Goal: Transaction & Acquisition: Purchase product/service

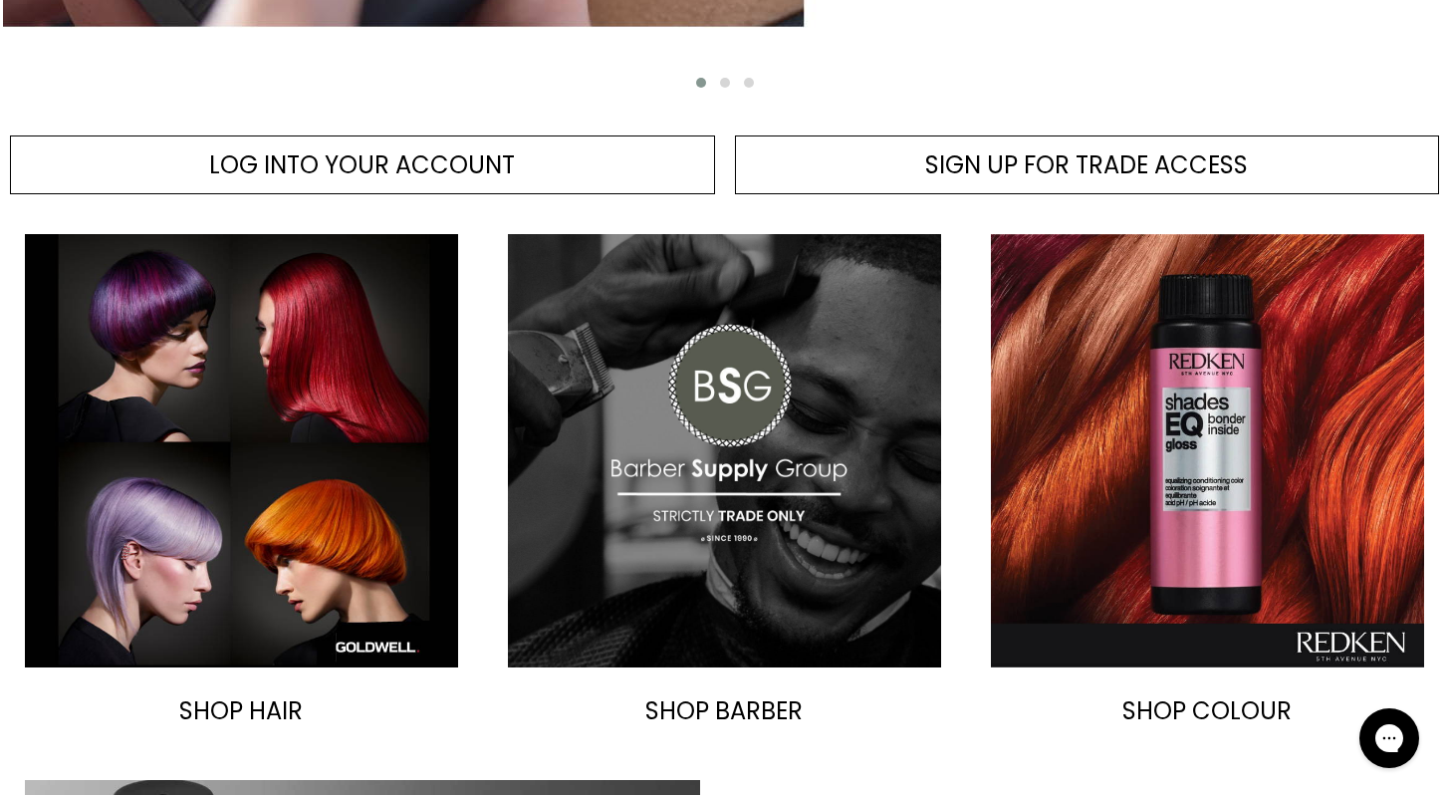
scroll to position [879, 0]
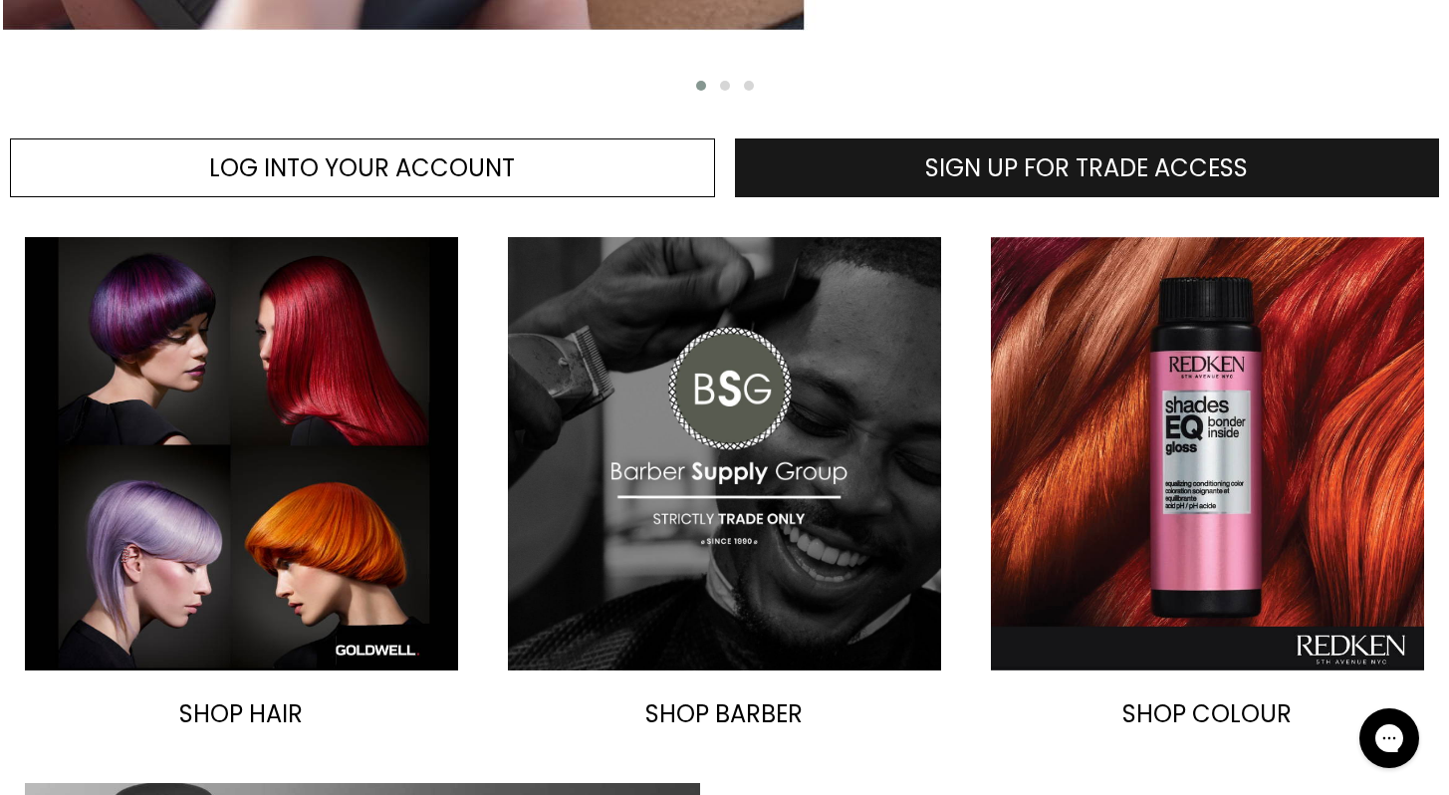
click at [1142, 173] on span "SIGN UP FOR TRADE ACCESS" at bounding box center [1086, 167] width 323 height 33
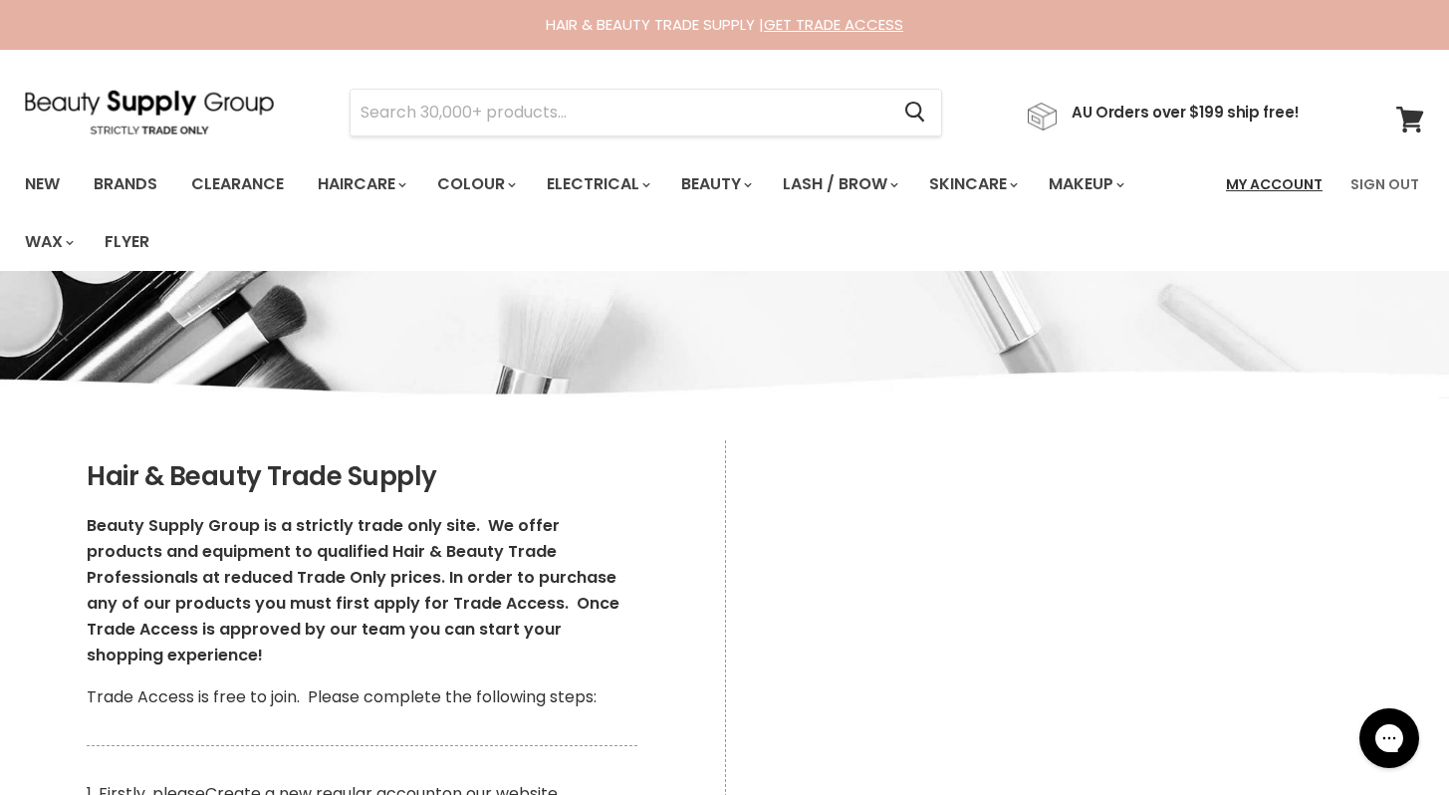
click at [1298, 185] on link "My Account" at bounding box center [1274, 184] width 121 height 42
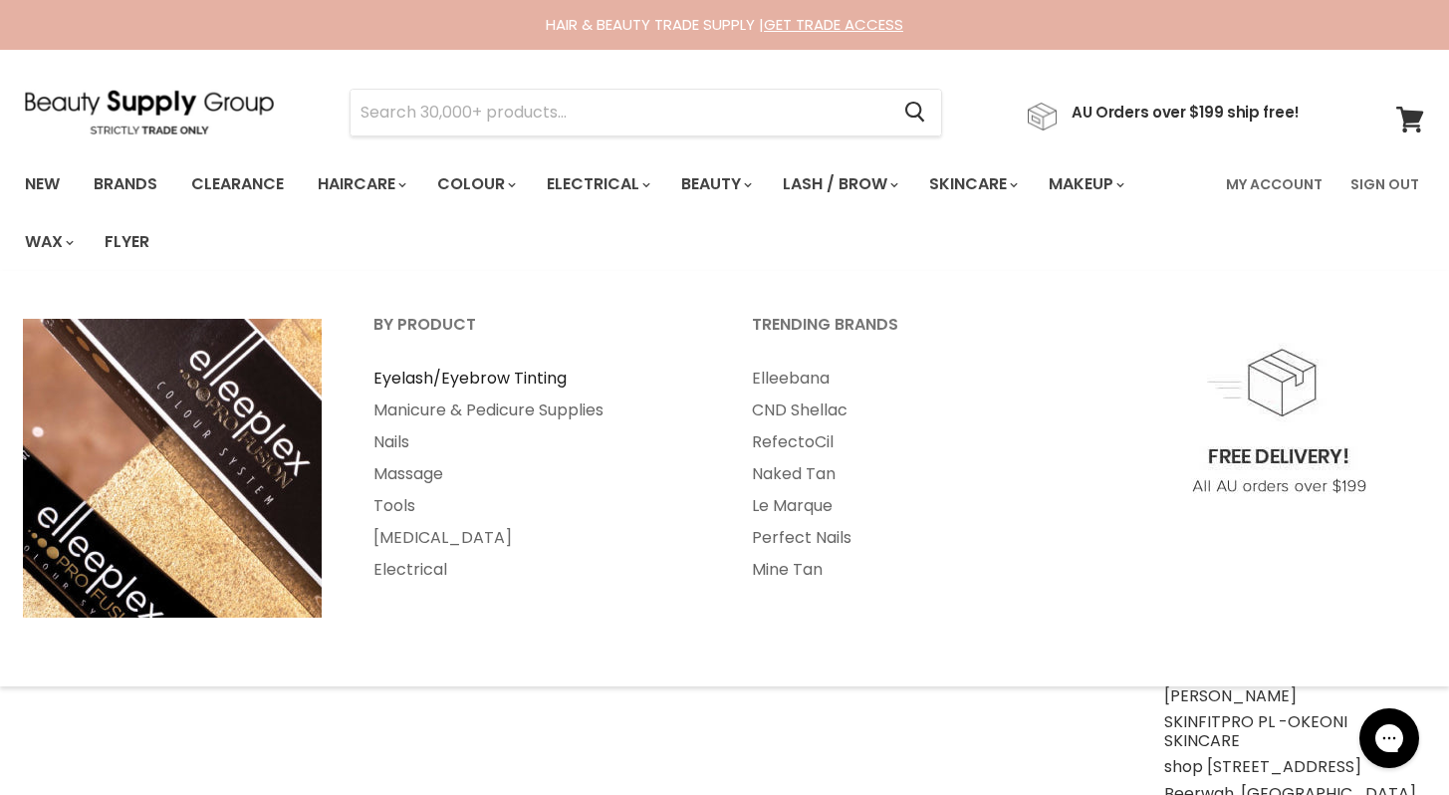
click at [499, 380] on link "Eyelash/Eyebrow Tinting" at bounding box center [536, 379] width 374 height 32
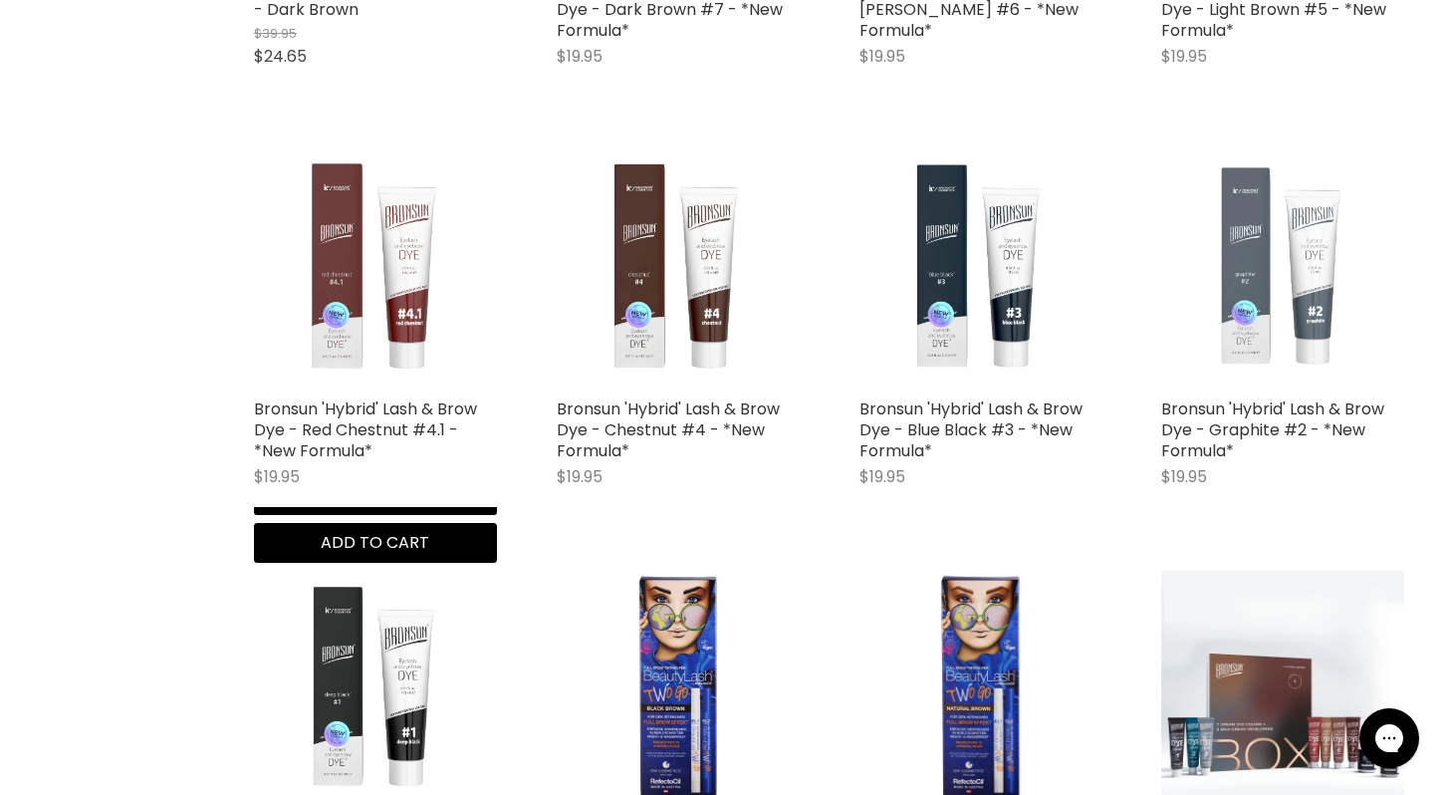
scroll to position [878, 0]
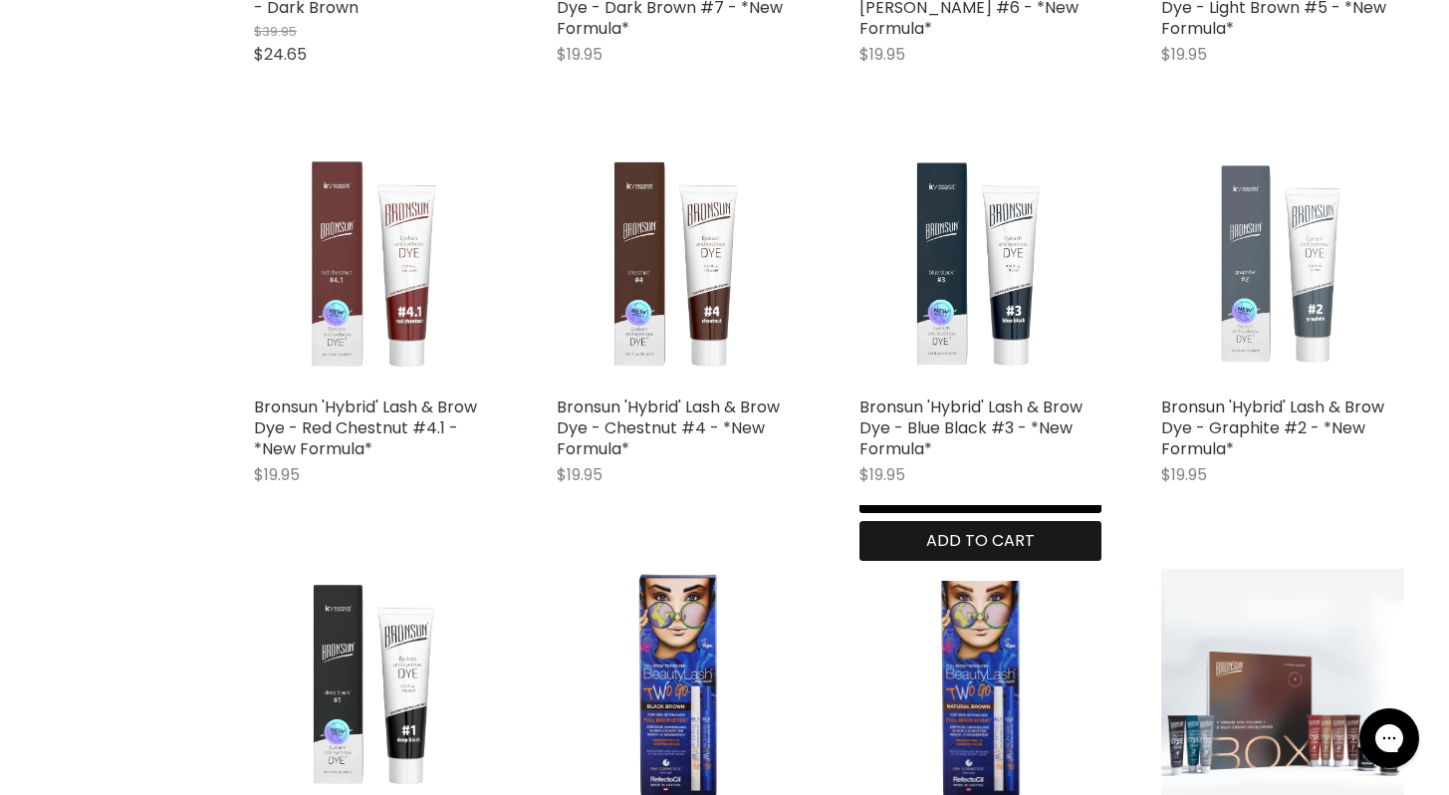
click at [1035, 542] on span "Add to cart" at bounding box center [980, 540] width 109 height 23
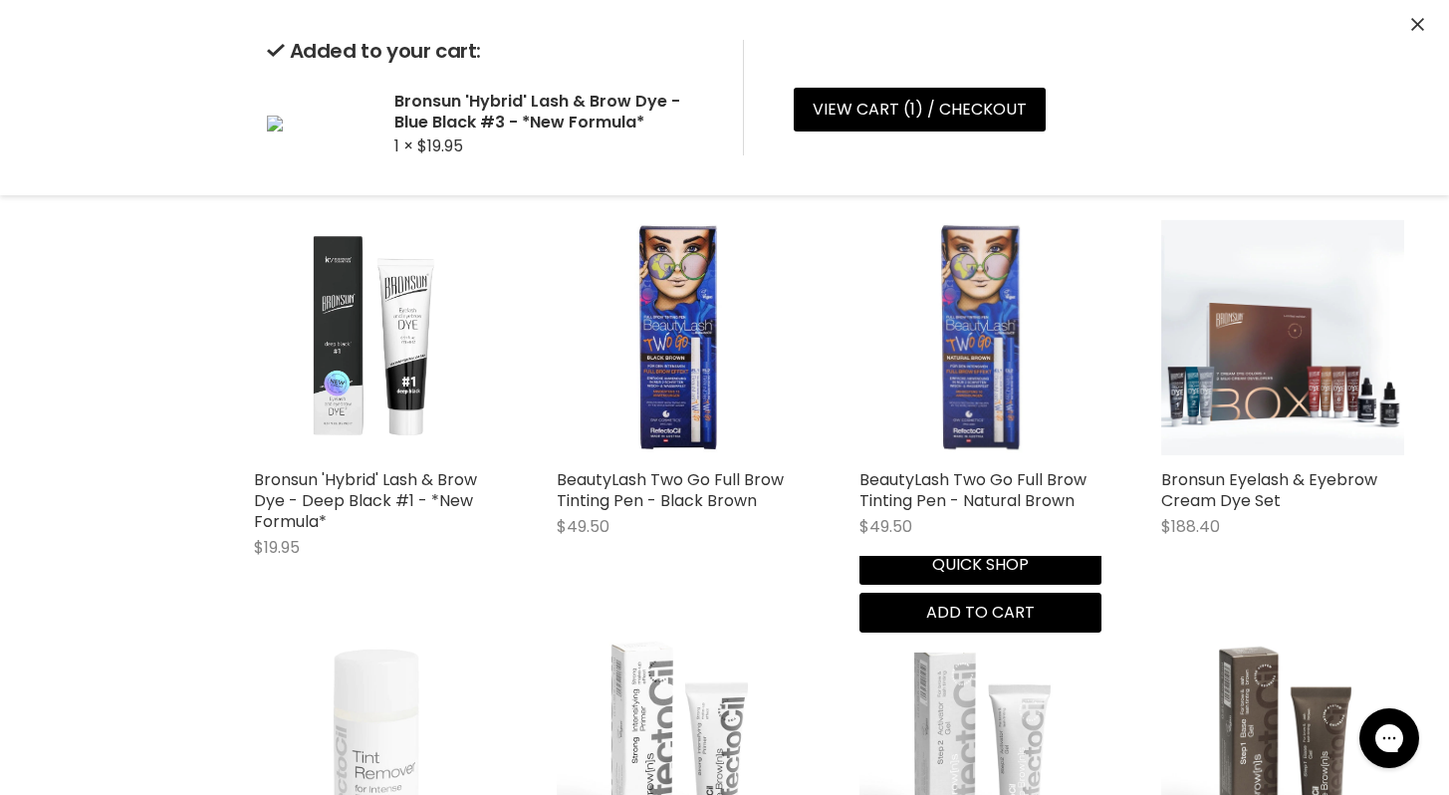
scroll to position [1223, 0]
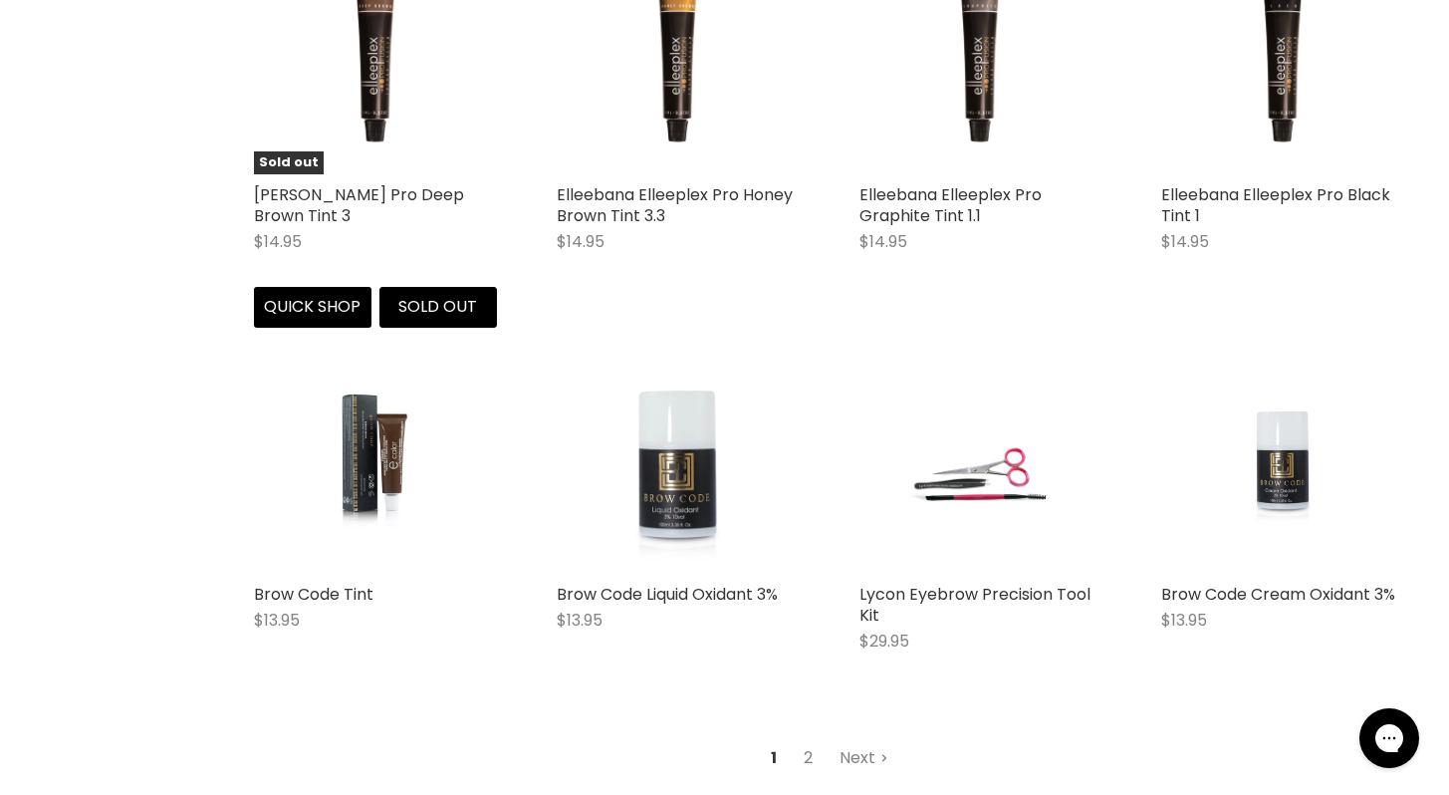
scroll to position [4849, 0]
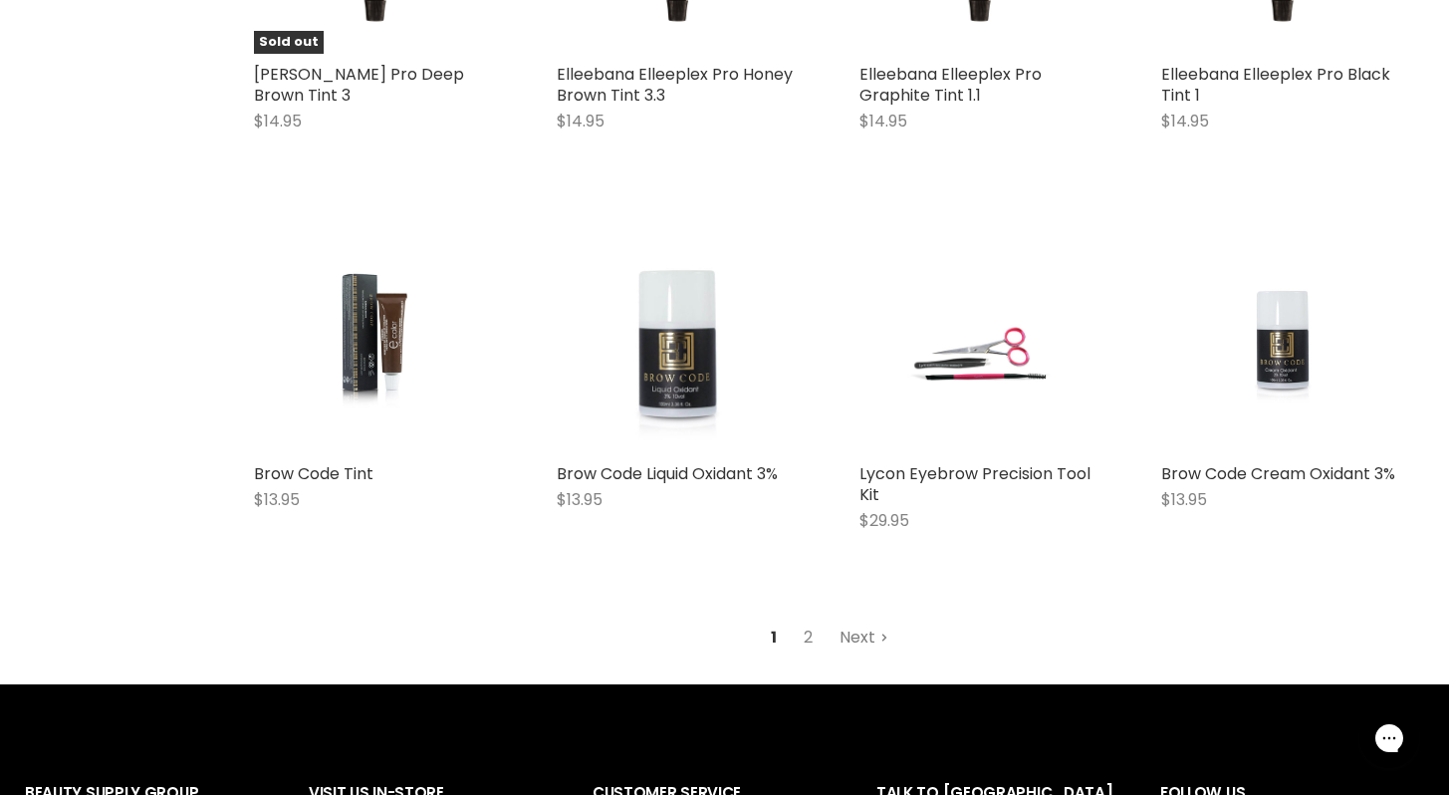
click at [859, 640] on link "Next" at bounding box center [864, 637] width 71 height 36
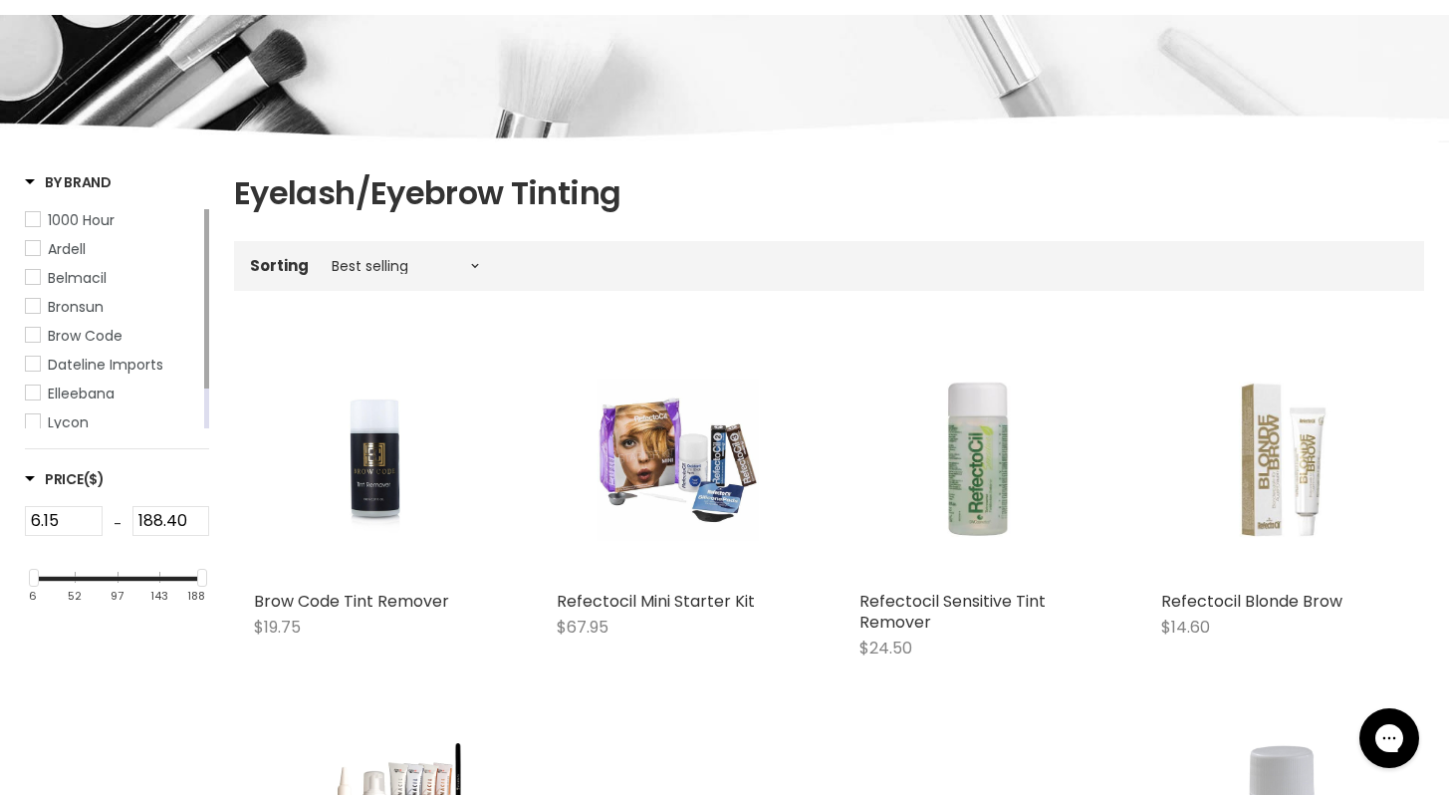
scroll to position [260, 0]
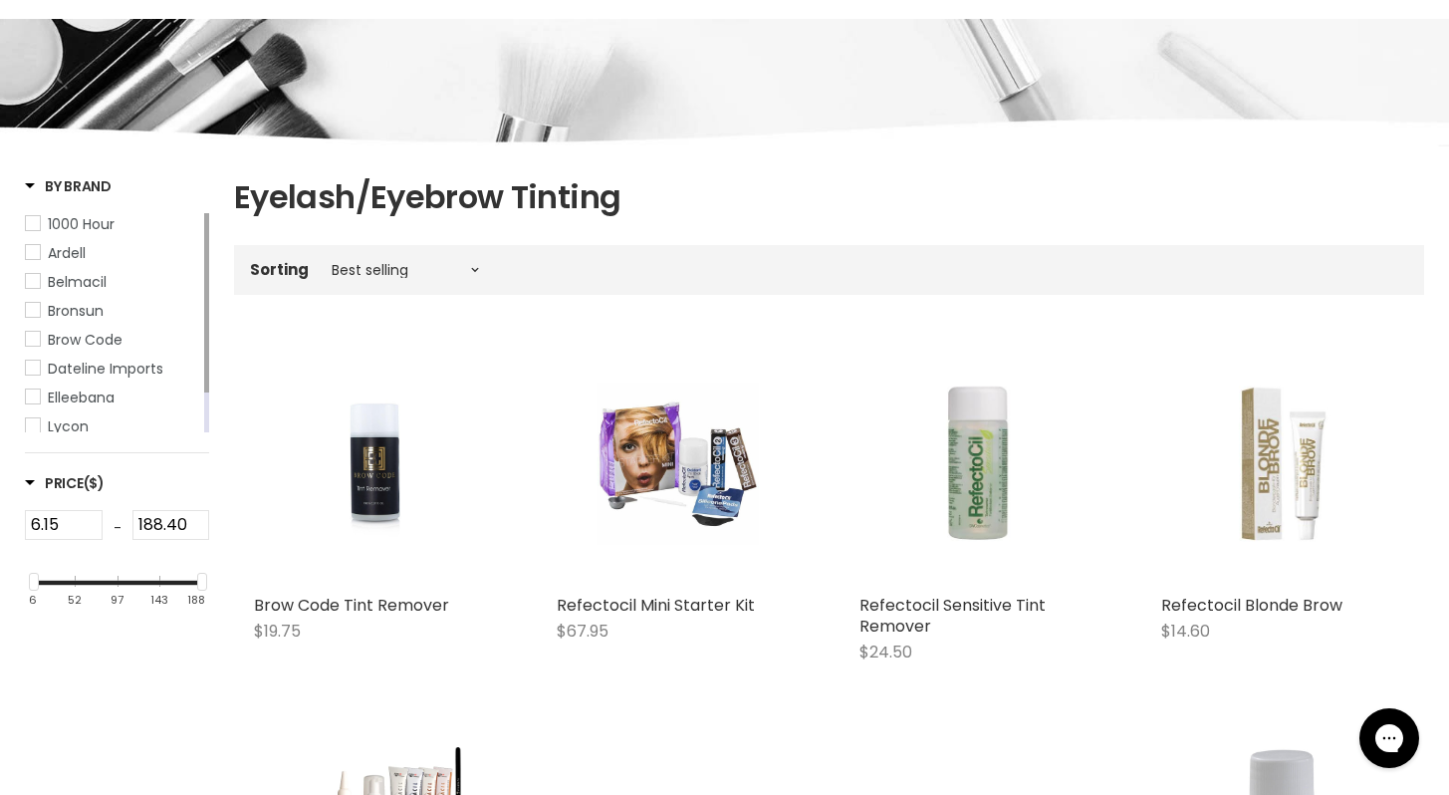
click at [34, 314] on span "Bronsun" at bounding box center [33, 310] width 14 height 14
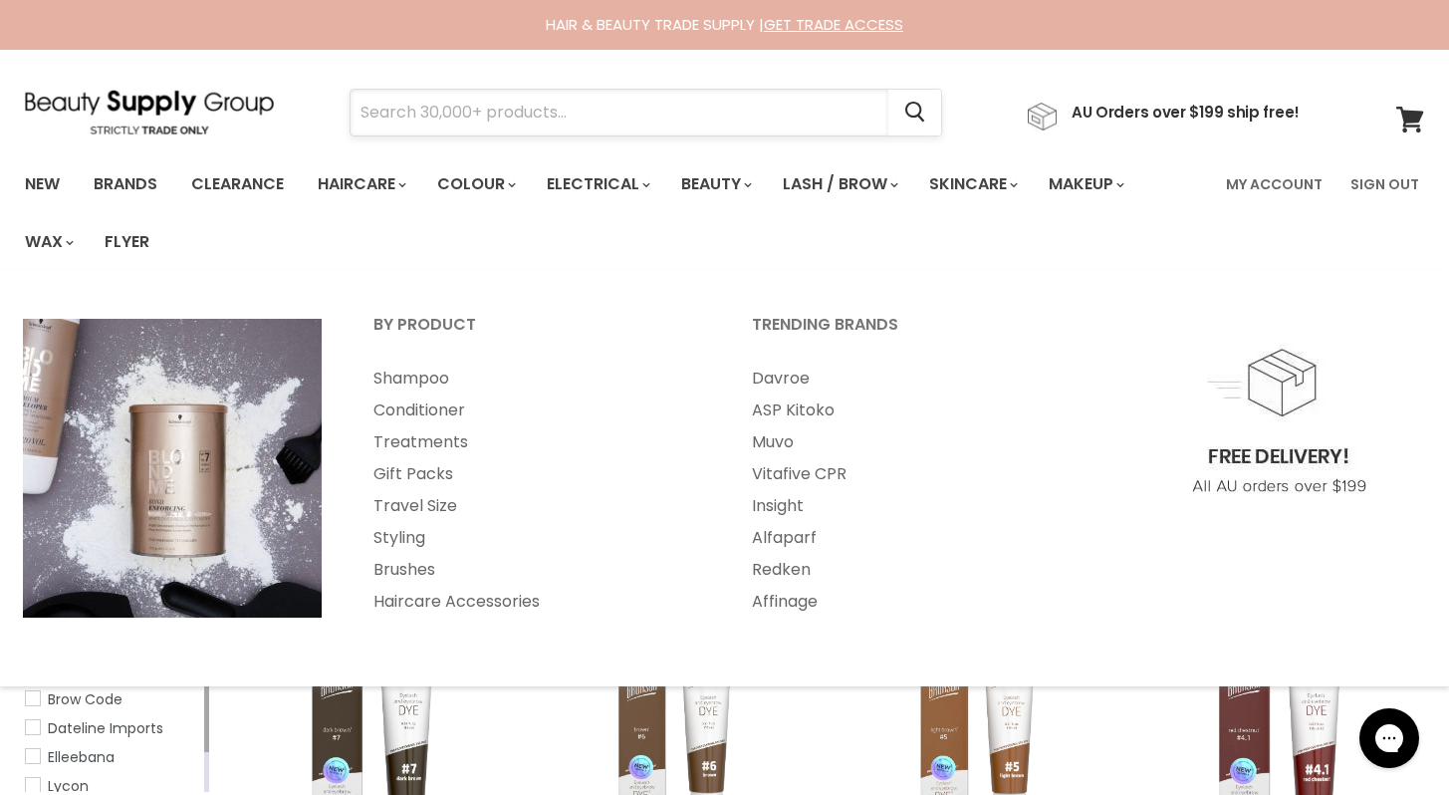
click at [391, 125] on input "Search" at bounding box center [620, 113] width 538 height 46
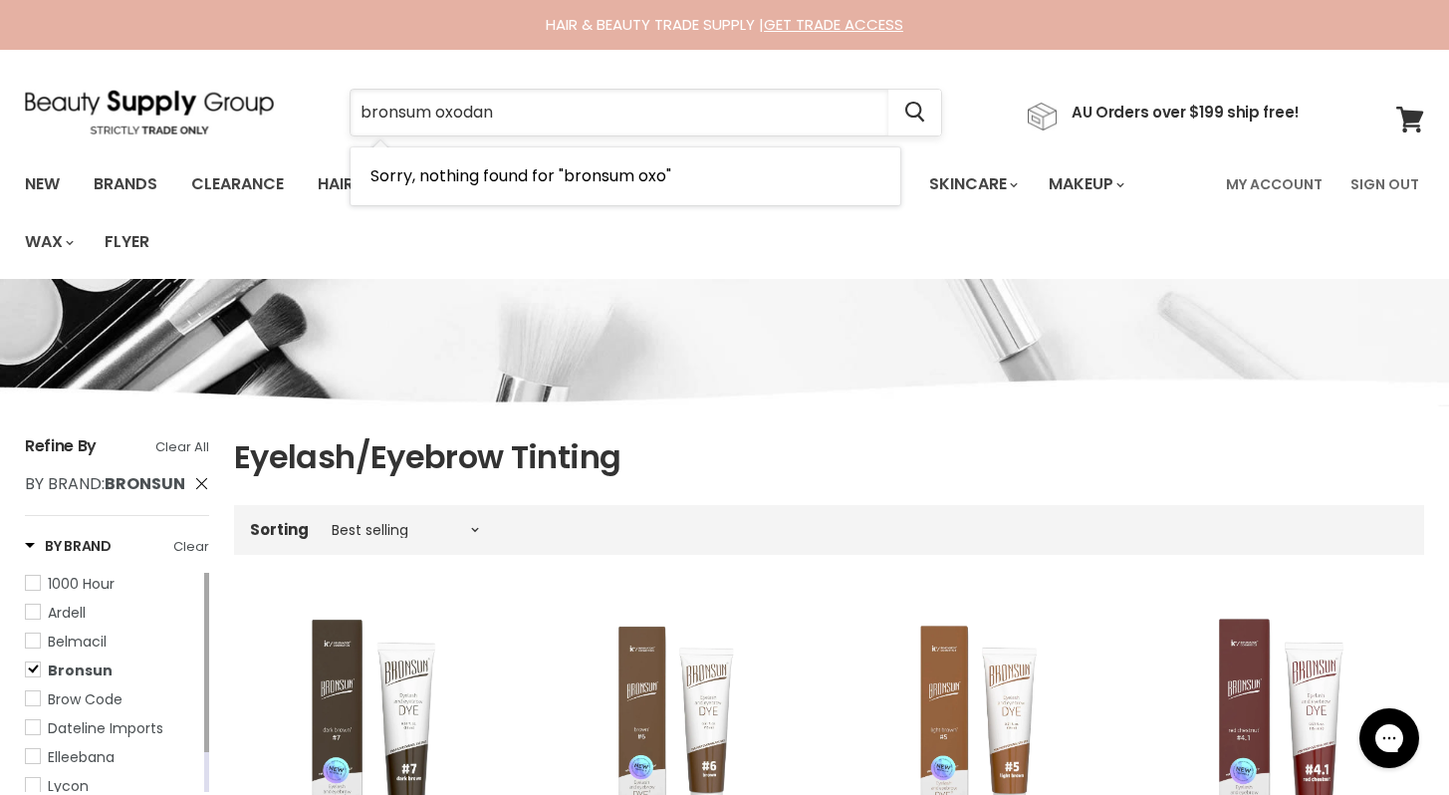
type input "bronsum oxodant"
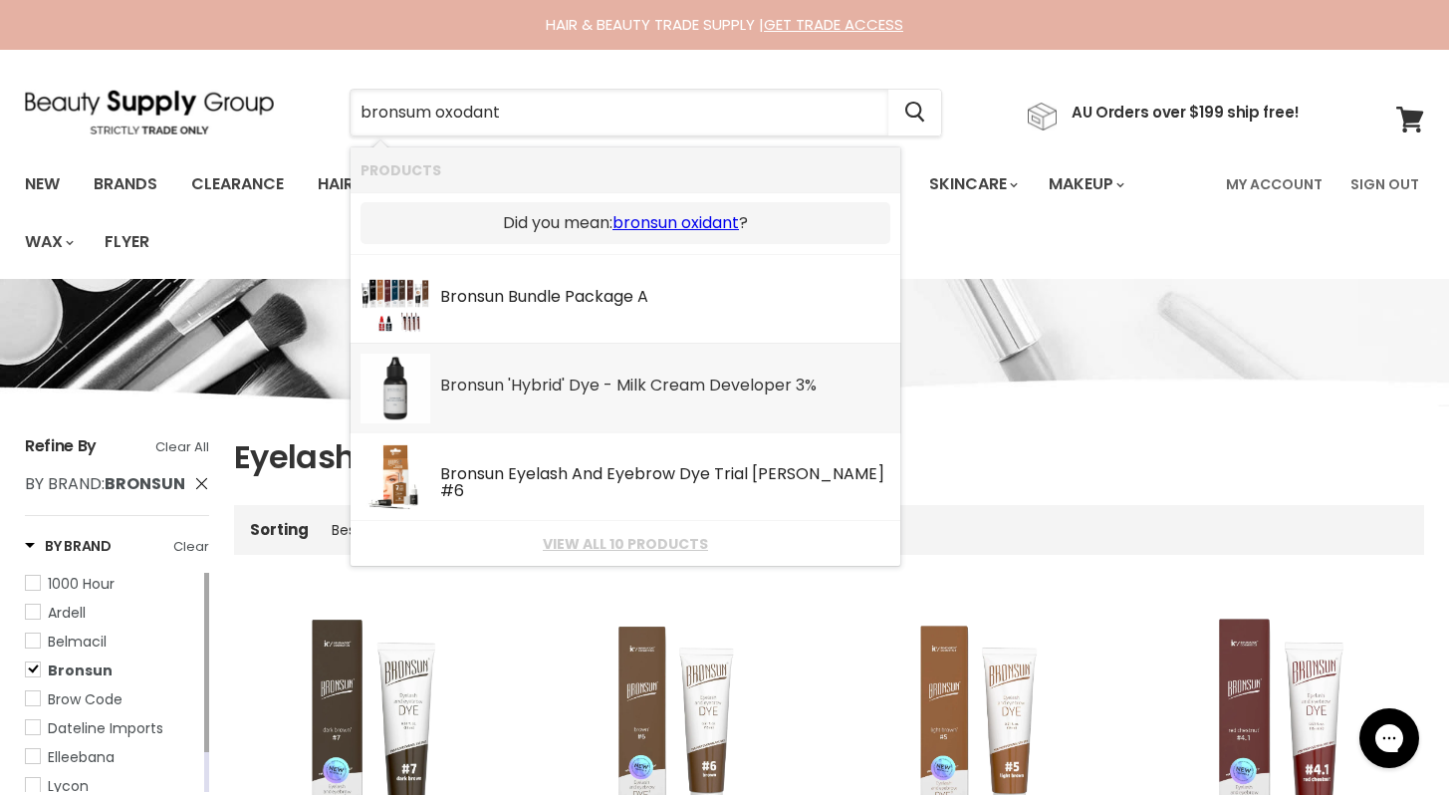
click at [653, 386] on div "Bronsun 'Hybrid' Dye - Milk Cream Developer 3%" at bounding box center [665, 386] width 450 height 21
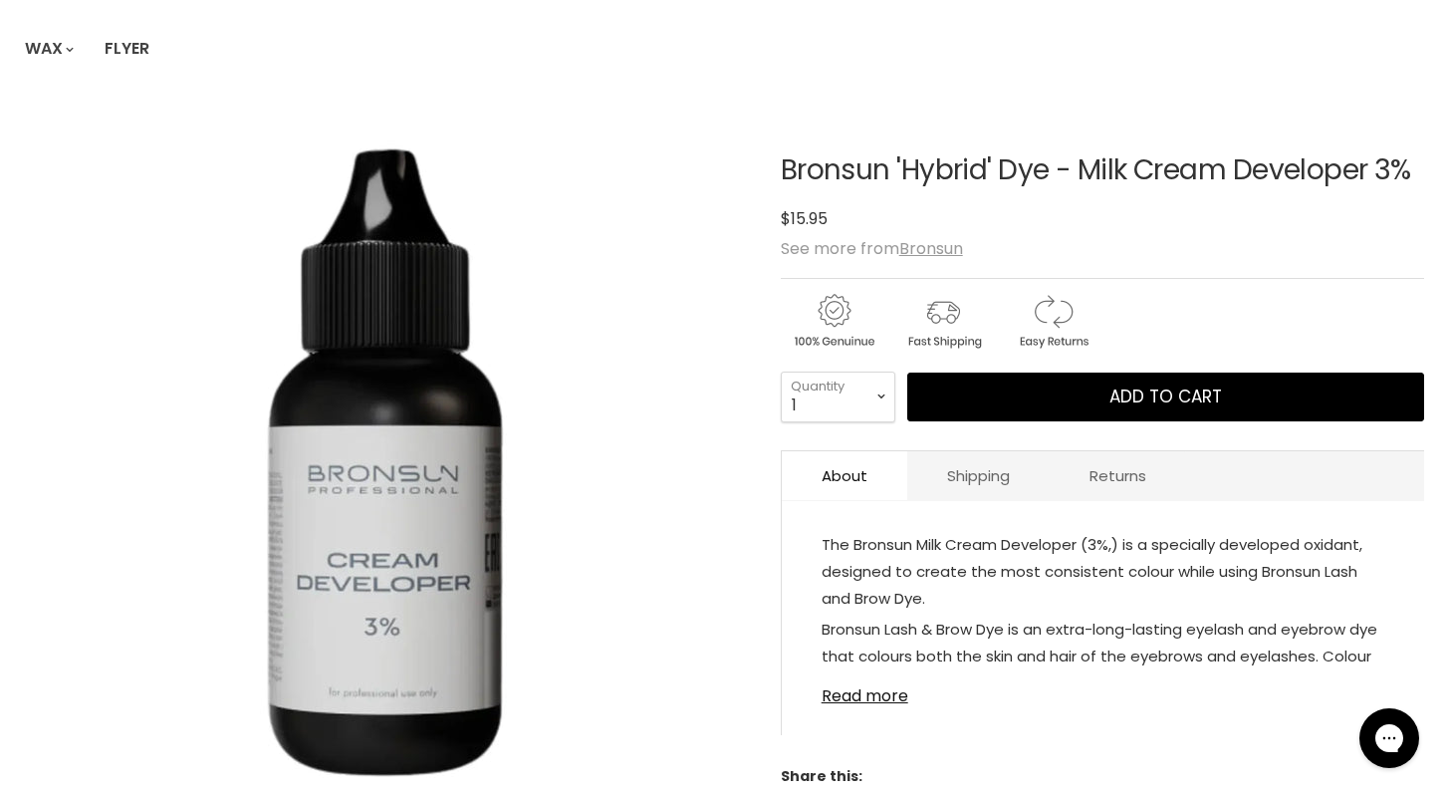
scroll to position [181, 0]
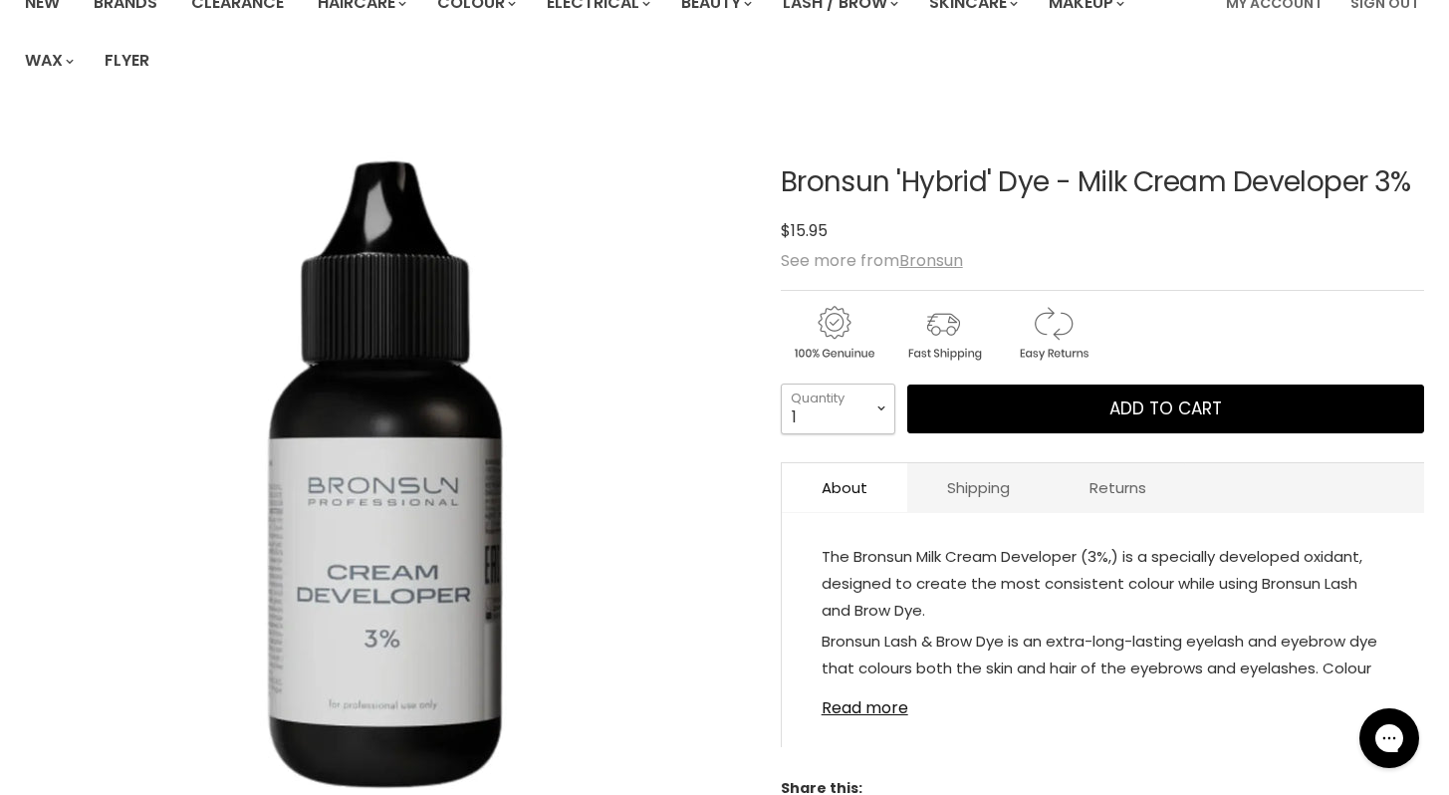
click at [882, 405] on select "1 2 3 4 5 6 7 8 9 10+" at bounding box center [838, 408] width 115 height 50
select select "2"
click at [781, 383] on select "1 2 3 4 5 6 7 8 9 10+" at bounding box center [838, 408] width 115 height 50
type input "2"
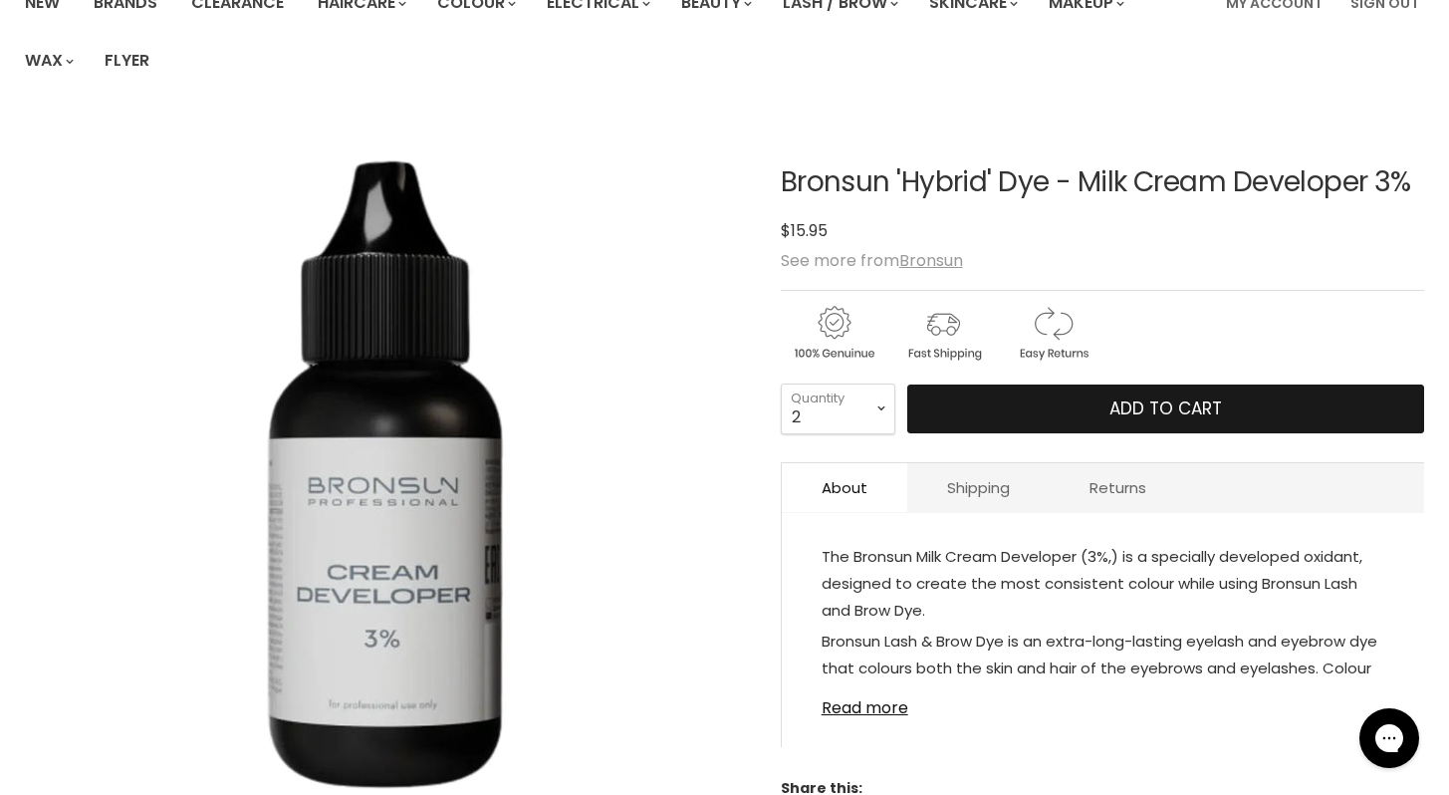
click at [1174, 408] on span "Add to cart" at bounding box center [1165, 408] width 113 height 24
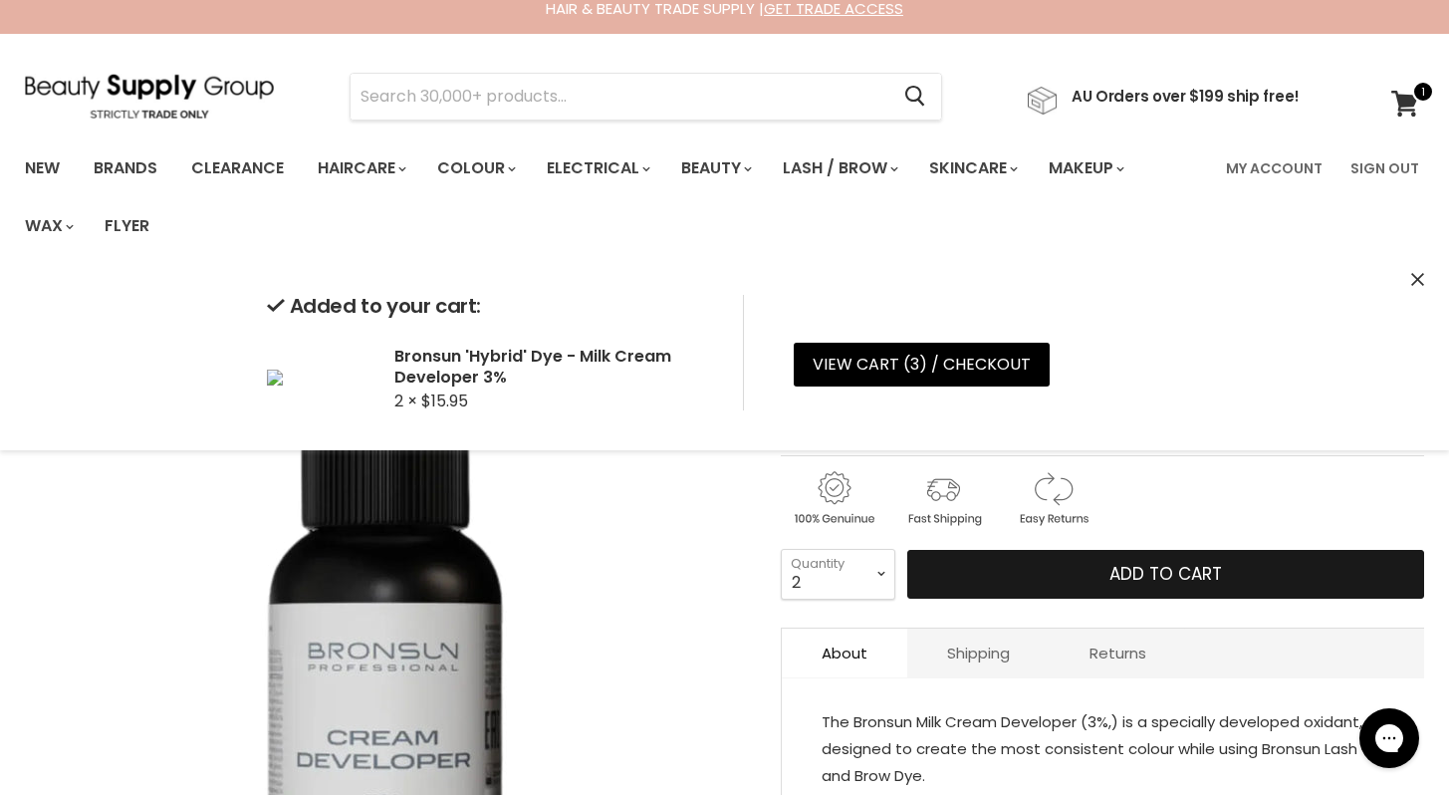
scroll to position [0, 0]
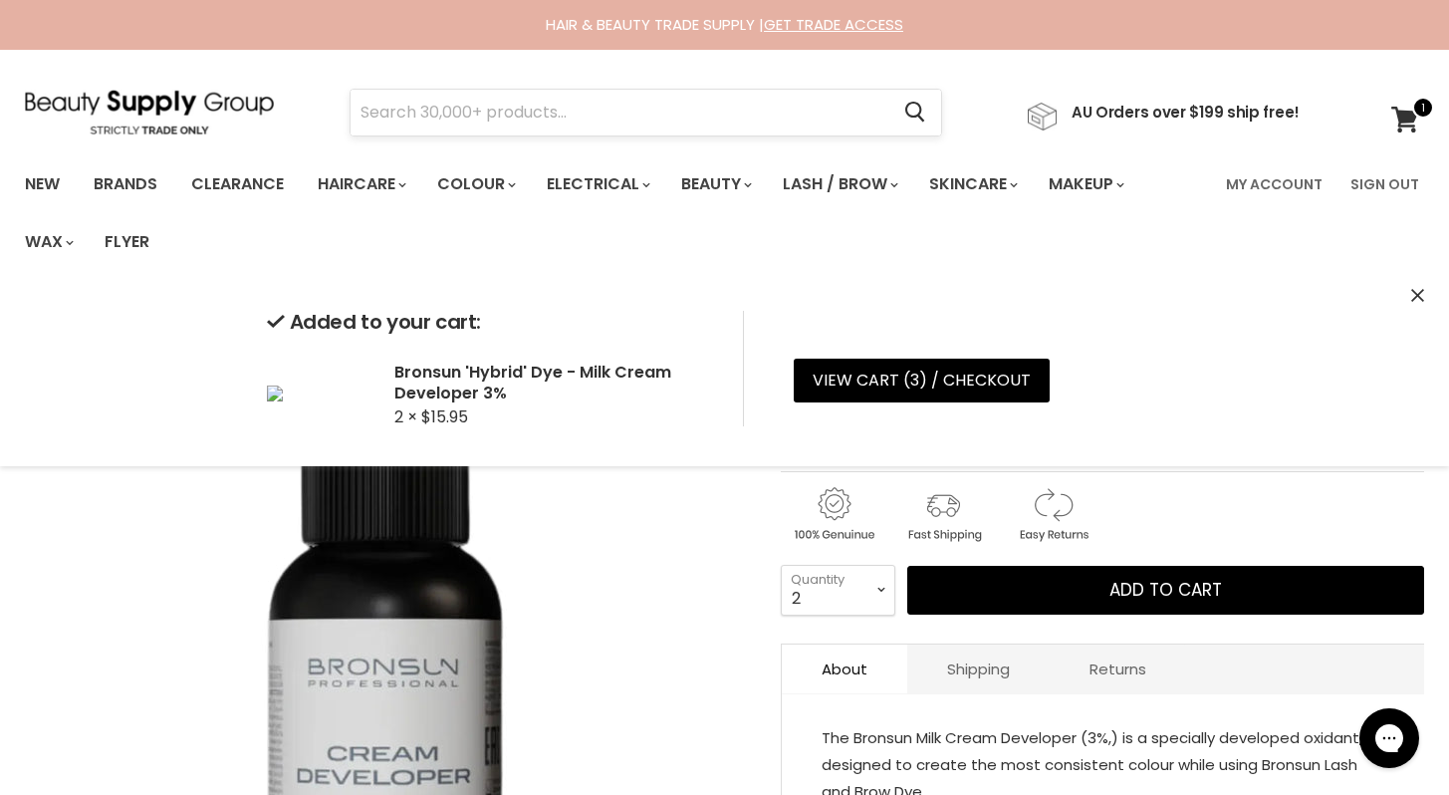
click at [399, 110] on input "Search" at bounding box center [620, 113] width 538 height 46
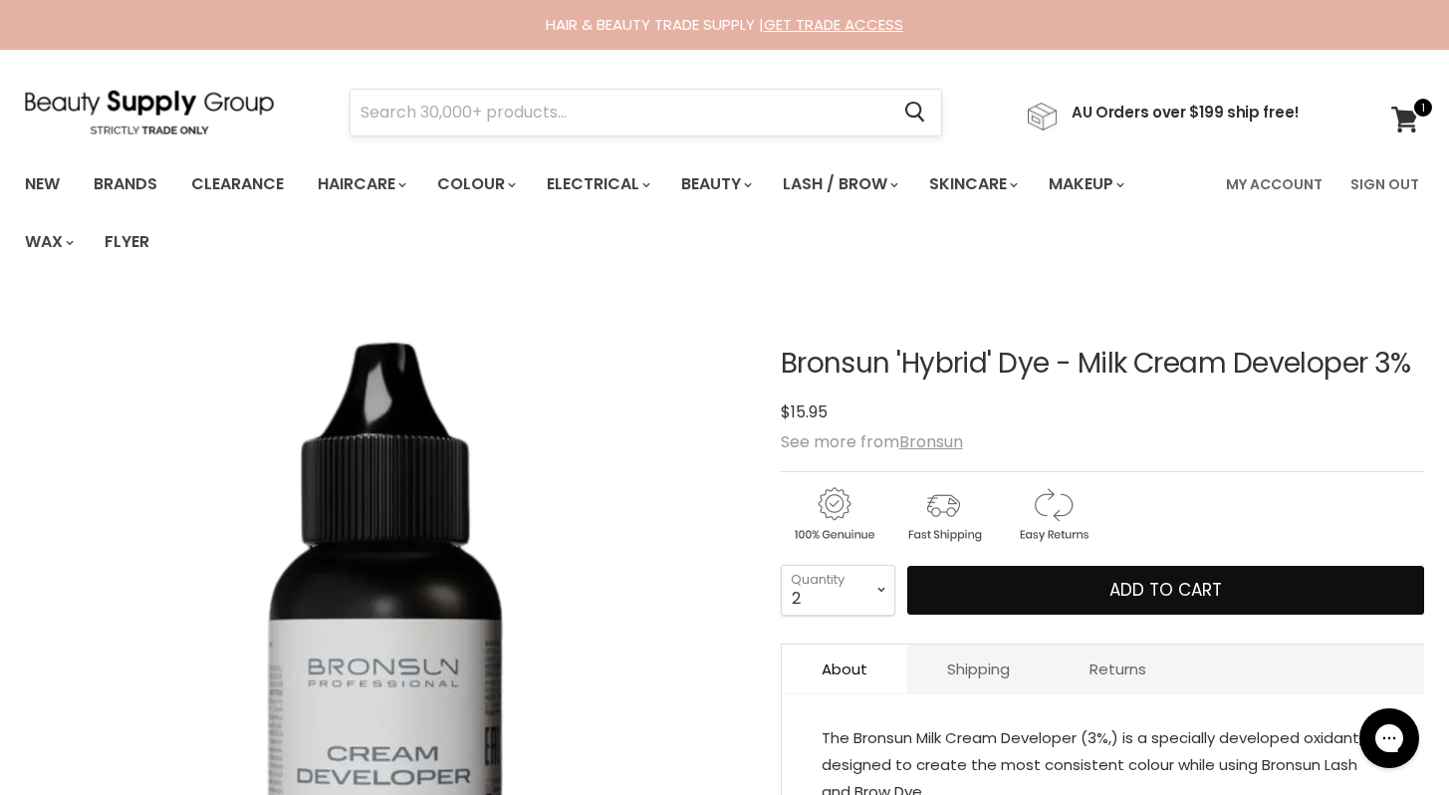
click at [907, 566] on button "Add to cart" at bounding box center [1165, 591] width 517 height 50
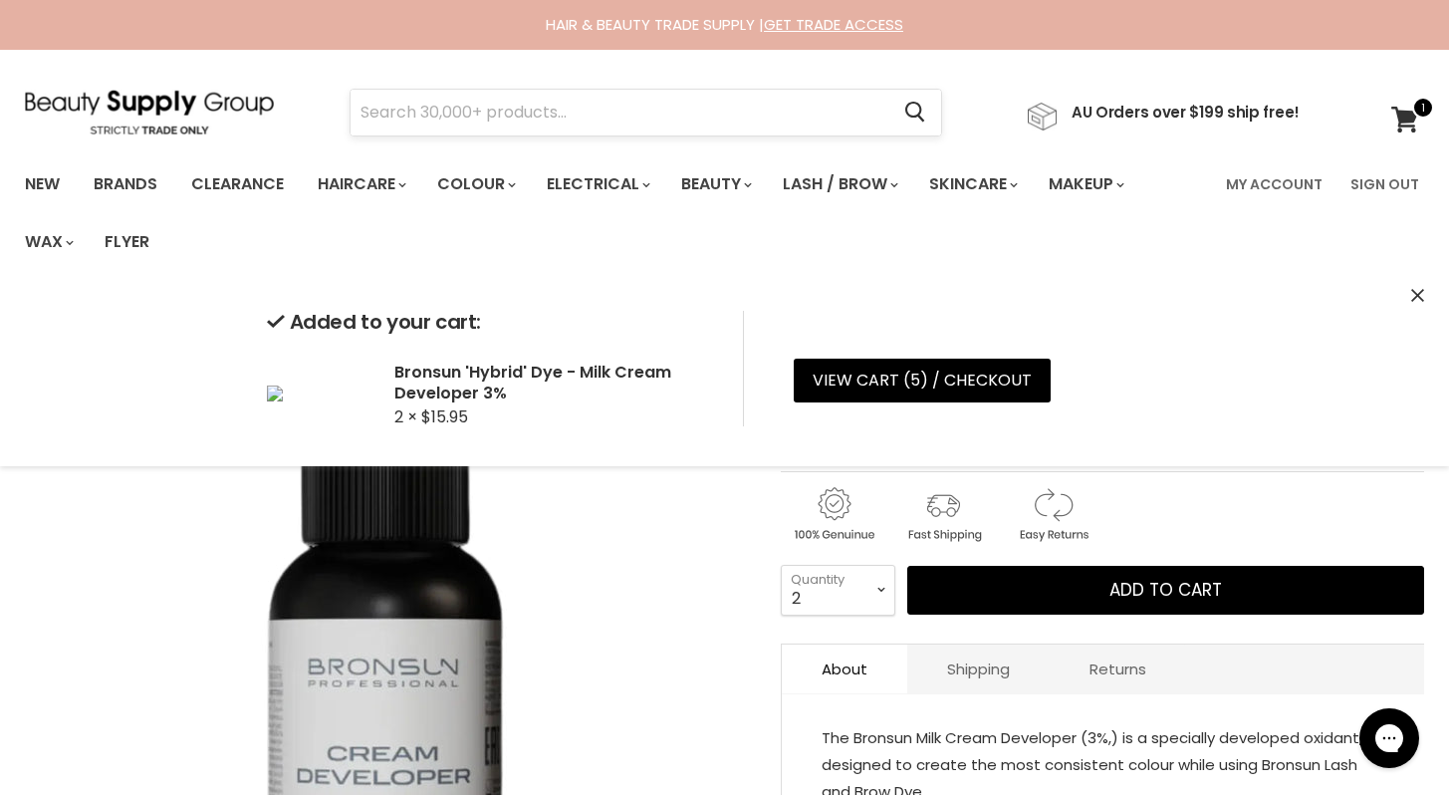
click at [397, 110] on input "Search" at bounding box center [620, 113] width 538 height 46
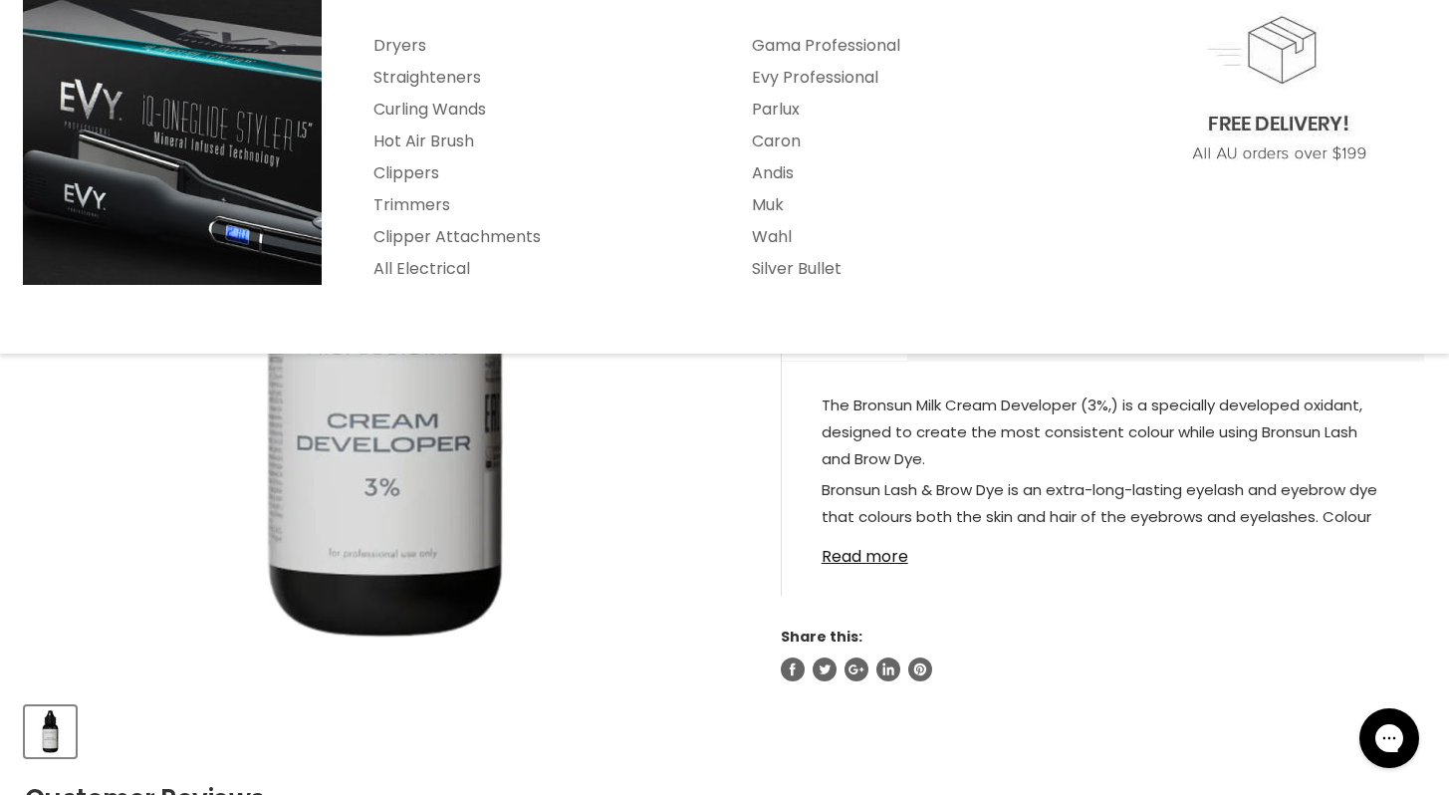
scroll to position [357, 0]
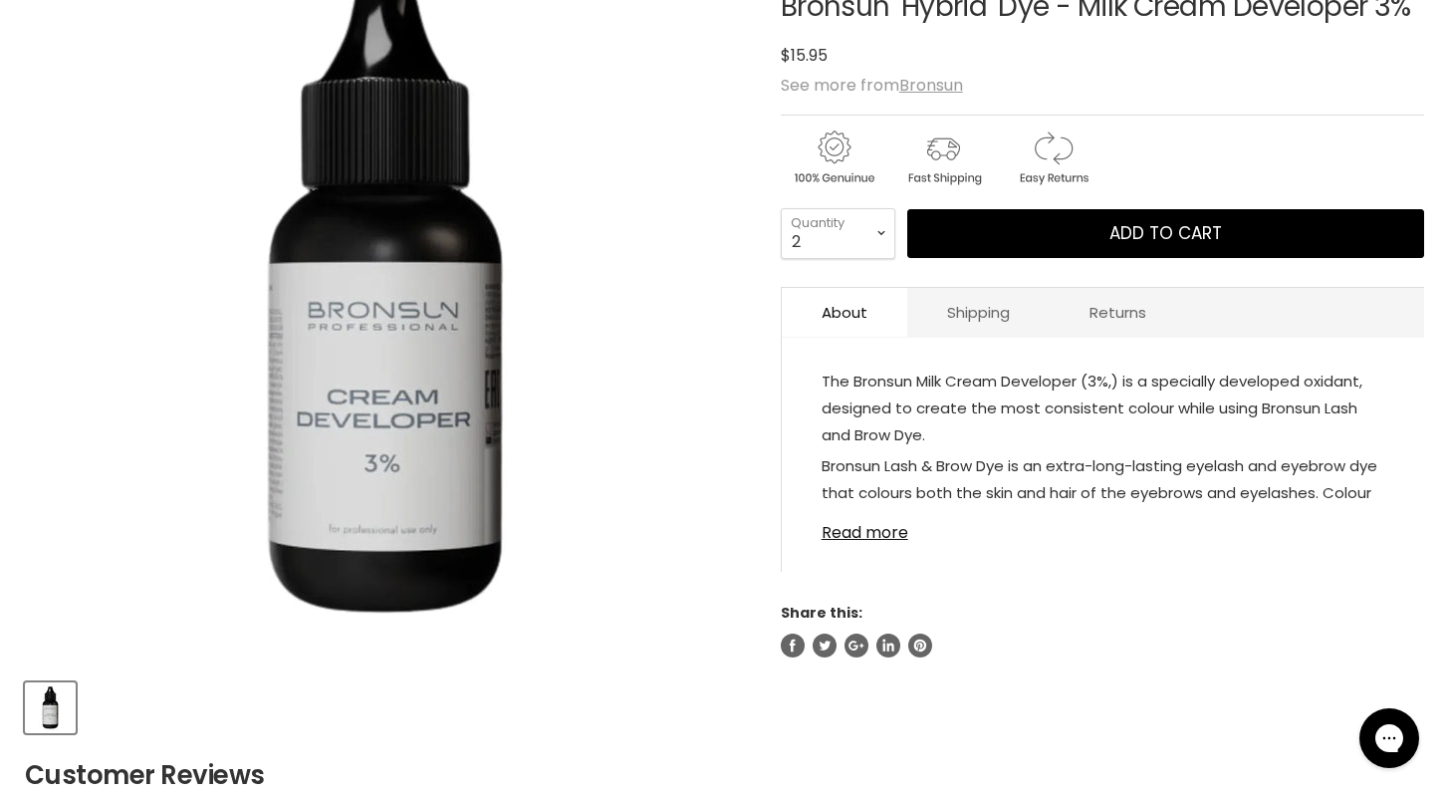
click at [1220, 527] on link "Read more" at bounding box center [1103, 527] width 563 height 30
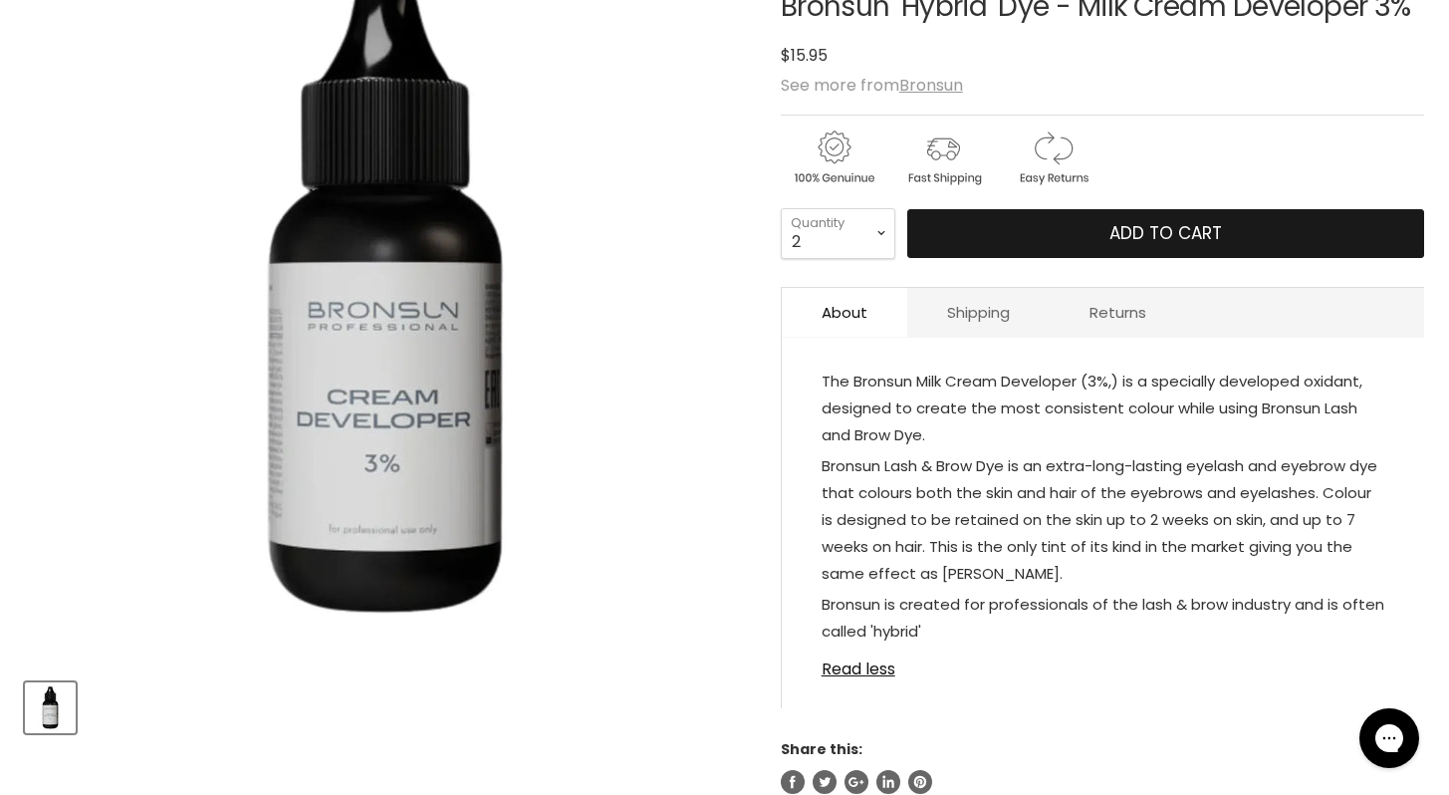
click at [1156, 237] on span "Add to cart" at bounding box center [1165, 233] width 113 height 24
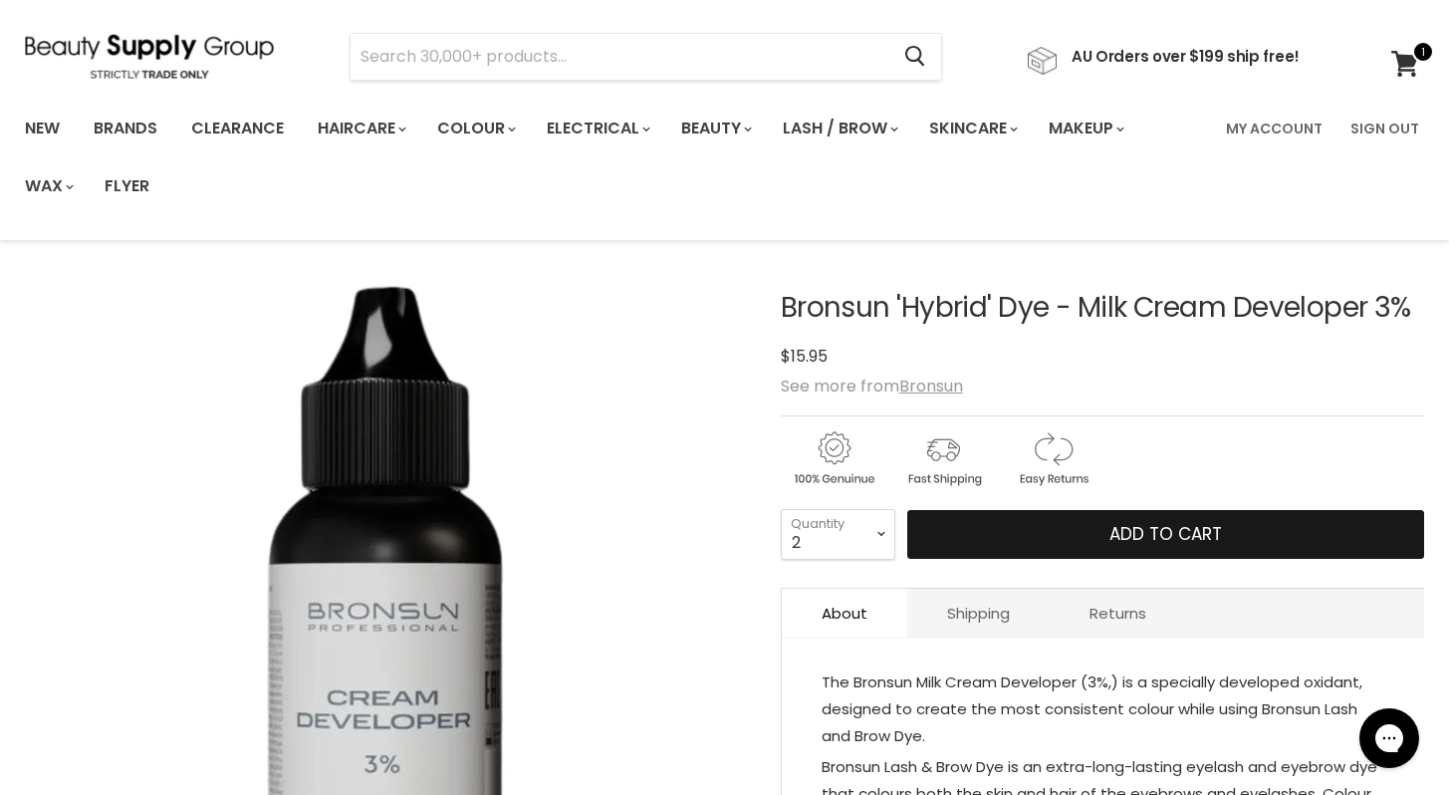
scroll to position [0, 0]
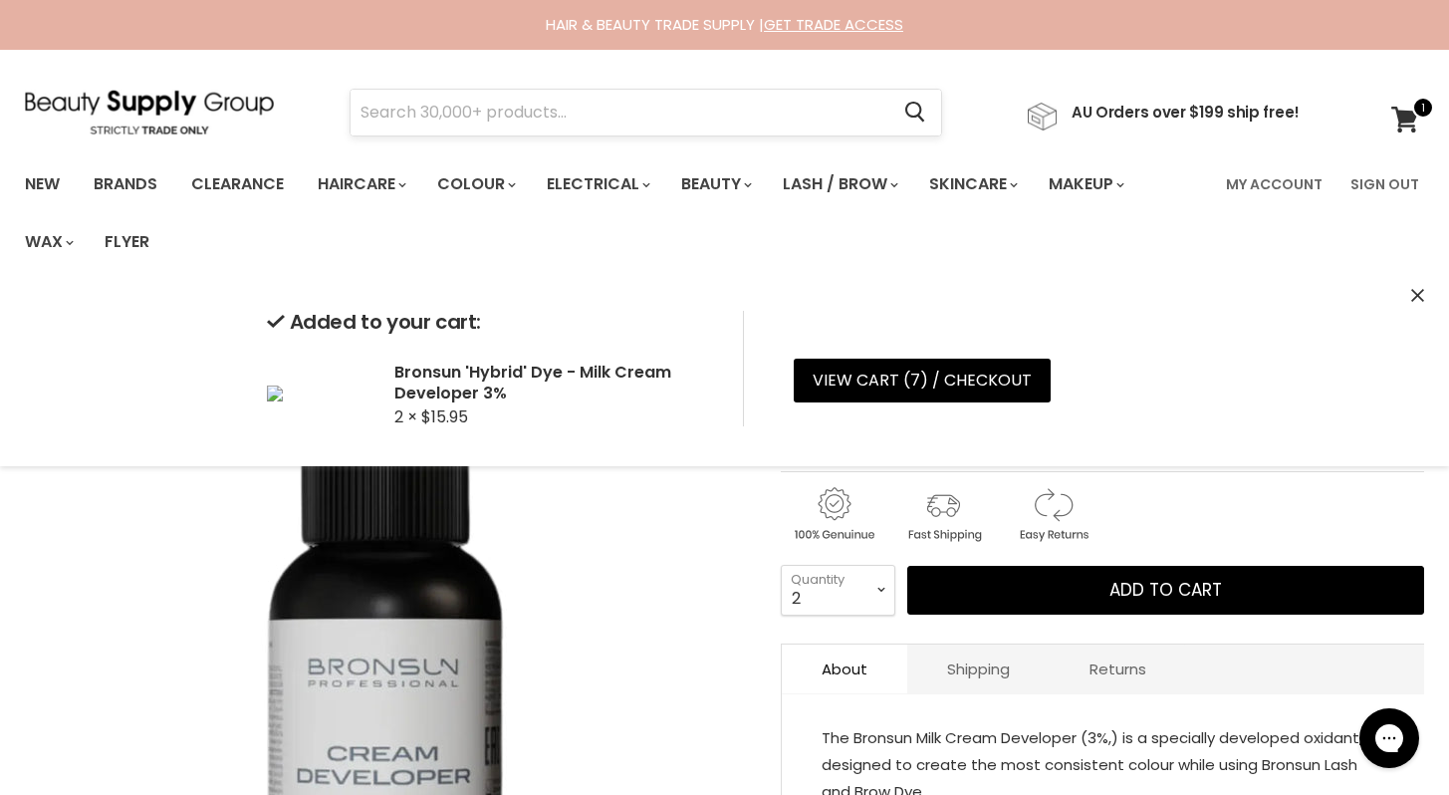
click at [391, 108] on input "Search" at bounding box center [620, 113] width 538 height 46
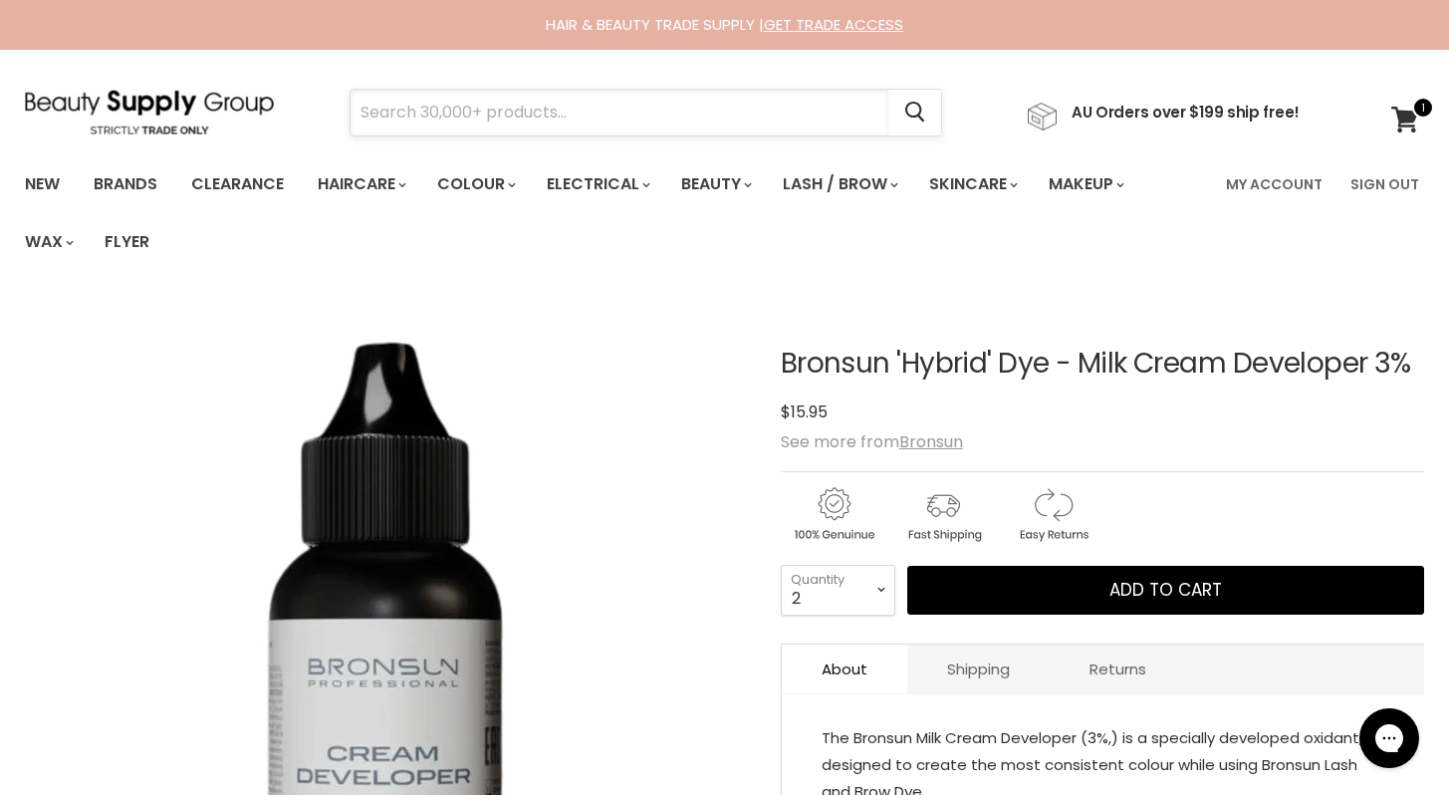
click at [391, 108] on input "Search" at bounding box center [620, 113] width 538 height 46
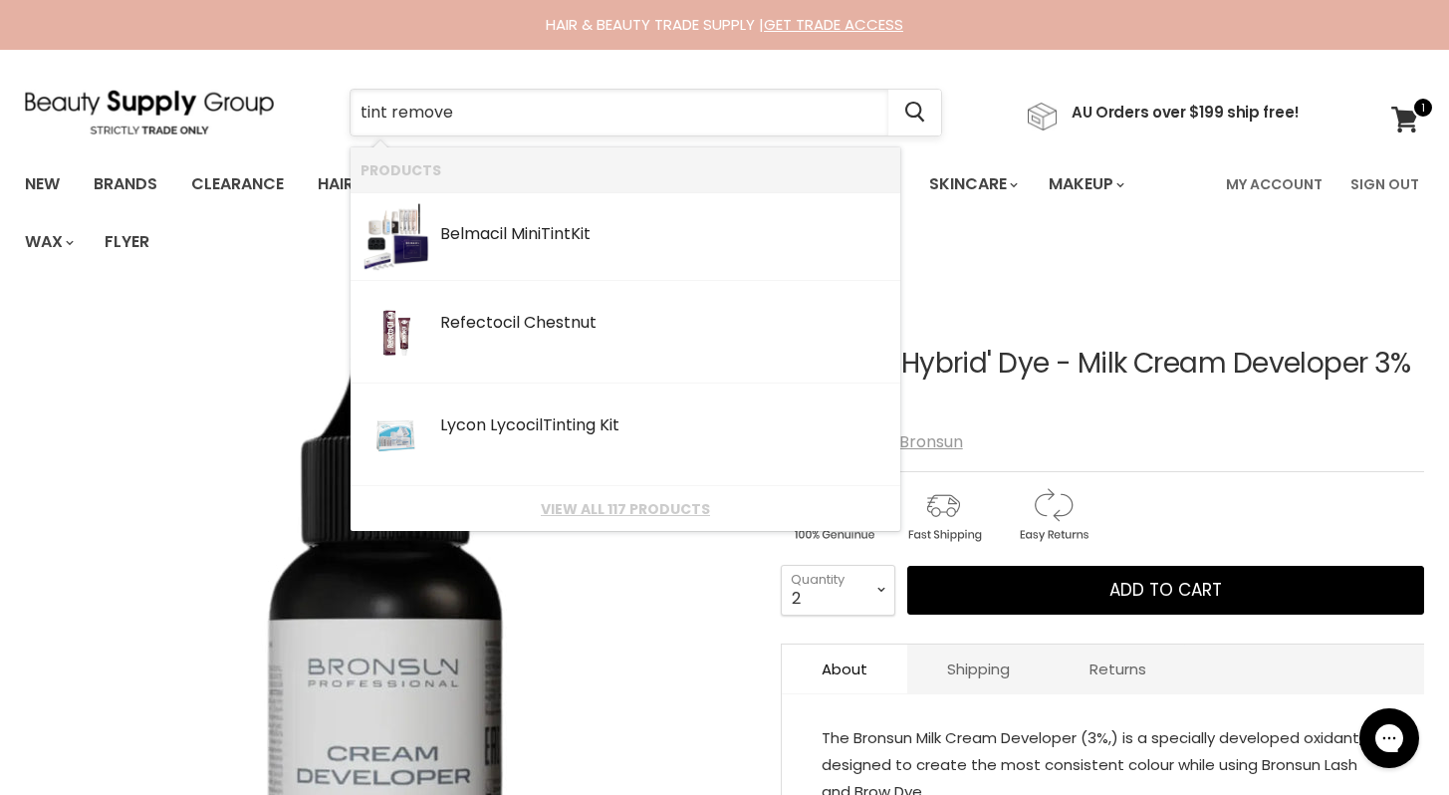
type input "tint remover"
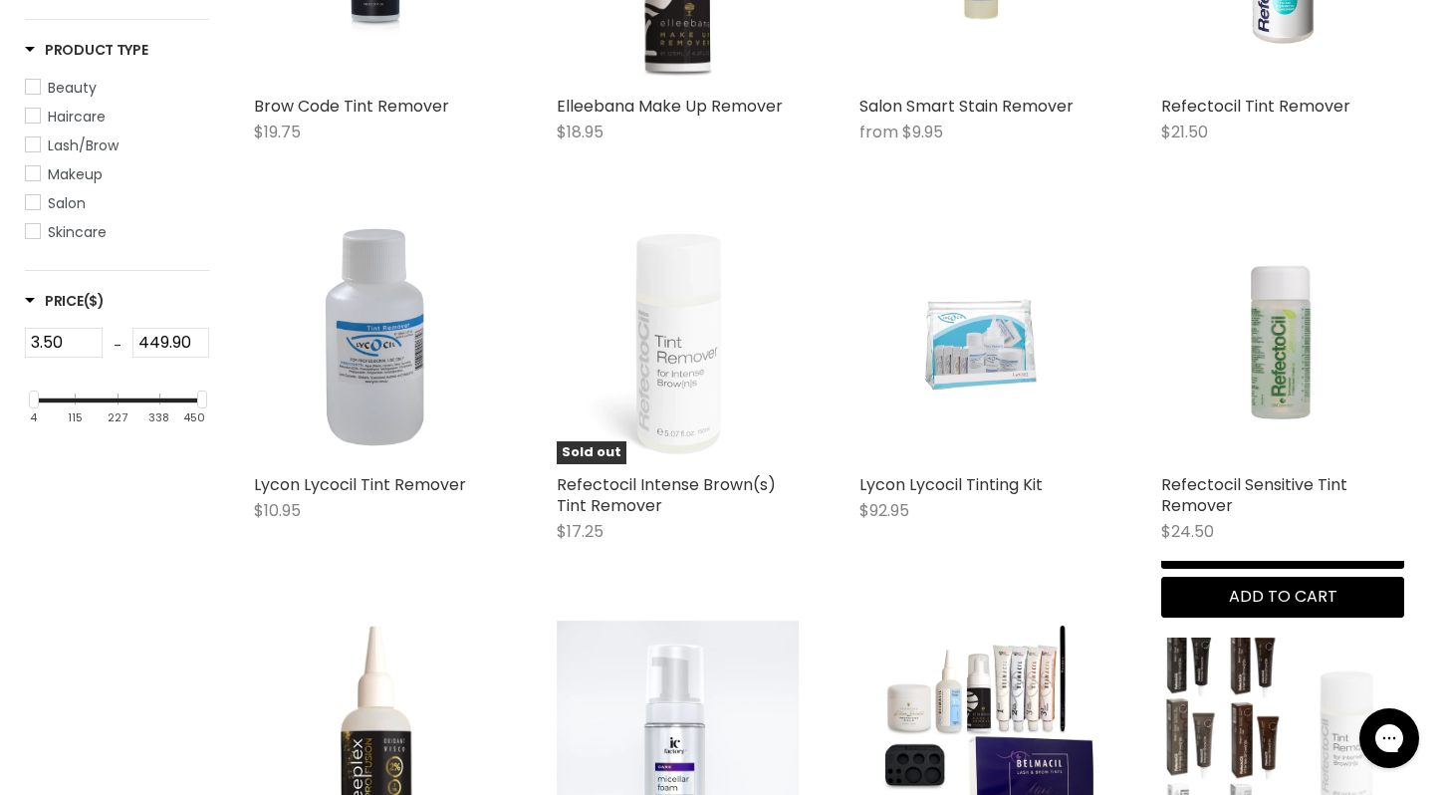
scroll to position [730, 0]
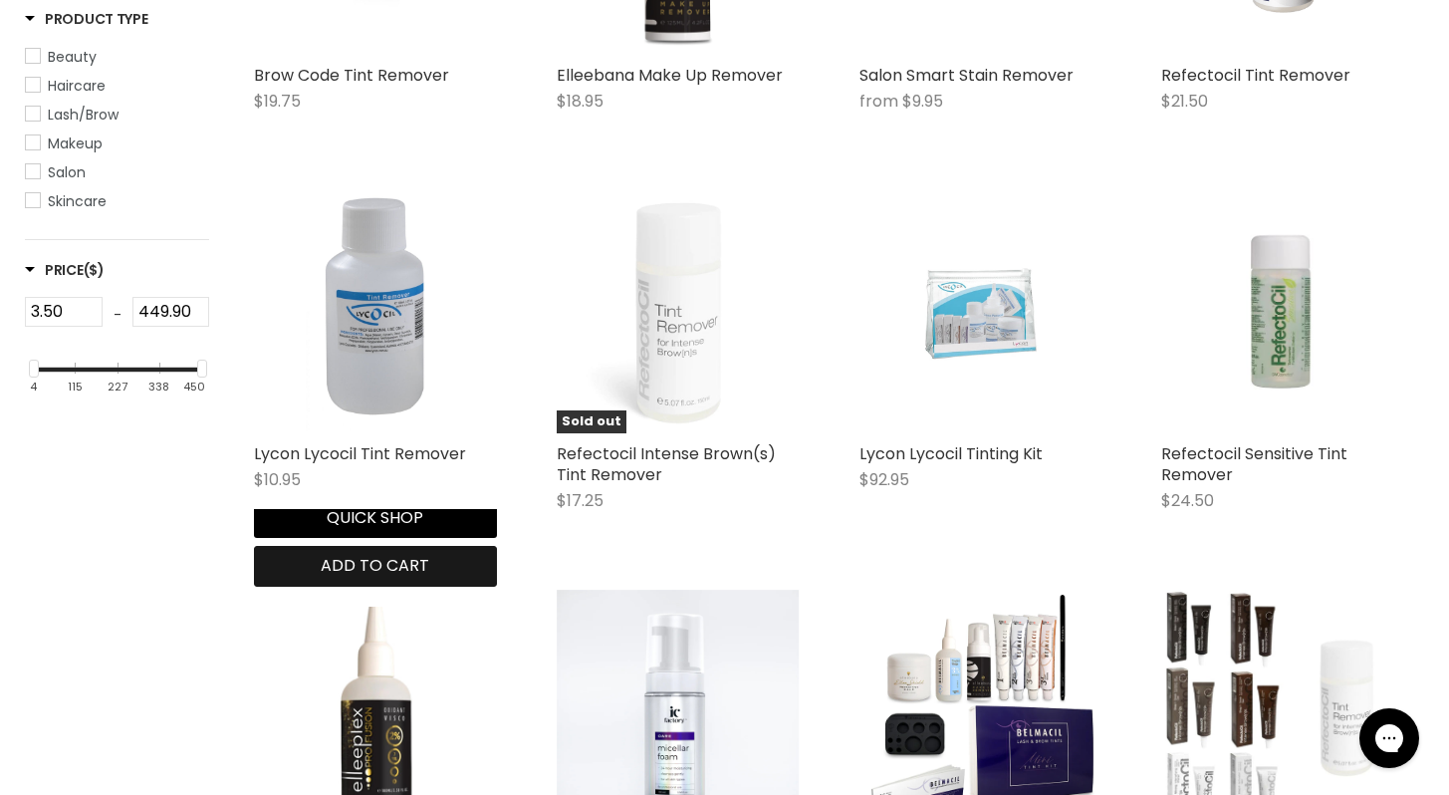
click at [429, 569] on span "Add to cart" at bounding box center [375, 565] width 109 height 23
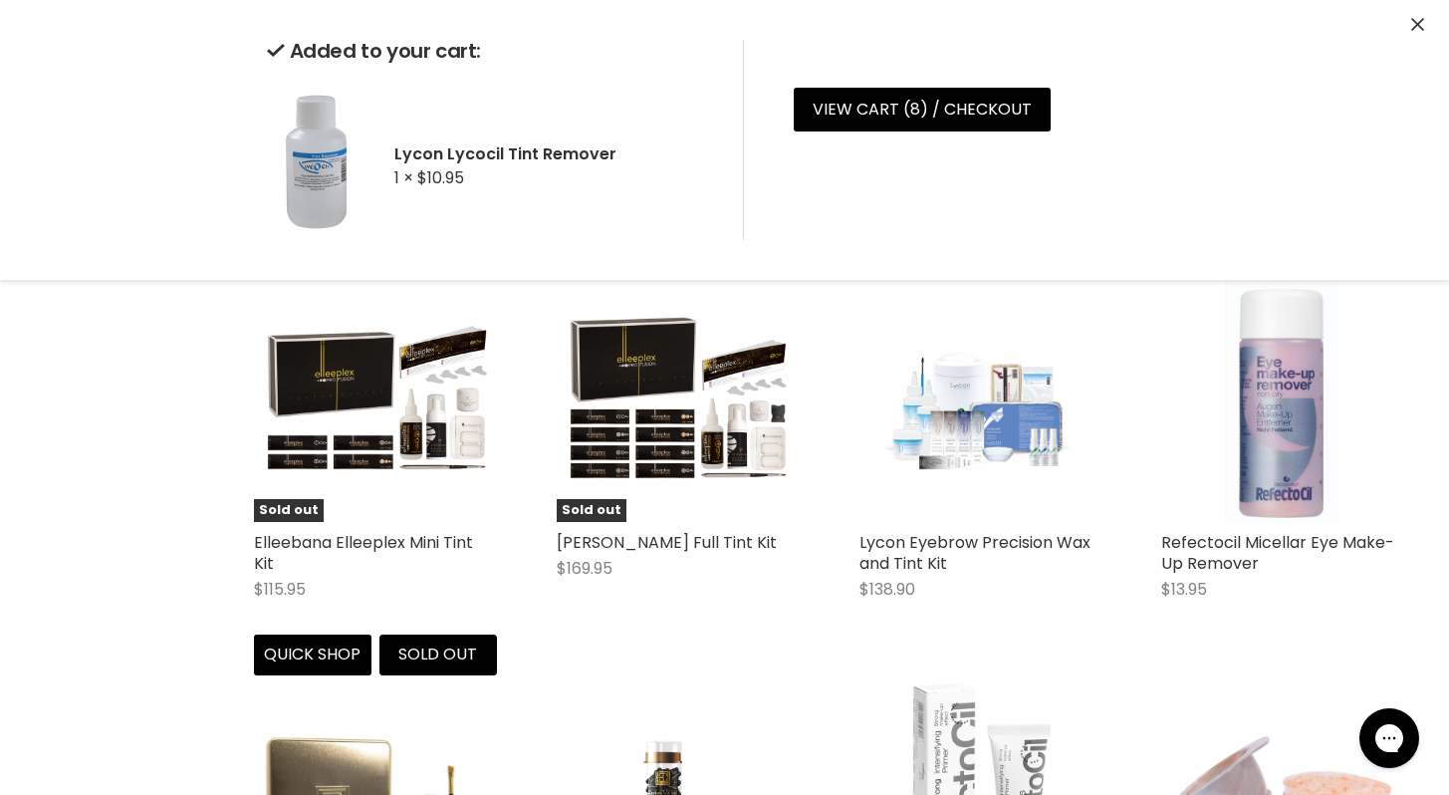
scroll to position [1443, 0]
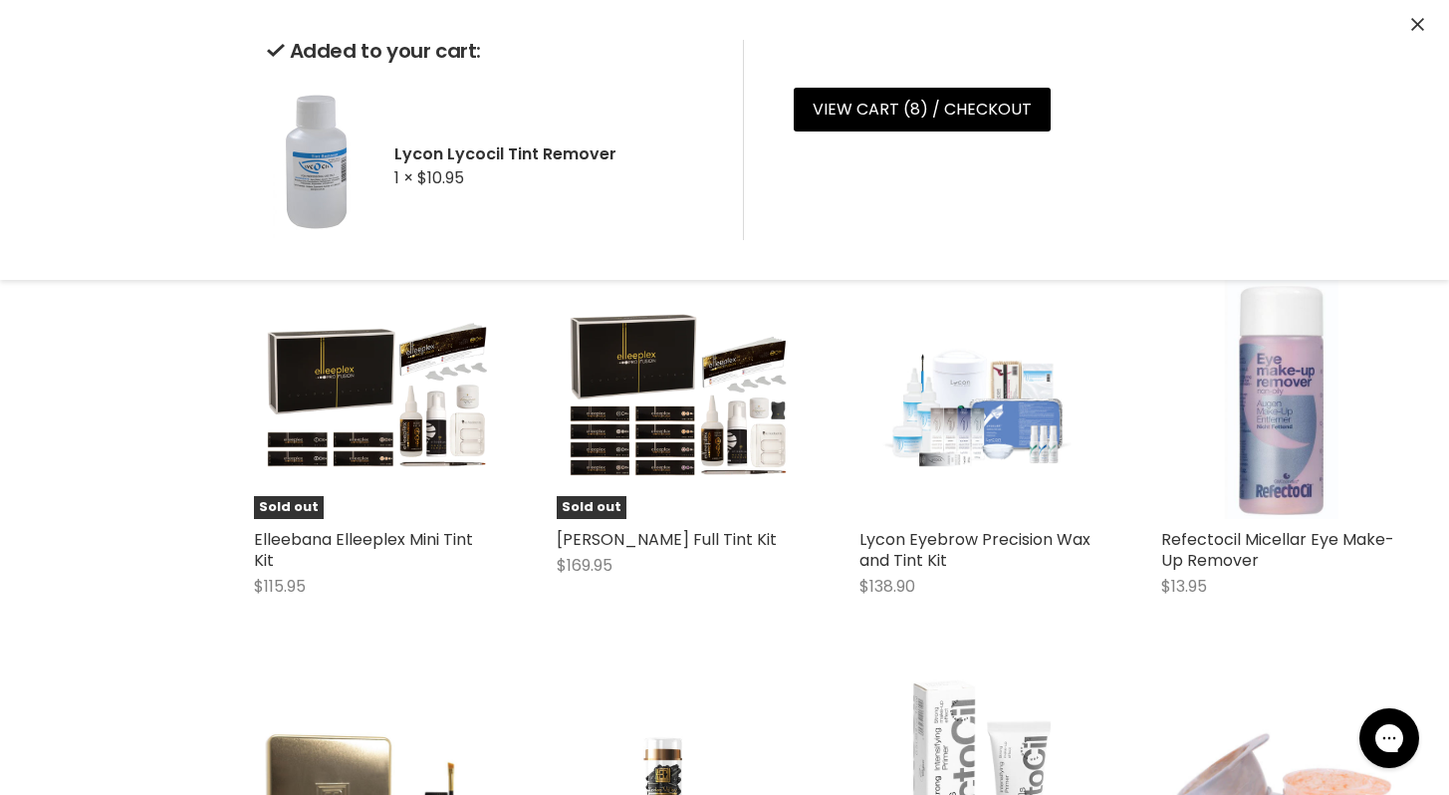
click at [1350, 651] on div "Brow Code Tint Remover $19.75 Brow Code Quick shop Add to cart Elleebana Make U…" at bounding box center [829, 257] width 1190 height 2356
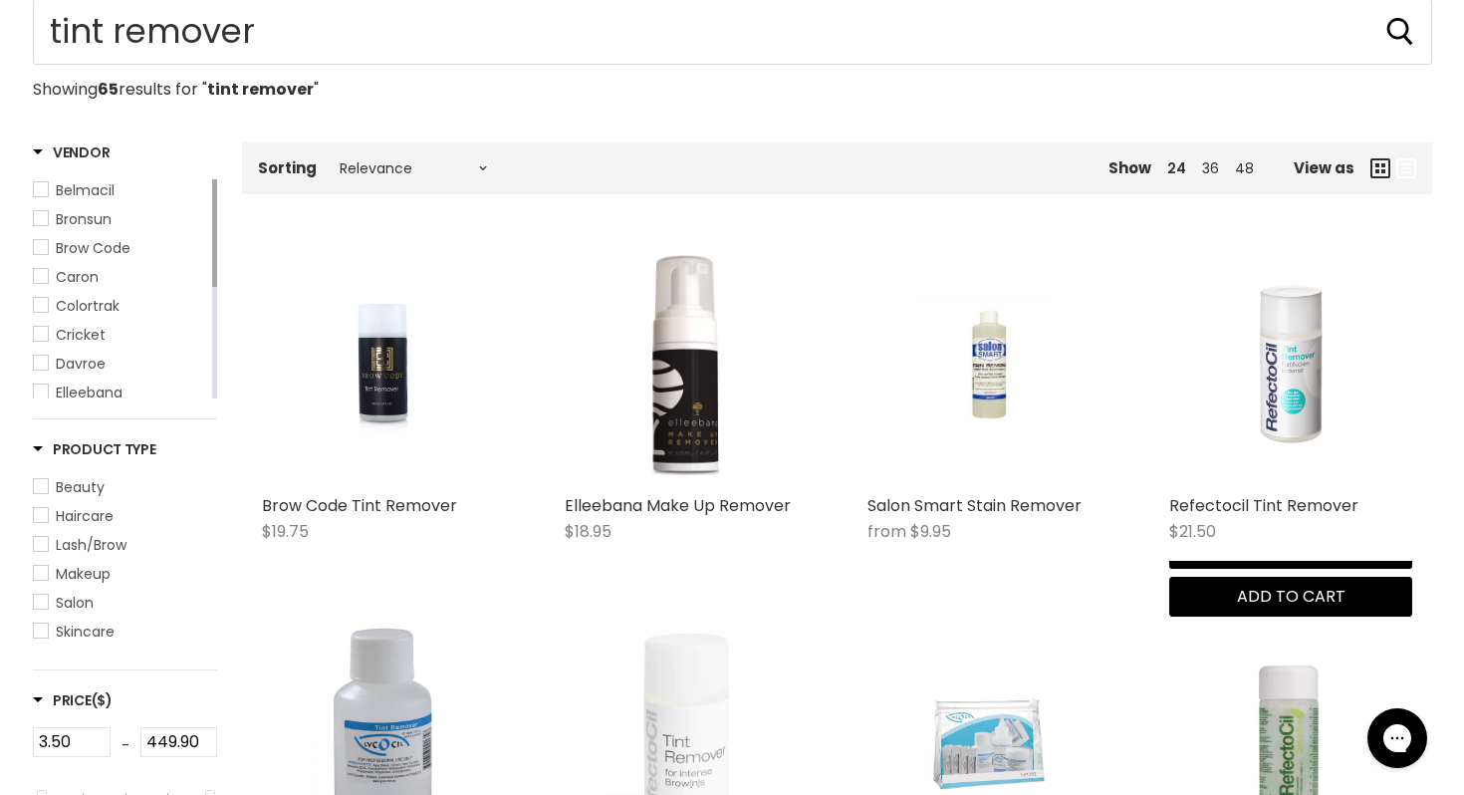
scroll to position [305, 0]
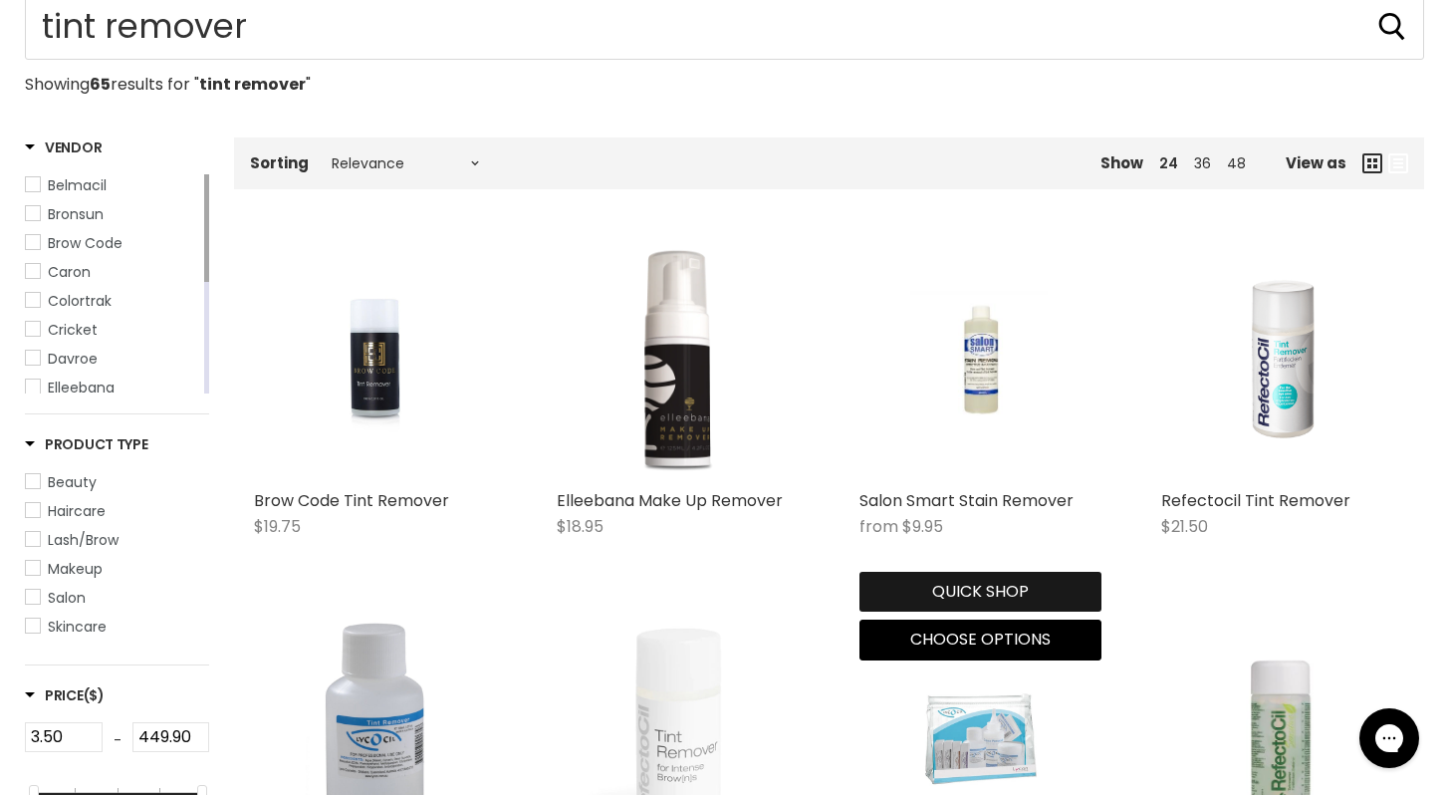
click at [972, 593] on button "Quick shop" at bounding box center [980, 592] width 243 height 40
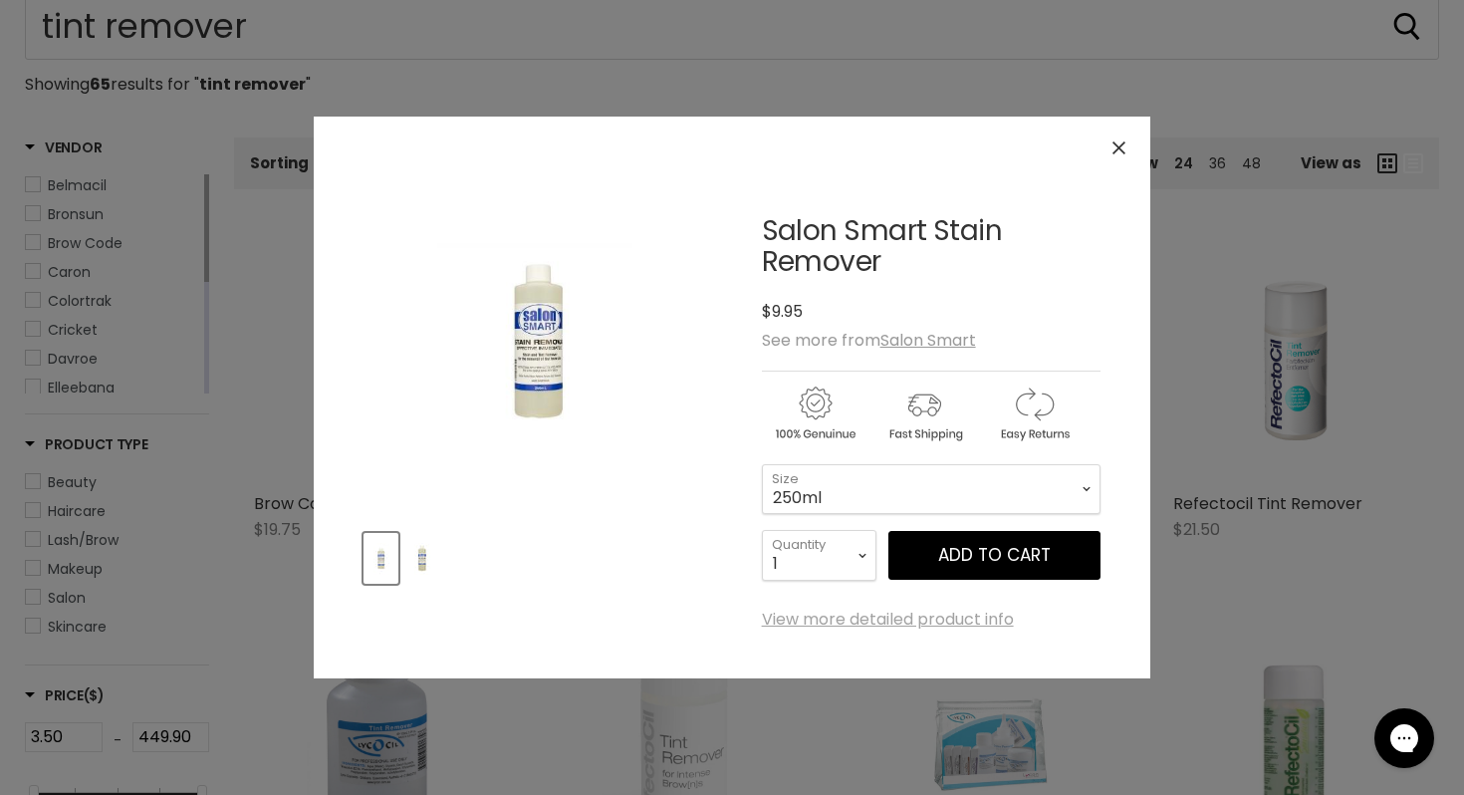
click at [942, 621] on link "View more detailed product info" at bounding box center [888, 619] width 252 height 18
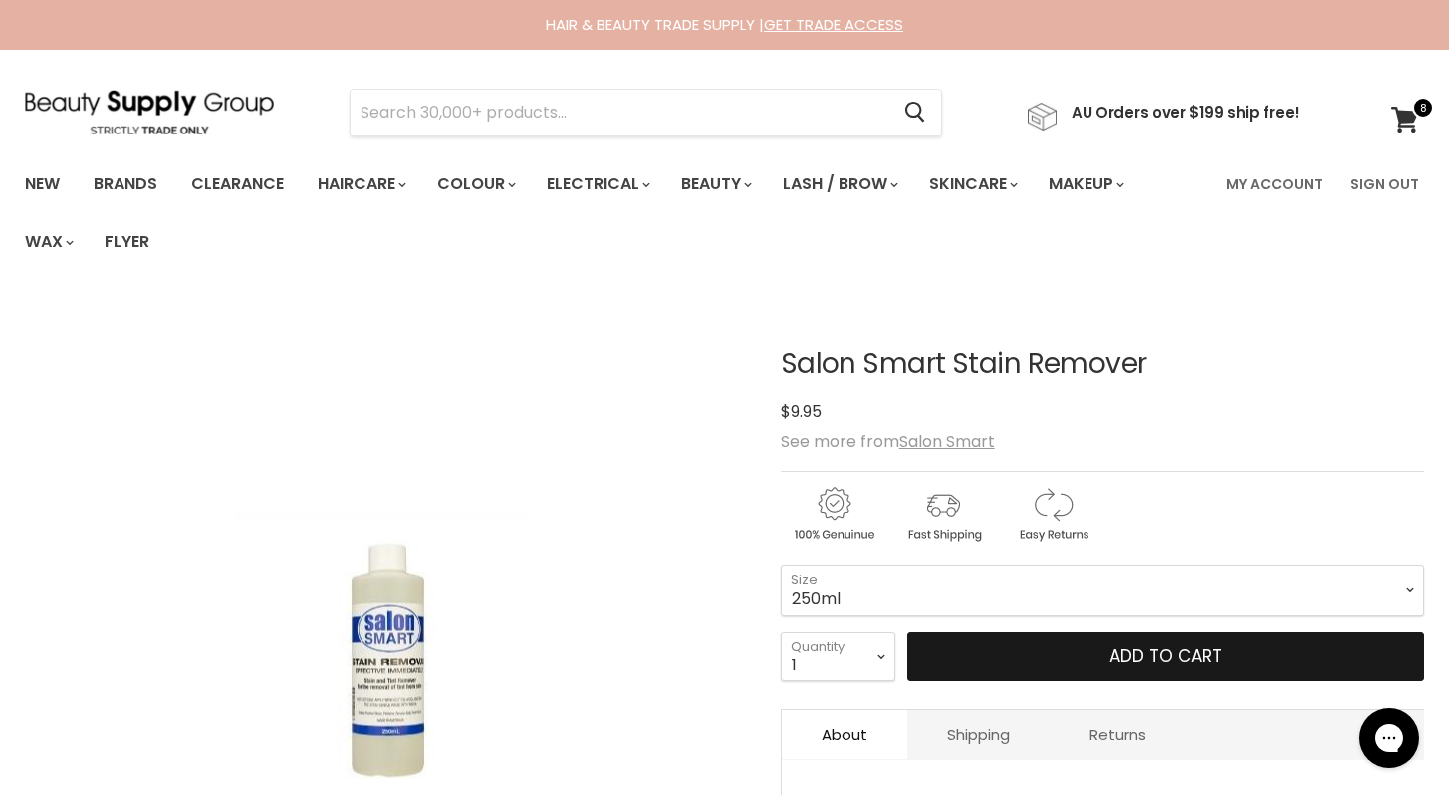
click at [1174, 657] on span "Add to cart" at bounding box center [1165, 655] width 113 height 24
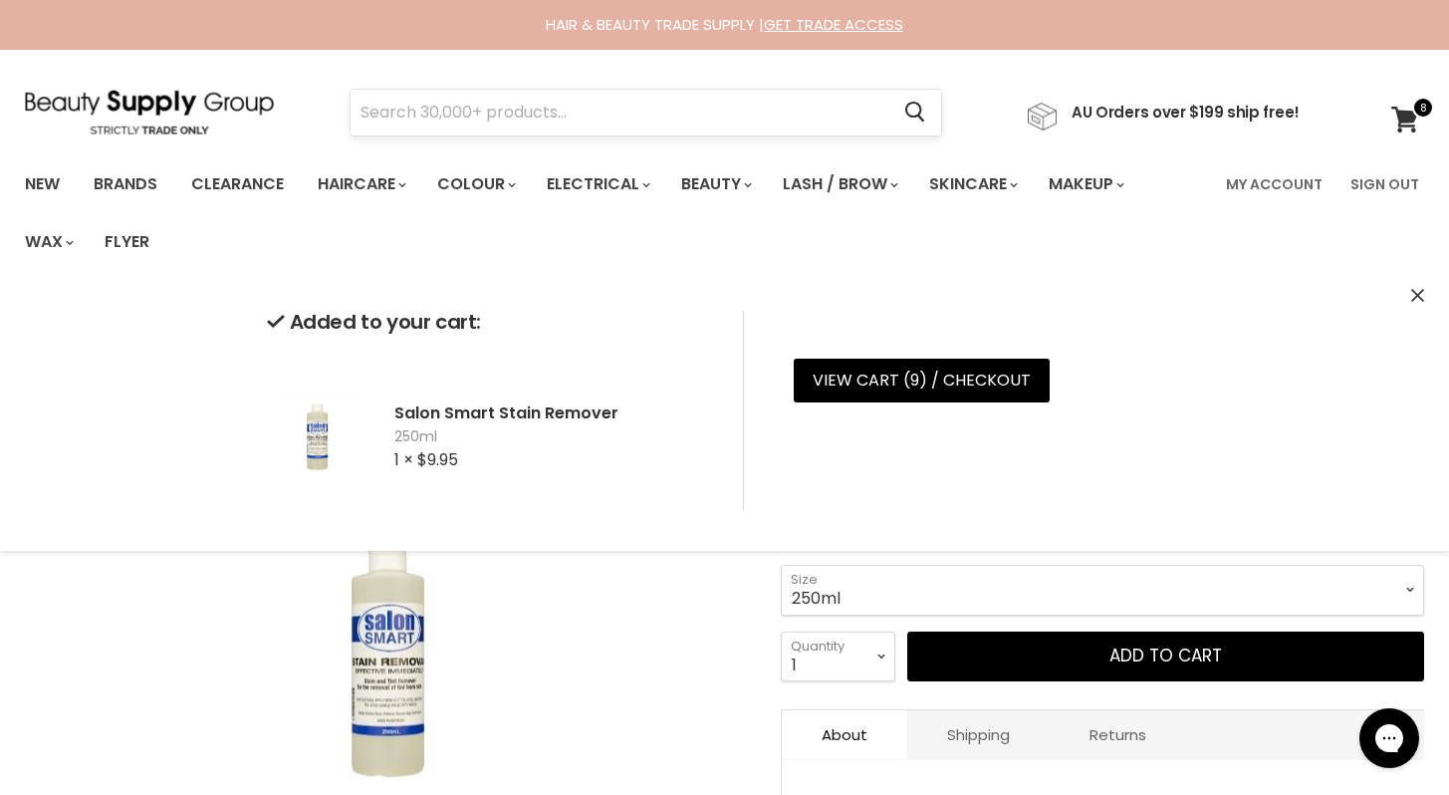
click at [423, 116] on input "Search" at bounding box center [620, 113] width 538 height 46
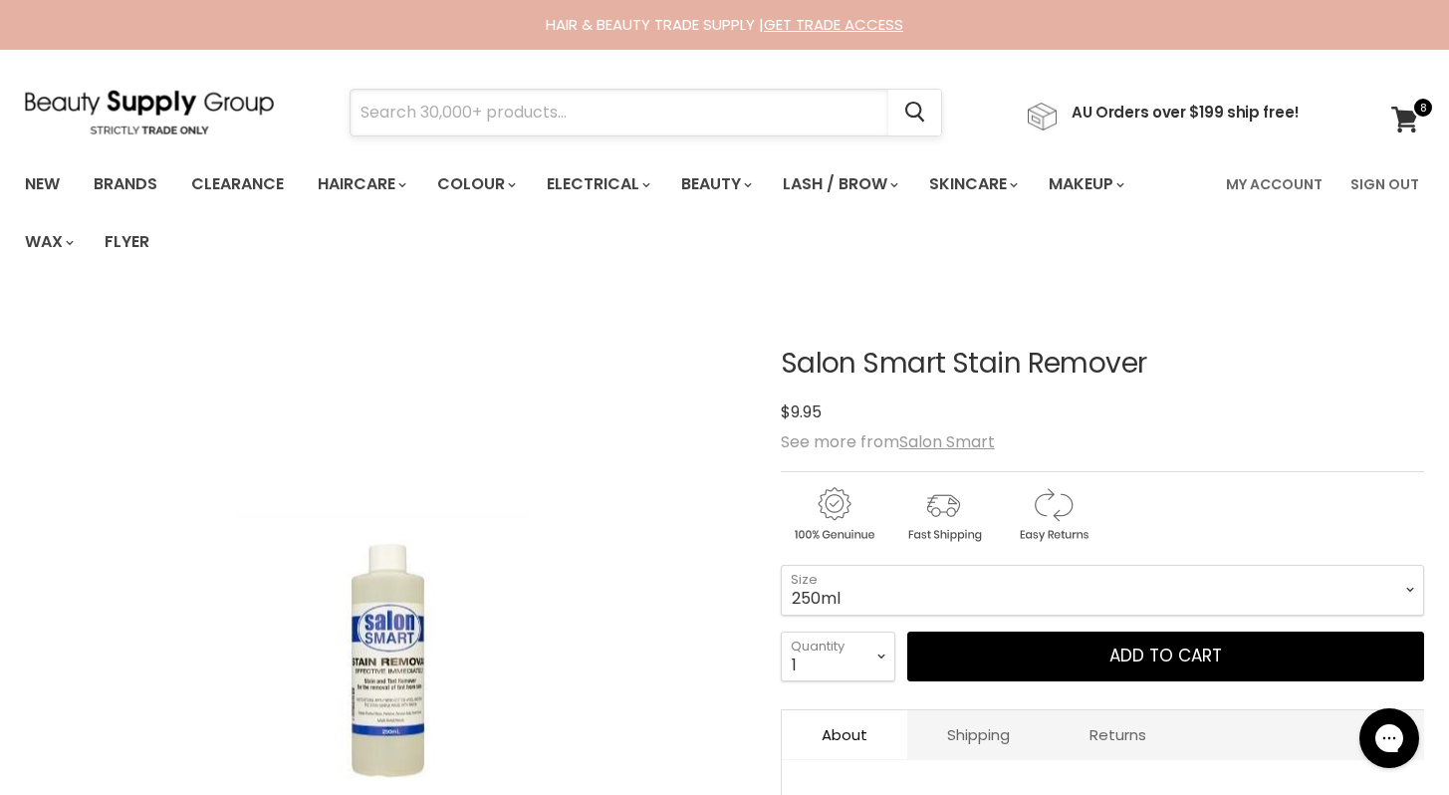
click at [423, 116] on input "Search" at bounding box center [620, 113] width 538 height 46
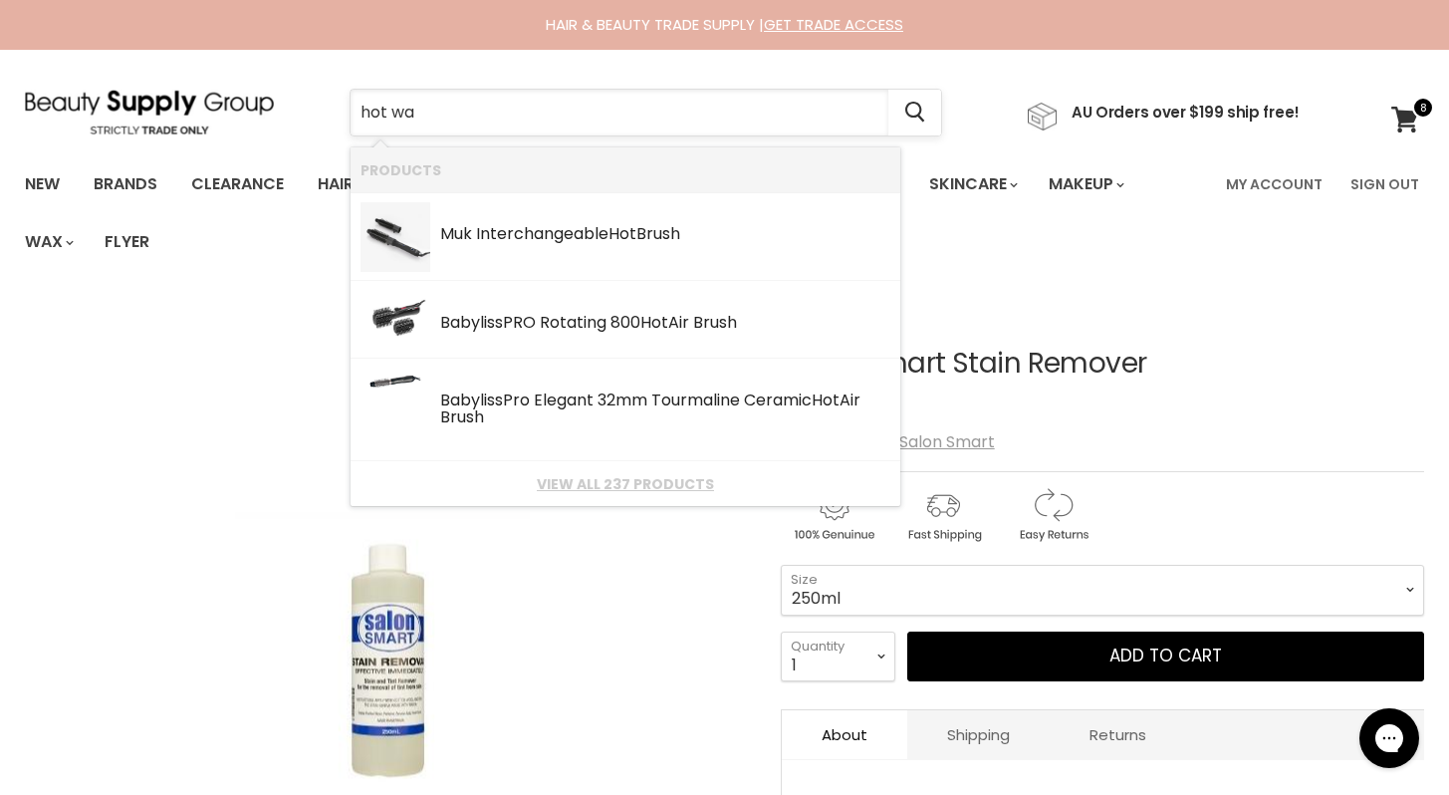
type input "hot wax"
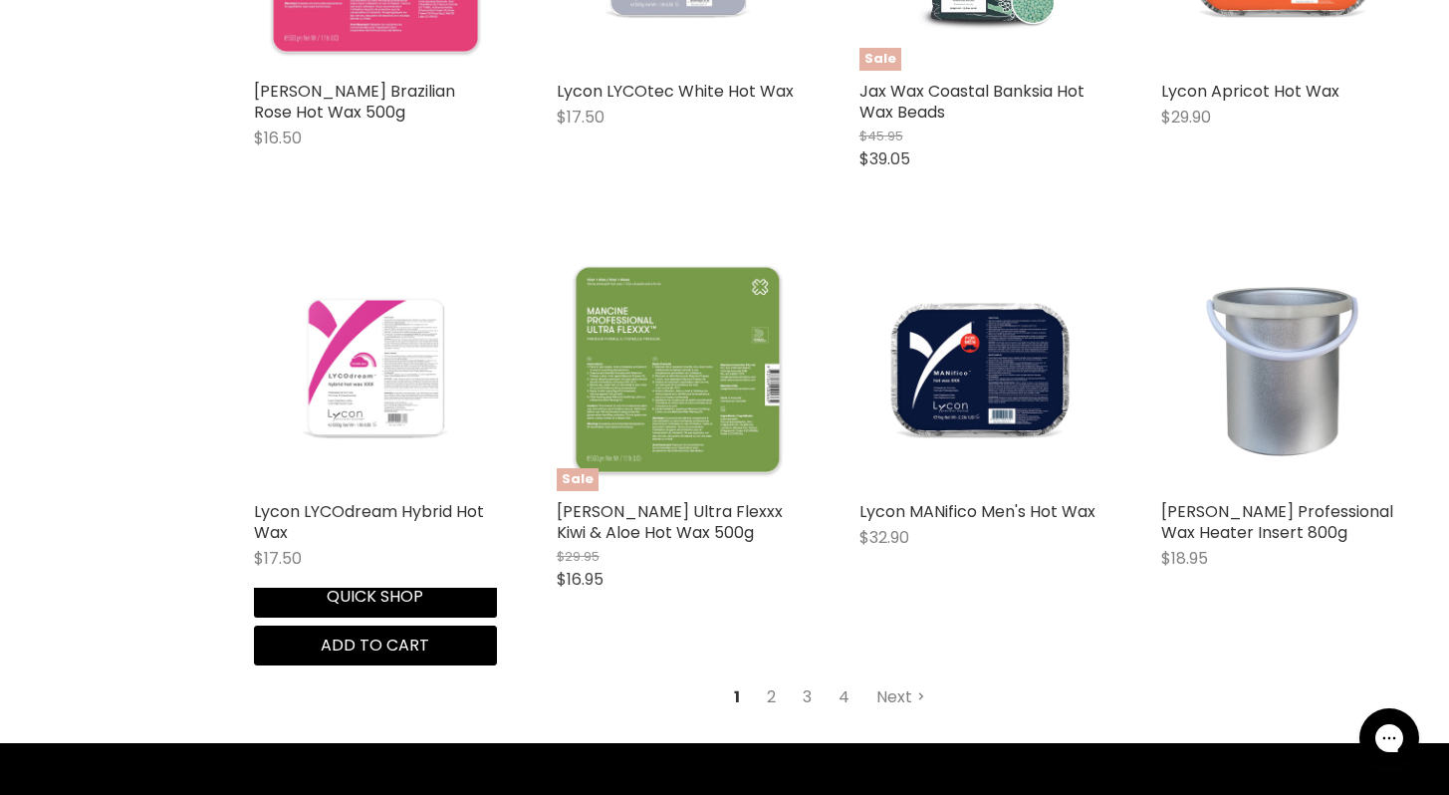
scroll to position [2419, 0]
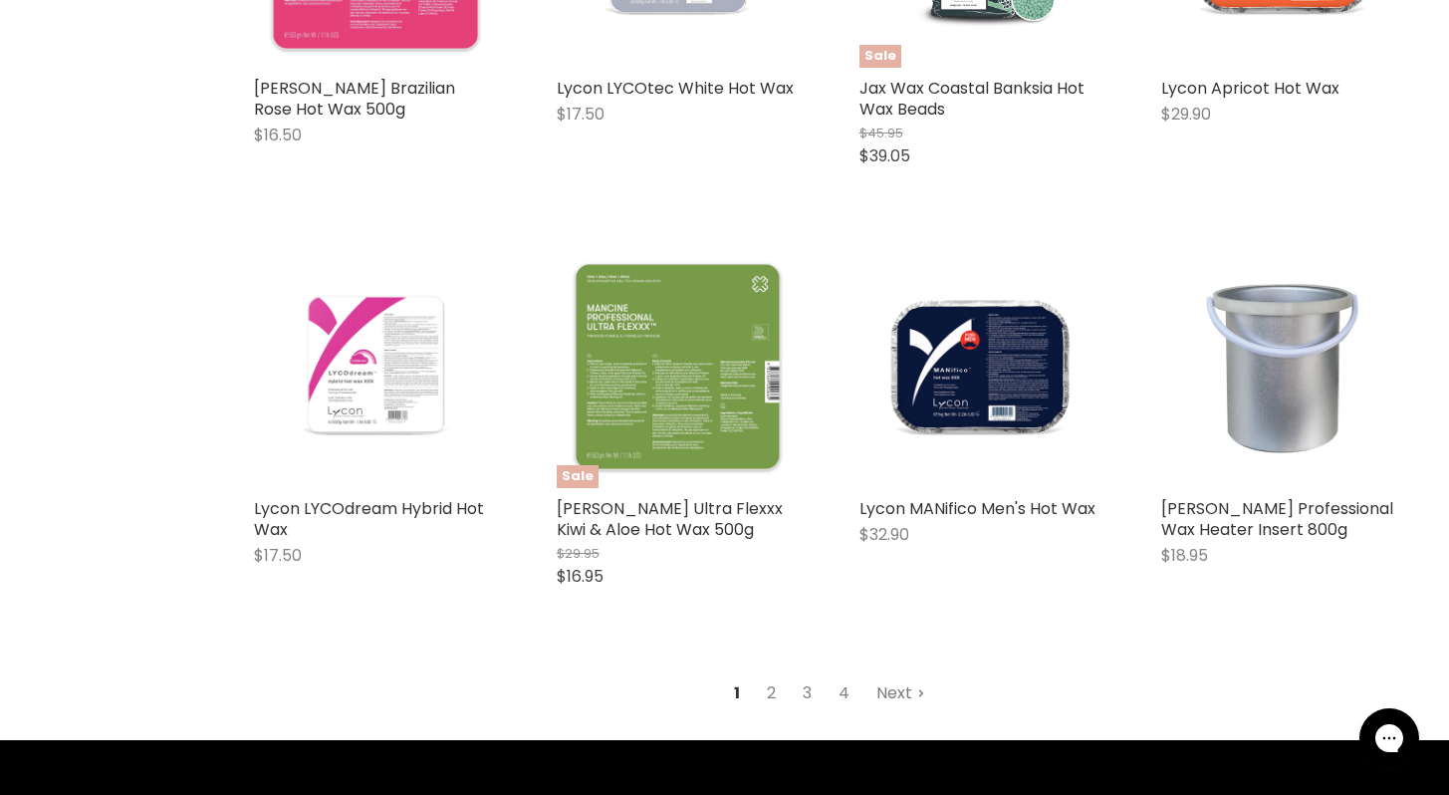
click at [898, 678] on link "Next" at bounding box center [900, 693] width 71 height 36
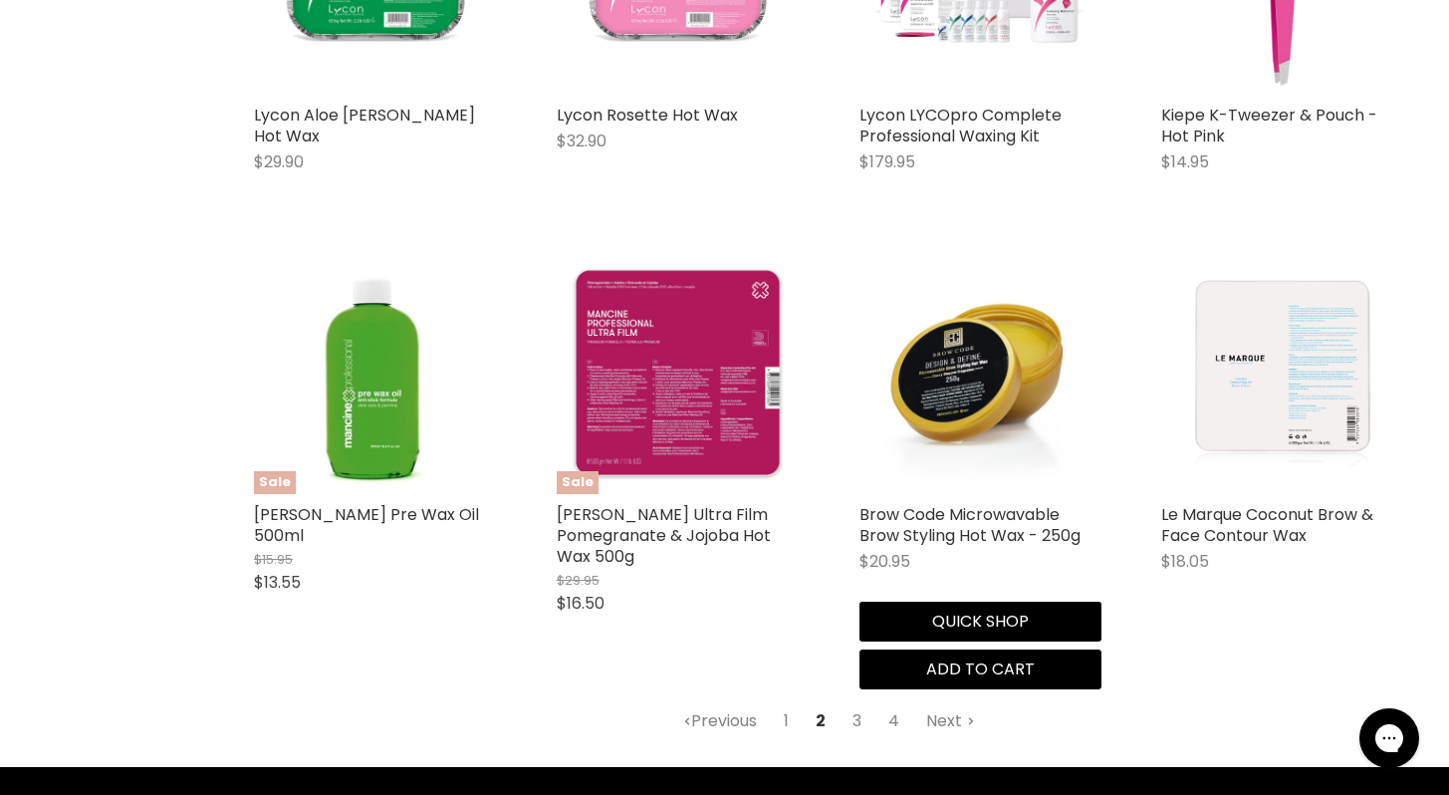
scroll to position [2365, 0]
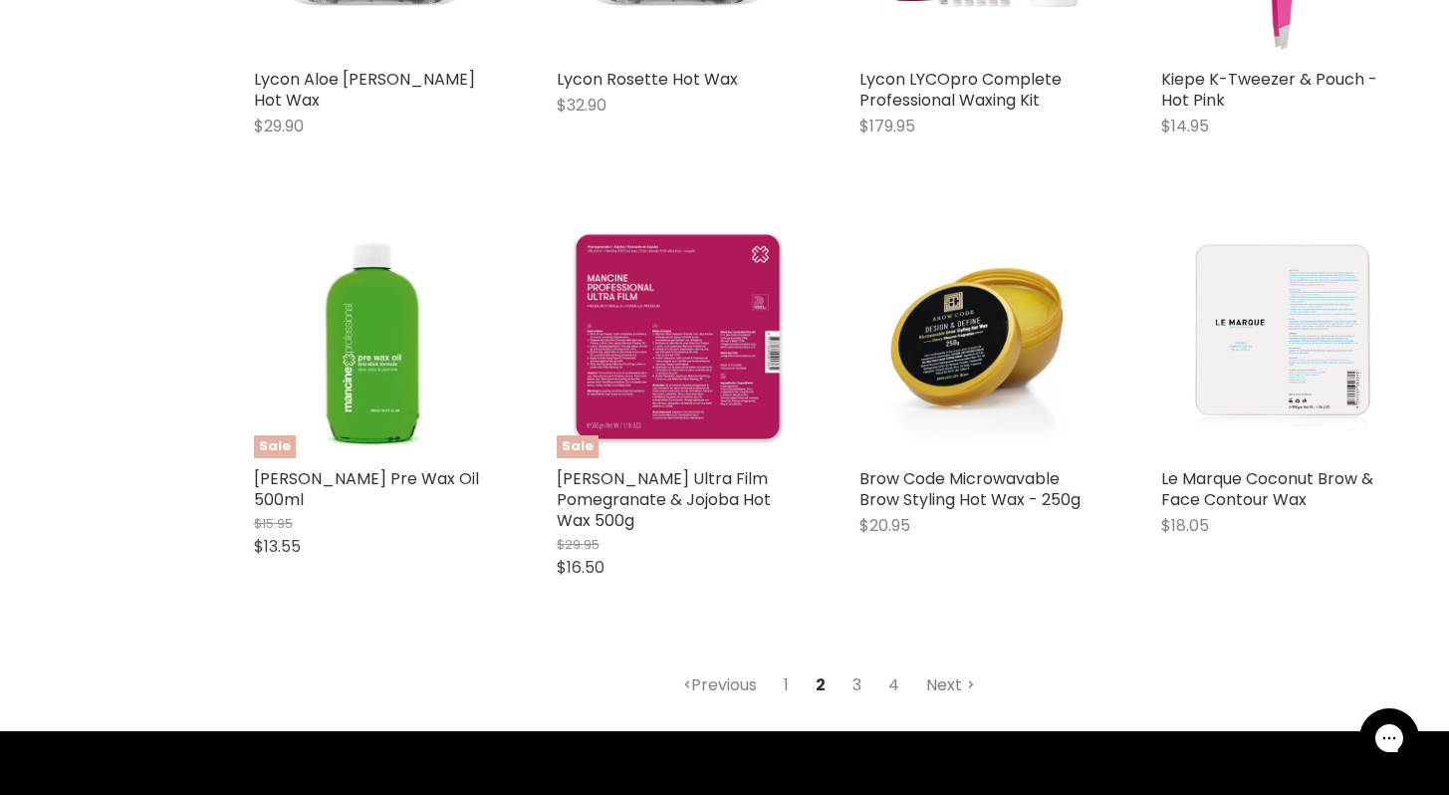
click at [947, 689] on link "Next" at bounding box center [950, 685] width 71 height 36
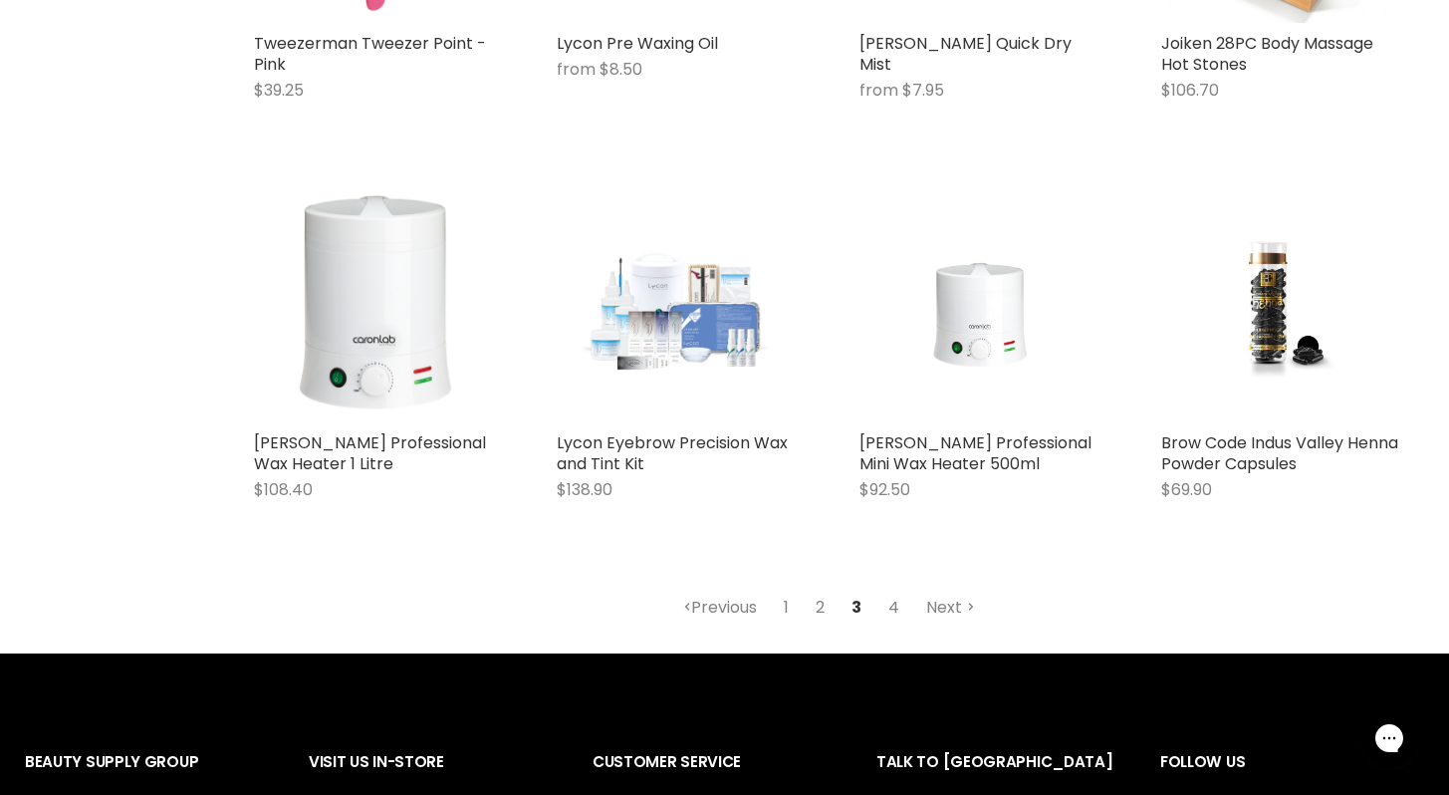
scroll to position [2423, 0]
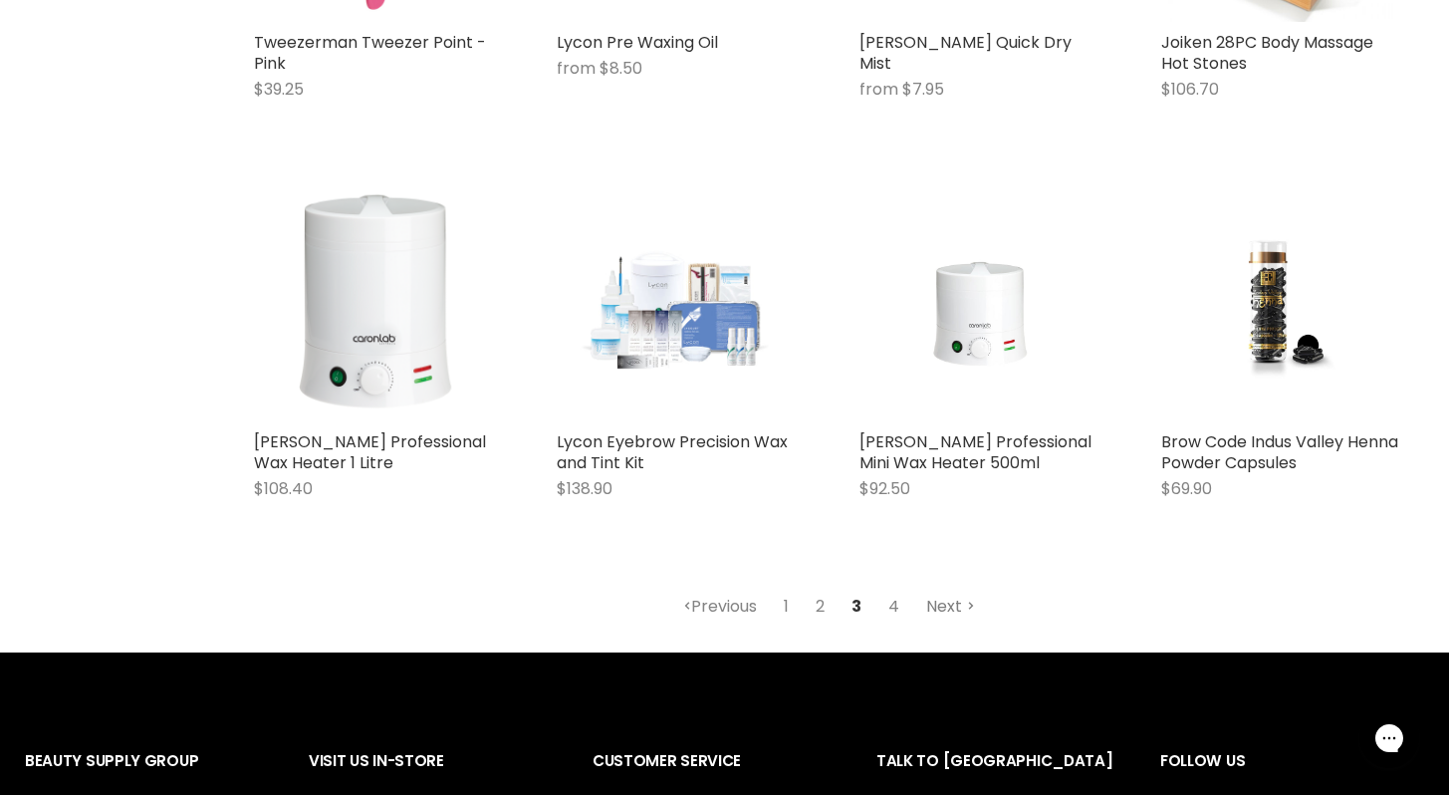
click at [945, 589] on link "Next" at bounding box center [950, 607] width 71 height 36
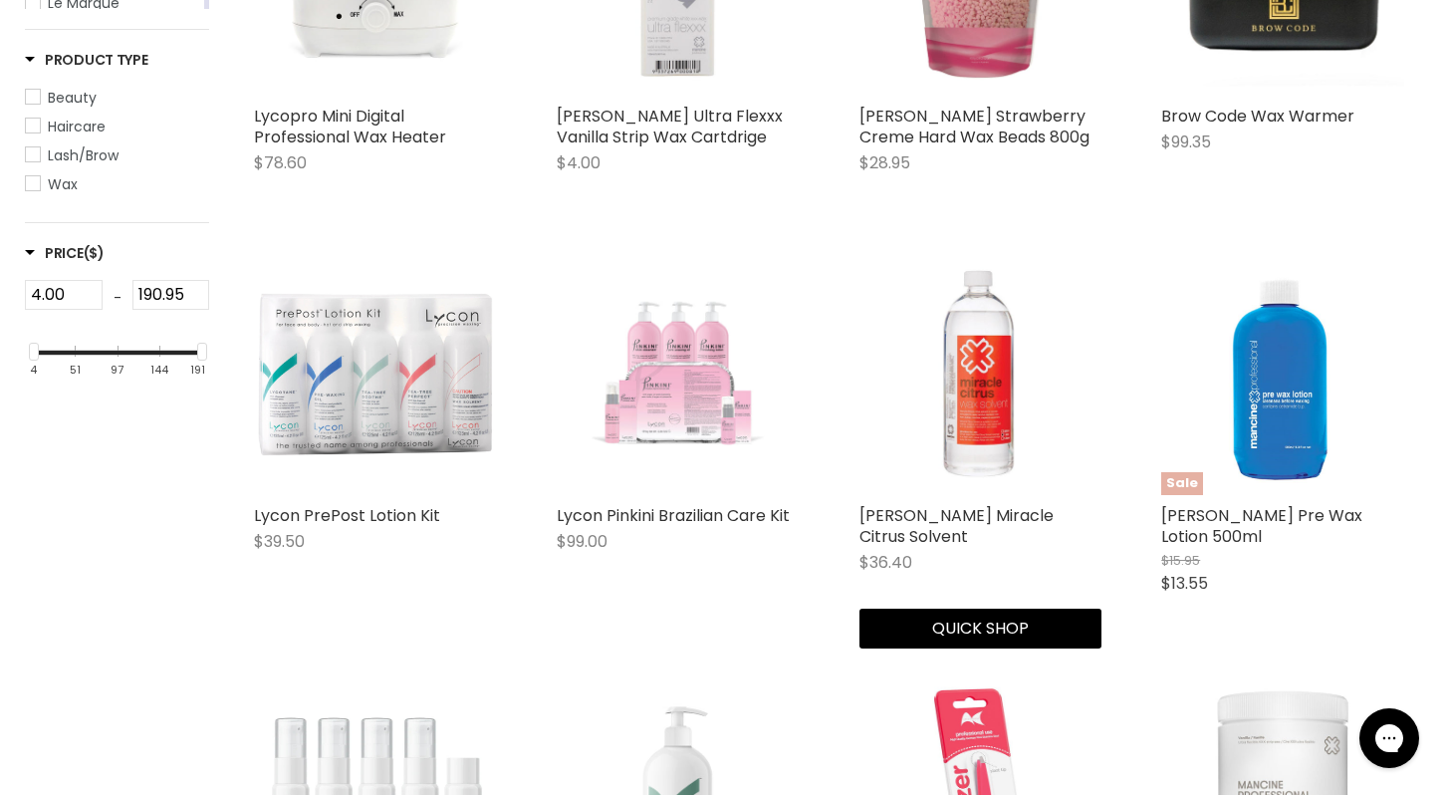
scroll to position [472, 0]
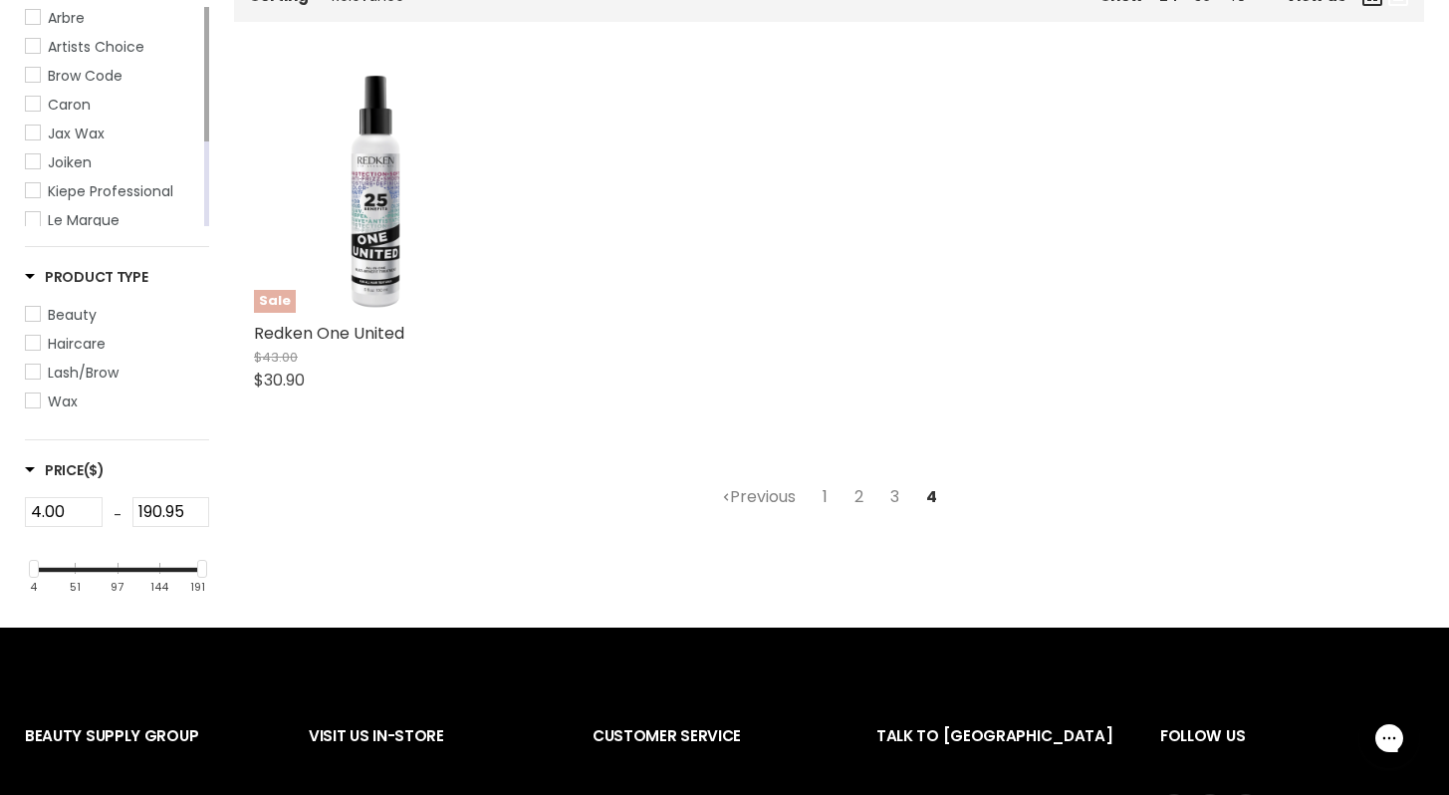
click at [827, 498] on link "1" at bounding box center [825, 497] width 27 height 36
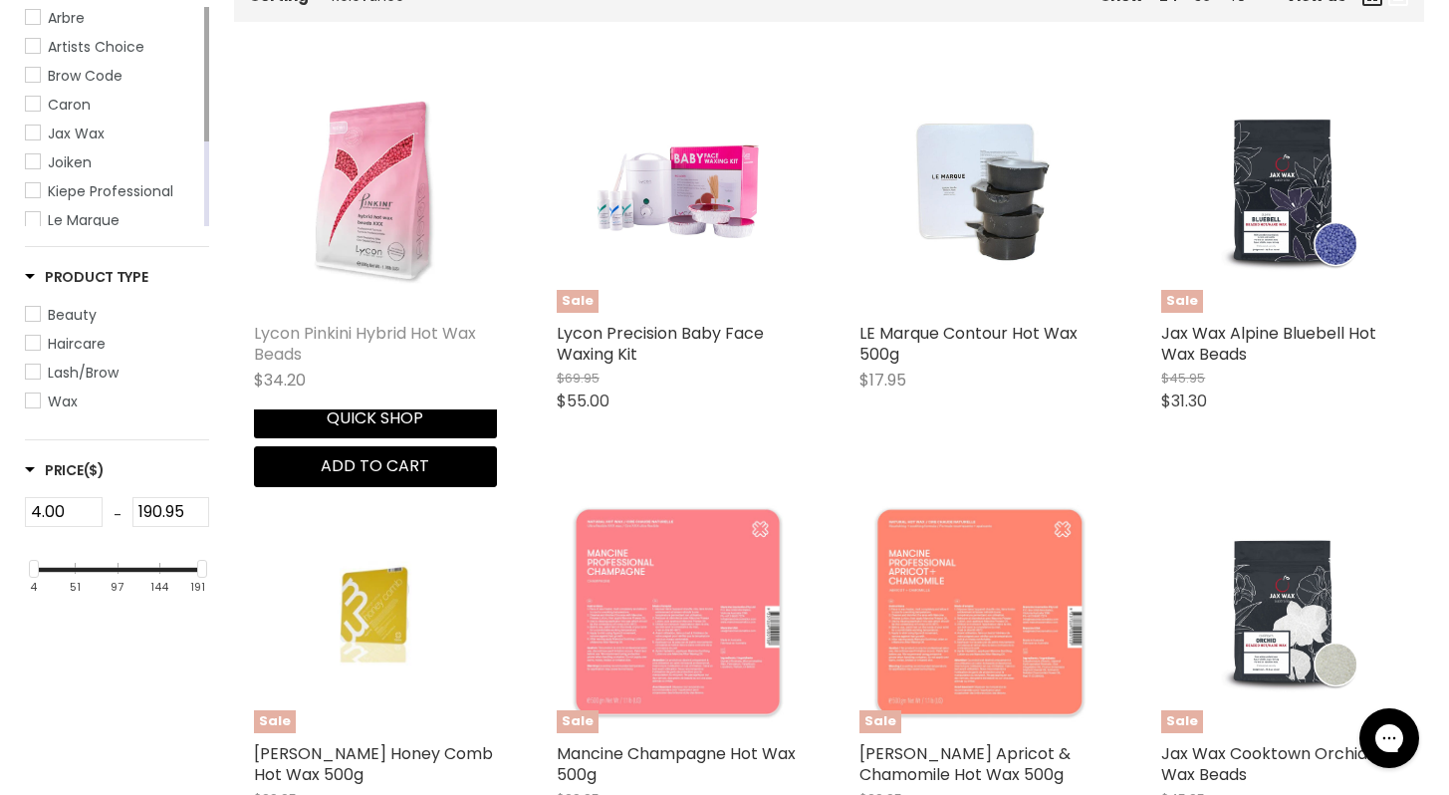
click at [285, 337] on link "Lycon Pinkini Hybrid Hot Wax Beads" at bounding box center [365, 344] width 222 height 44
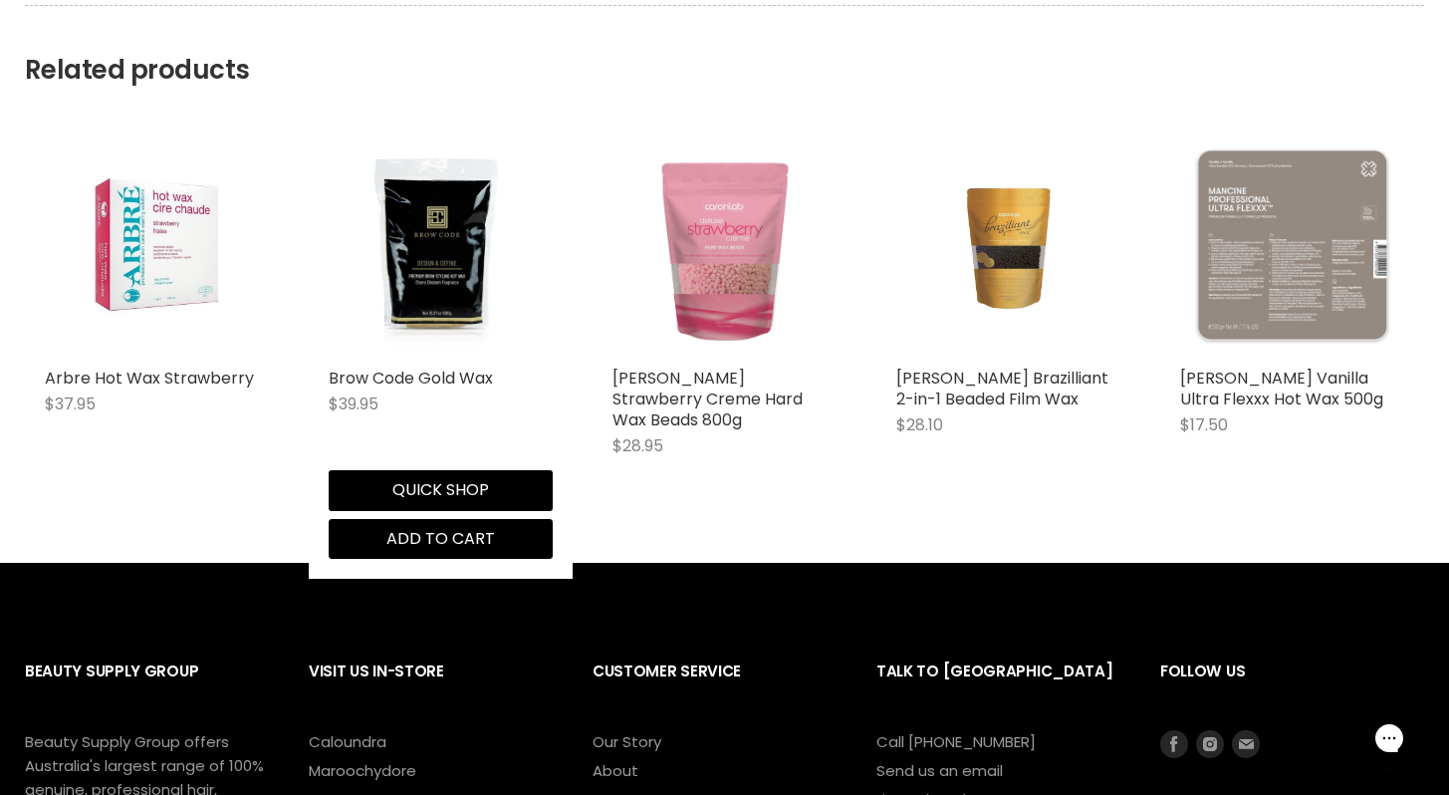
scroll to position [1265, 0]
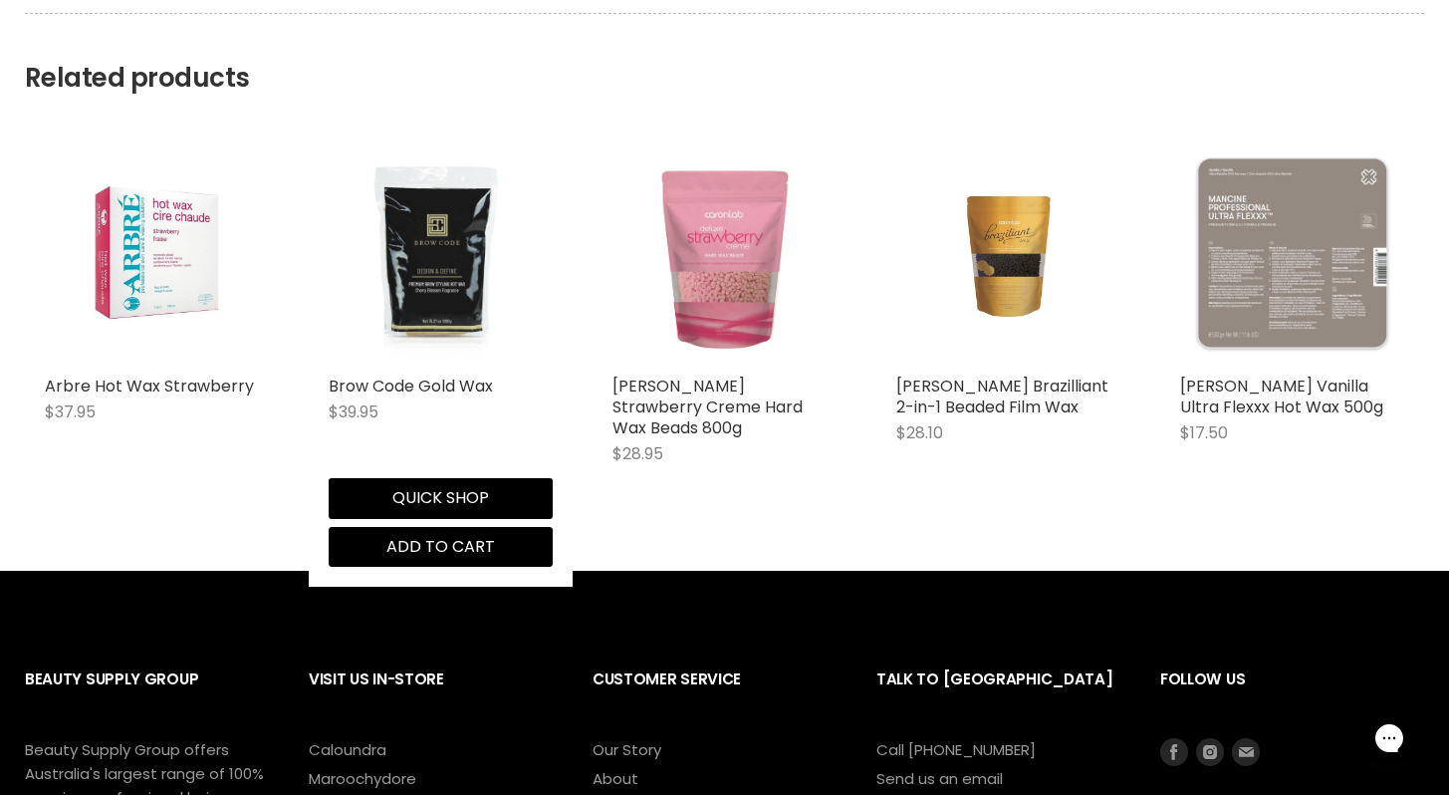
click at [438, 293] on img "Main content" at bounding box center [441, 253] width 224 height 224
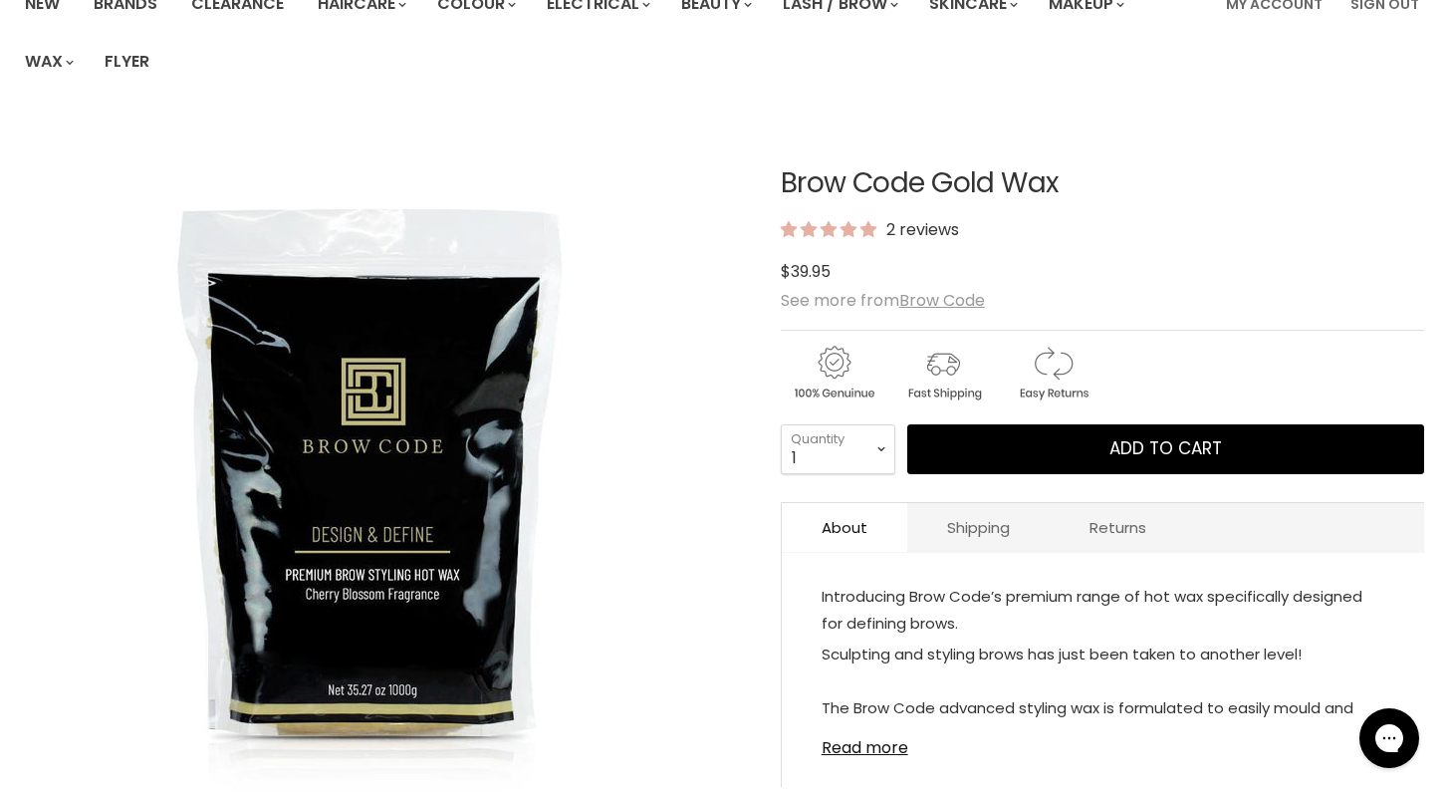
scroll to position [178, 0]
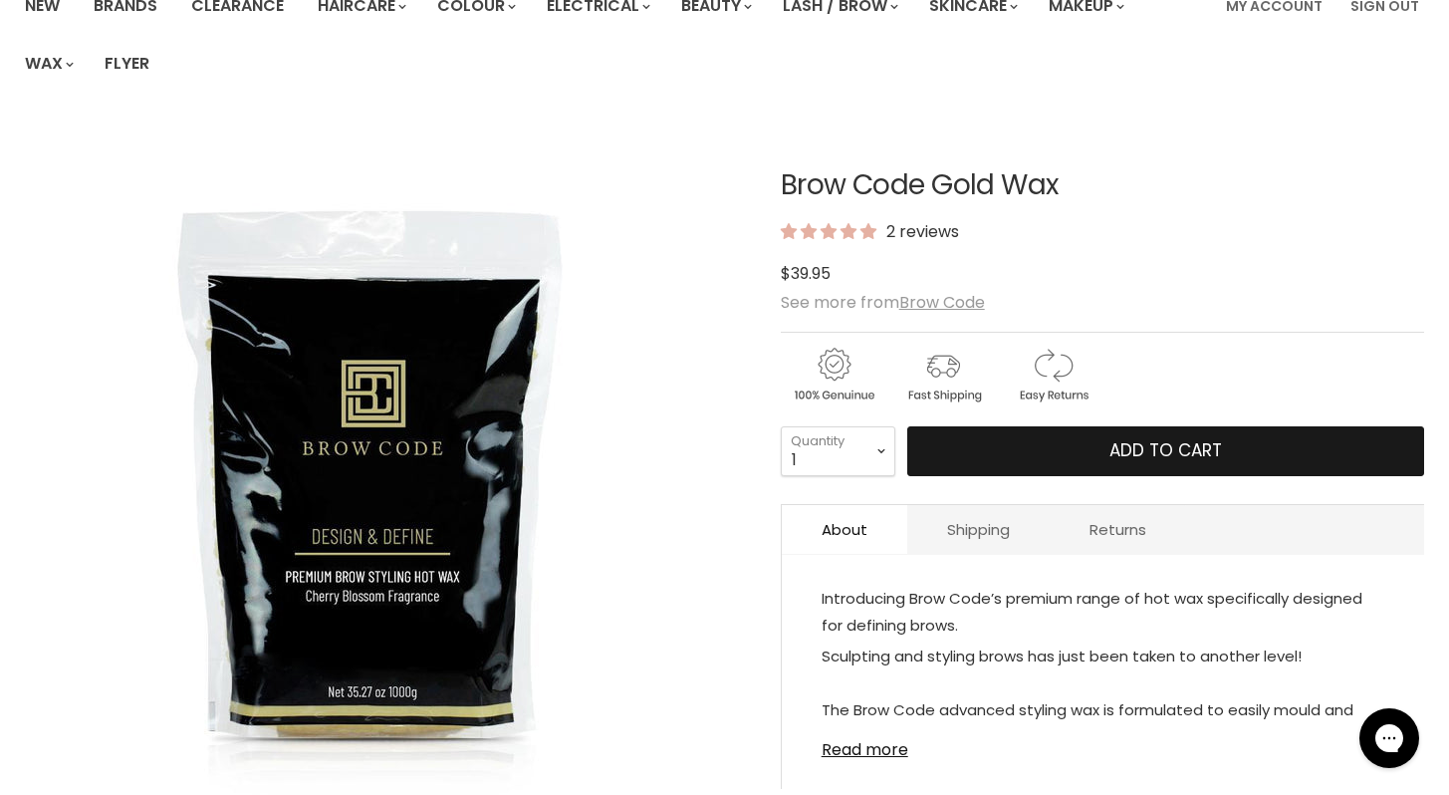
click at [1136, 451] on span "Add to cart" at bounding box center [1165, 450] width 113 height 24
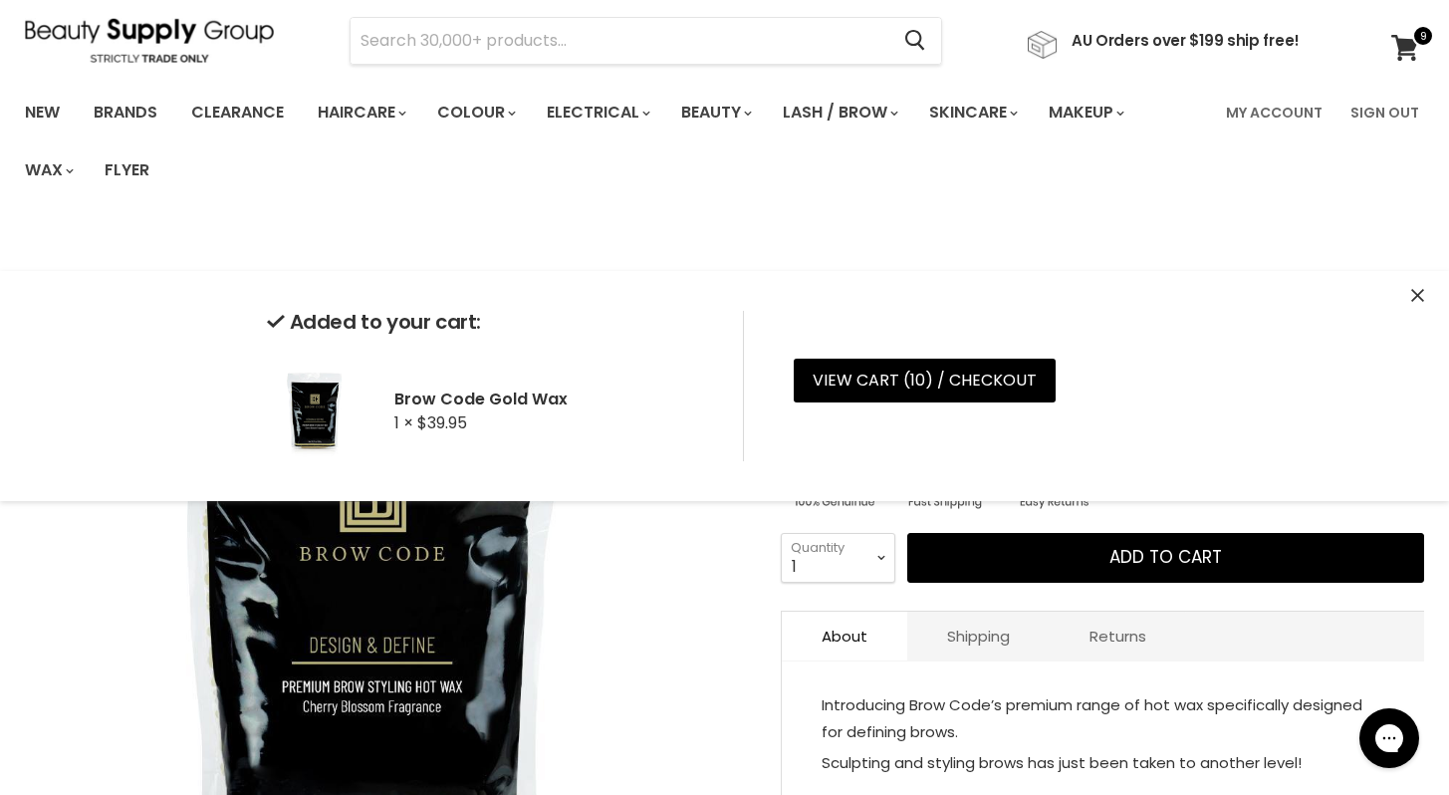
scroll to position [0, 0]
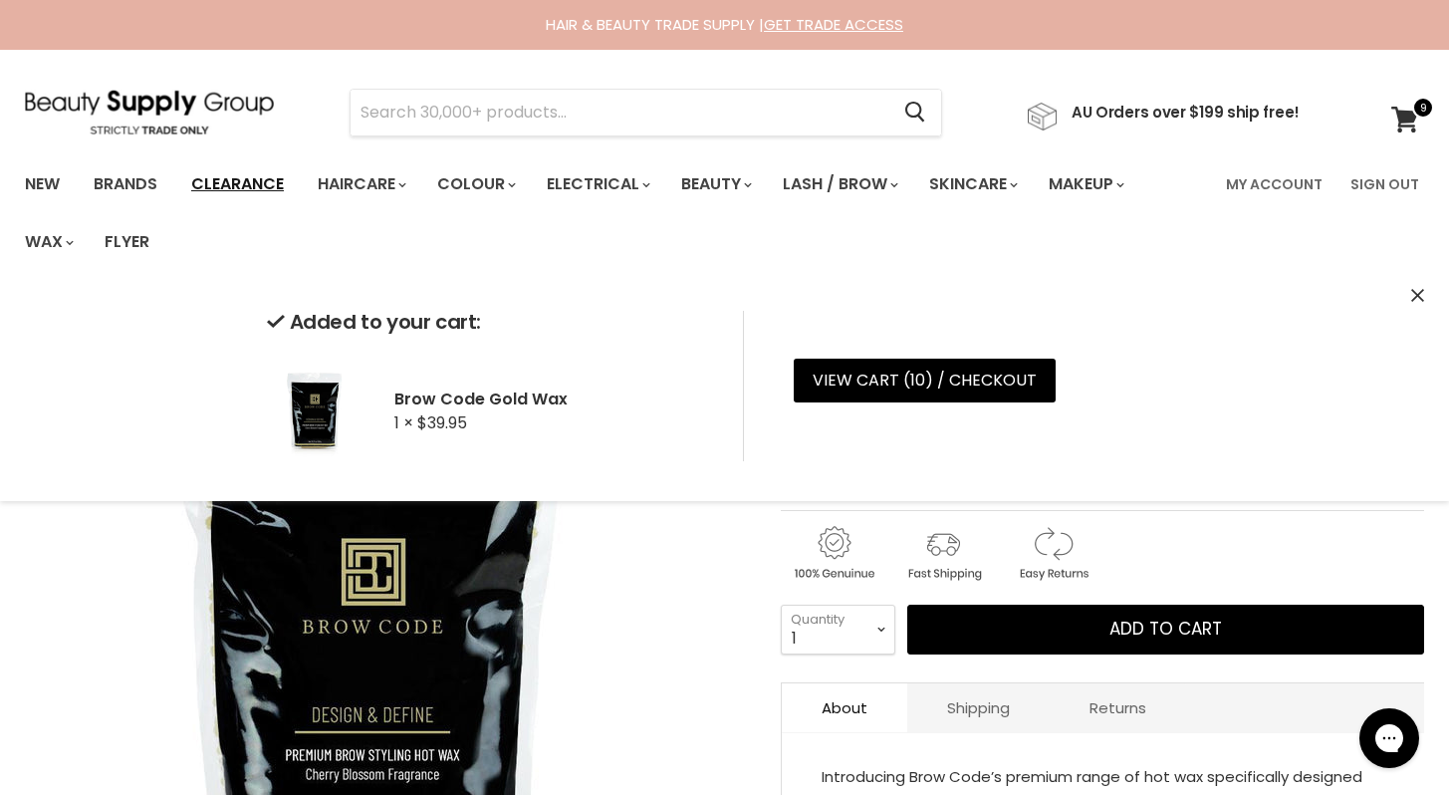
click at [258, 182] on link "Clearance" at bounding box center [237, 184] width 122 height 42
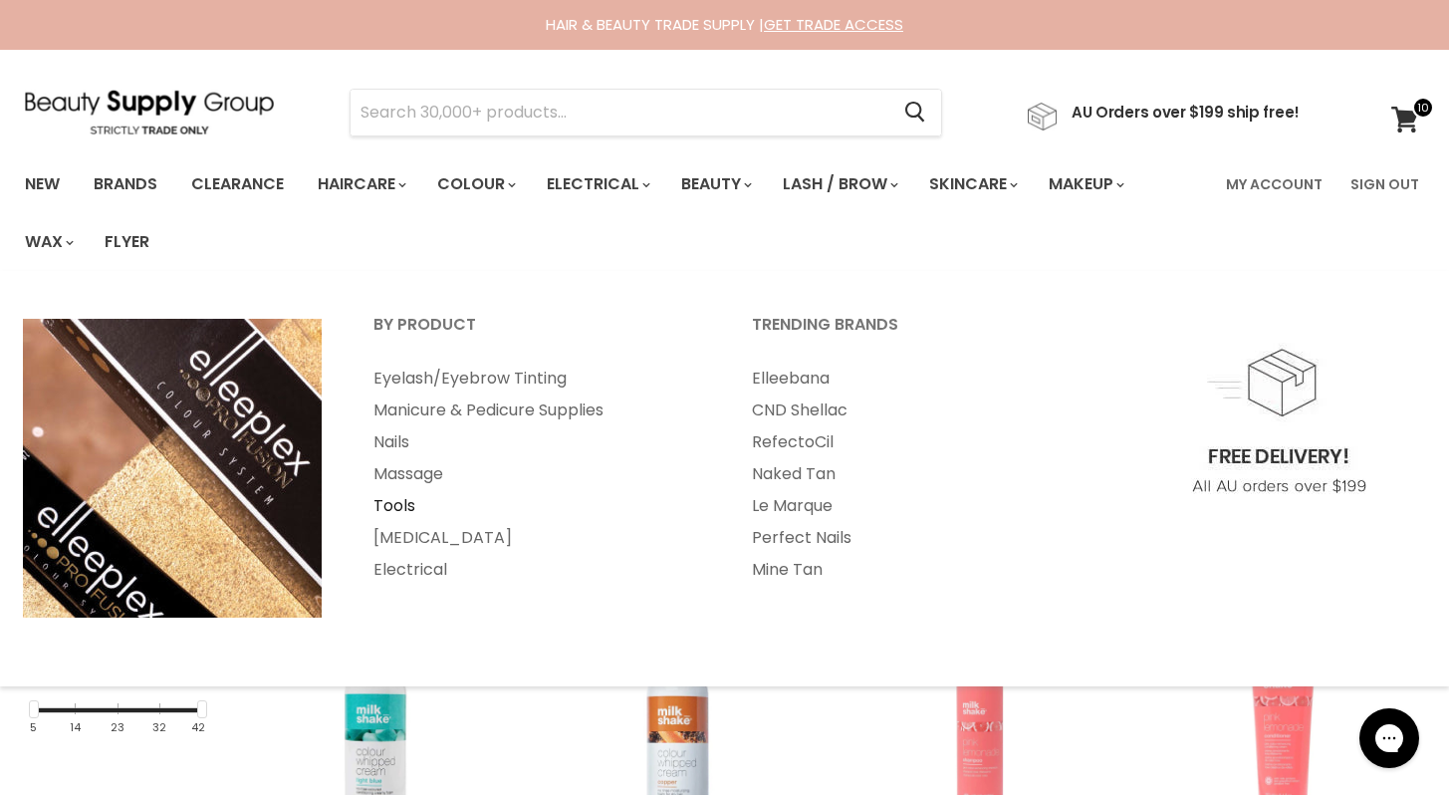
click at [395, 506] on link "Tools" at bounding box center [536, 506] width 374 height 32
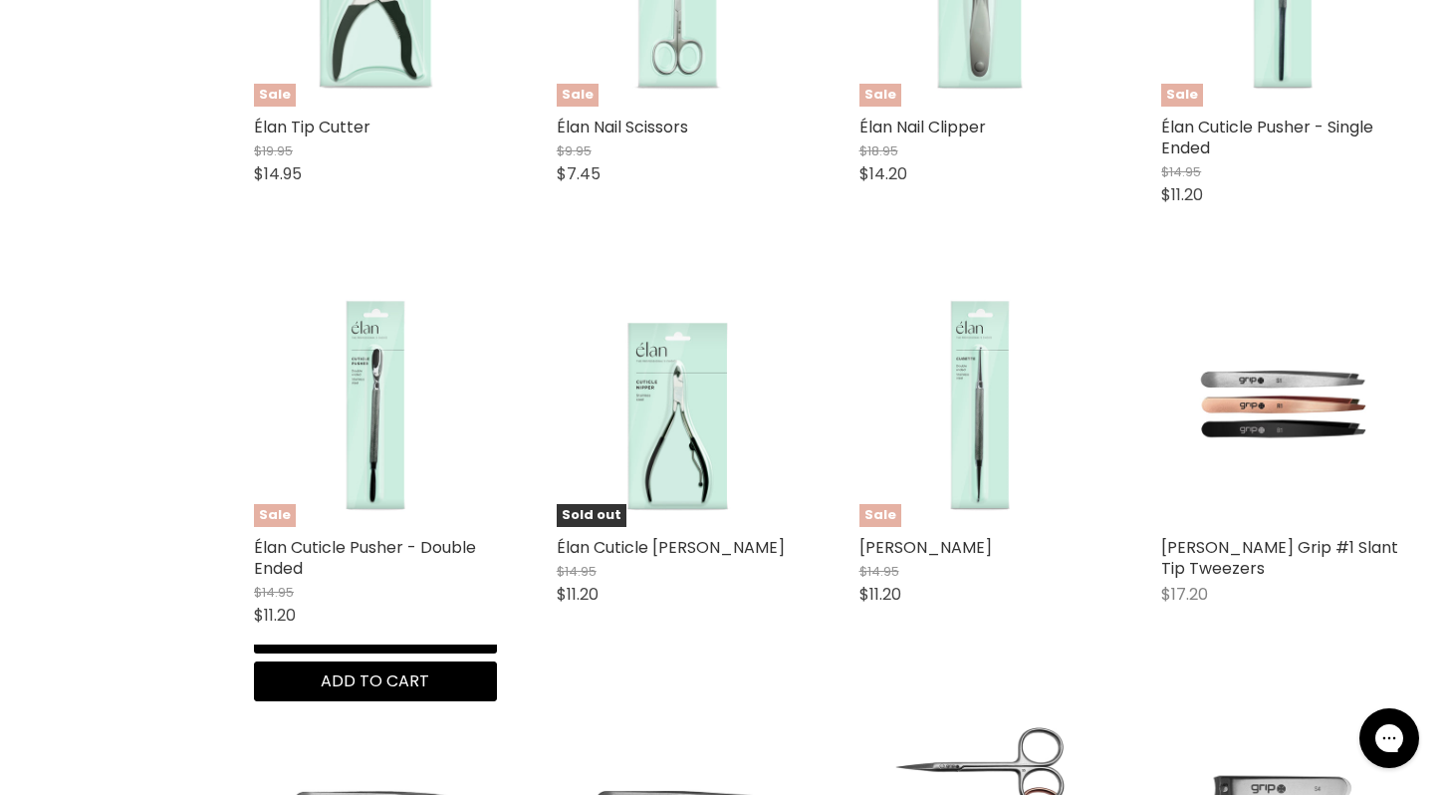
scroll to position [1545, 0]
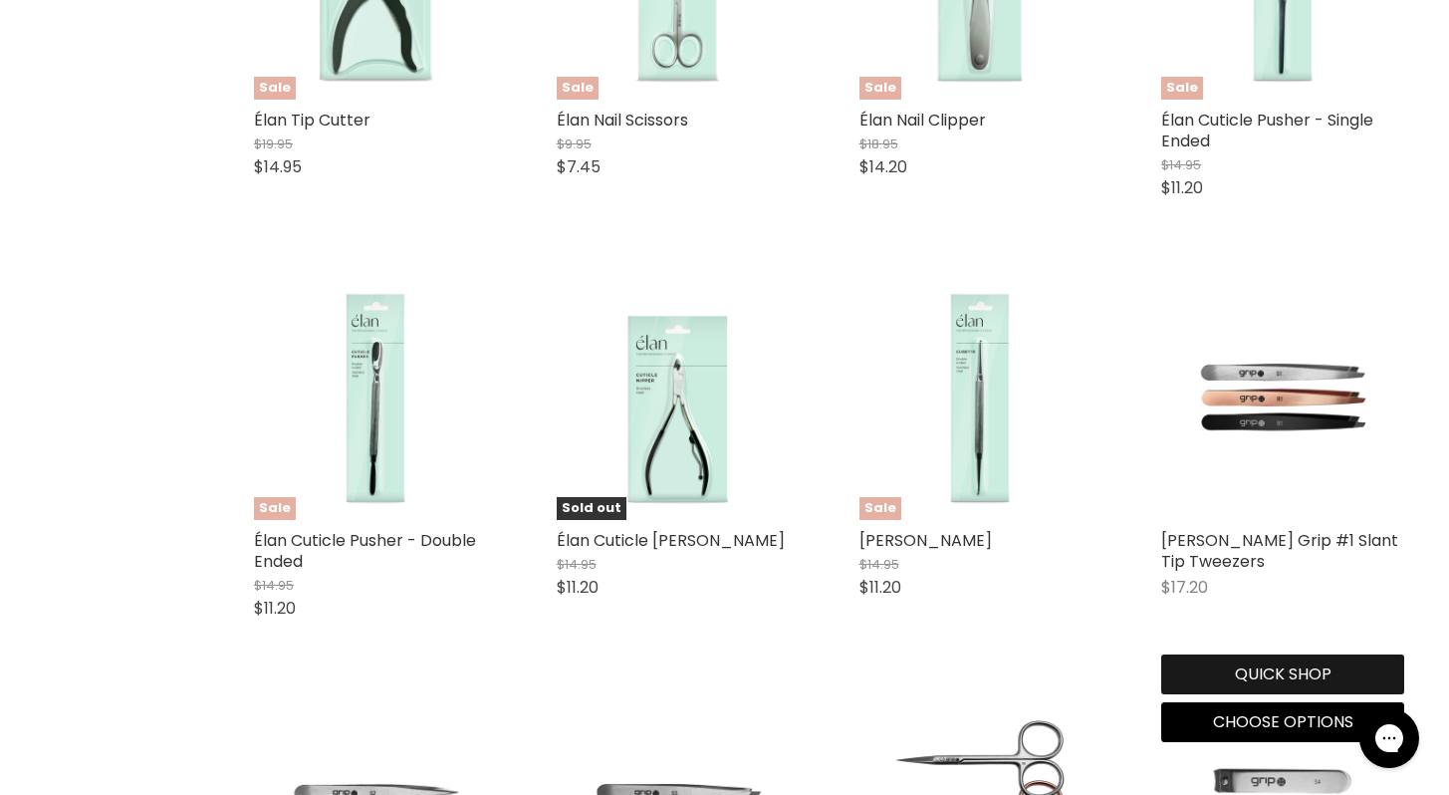
click at [1295, 673] on button "Quick shop" at bounding box center [1282, 674] width 243 height 40
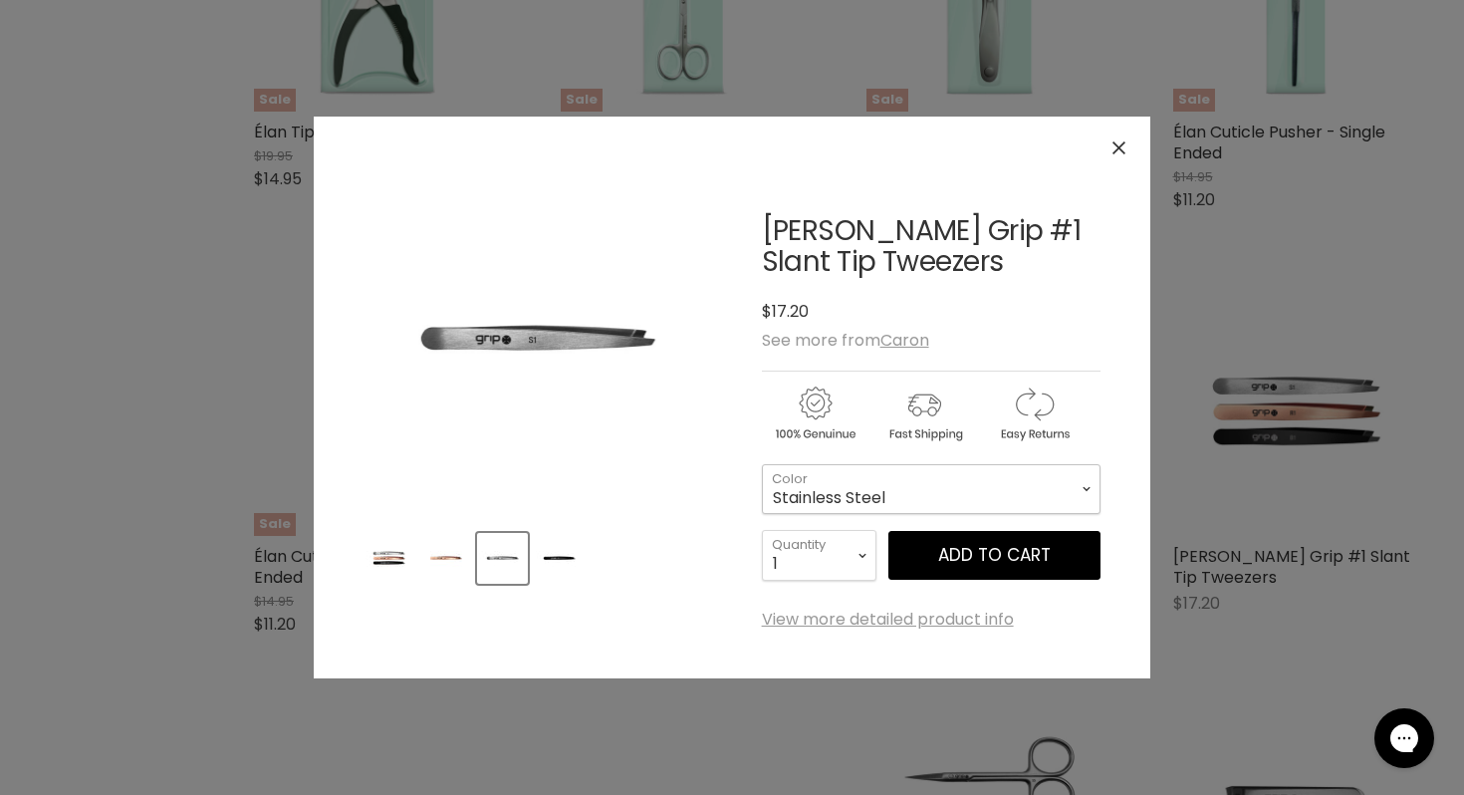
click at [1057, 491] on select "Stainless Steel Matte Black Rose Gold" at bounding box center [931, 489] width 339 height 50
click at [762, 464] on select "Stainless Steel Matte Black Rose Gold" at bounding box center [931, 489] width 339 height 50
select select "Rose Gold"
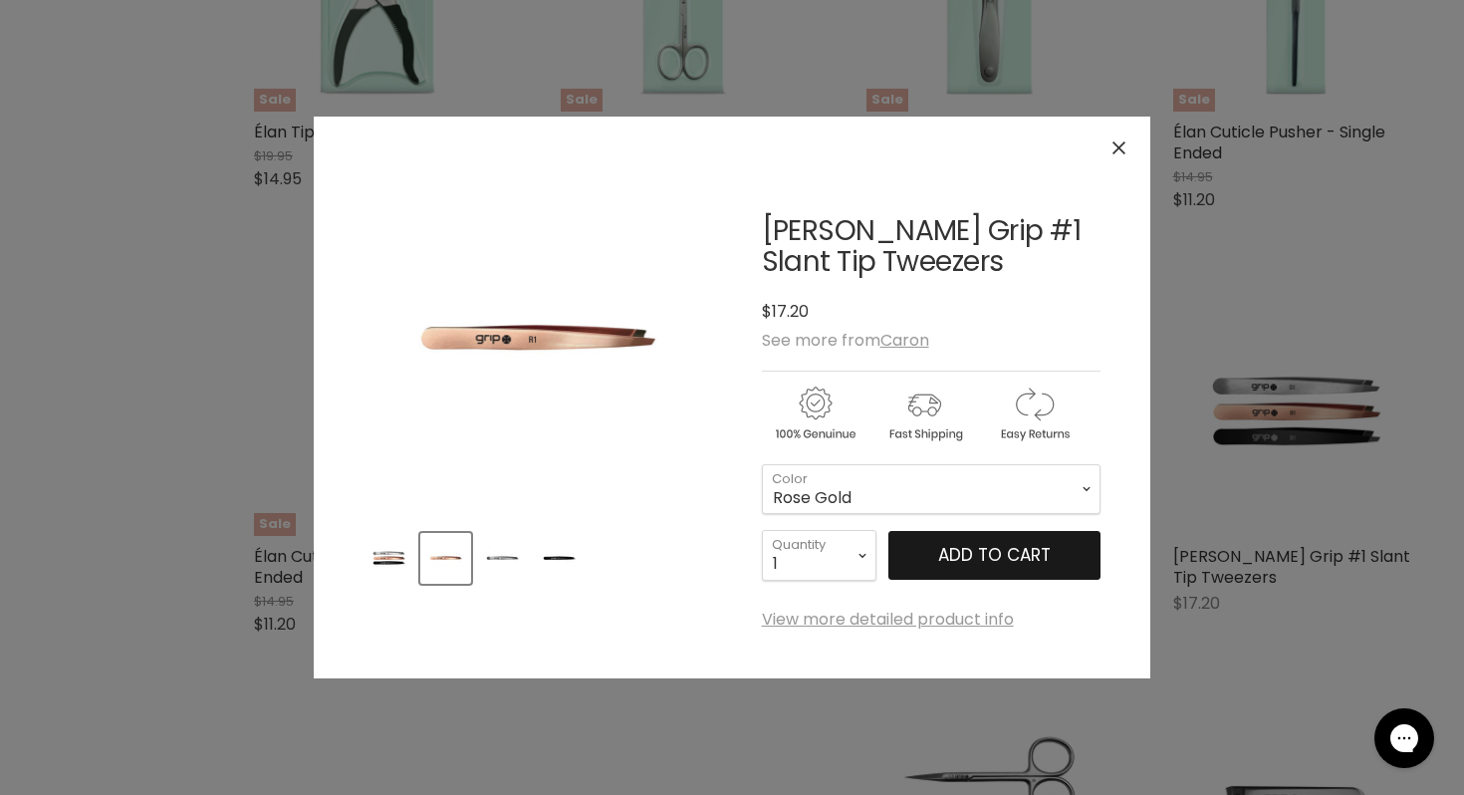
click at [1009, 558] on button "Add to cart" at bounding box center [994, 556] width 212 height 50
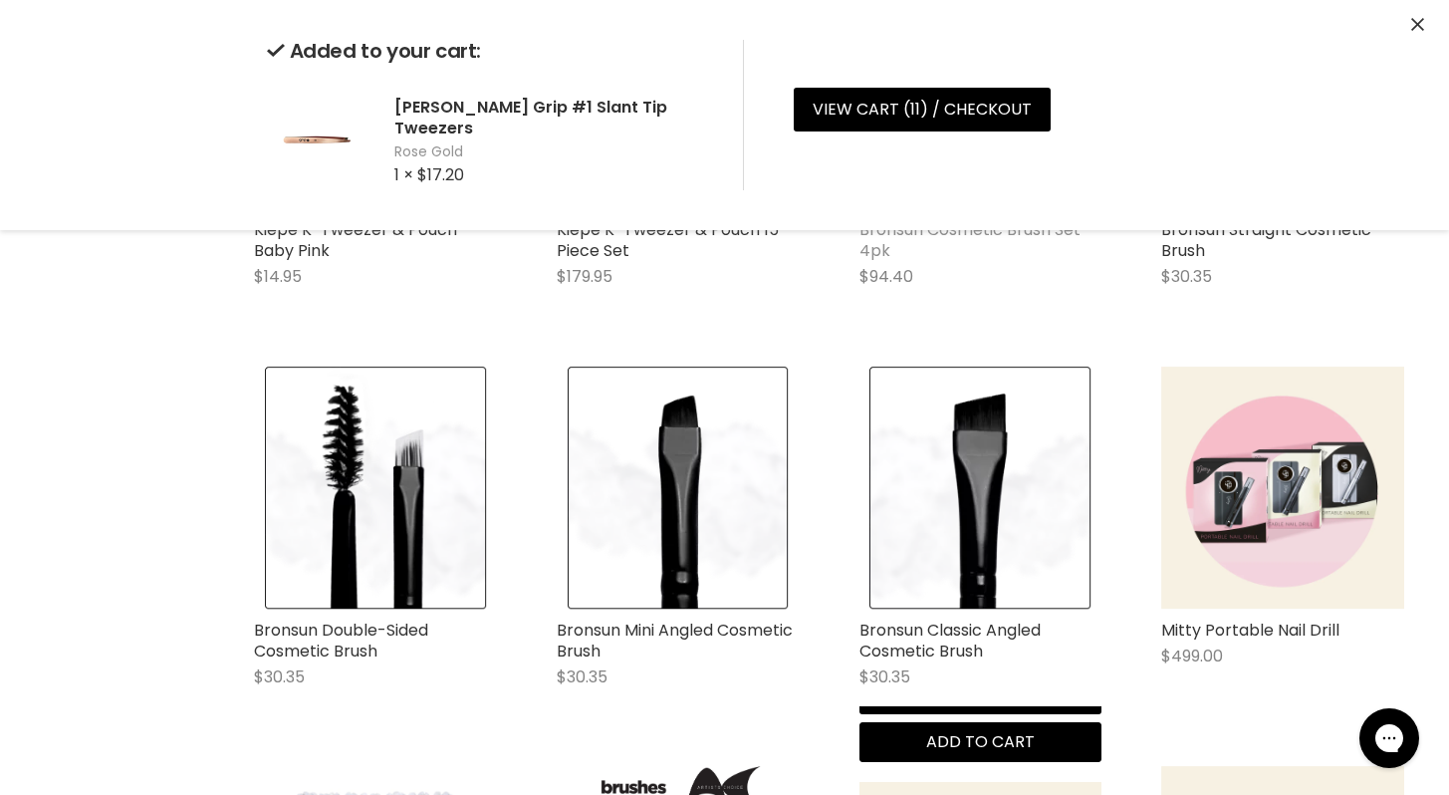
scroll to position [4274, 0]
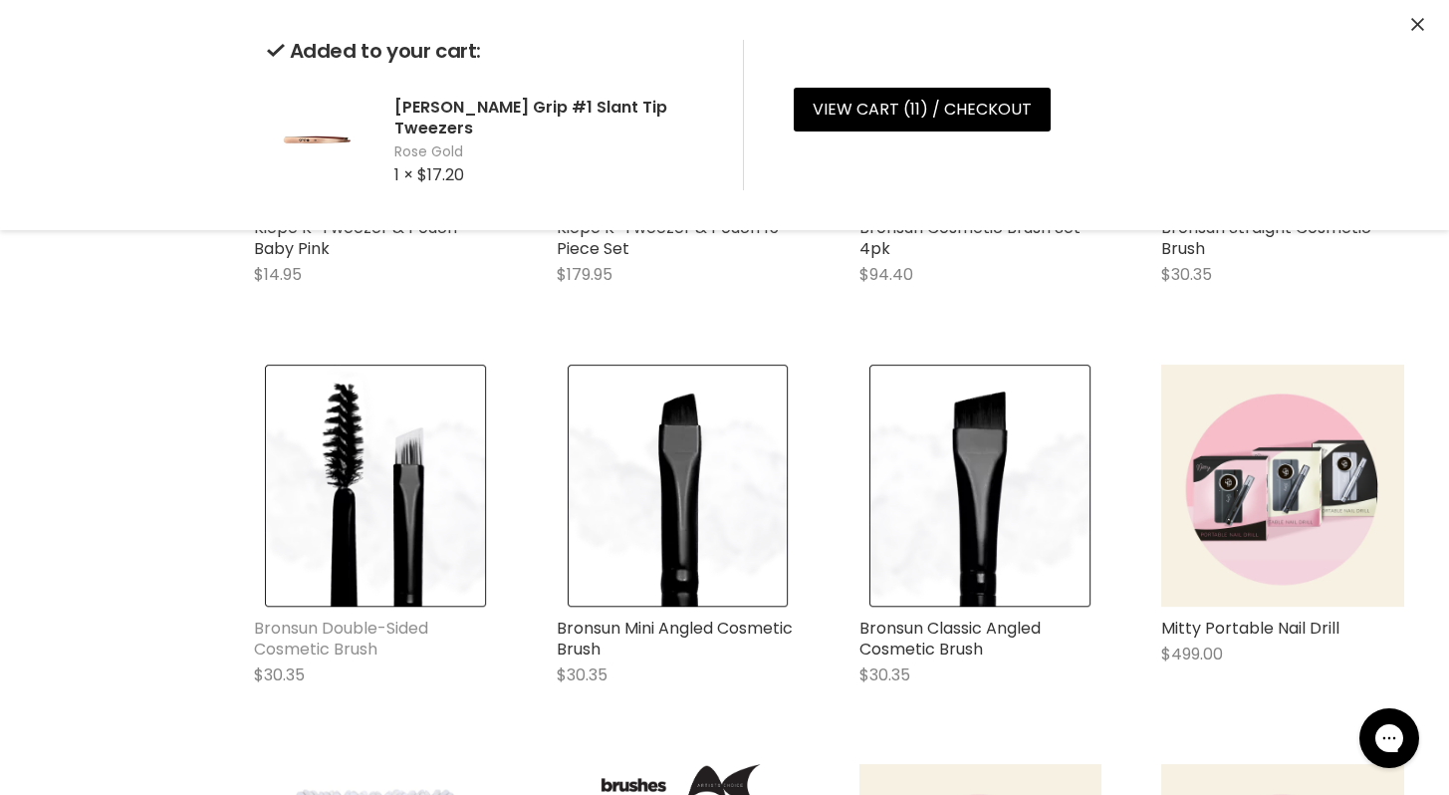
click at [358, 626] on link "Bronsun Double-Sided Cosmetic Brush" at bounding box center [341, 638] width 174 height 44
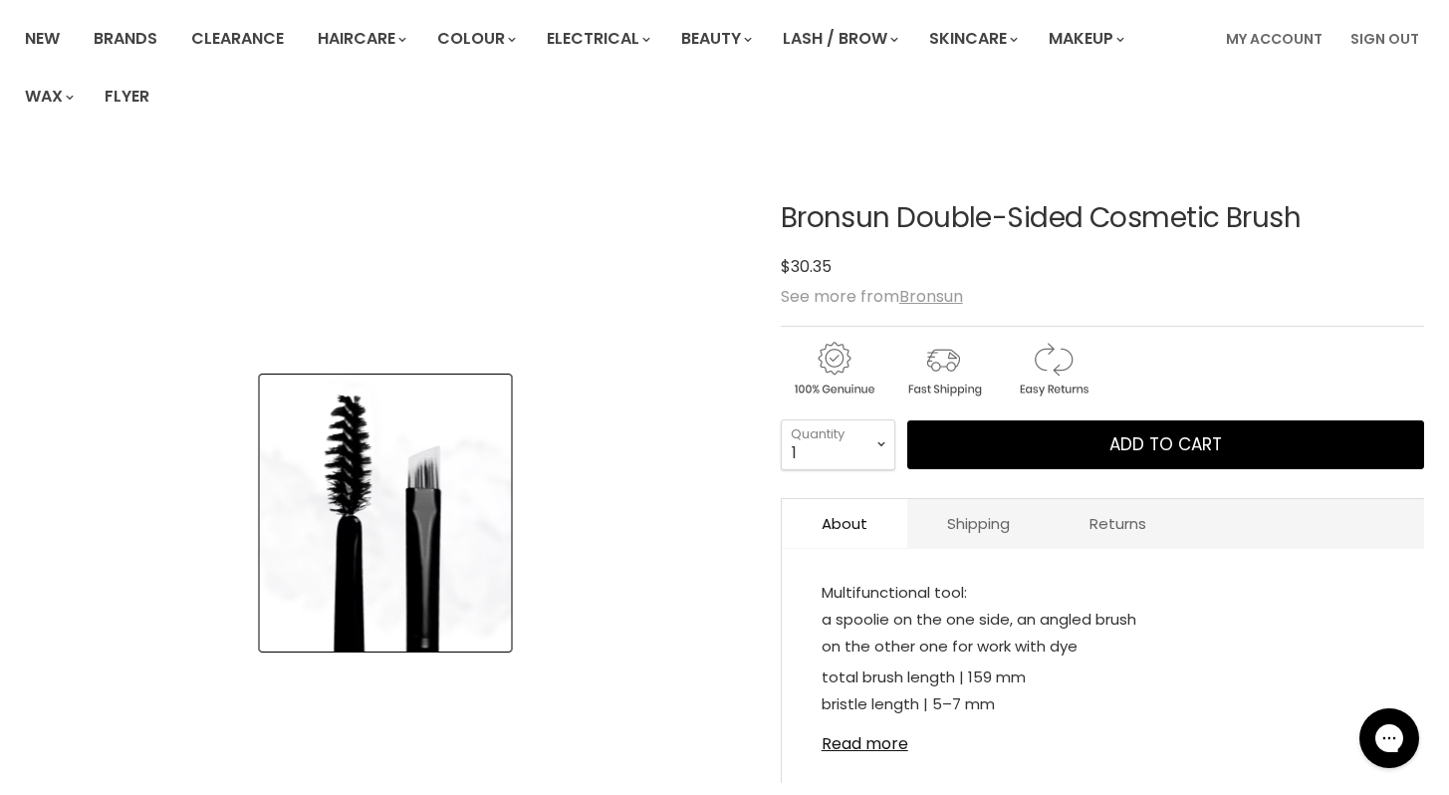
scroll to position [139, 0]
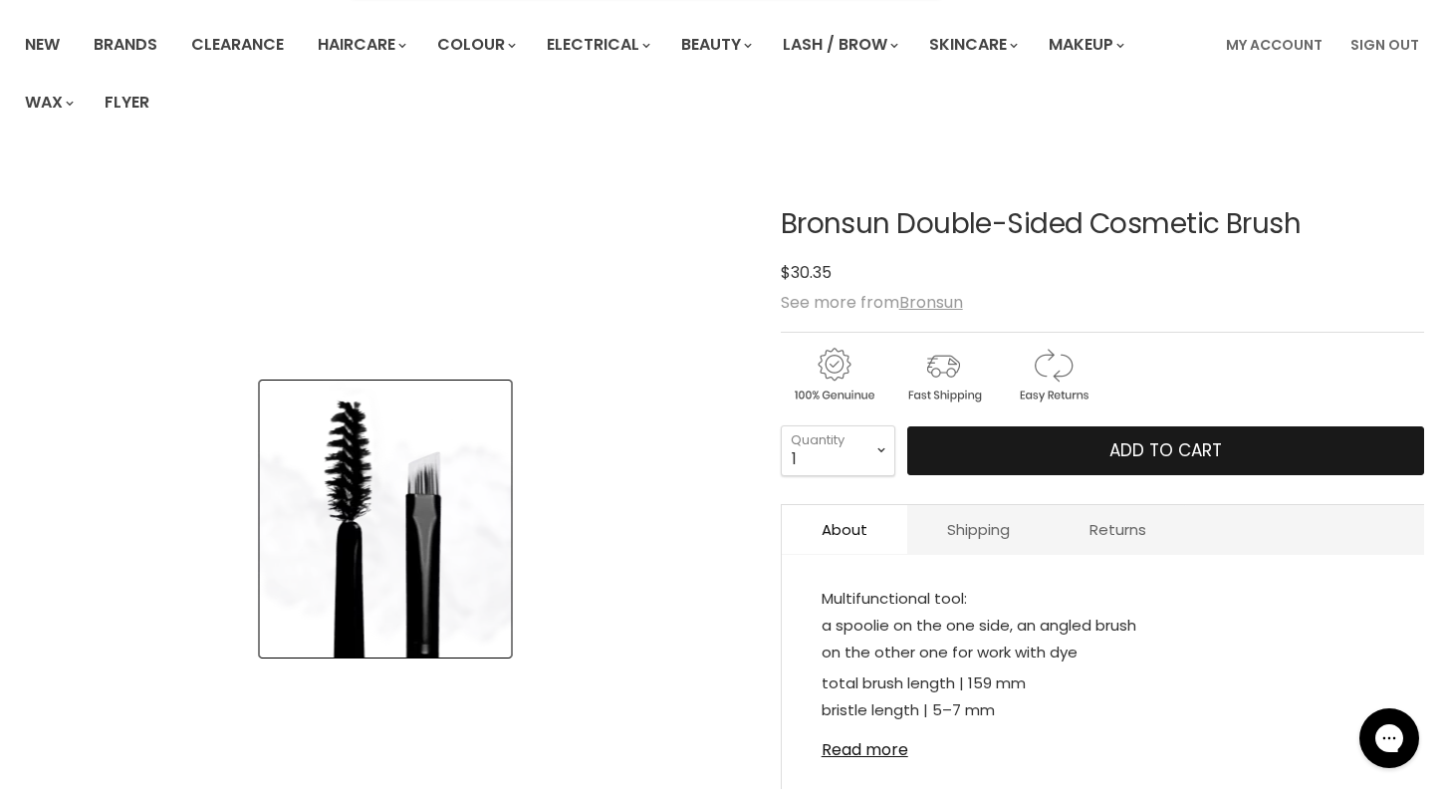
click at [1169, 452] on span "Add to cart" at bounding box center [1165, 450] width 113 height 24
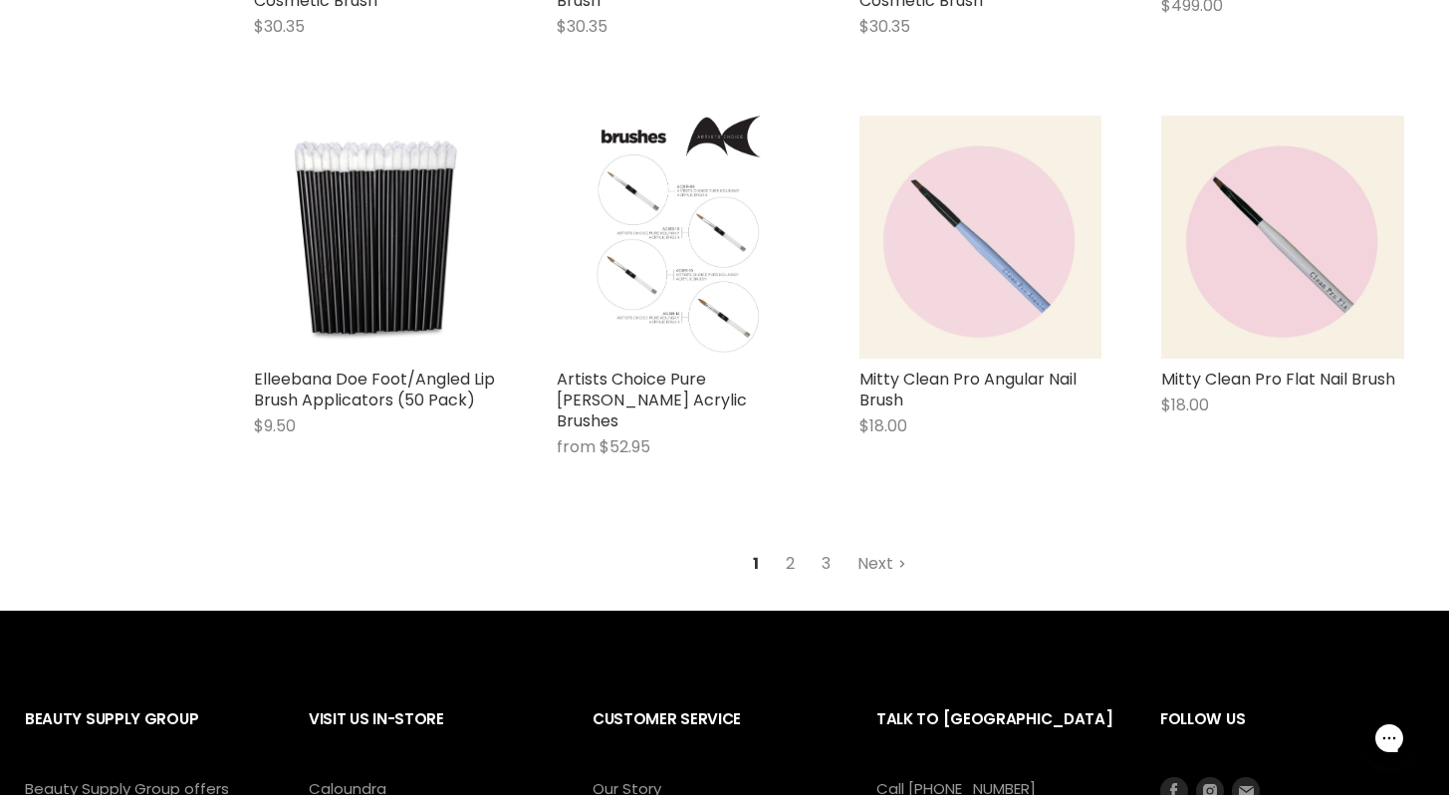
scroll to position [4959, 0]
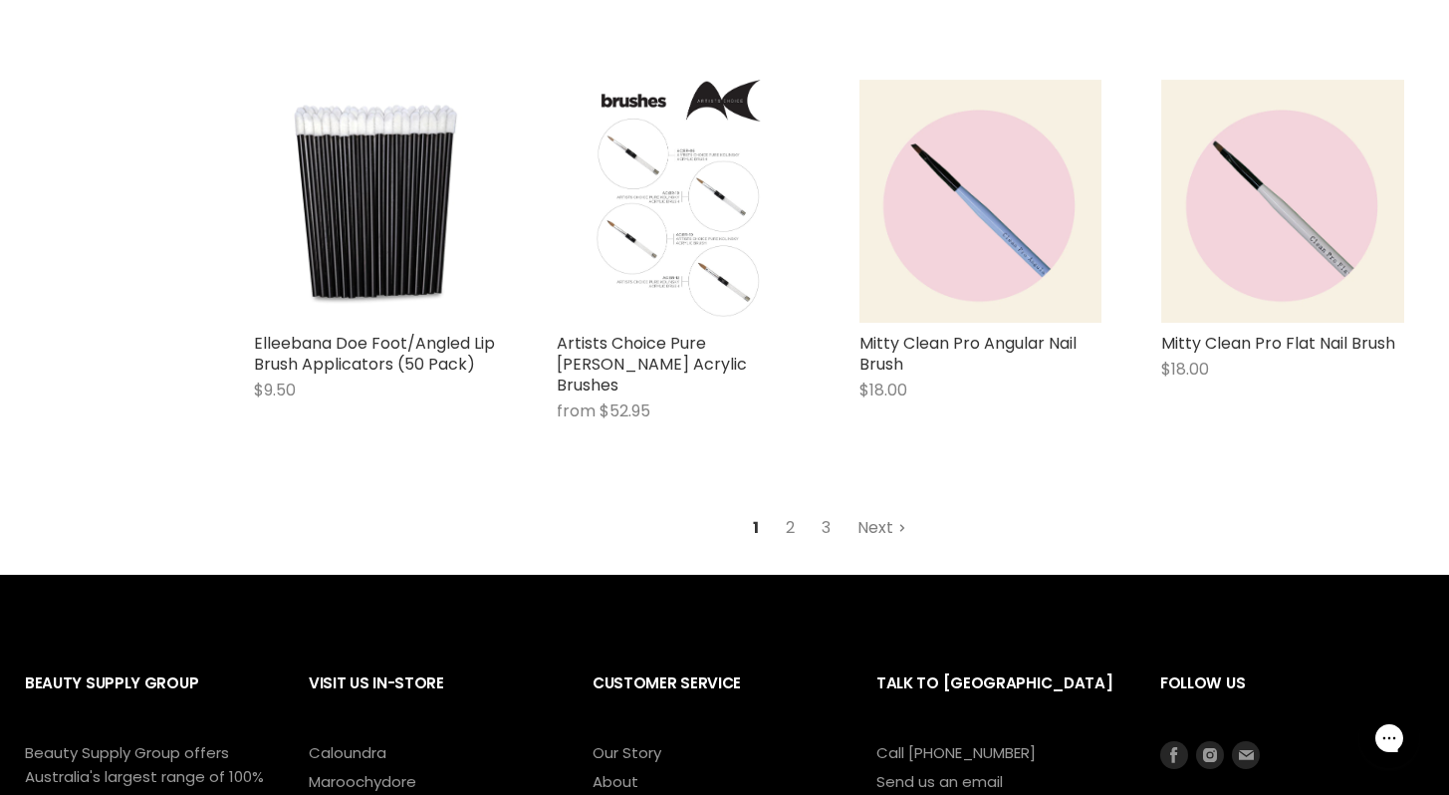
click at [874, 510] on link "Next" at bounding box center [882, 528] width 71 height 36
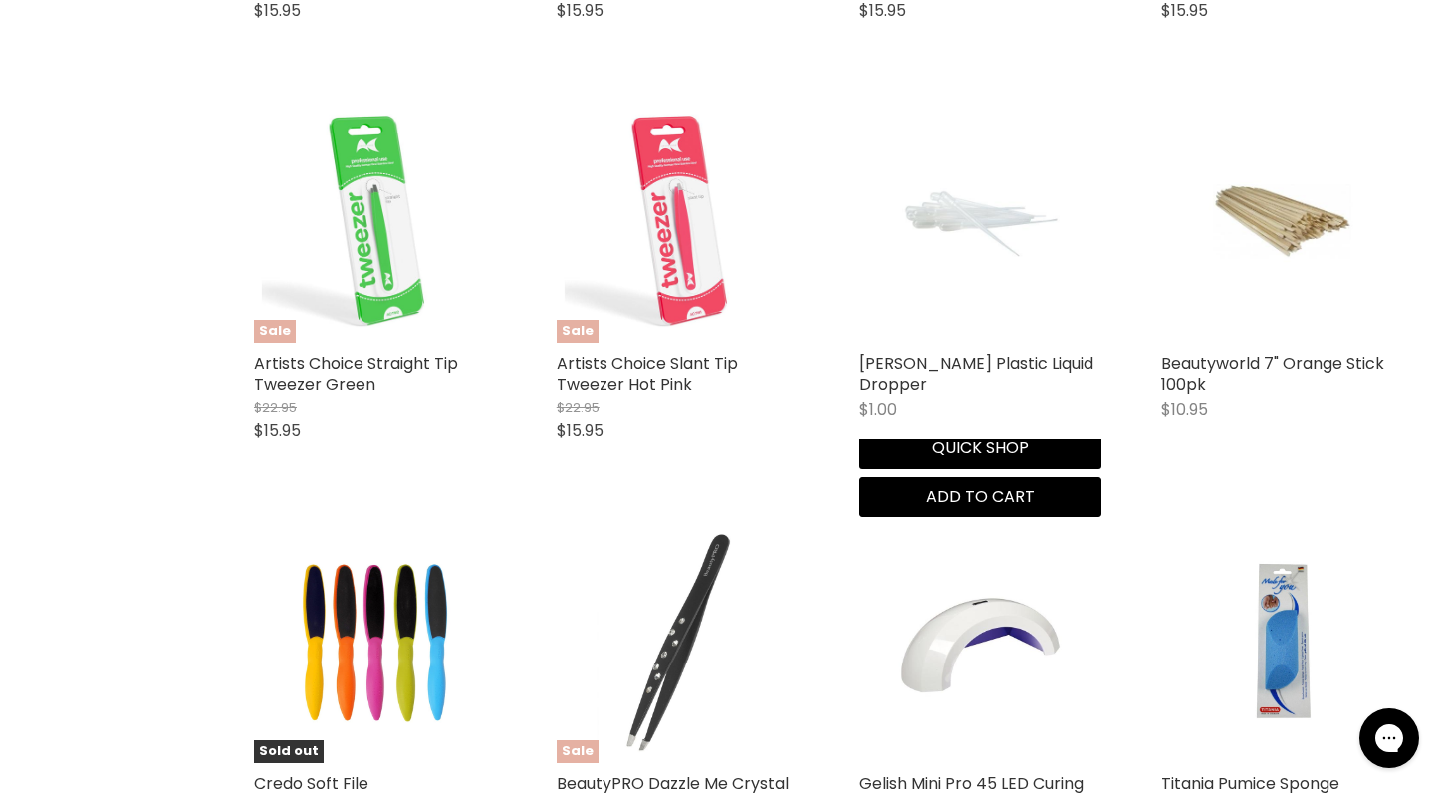
scroll to position [3008, 0]
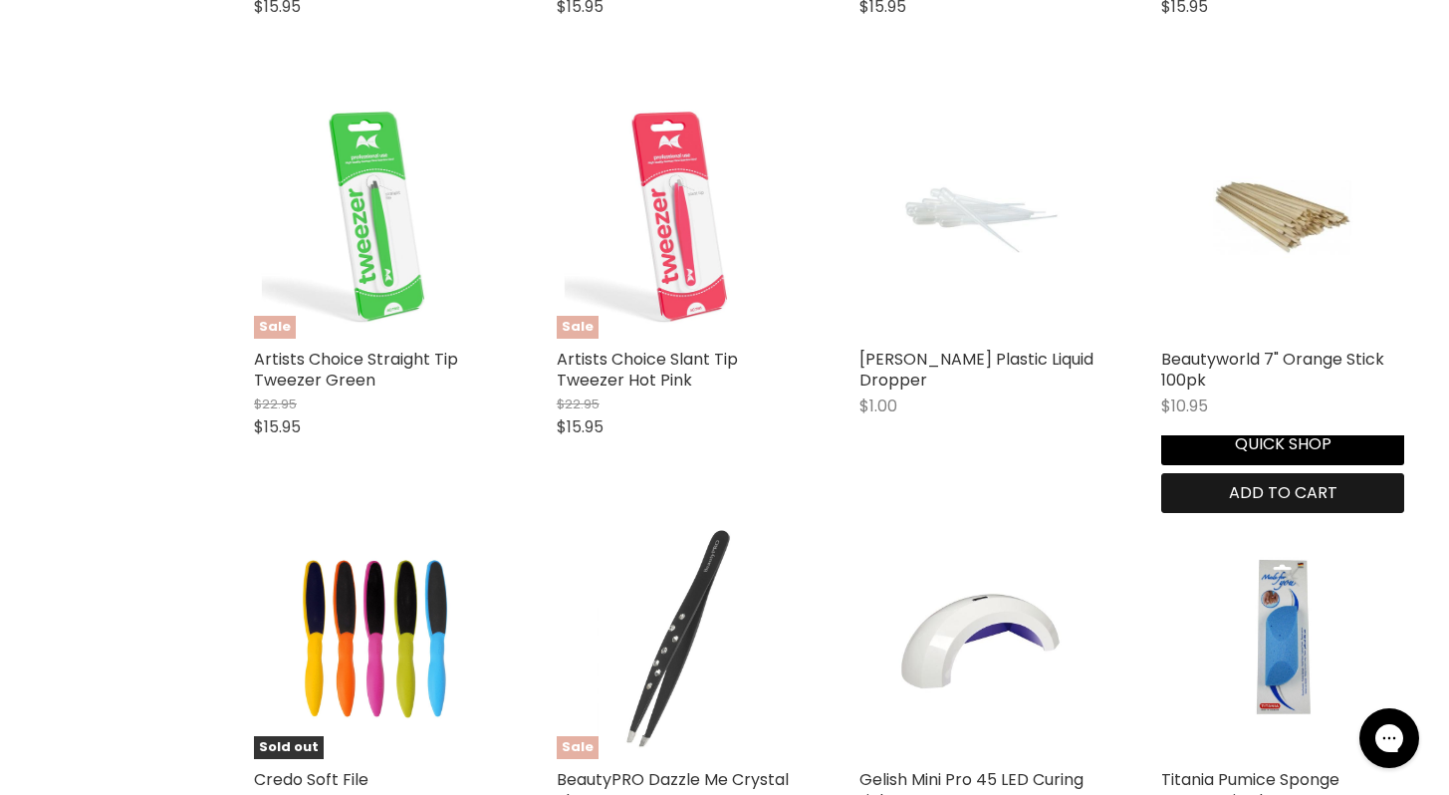
click at [1338, 494] on span "Add to cart" at bounding box center [1283, 492] width 109 height 23
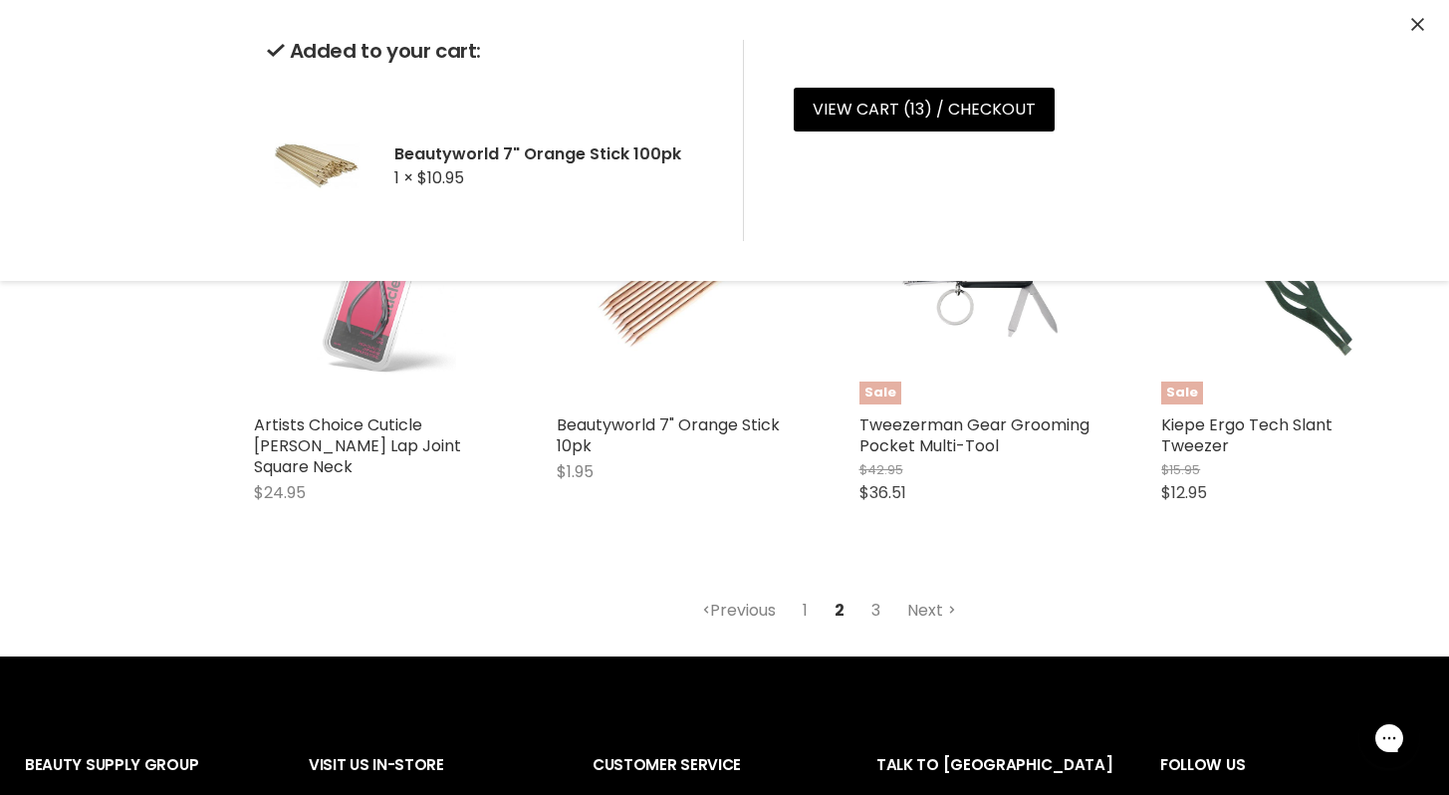
scroll to position [5081, 0]
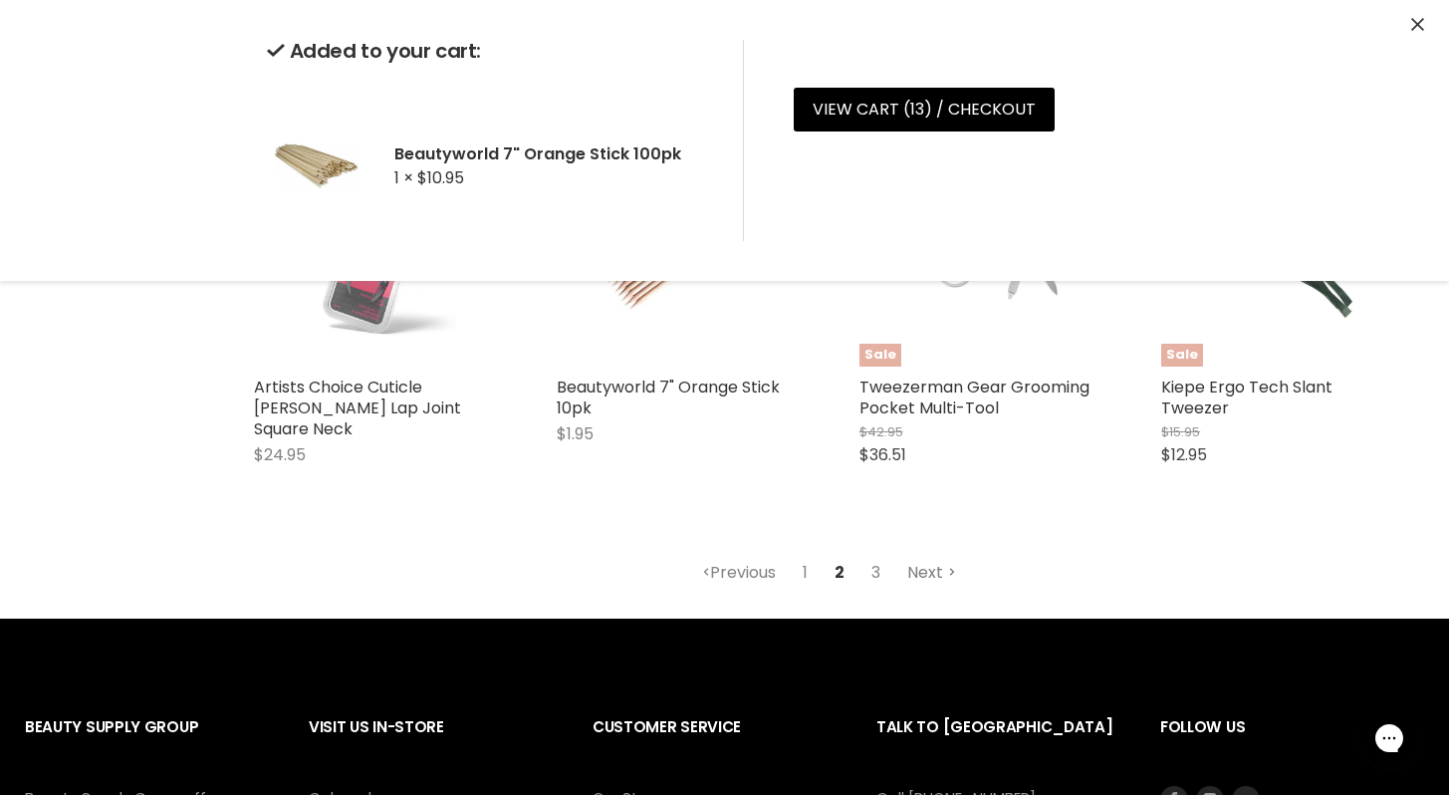
click at [926, 559] on link "Next" at bounding box center [931, 573] width 71 height 36
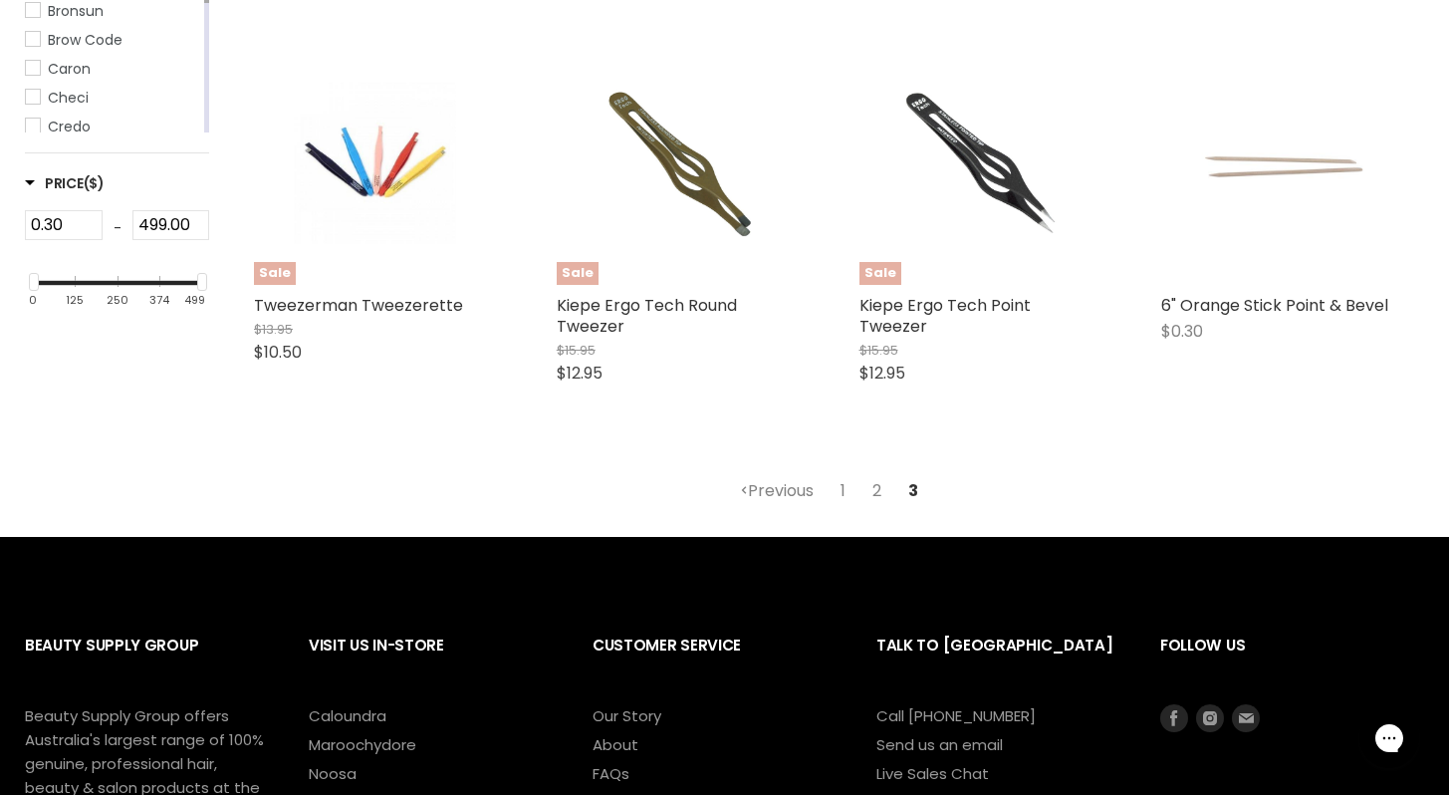
scroll to position [561, 0]
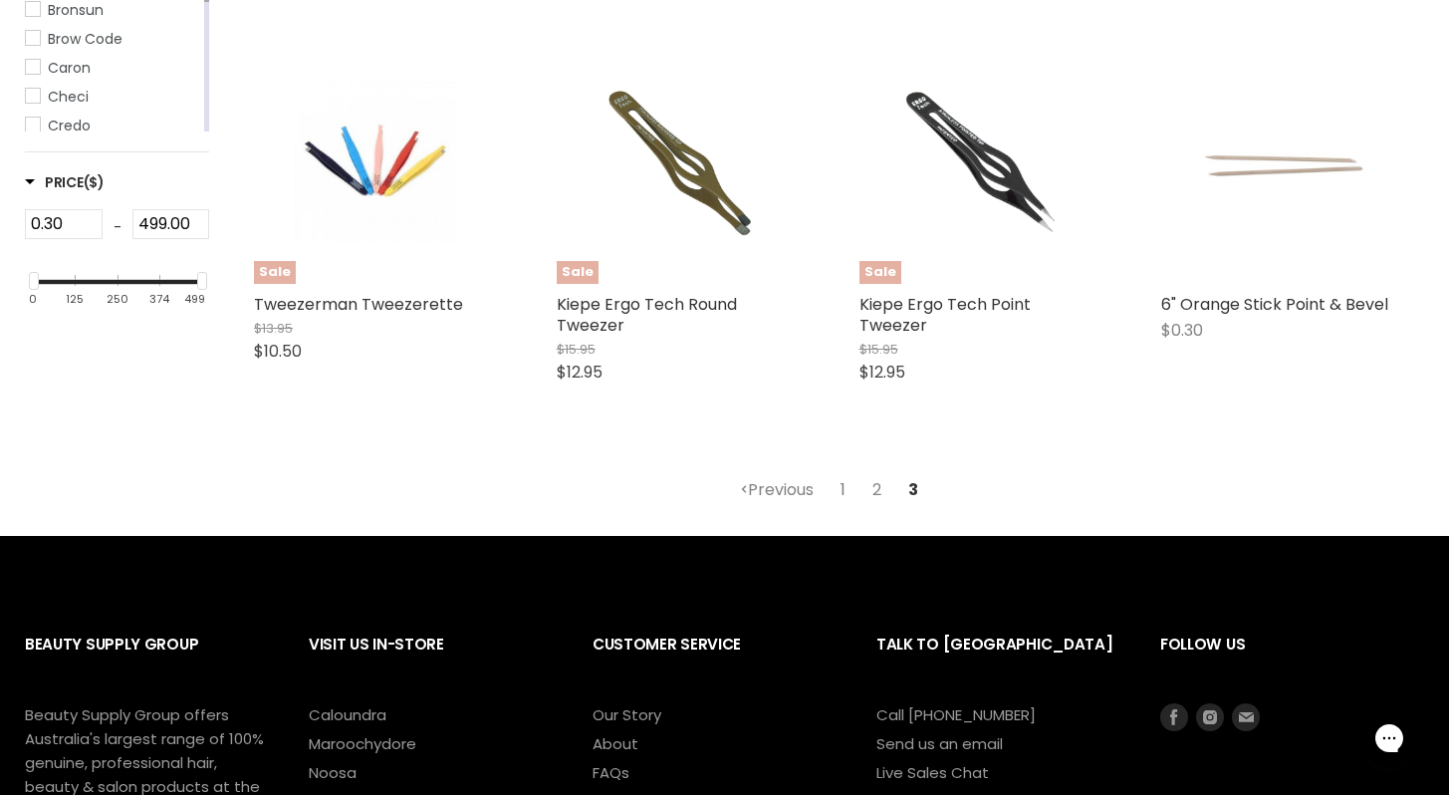
click at [843, 491] on link "1" at bounding box center [843, 490] width 27 height 36
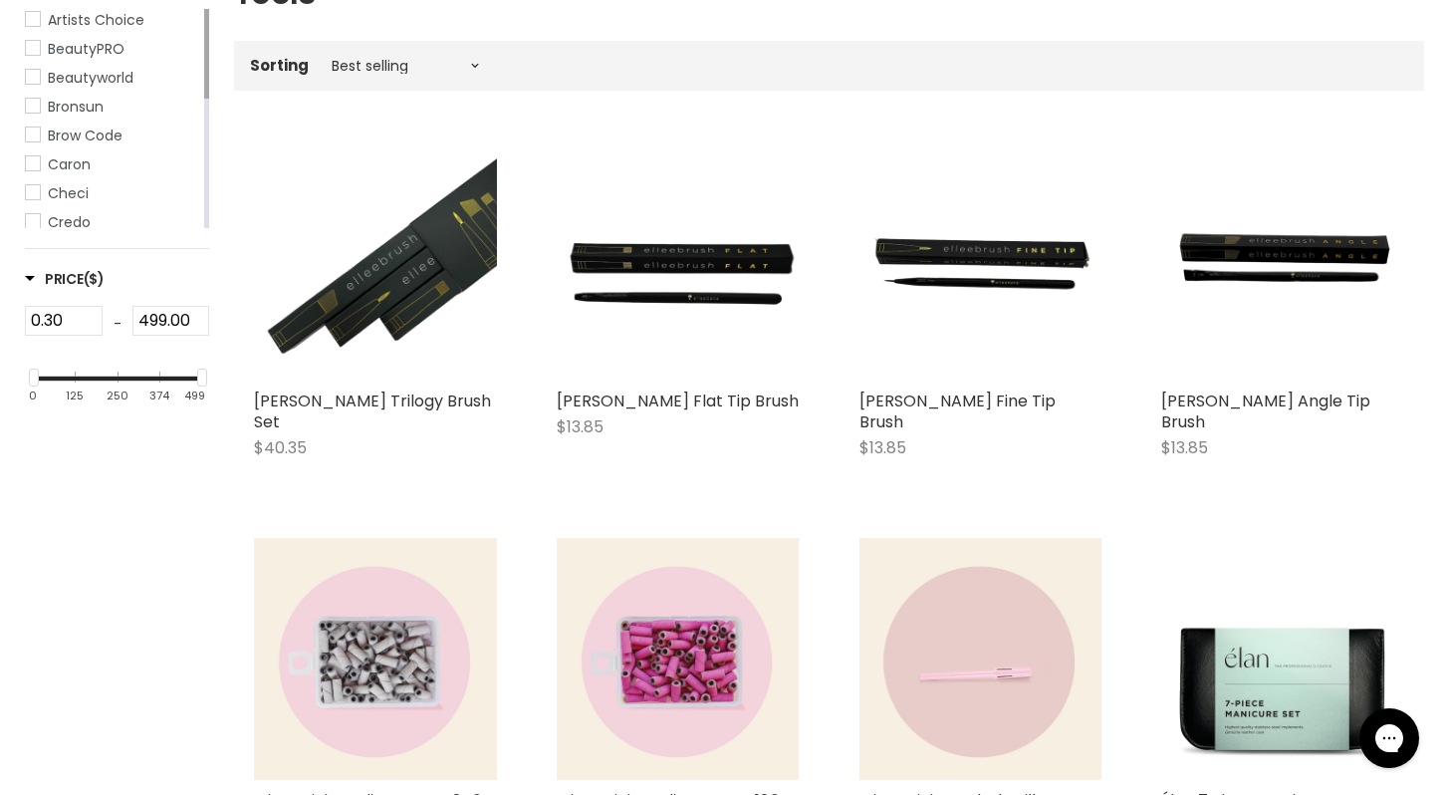
scroll to position [462, 0]
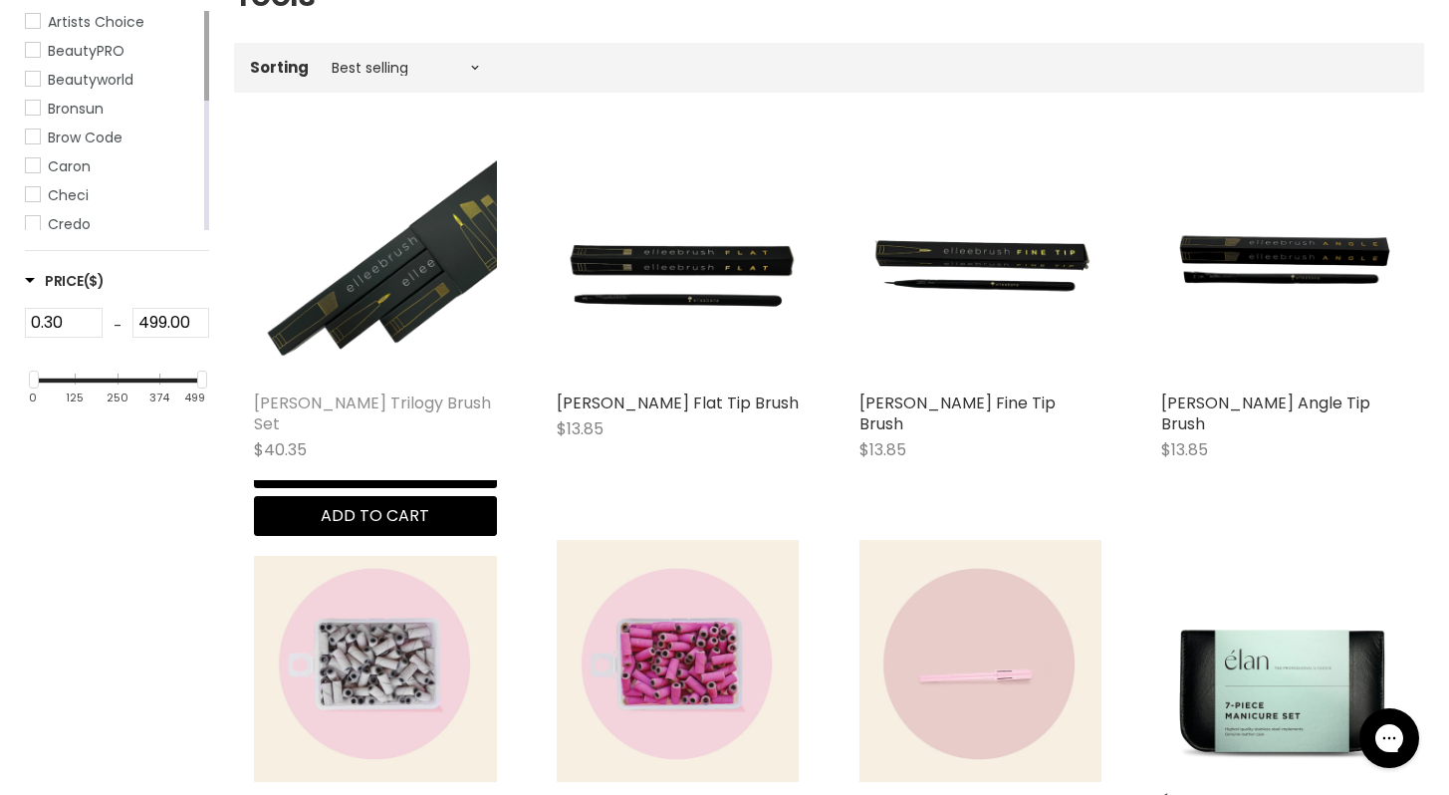
click at [400, 404] on link "Elleebana Elleebrush Trilogy Brush Set" at bounding box center [372, 413] width 237 height 44
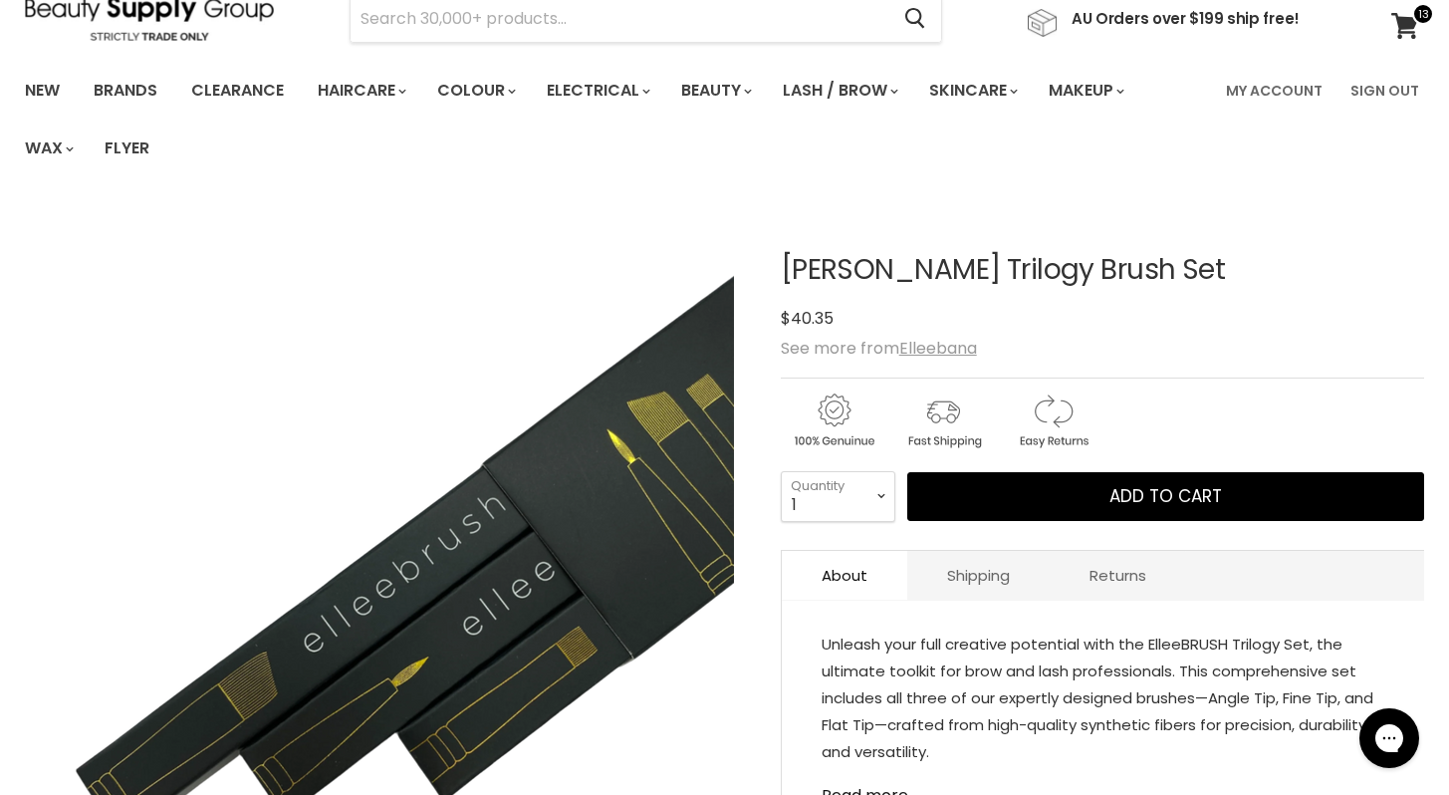
scroll to position [88, 0]
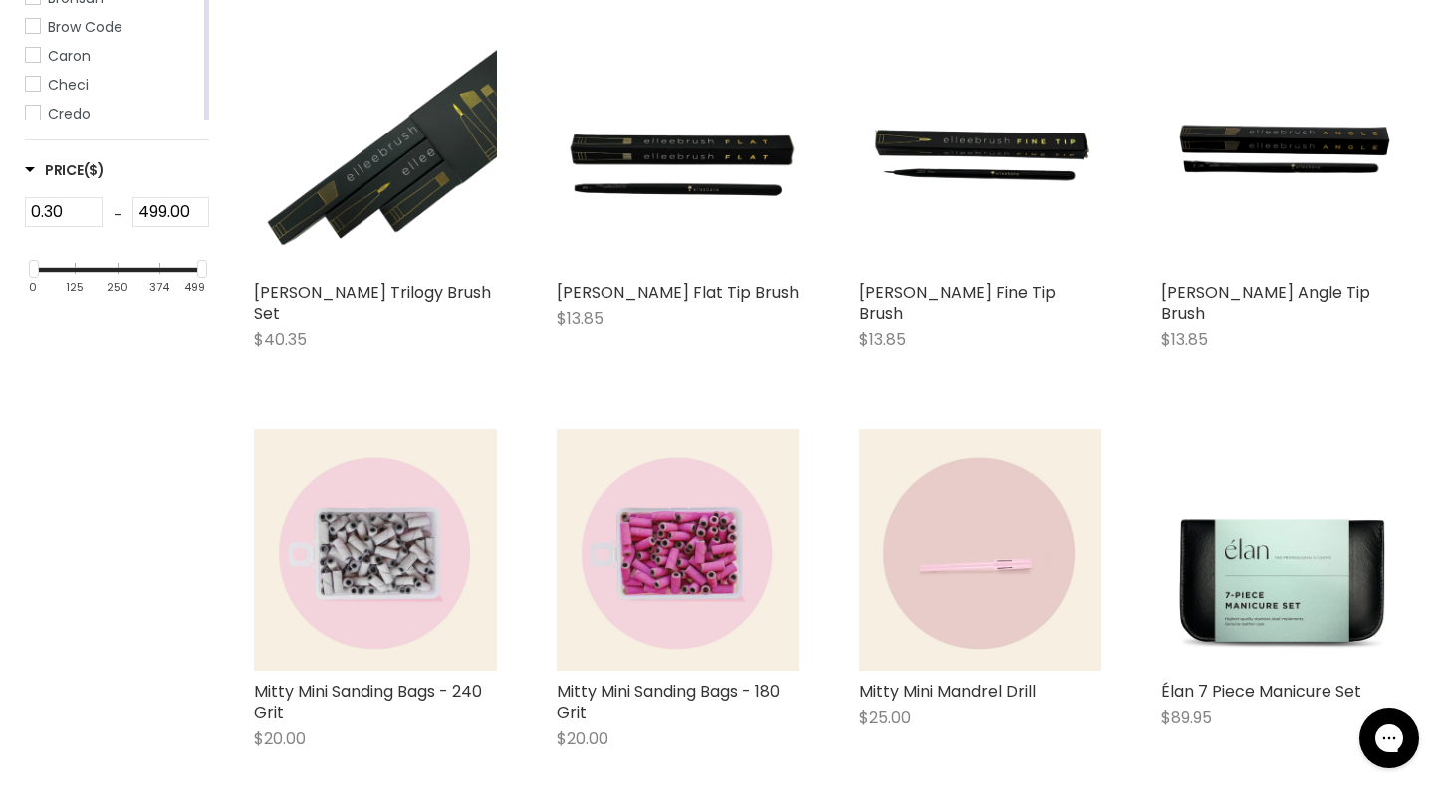
scroll to position [551, 0]
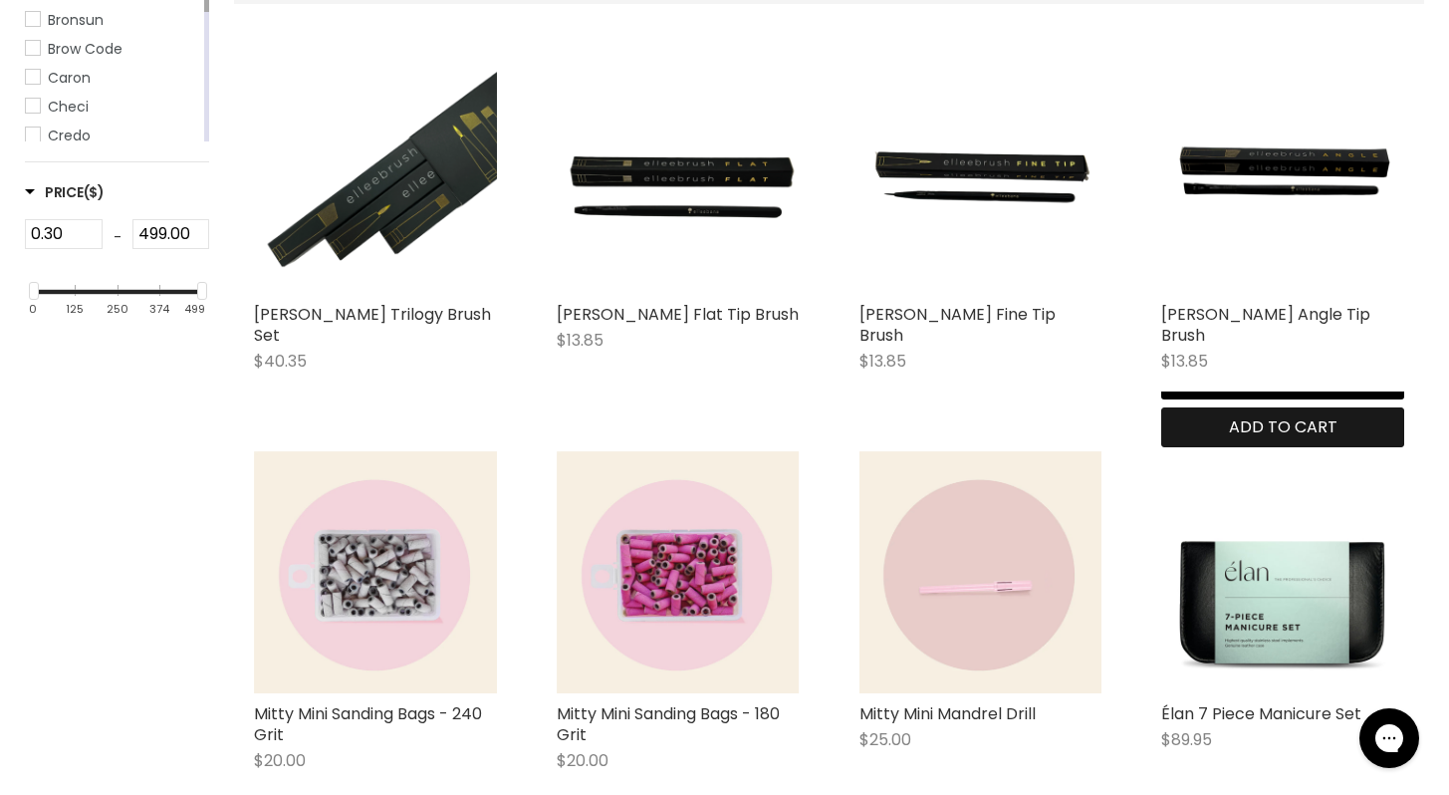
click at [1338, 429] on span "Add to cart" at bounding box center [1283, 426] width 109 height 23
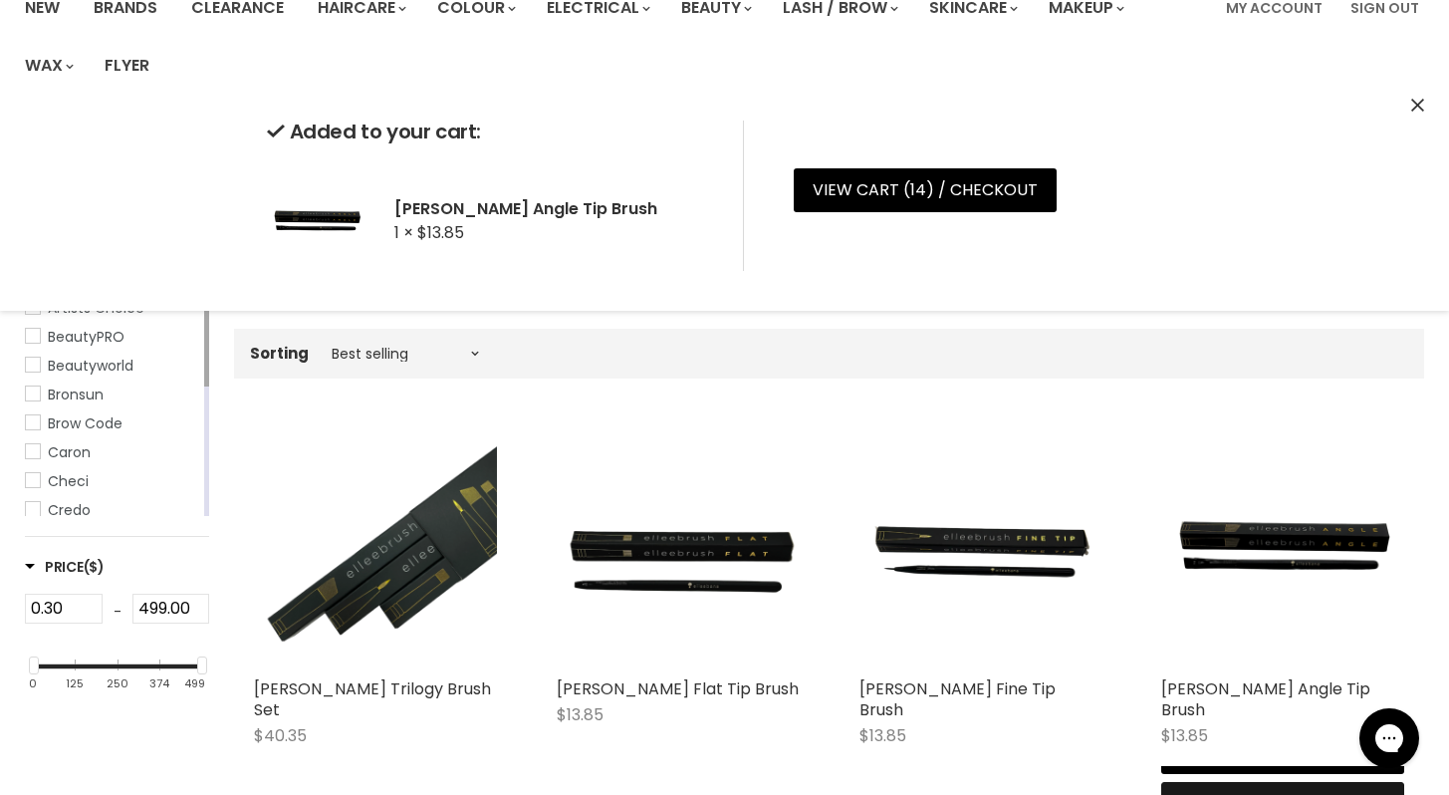
scroll to position [0, 0]
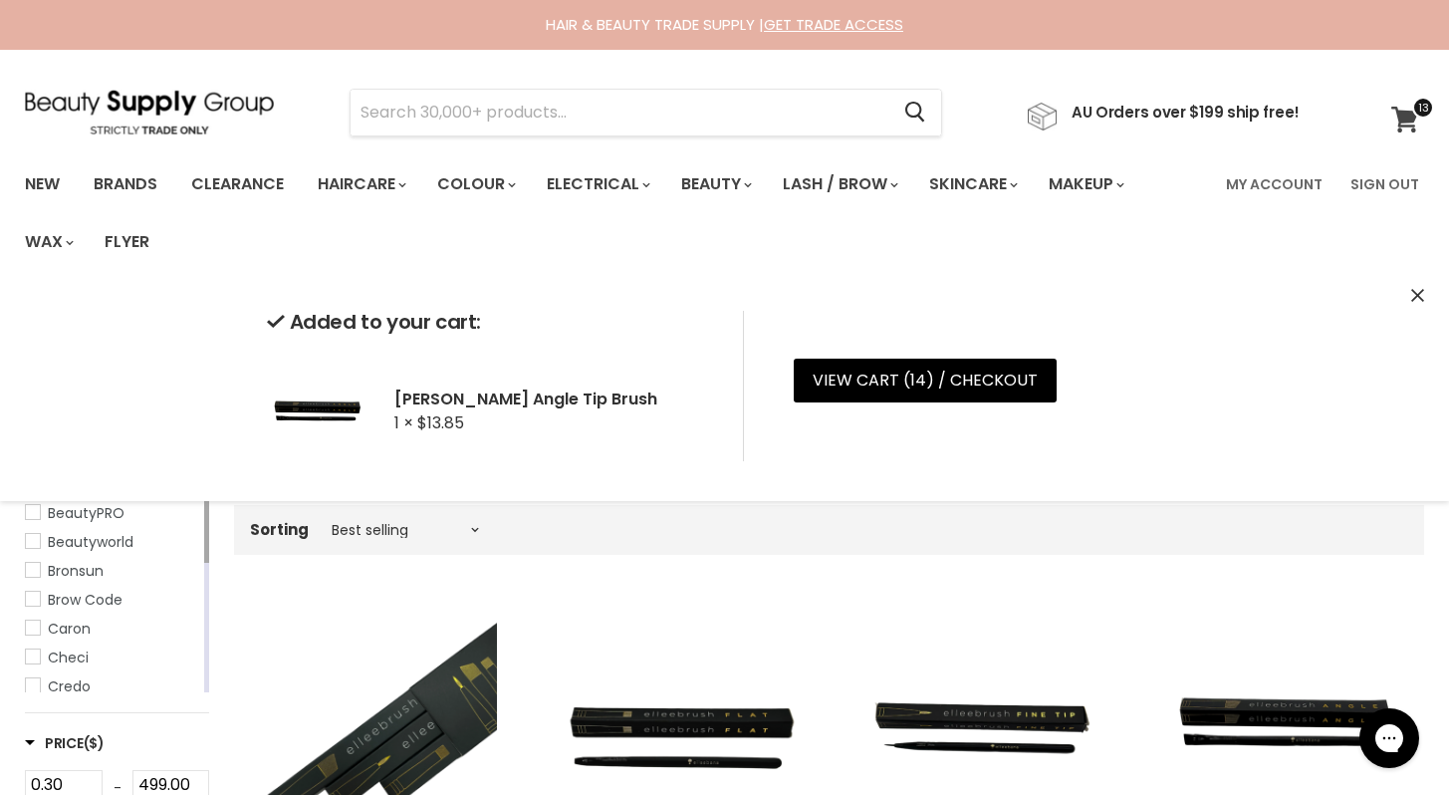
click at [1408, 113] on icon at bounding box center [1404, 120] width 27 height 26
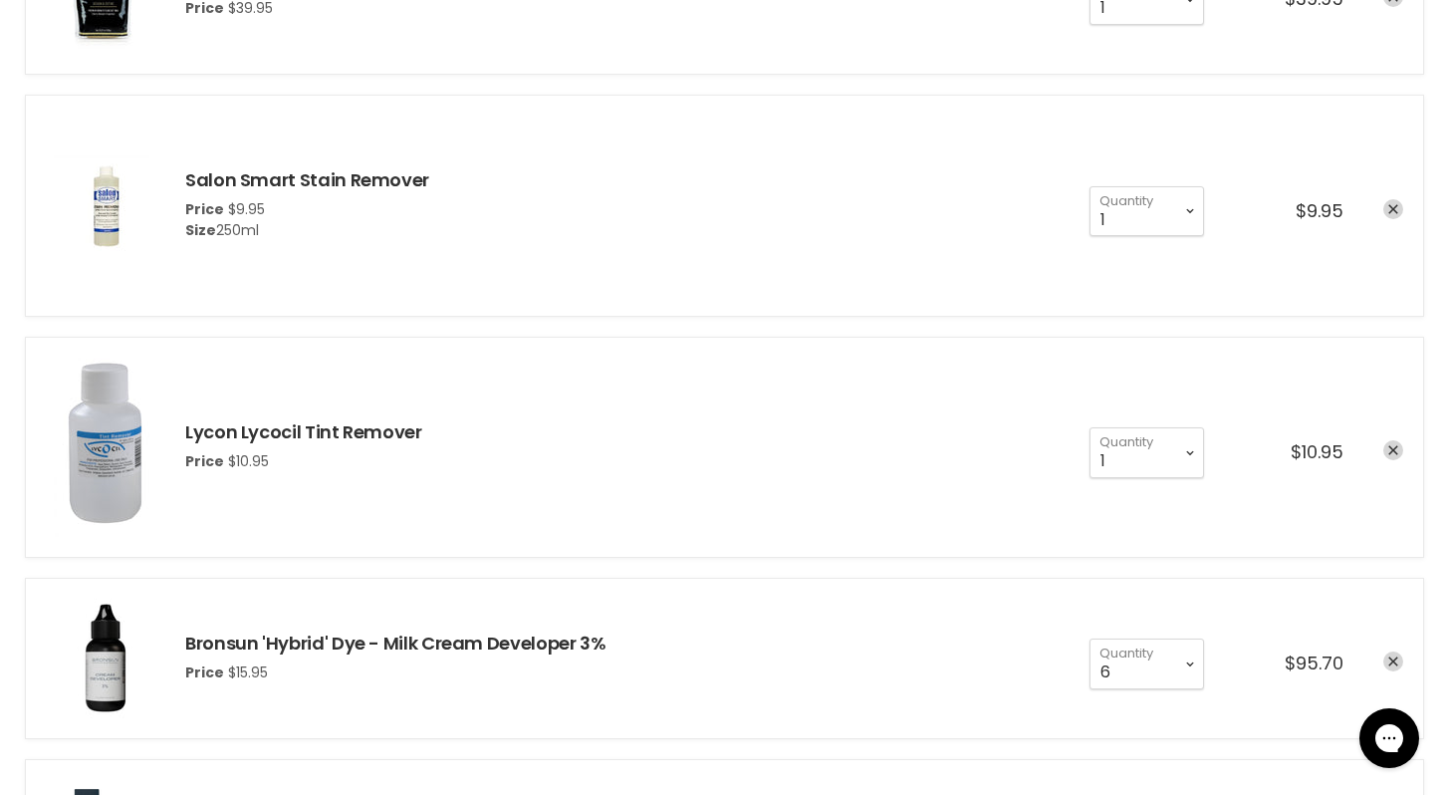
scroll to position [1285, 0]
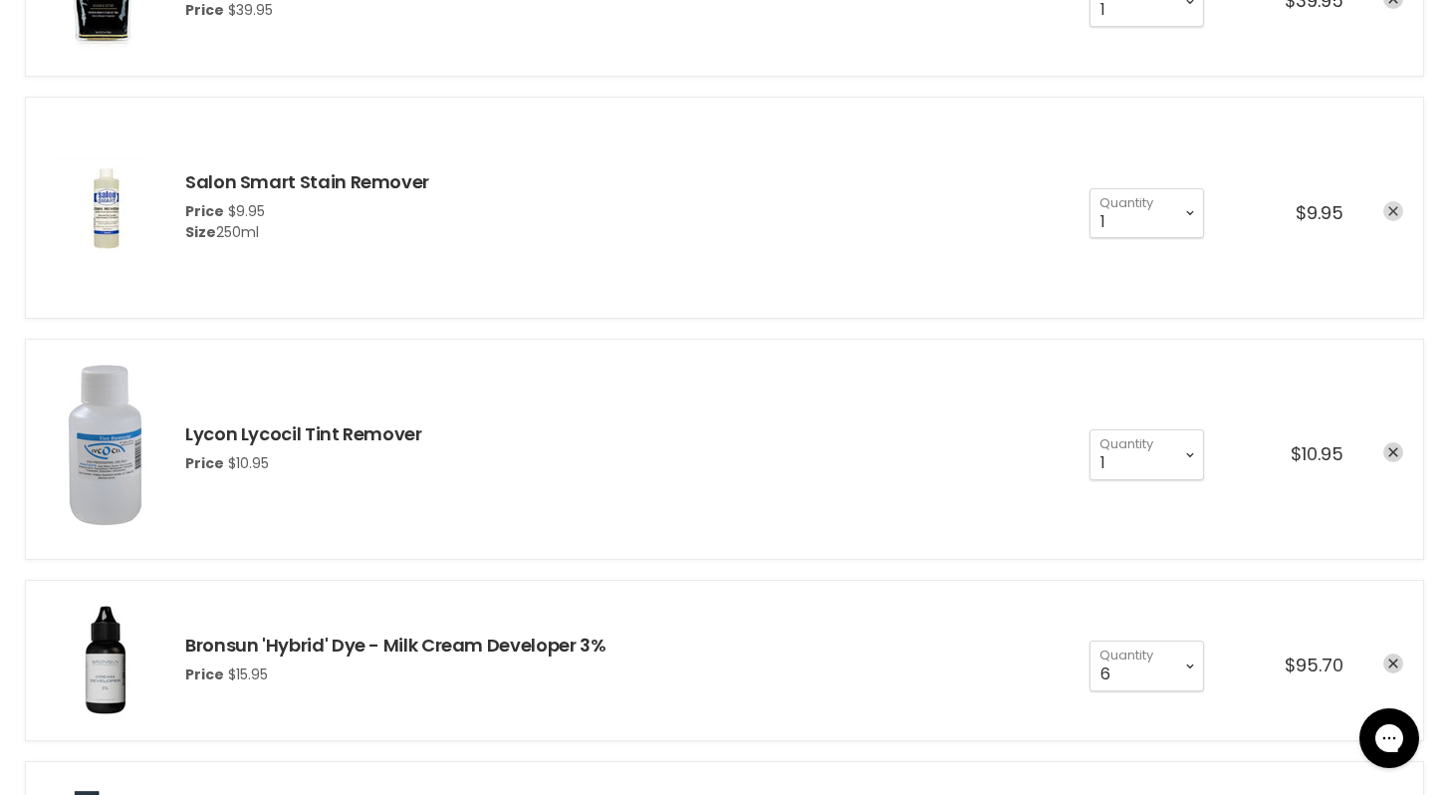
click at [1394, 213] on icon "remove Salon Smart Stain Remover" at bounding box center [1393, 211] width 10 height 10
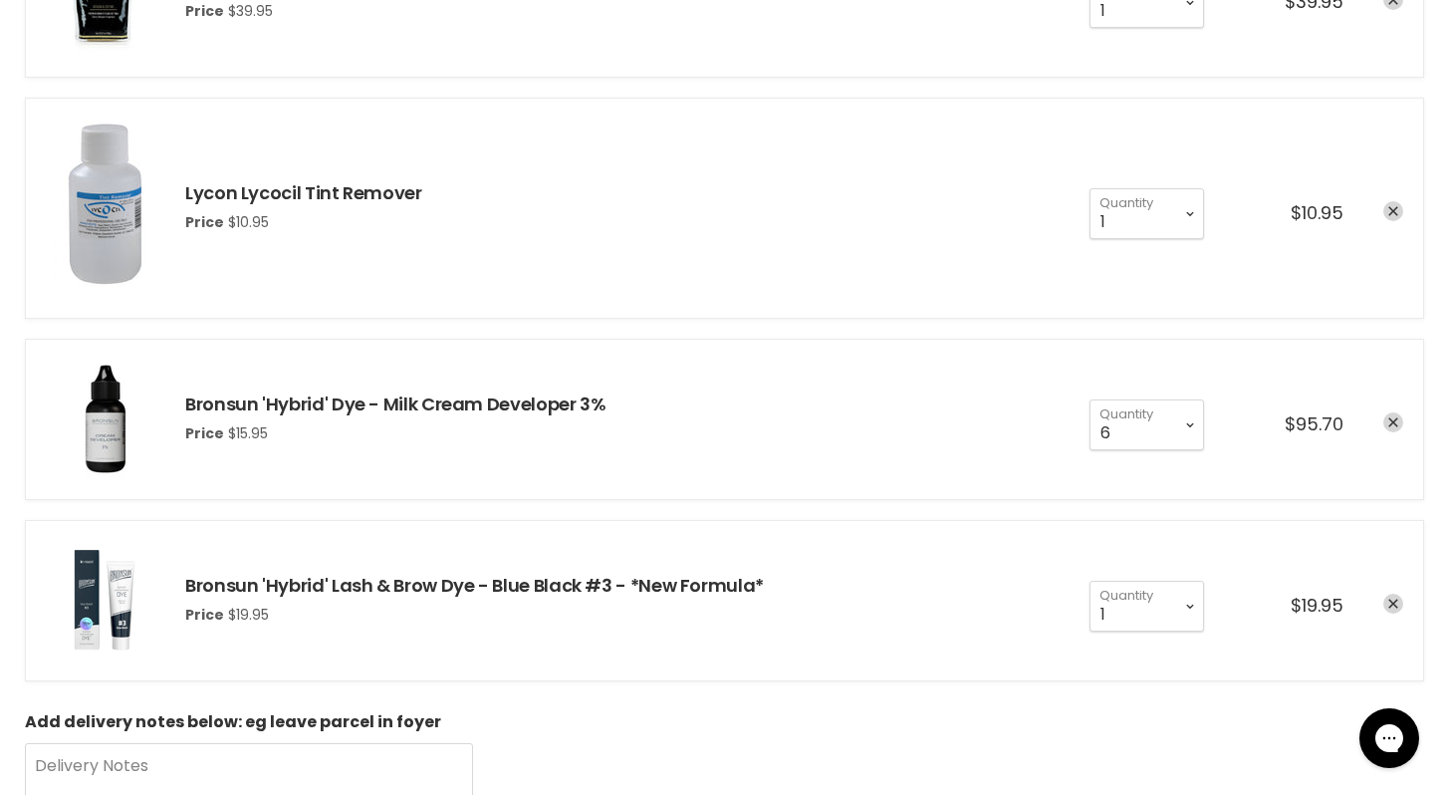
scroll to position [1232, 0]
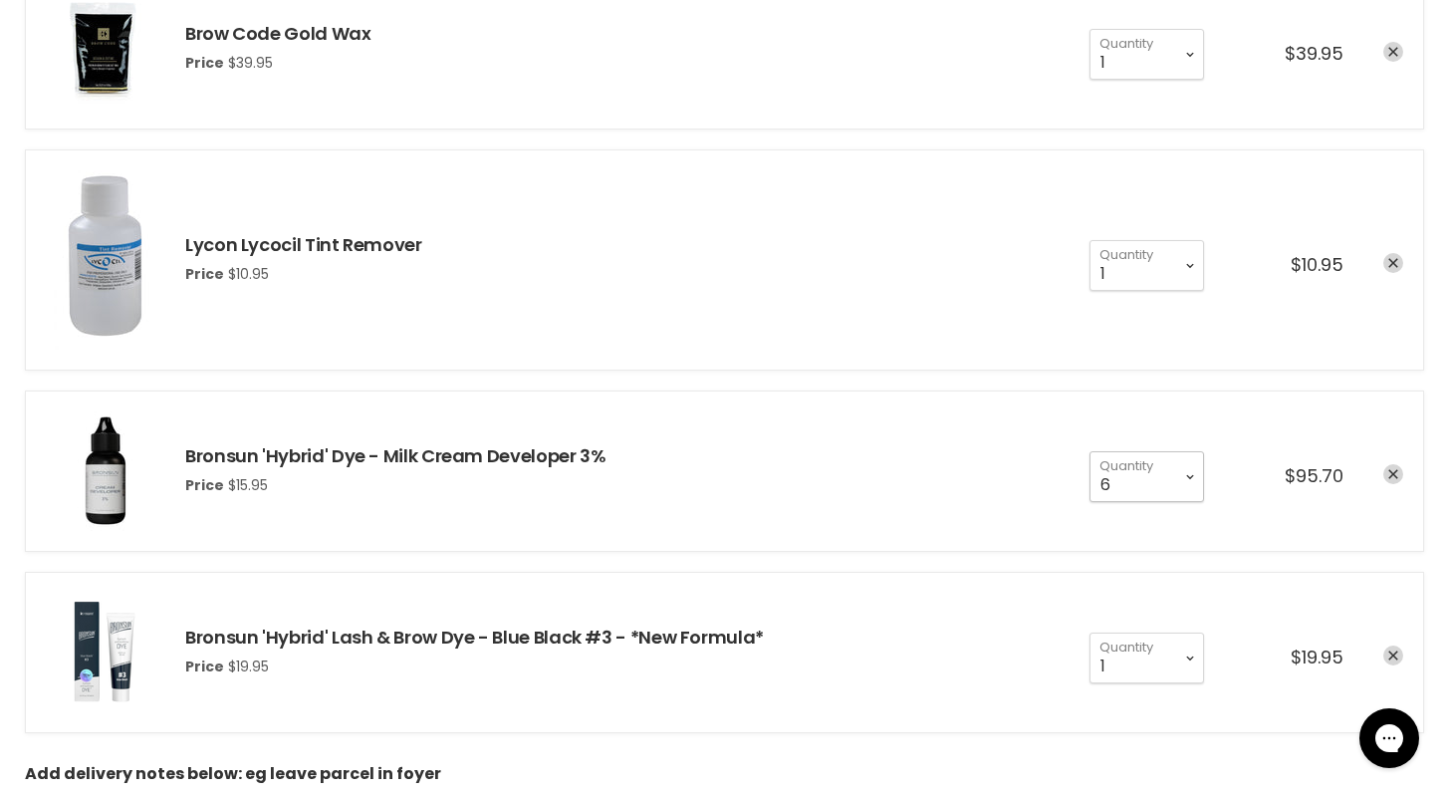
click at [1192, 476] on select "1 2 3 4 5 6 7 8 9 10+" at bounding box center [1147, 476] width 115 height 50
select select "2"
click at [1090, 451] on select "1 2 3 4 5 6 7 8 9 10+" at bounding box center [1147, 476] width 115 height 50
type input "2"
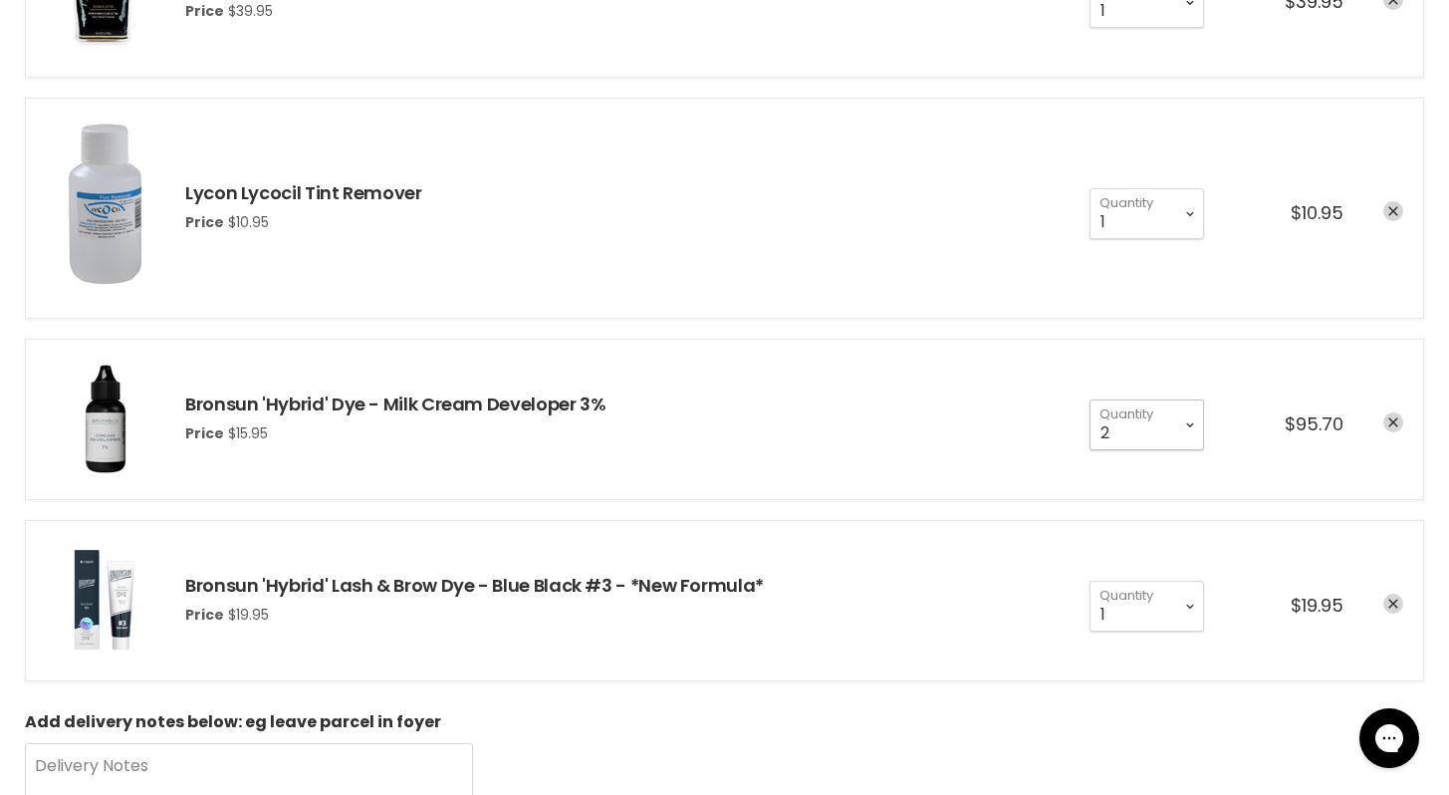
scroll to position [1293, 0]
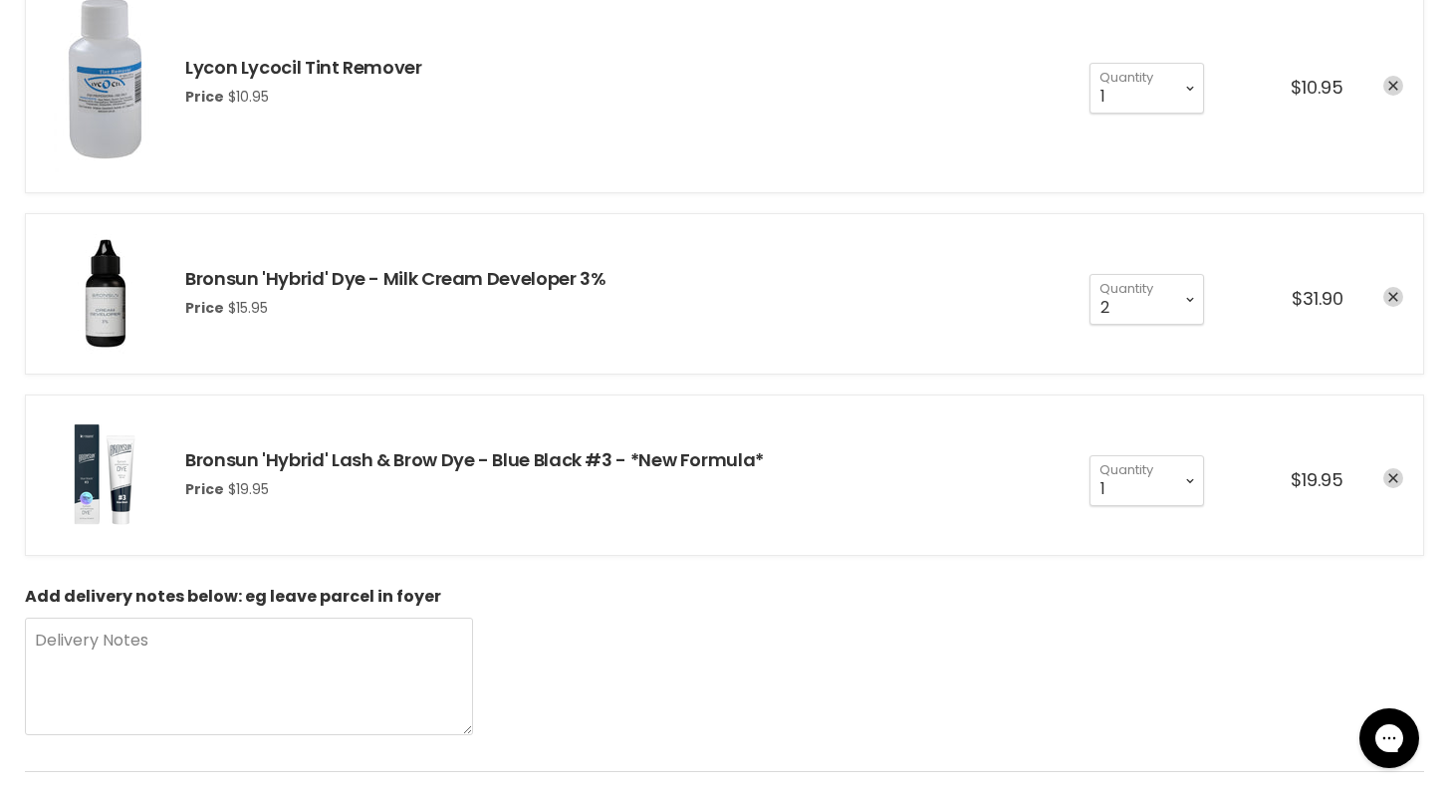
scroll to position [1416, 0]
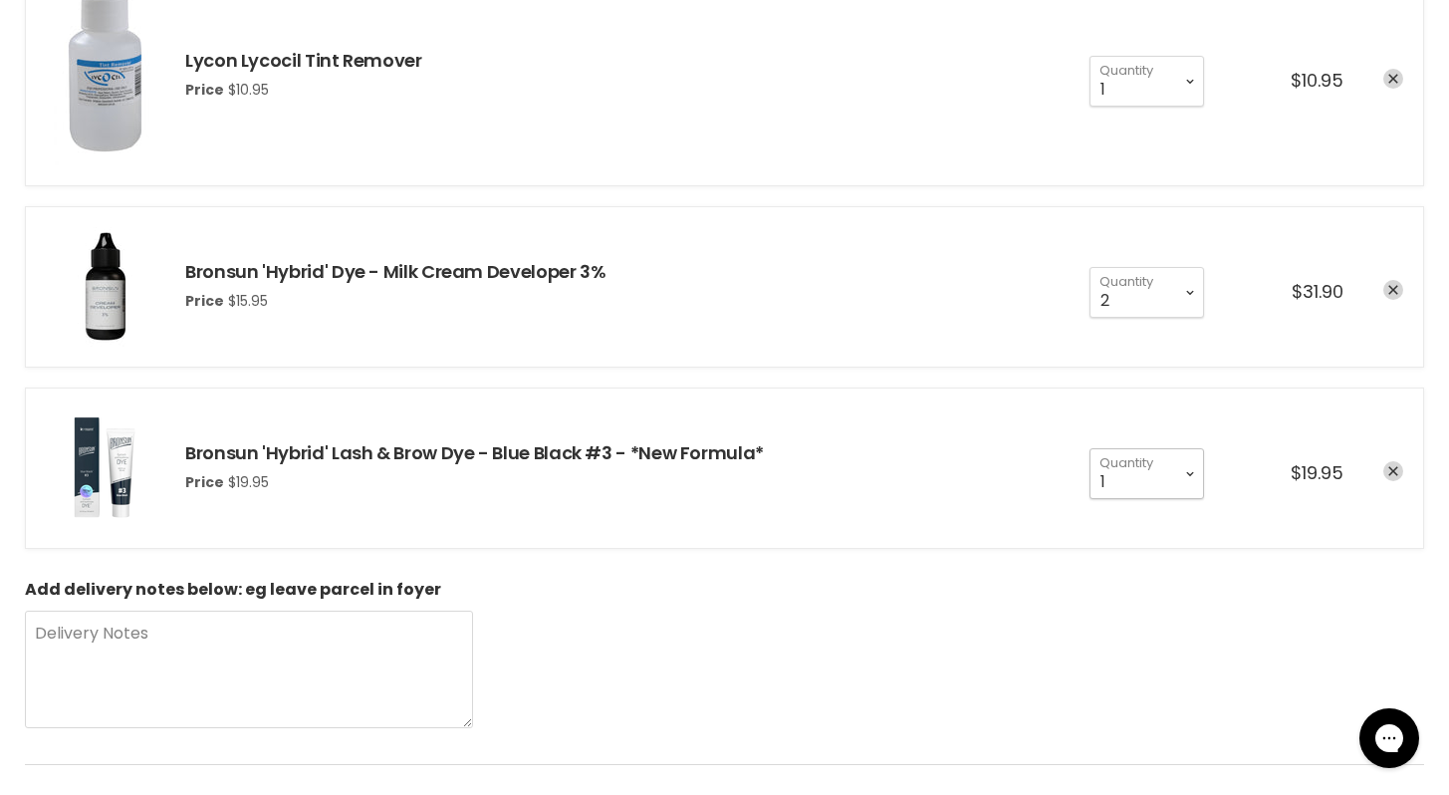
click at [1191, 472] on select "1 2 3 4 5 6 7 8 9 10+" at bounding box center [1147, 473] width 115 height 50
select select "2"
click at [1090, 448] on select "1 2 3 4 5 6 7 8 9 10+" at bounding box center [1147, 473] width 115 height 50
type input "2"
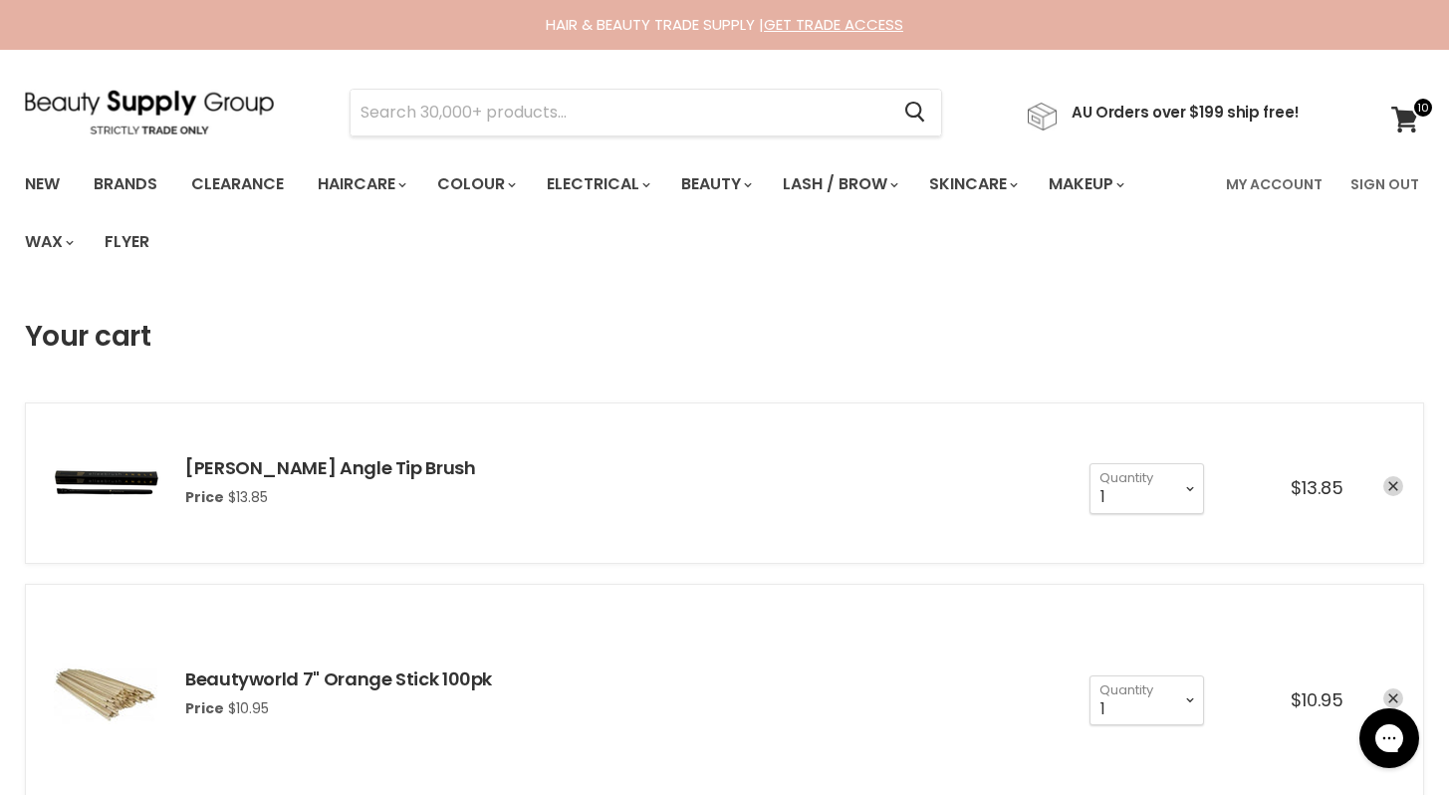
scroll to position [6, 0]
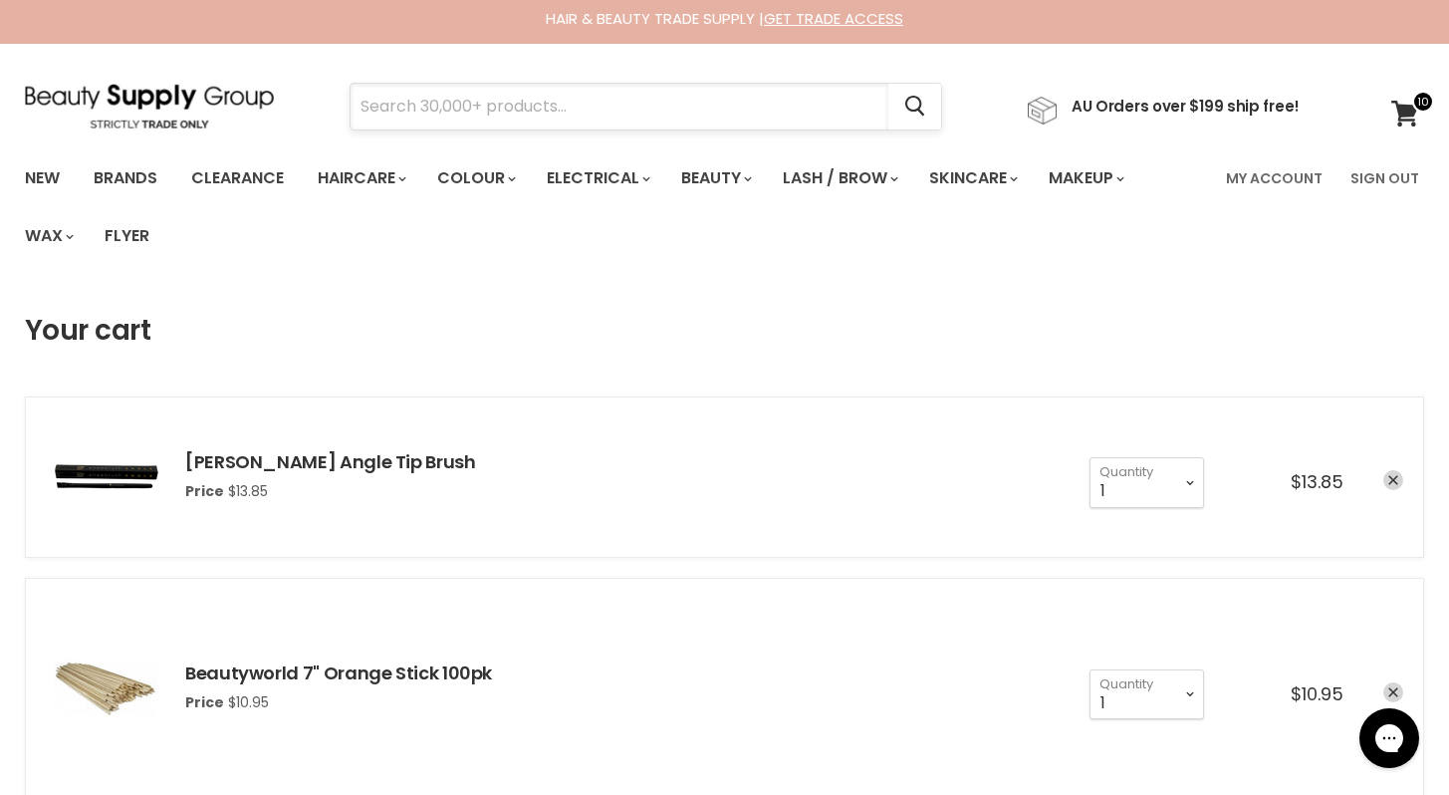
click at [402, 105] on input "Search" at bounding box center [620, 107] width 538 height 46
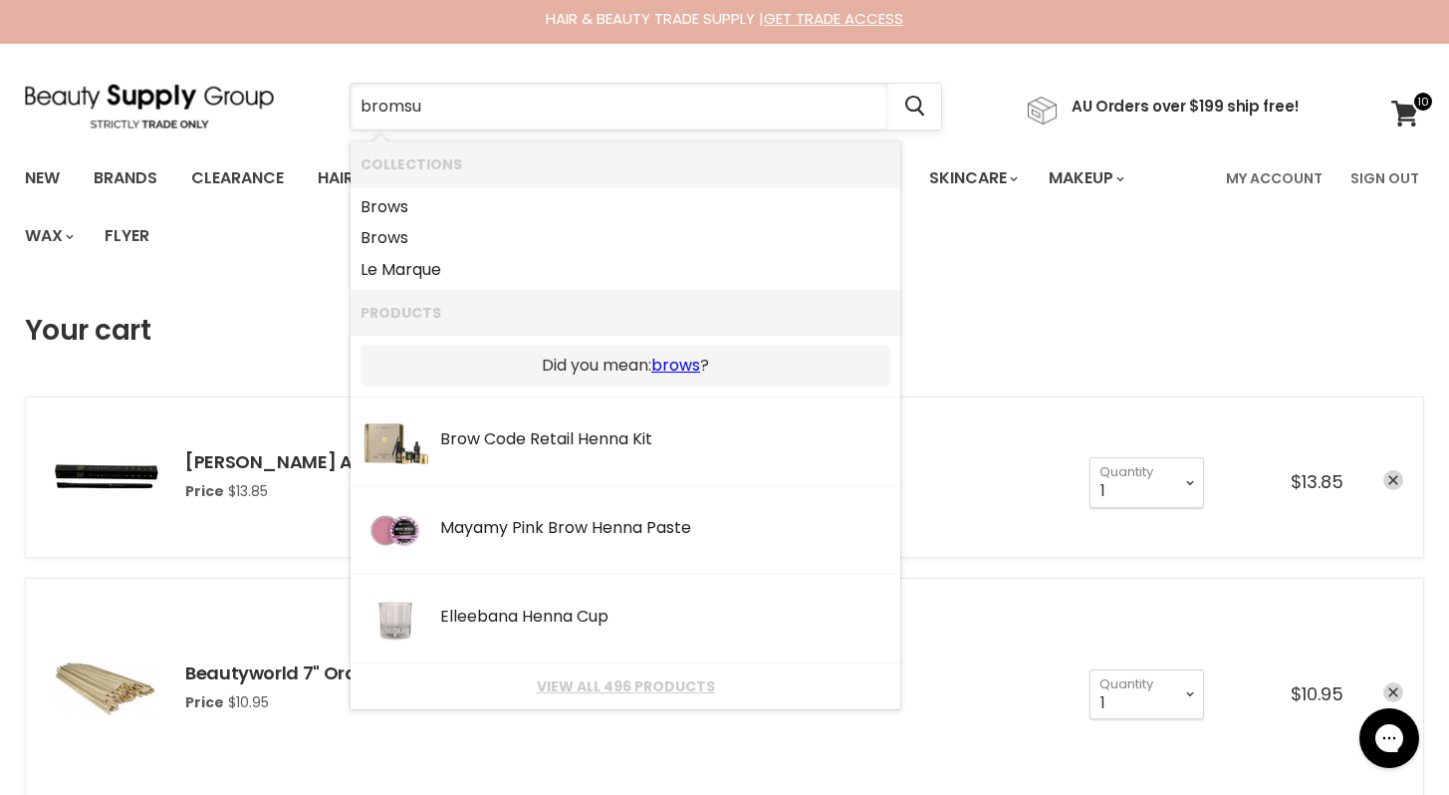
type input "bromsun"
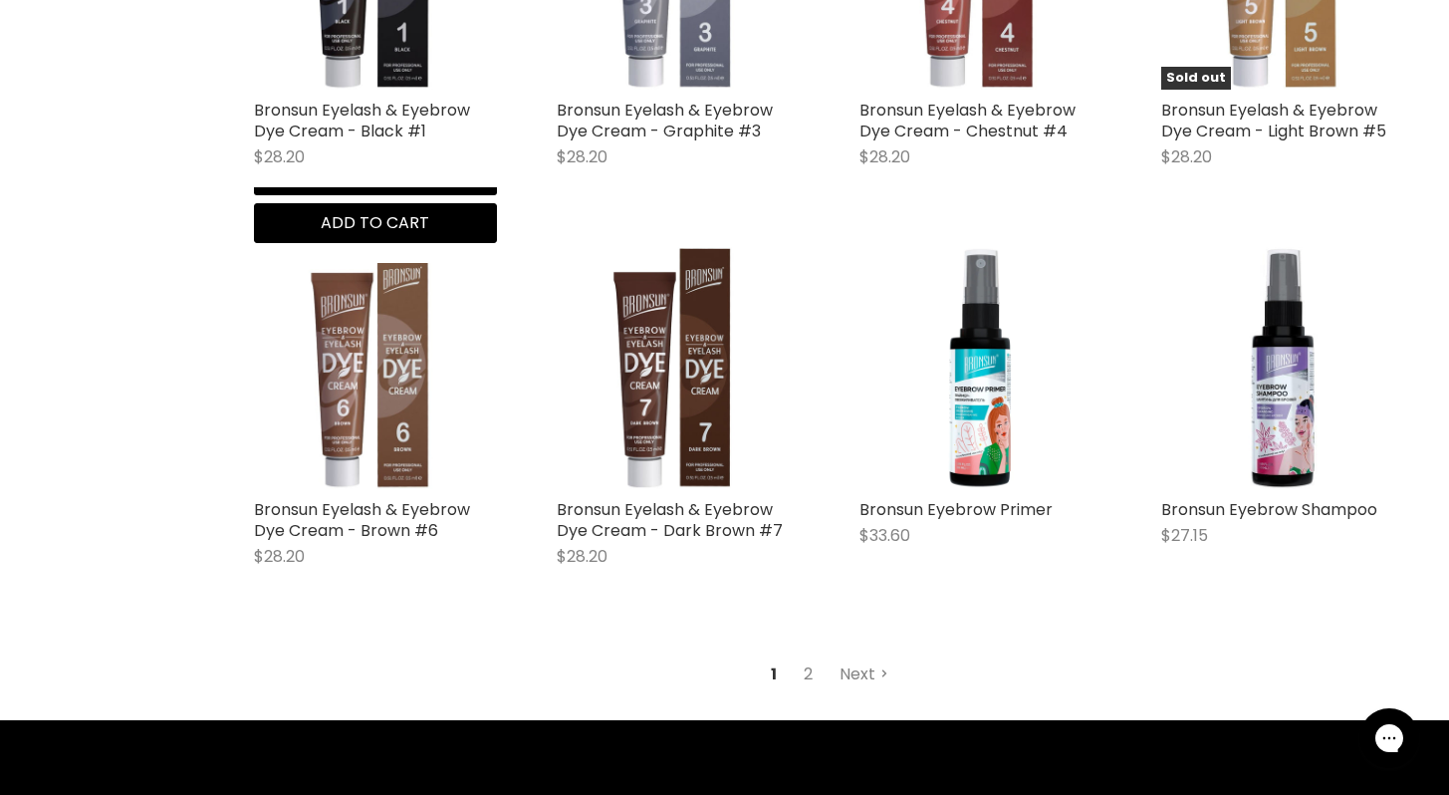
scroll to position [2296, 0]
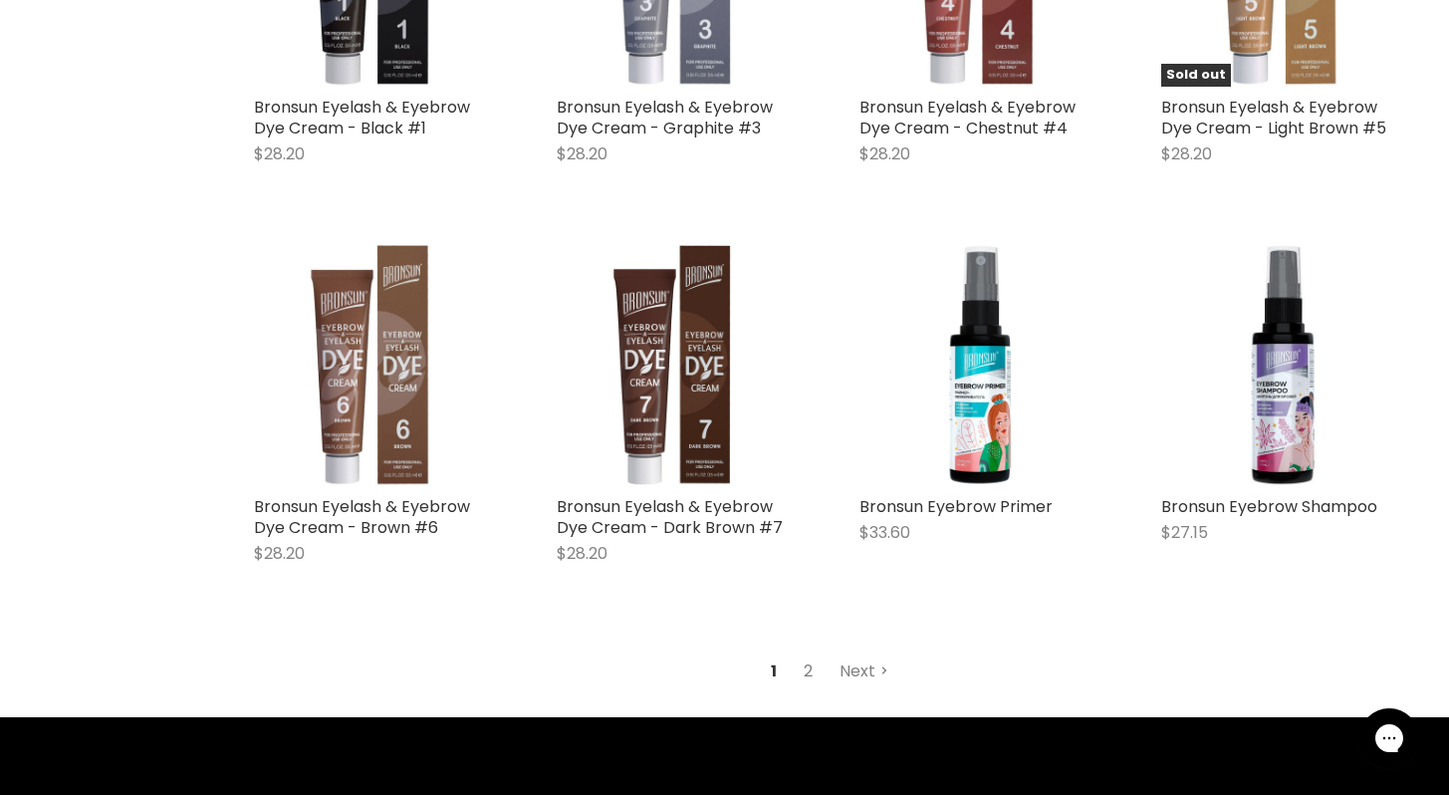
click at [808, 676] on link "2" at bounding box center [808, 671] width 31 height 36
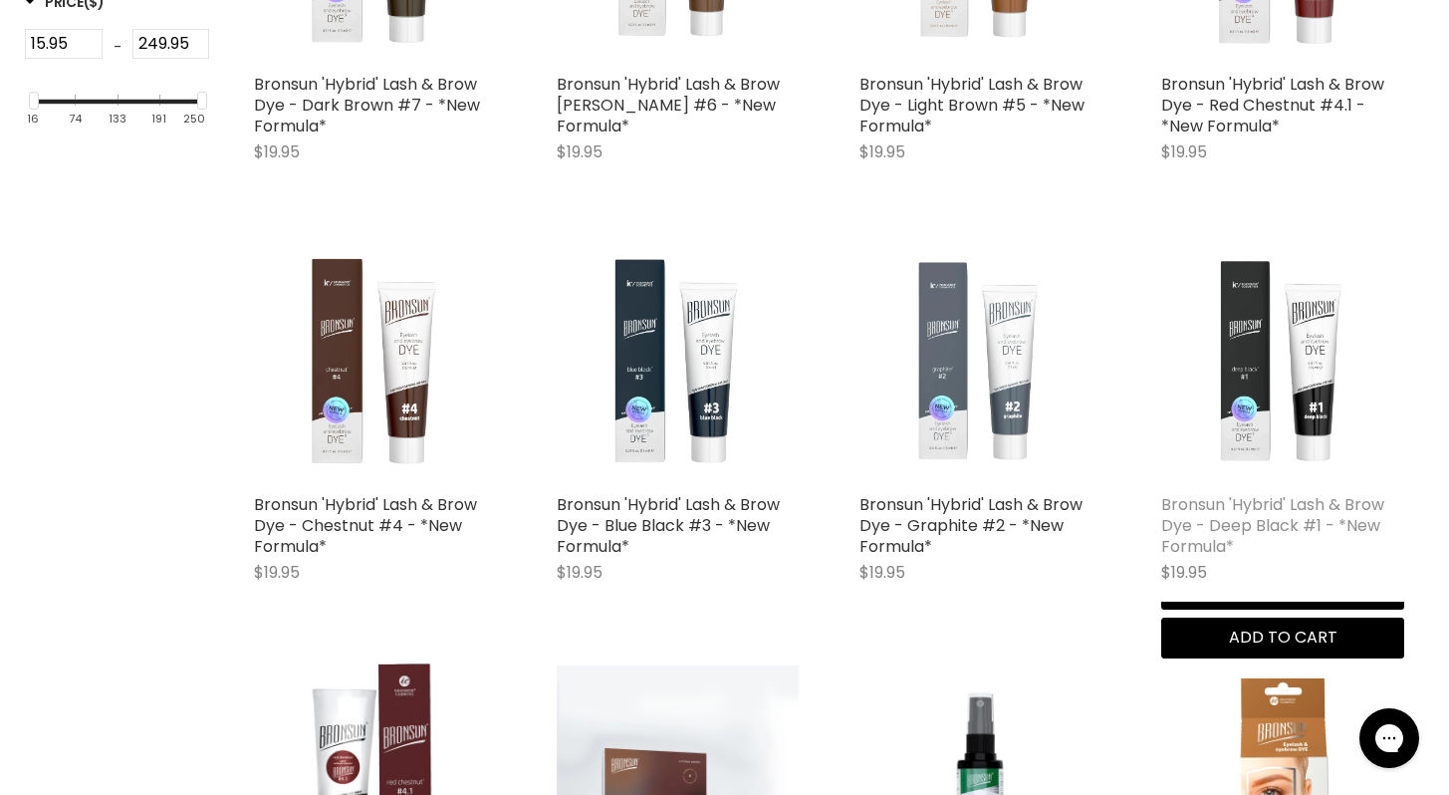
scroll to position [722, 0]
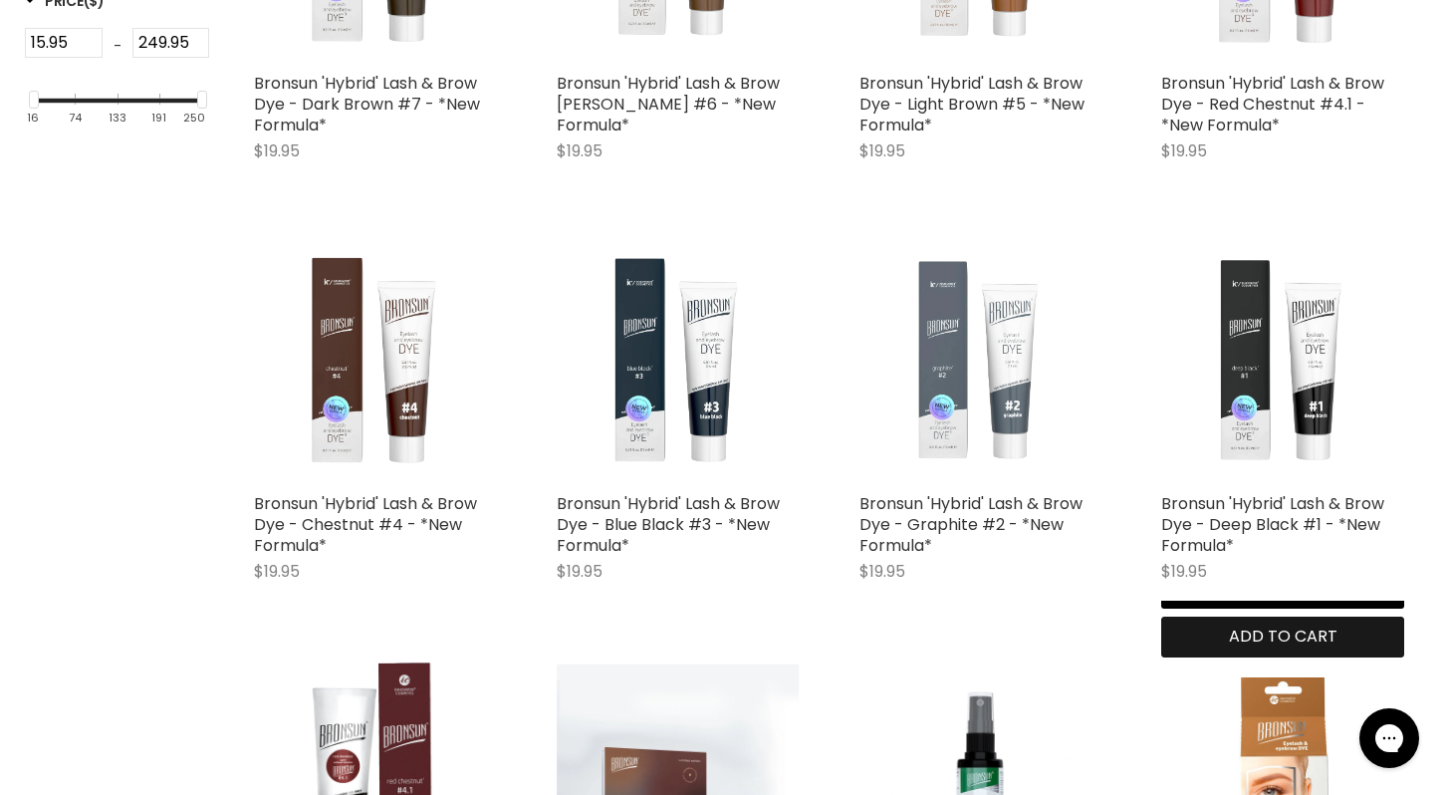
click at [1338, 637] on span "Add to cart" at bounding box center [1283, 635] width 109 height 23
click at [1338, 641] on span "Add to cart" at bounding box center [1283, 635] width 109 height 23
click at [1338, 635] on span "Add to cart" at bounding box center [1283, 635] width 109 height 23
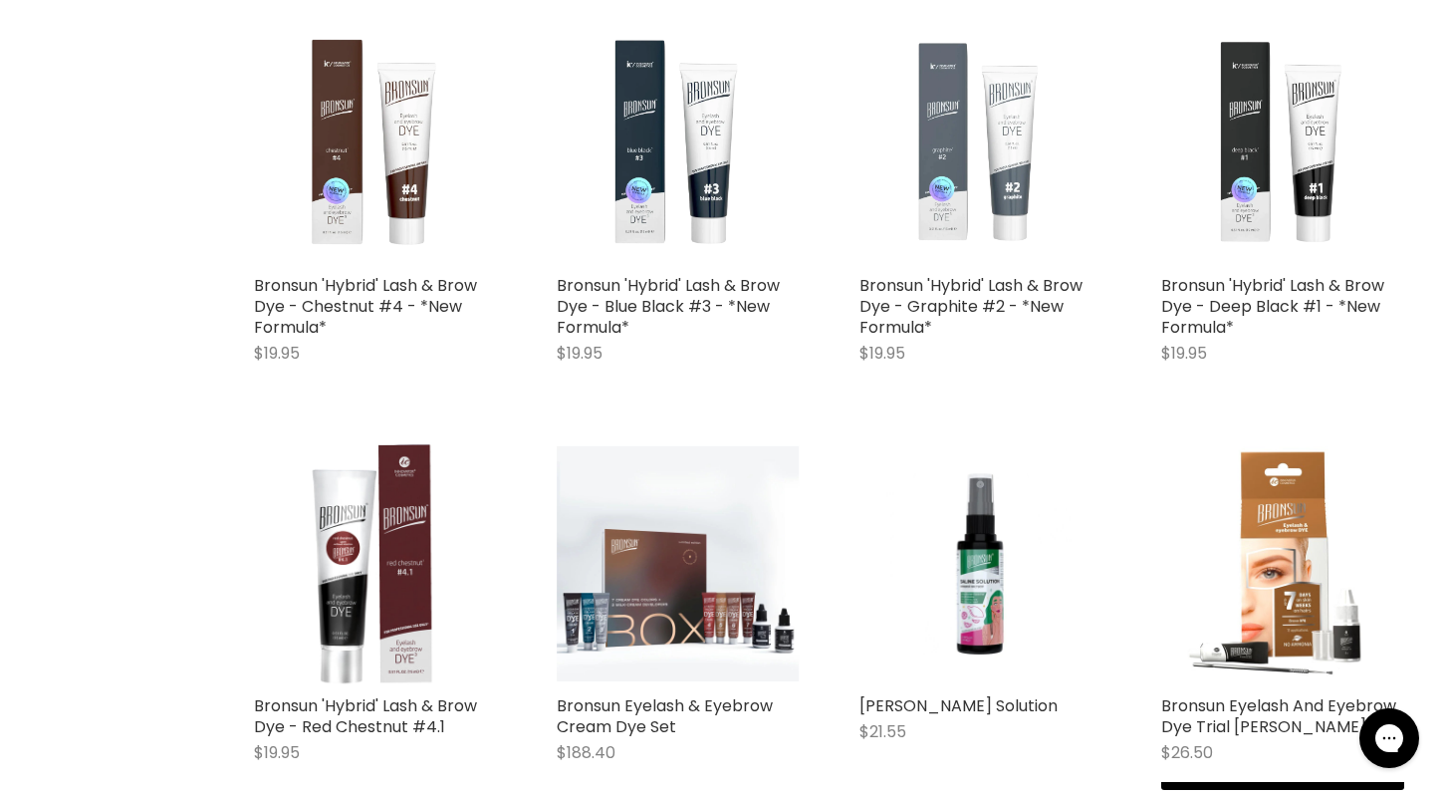
scroll to position [915, 0]
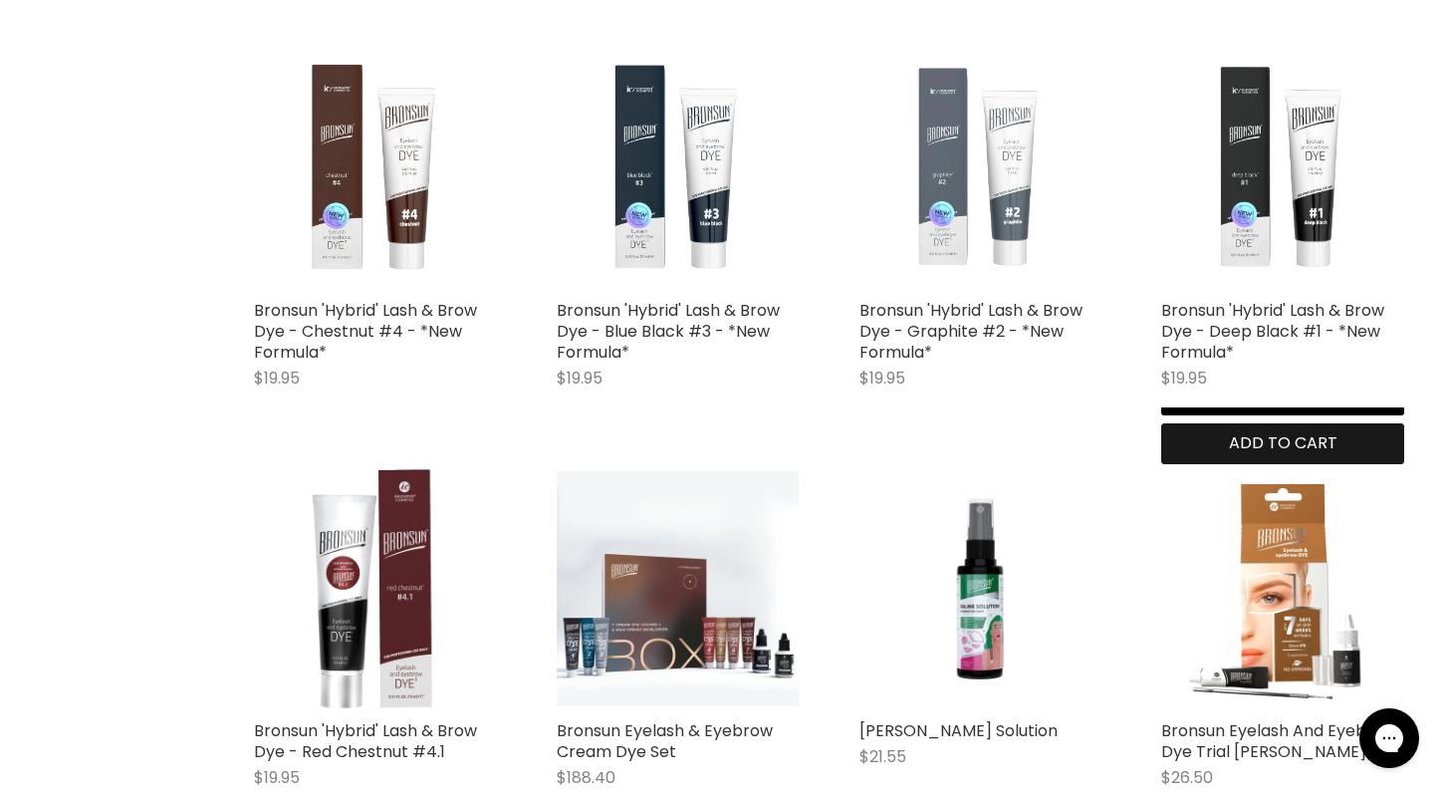
click at [1338, 446] on span "Add to cart" at bounding box center [1283, 442] width 109 height 23
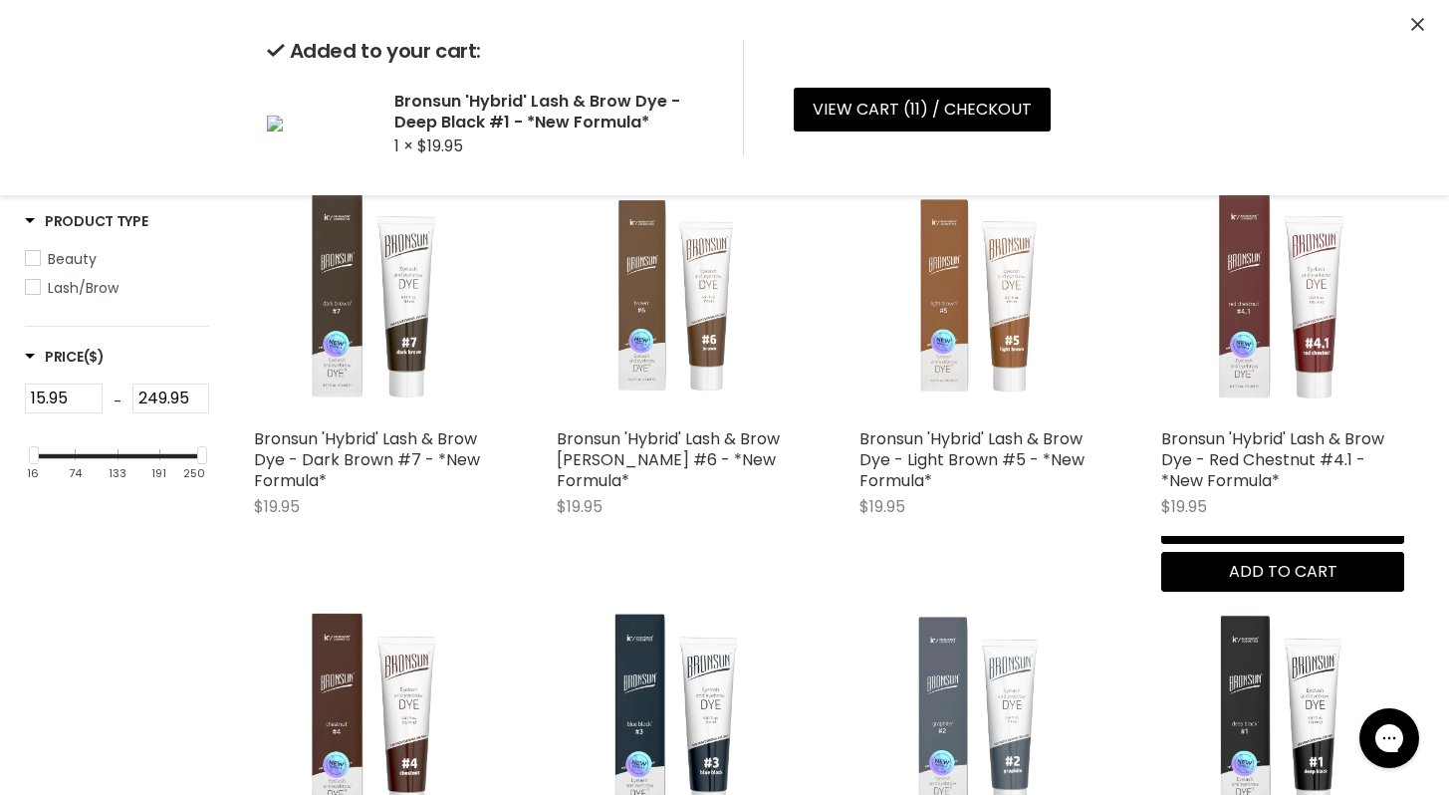
scroll to position [362, 0]
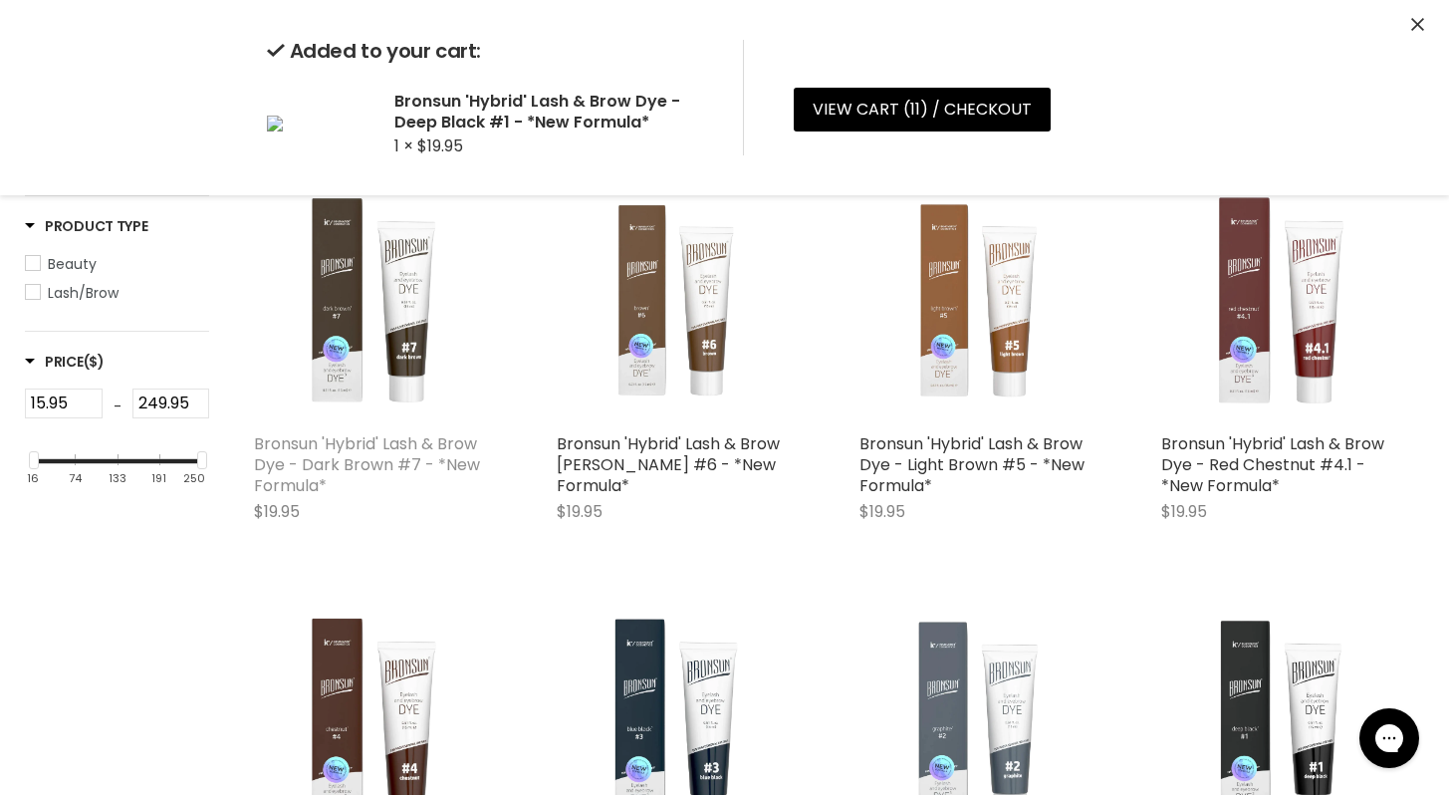
click at [363, 456] on link "Bronsun 'Hybrid' Lash & Brow Dye - Dark Brown #7 - *New Formula*" at bounding box center [367, 464] width 226 height 65
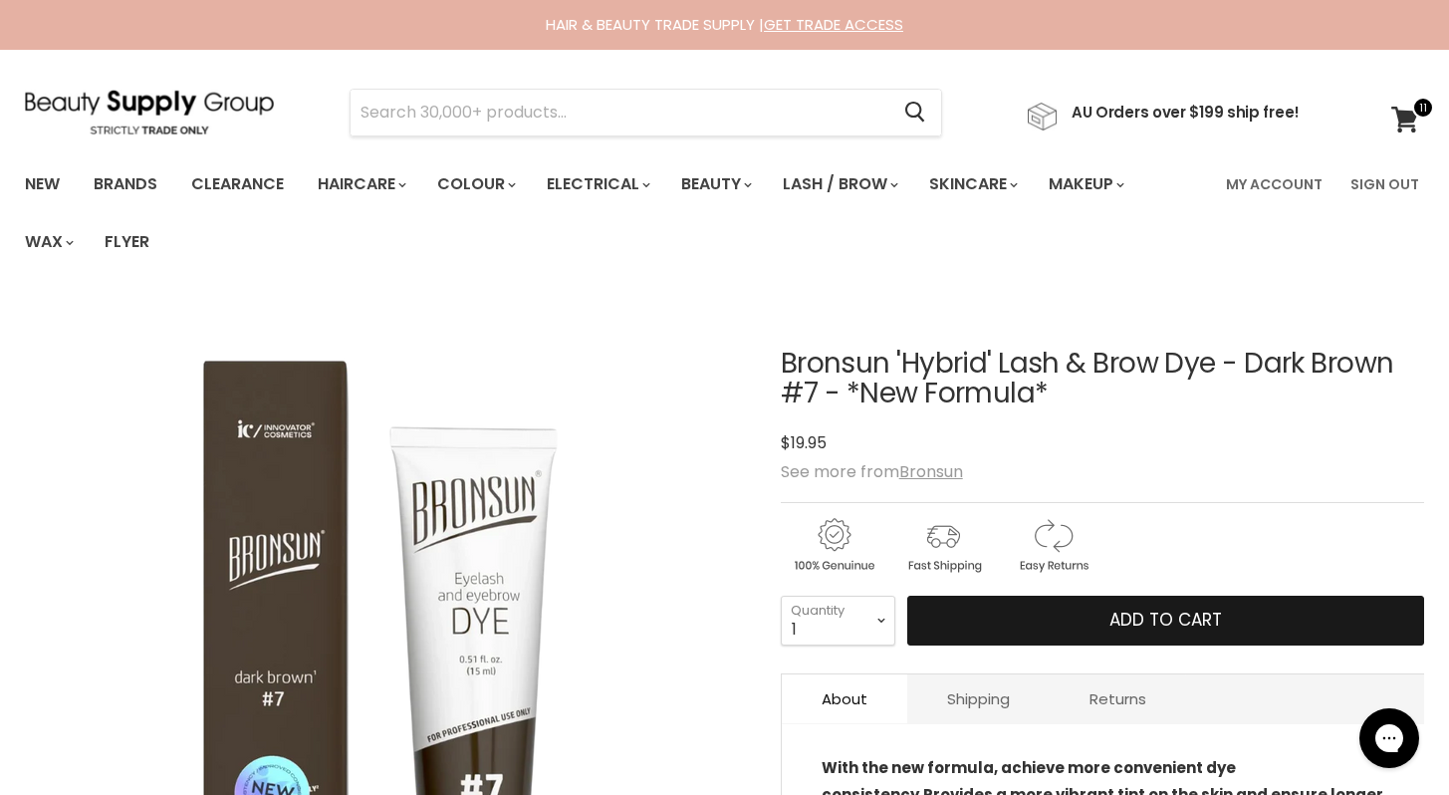
click at [1157, 665] on div "Bronsun 'Hybrid' Lash & Brow Dye - Dark Brown #7 - *New Formula* No reviews $19…" at bounding box center [1102, 672] width 643 height 747
click at [1153, 621] on span "Add to cart" at bounding box center [1165, 620] width 113 height 24
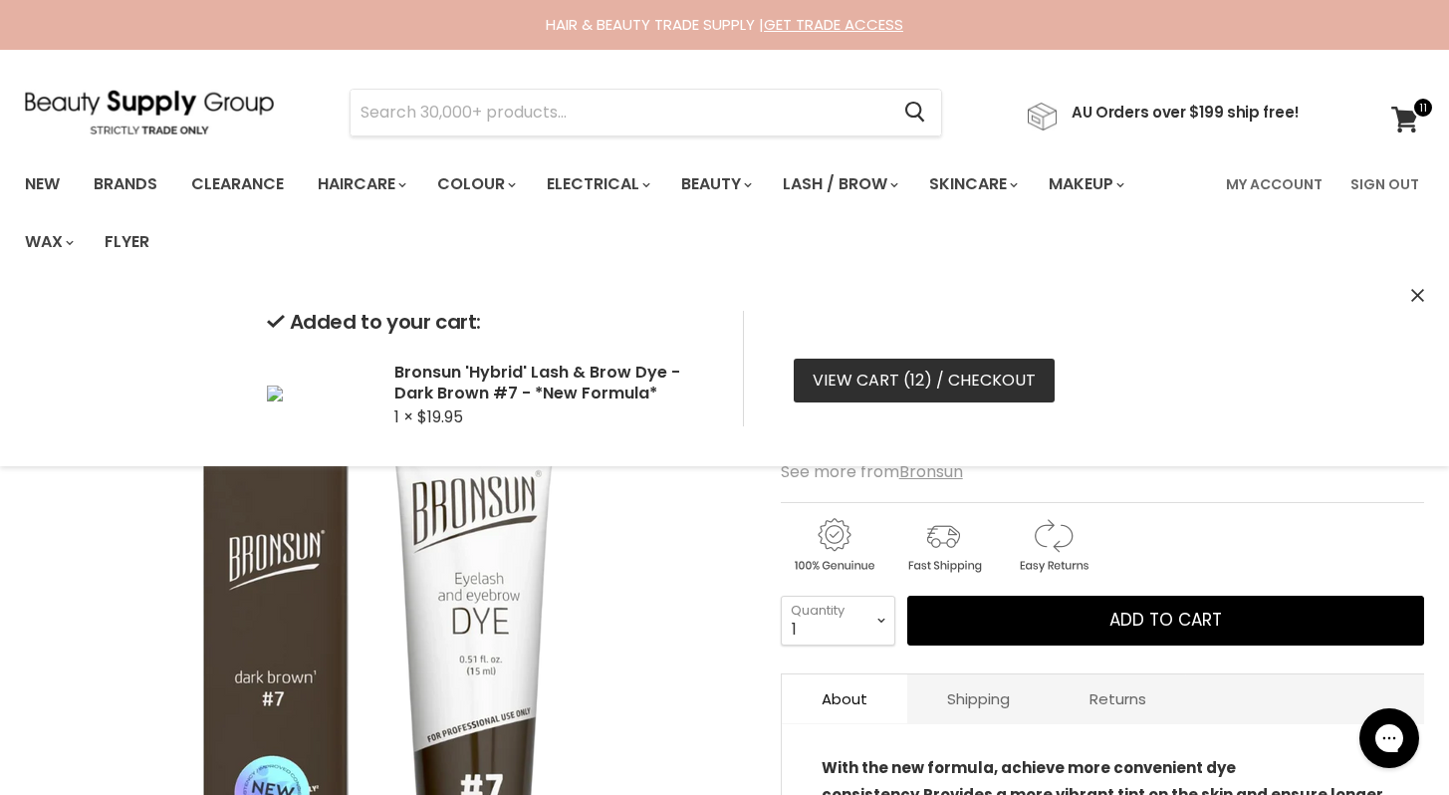
click at [960, 378] on link "View cart ( 12 ) / Checkout" at bounding box center [924, 381] width 261 height 44
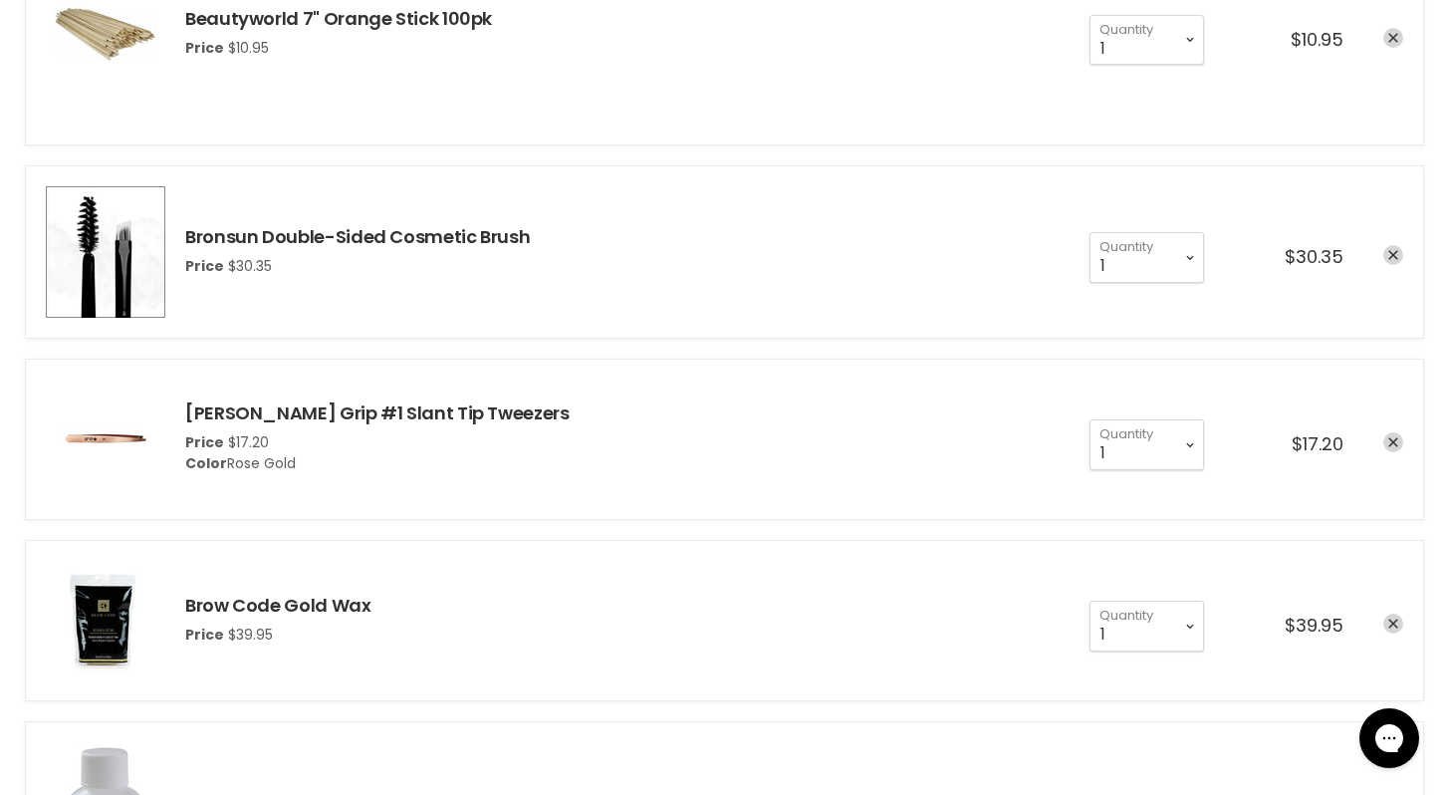
scroll to position [1017, 0]
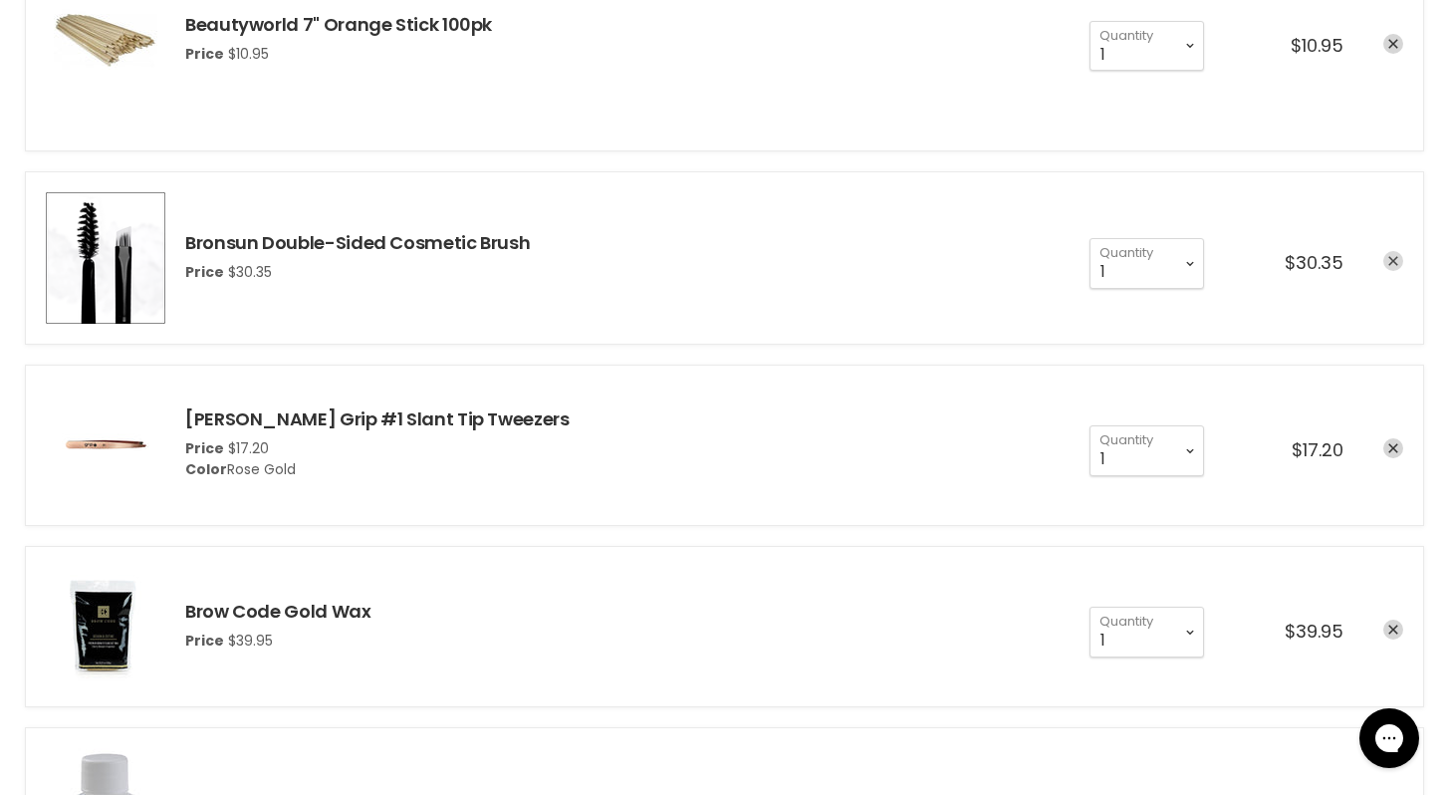
click at [1393, 260] on icon "remove Bronsun Double-Sided Cosmetic Brush" at bounding box center [1393, 262] width 10 height 10
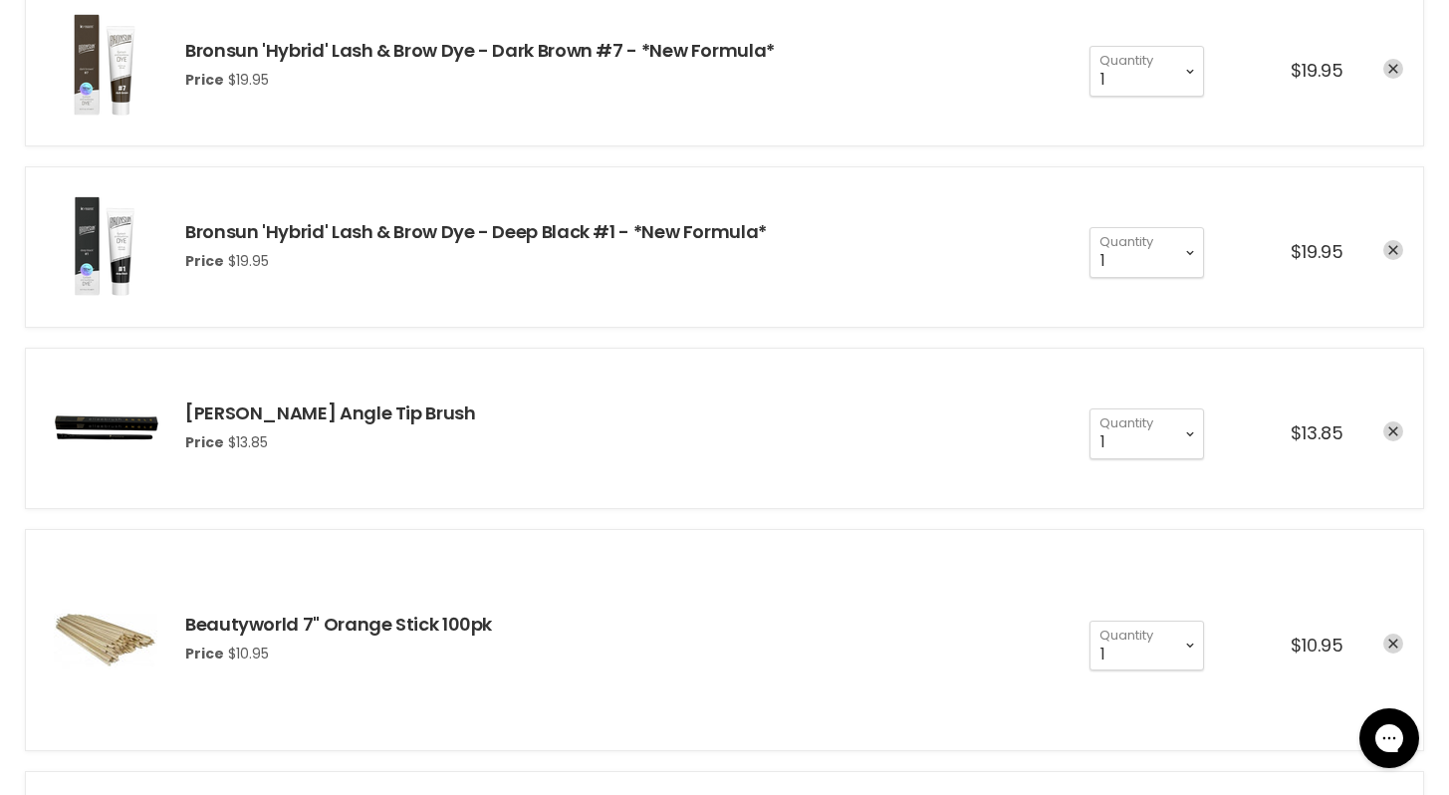
scroll to position [419, 0]
click at [1192, 431] on select "1 2 3 4 5 6 7 8 9 10+" at bounding box center [1147, 431] width 115 height 50
select select "2"
click at [1090, 406] on select "1 2 3 4 5 6 7 8 9 10+" at bounding box center [1147, 431] width 115 height 50
type input "2"
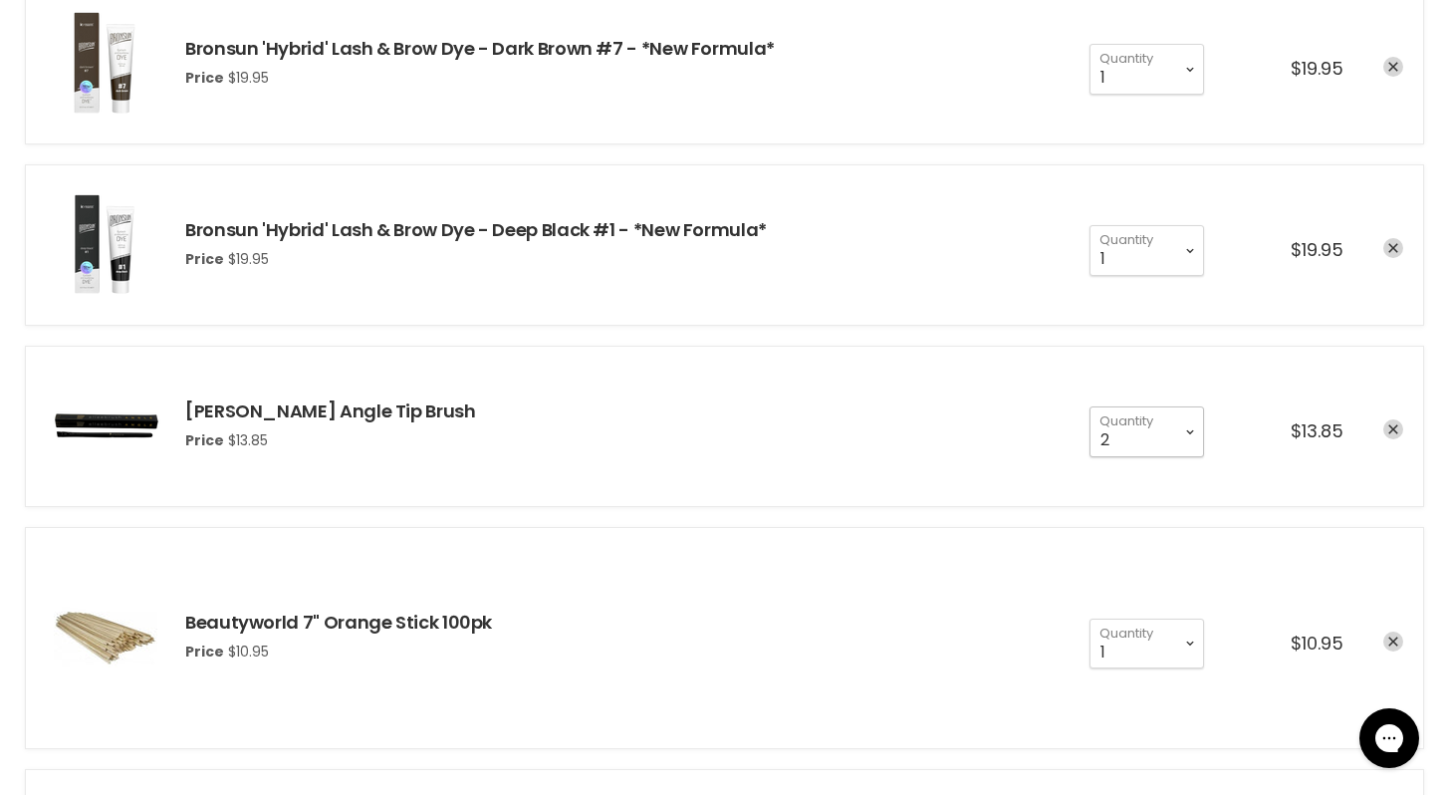
scroll to position [0, 0]
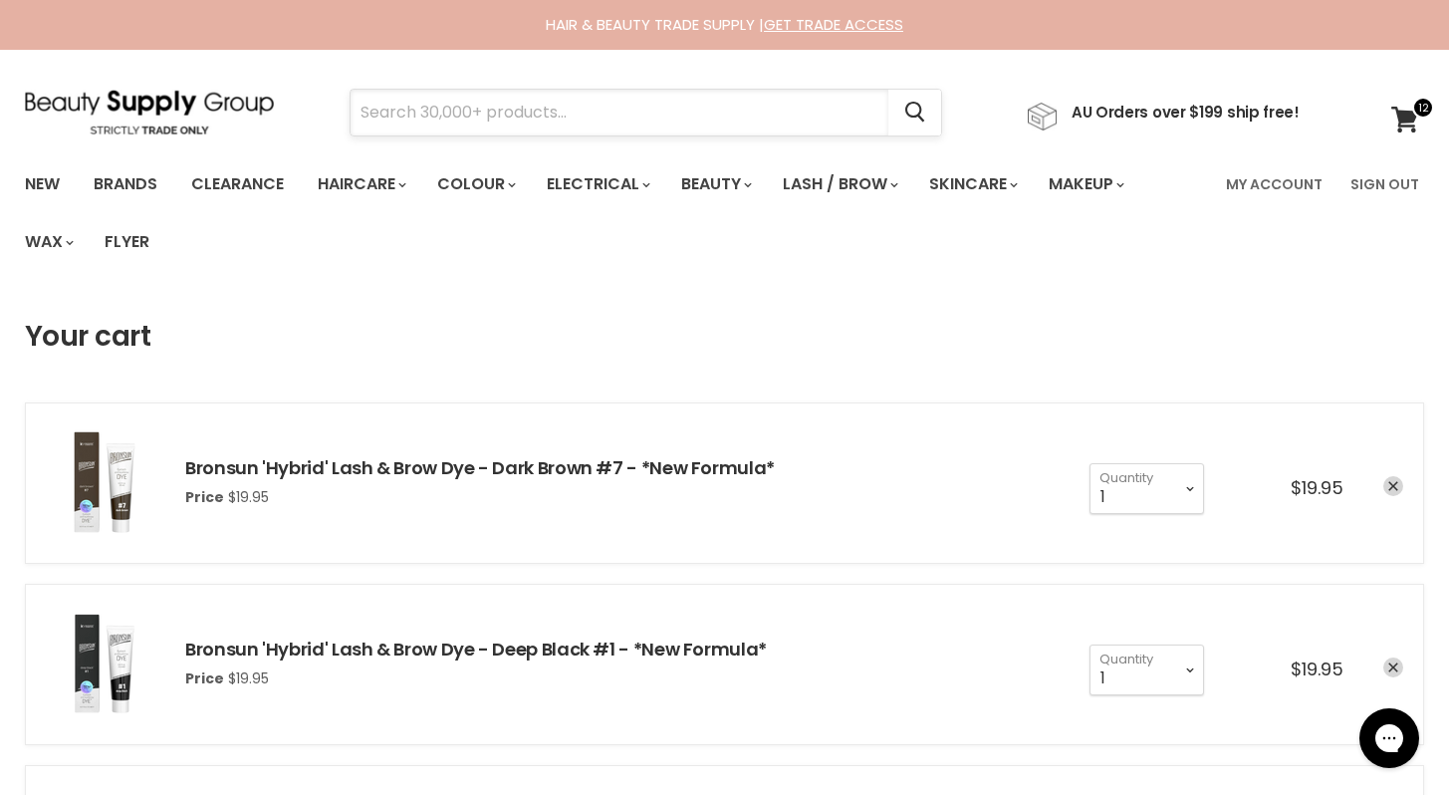
click at [469, 112] on input "Search" at bounding box center [620, 113] width 538 height 46
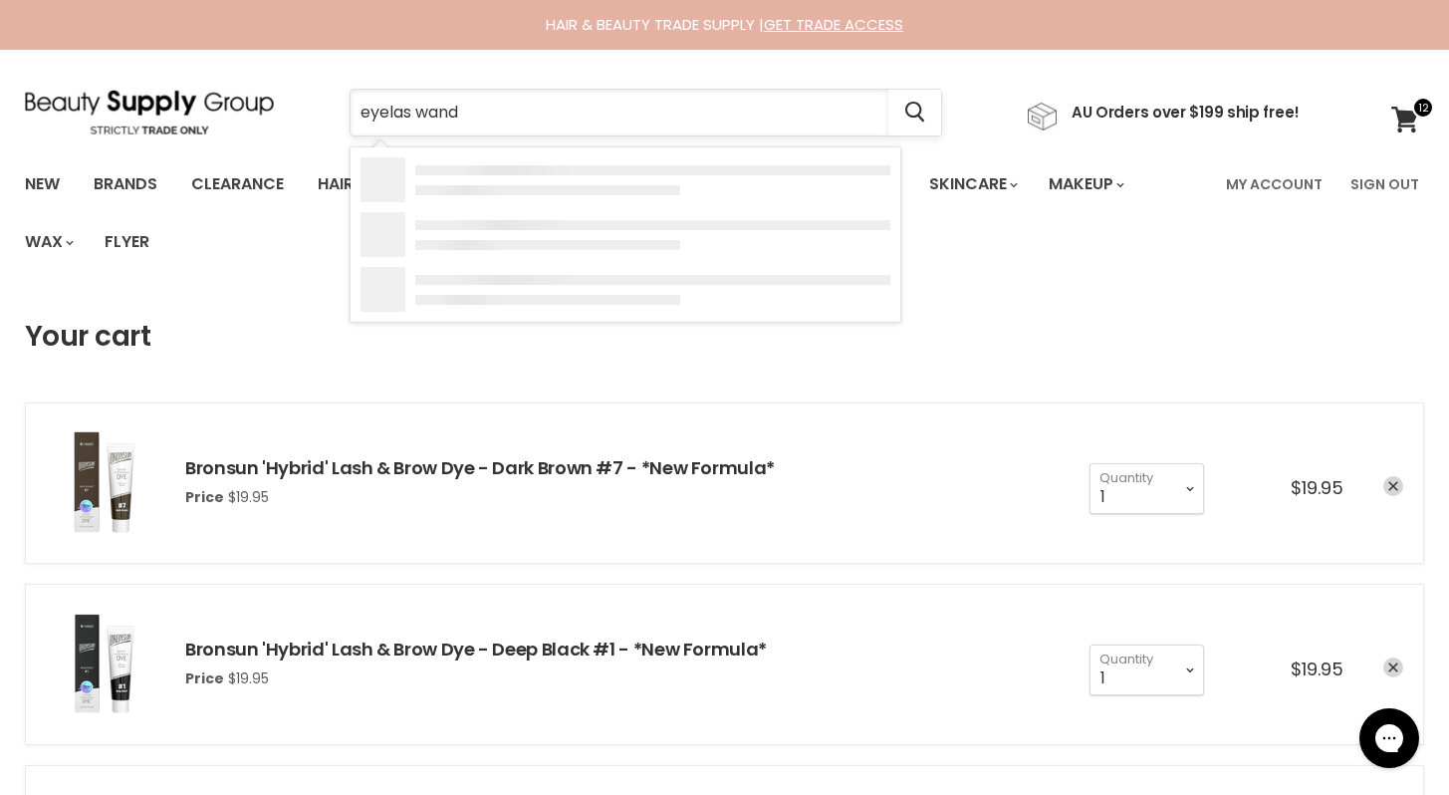
type input "eyelas wands"
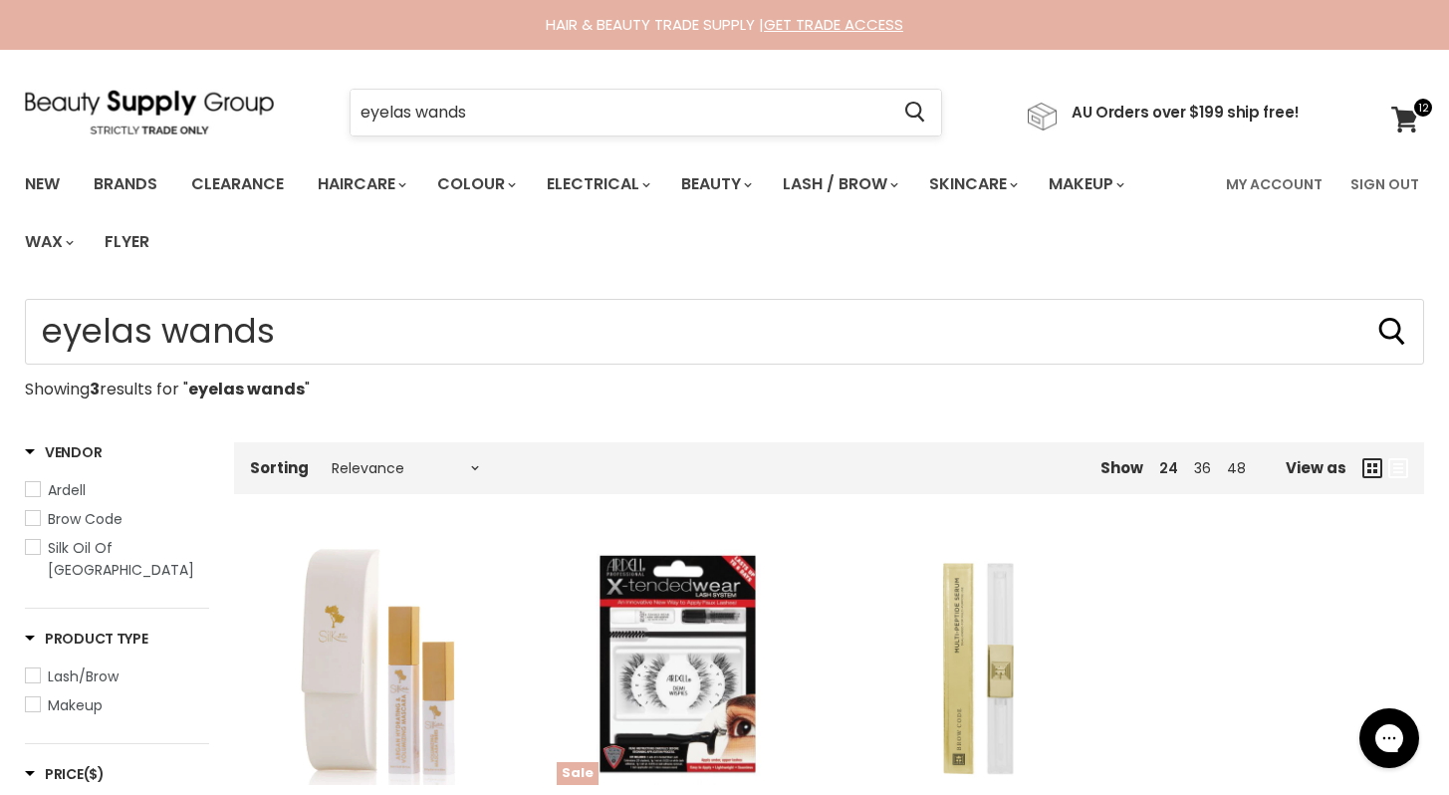
click at [409, 112] on input "eyelas wands" at bounding box center [620, 113] width 538 height 46
type input "eyelash wands"
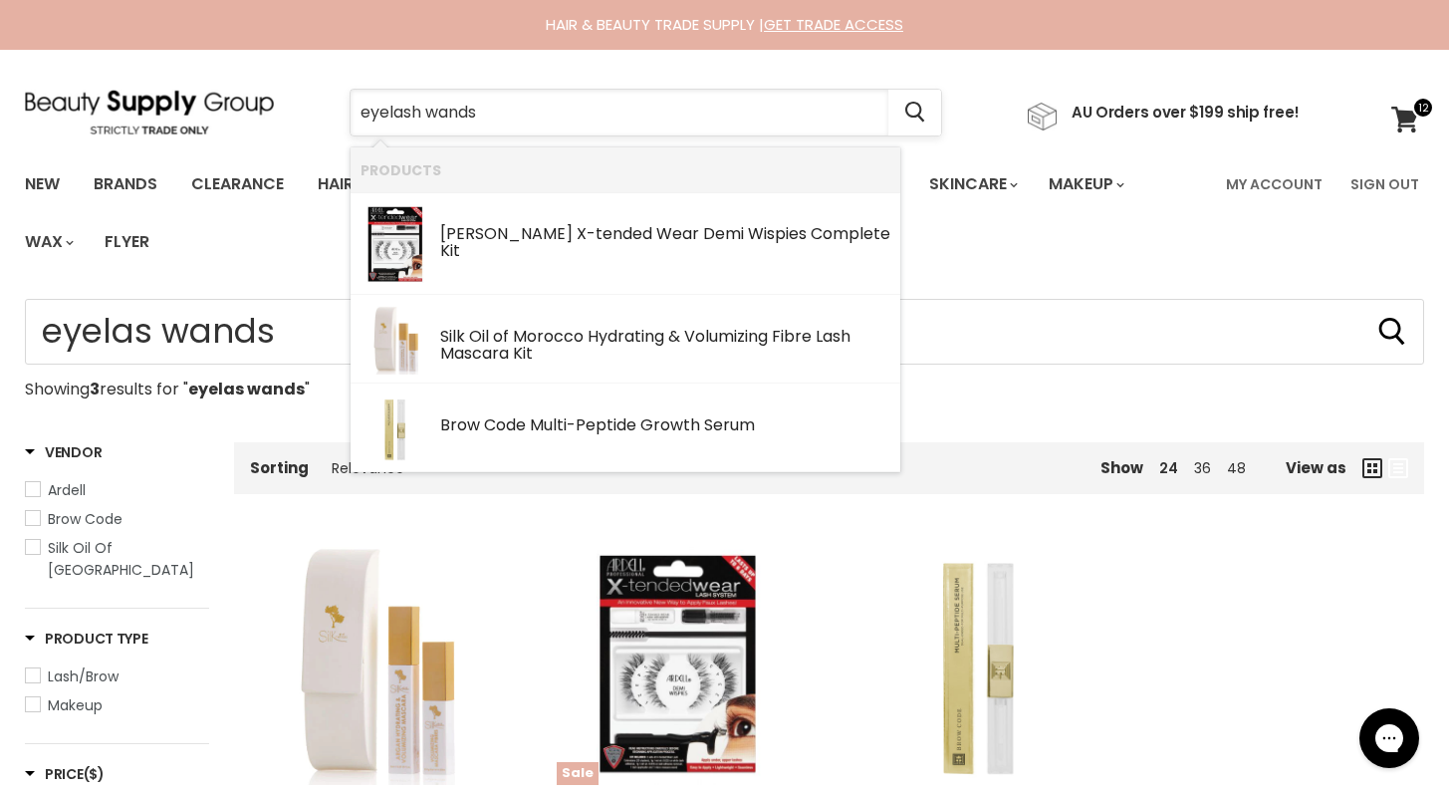
click at [541, 114] on input "eyelash wands" at bounding box center [620, 113] width 538 height 46
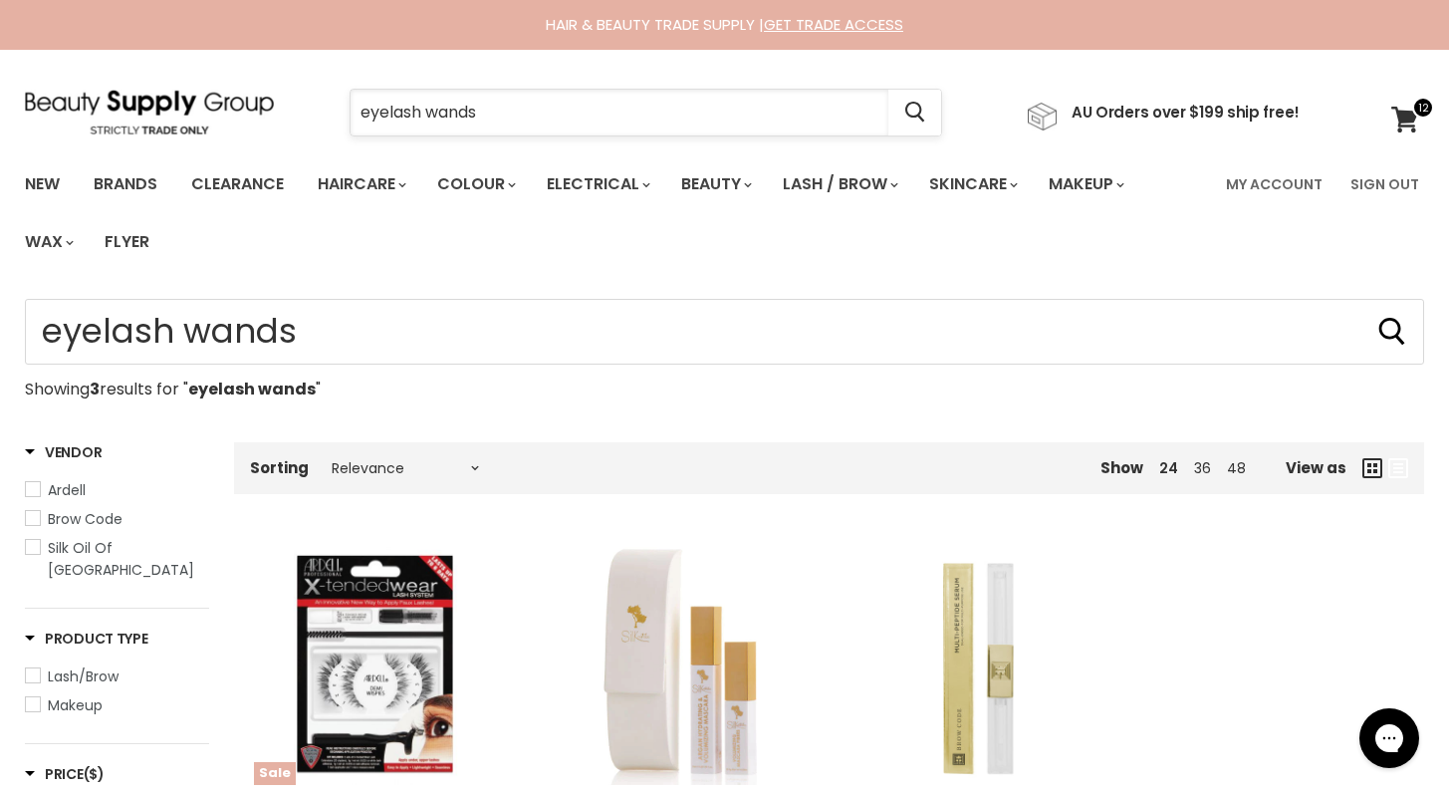
drag, startPoint x: 501, startPoint y: 108, endPoint x: 428, endPoint y: 110, distance: 72.7
click at [428, 110] on input "eyelash wands" at bounding box center [620, 113] width 538 height 46
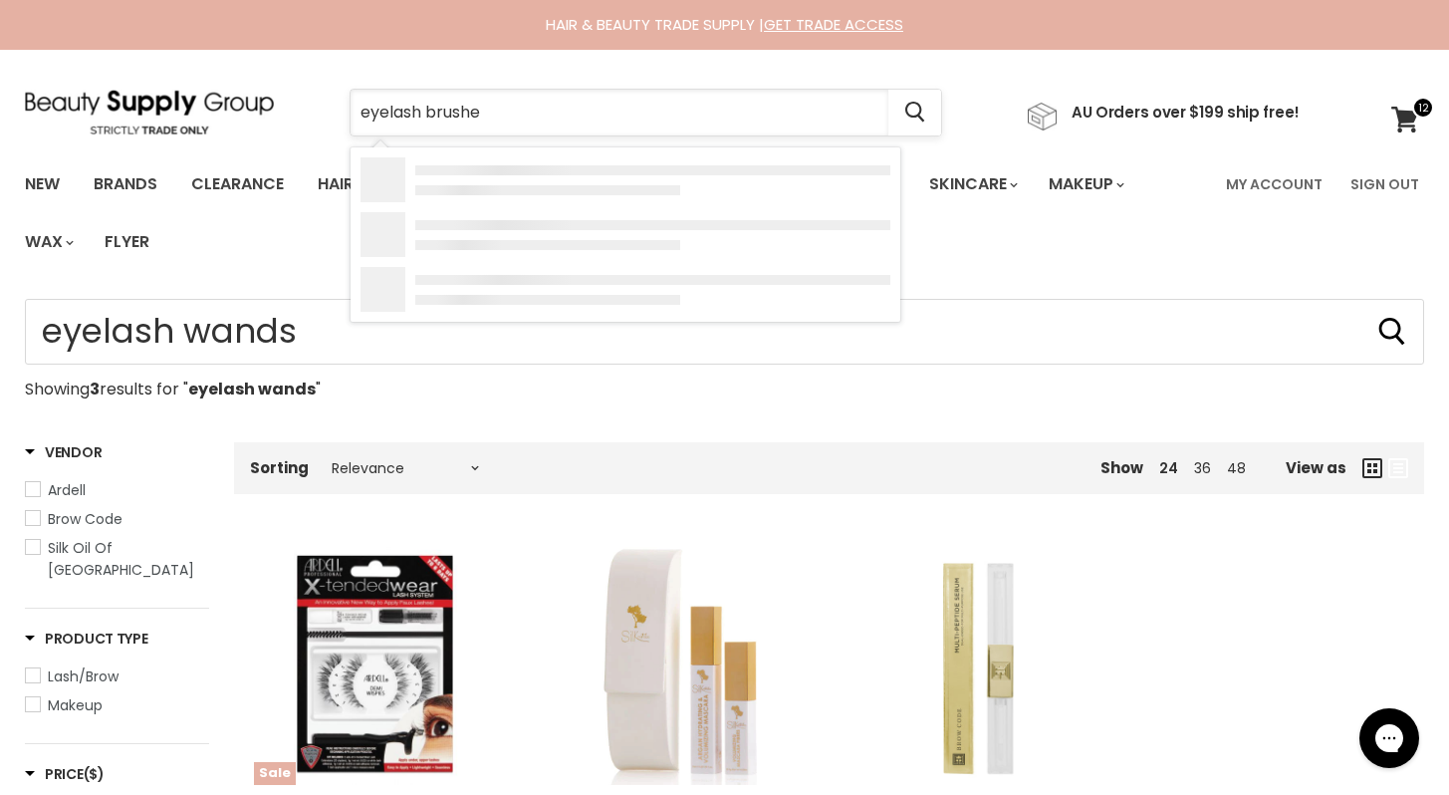
type input "eyelash brushes"
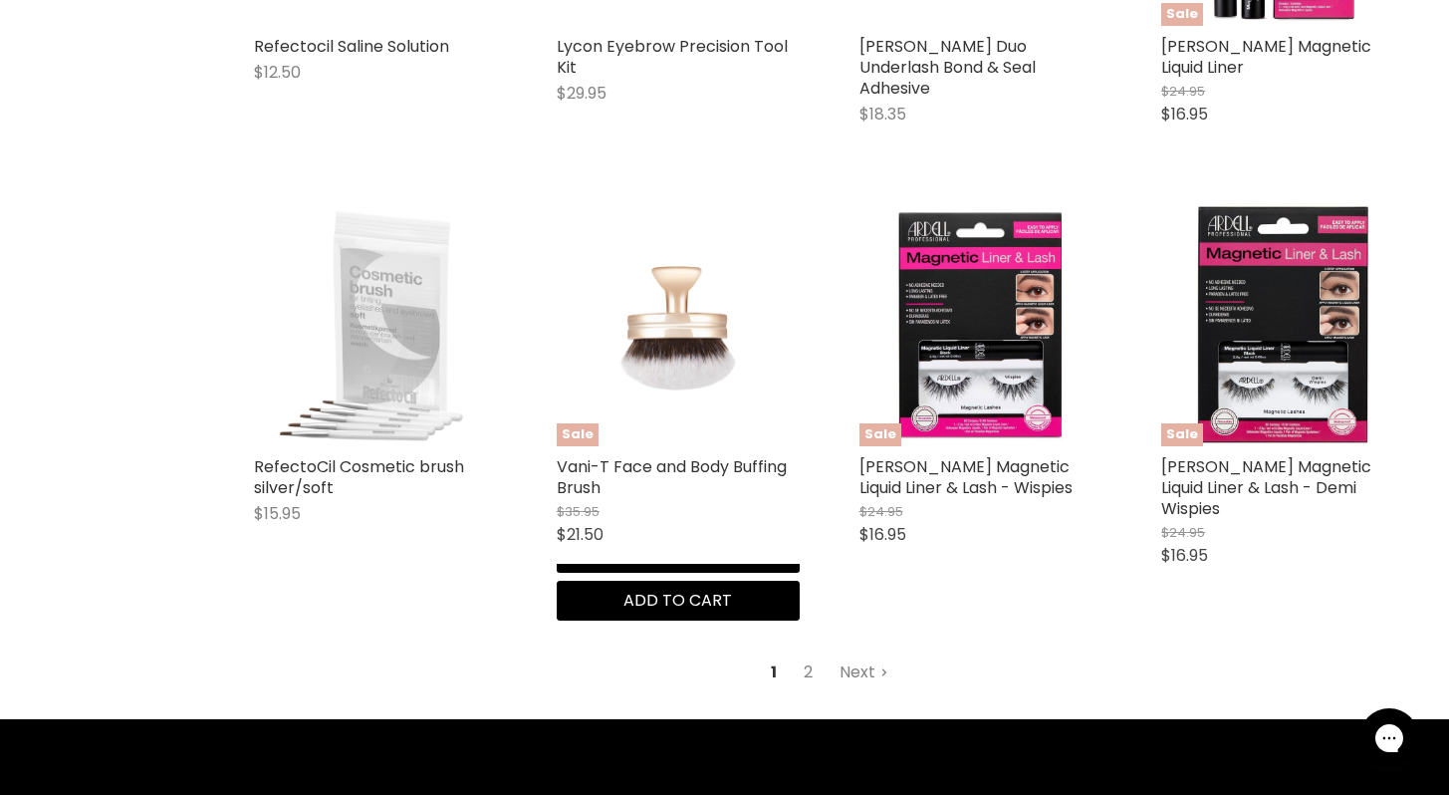
scroll to position [2507, 0]
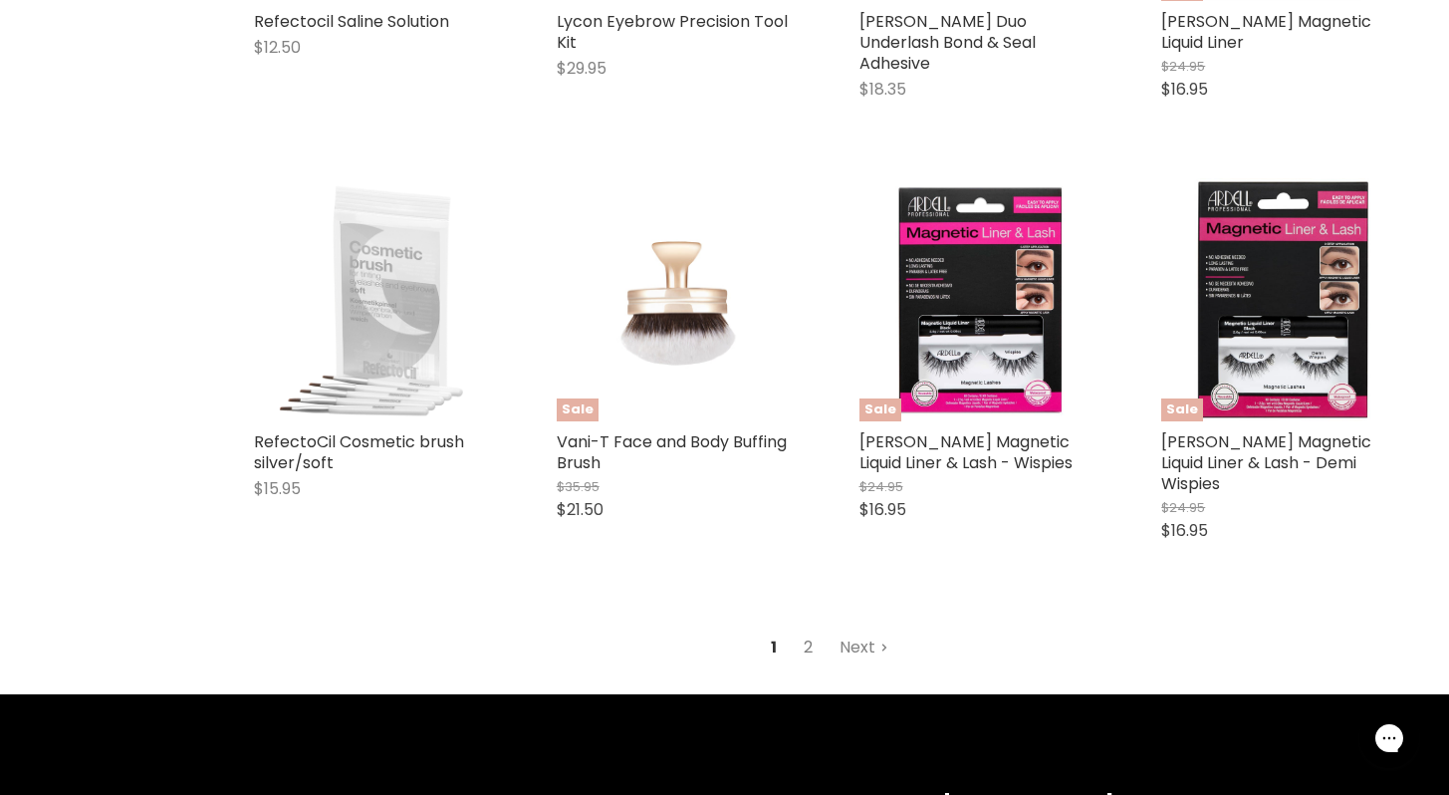
click at [810, 629] on link "2" at bounding box center [808, 647] width 31 height 36
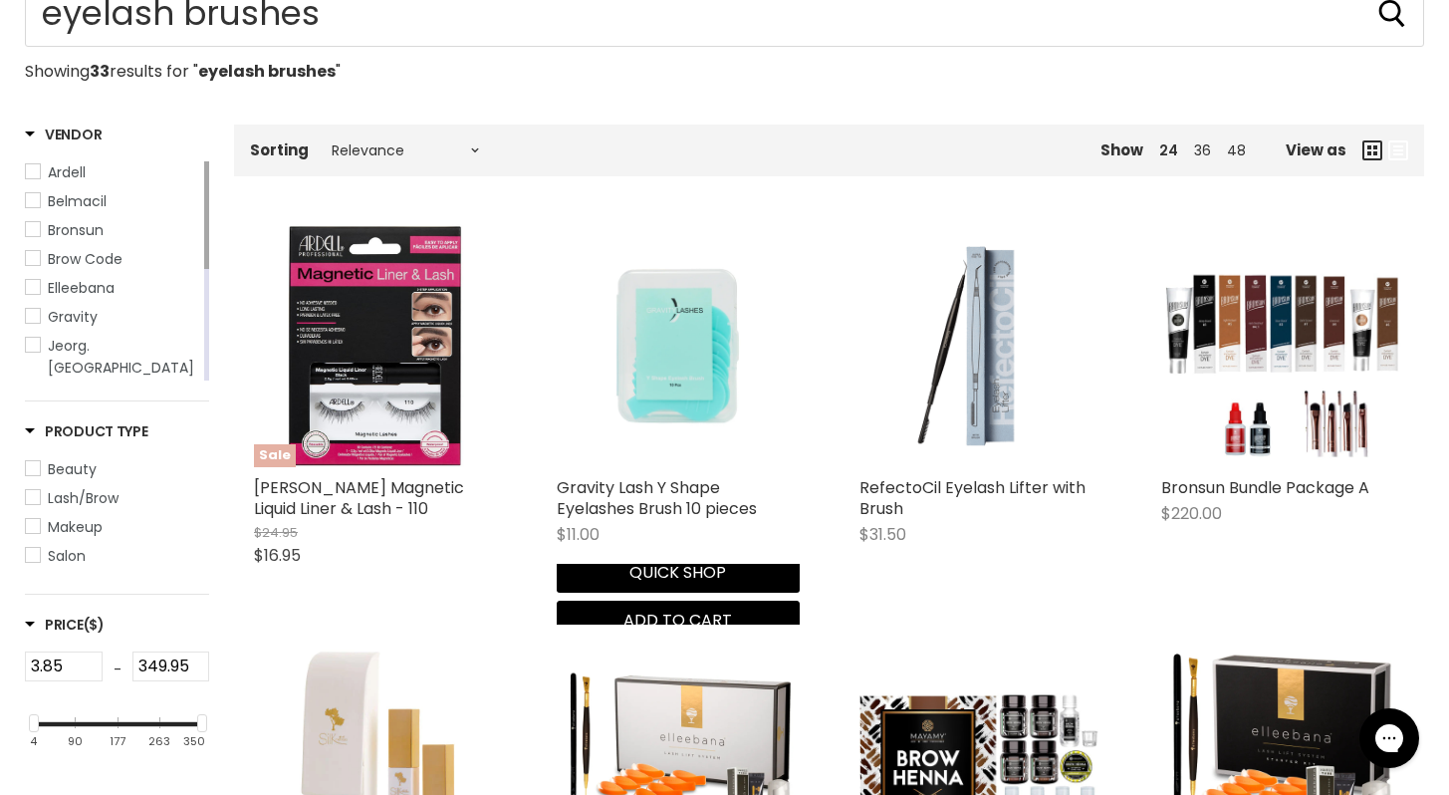
scroll to position [313, 0]
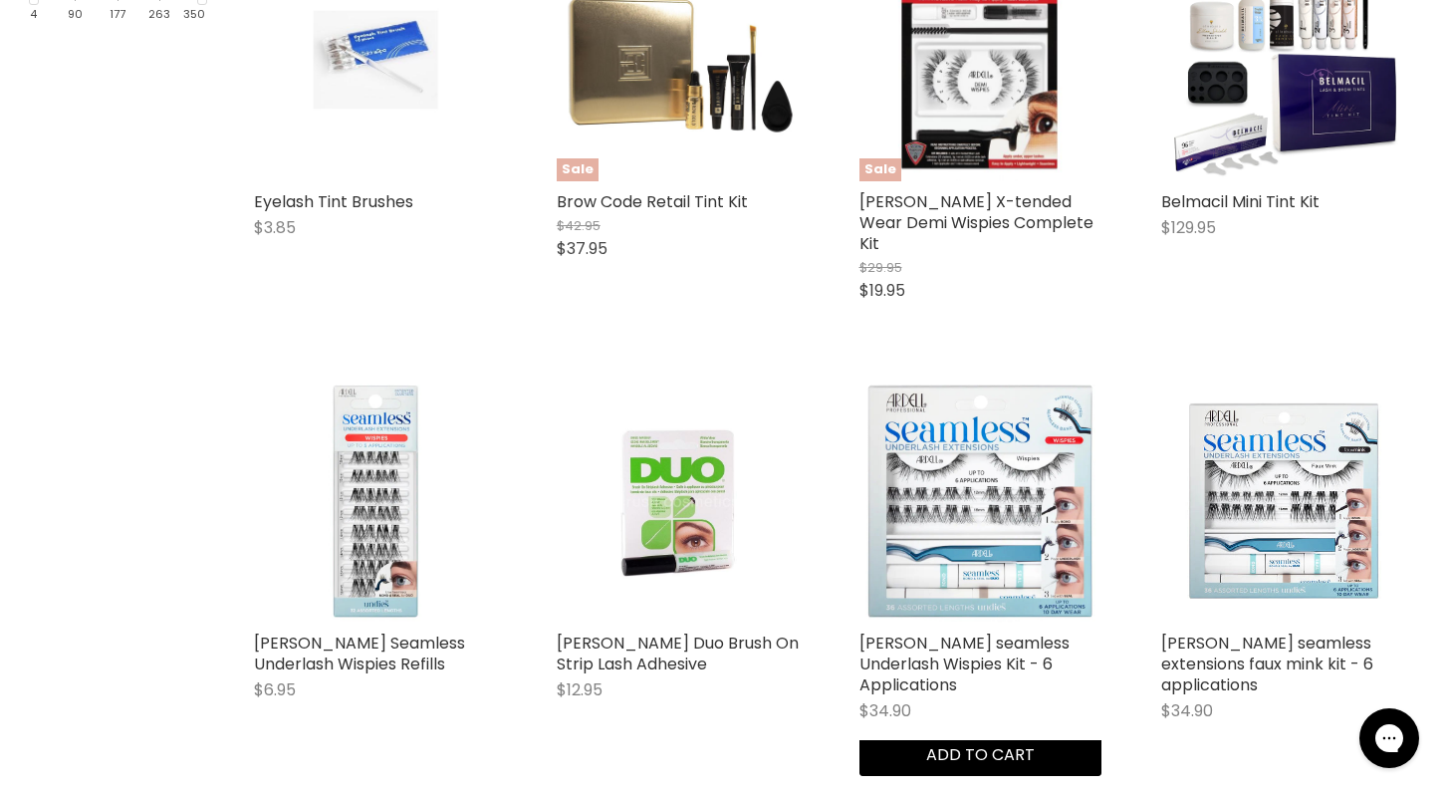
scroll to position [1052, 0]
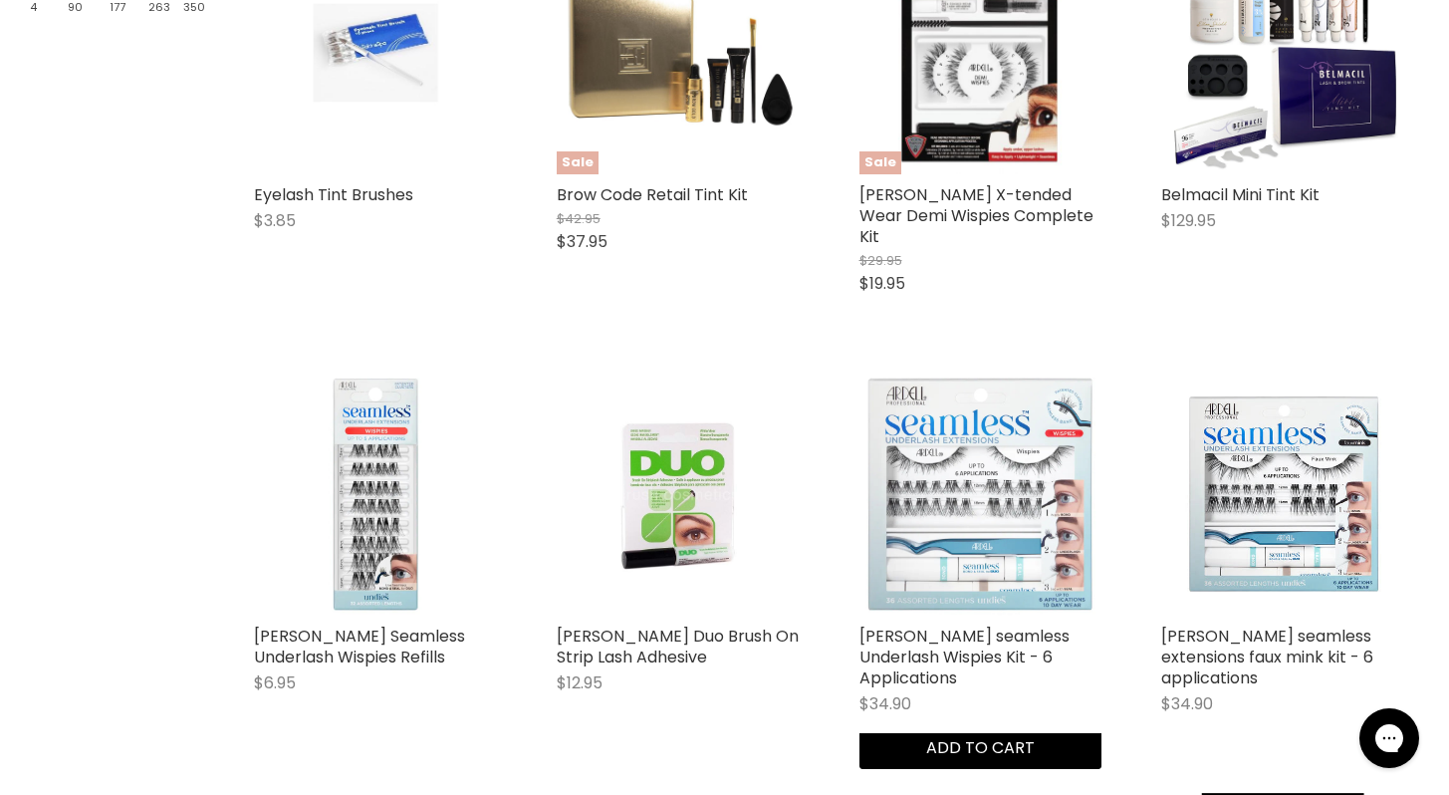
click at [1013, 474] on img "Main content" at bounding box center [980, 493] width 243 height 243
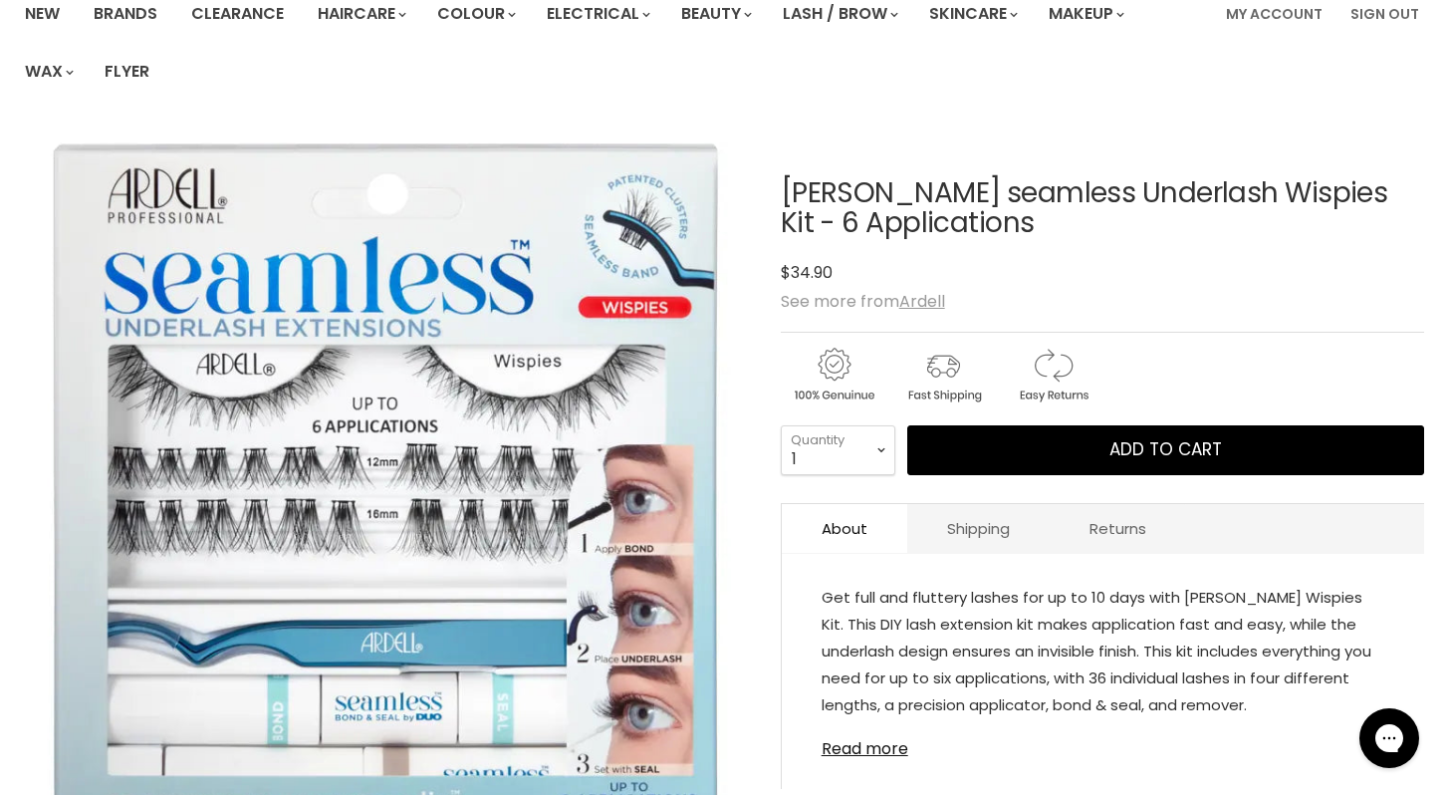
scroll to position [171, 0]
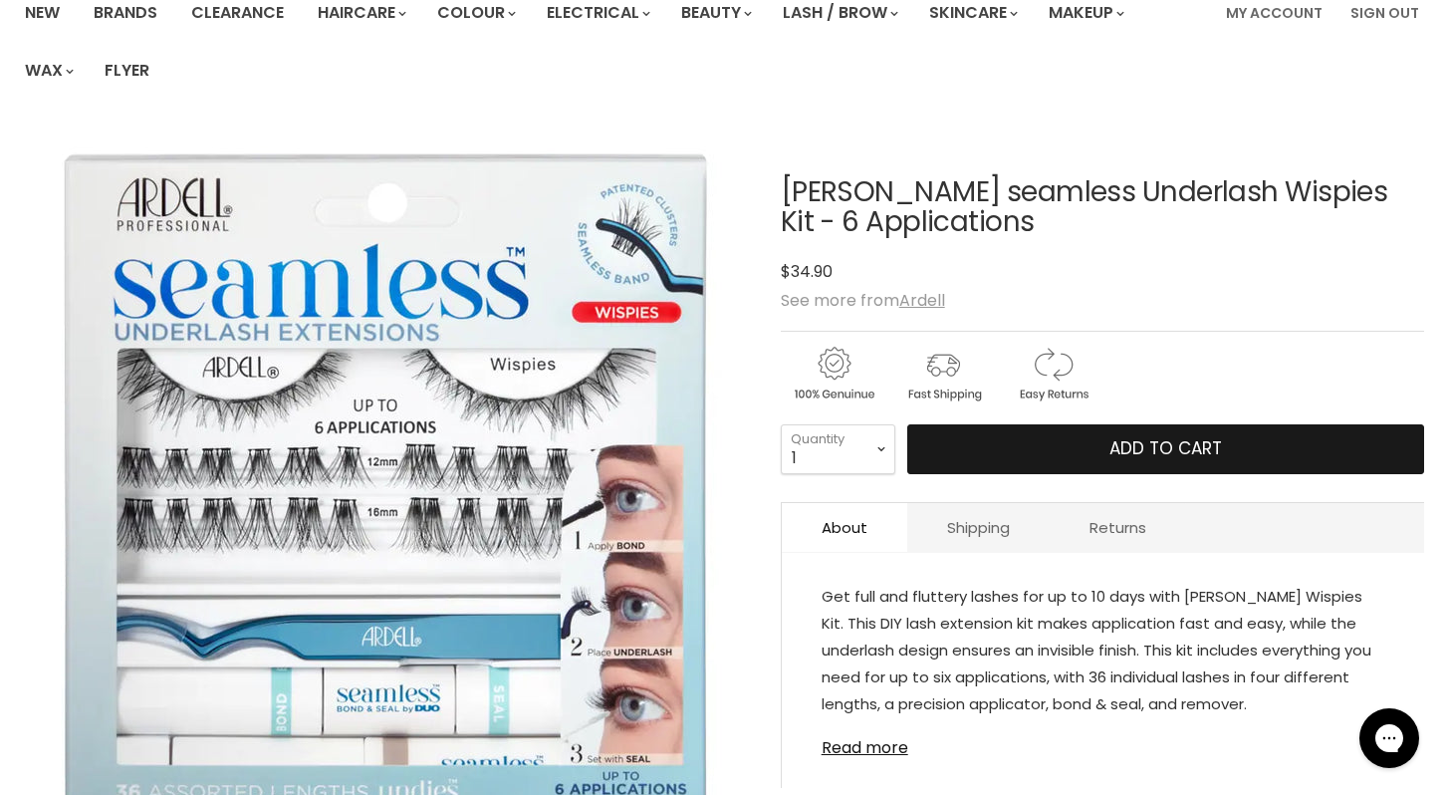
click at [1162, 452] on span "Add to cart" at bounding box center [1165, 448] width 113 height 24
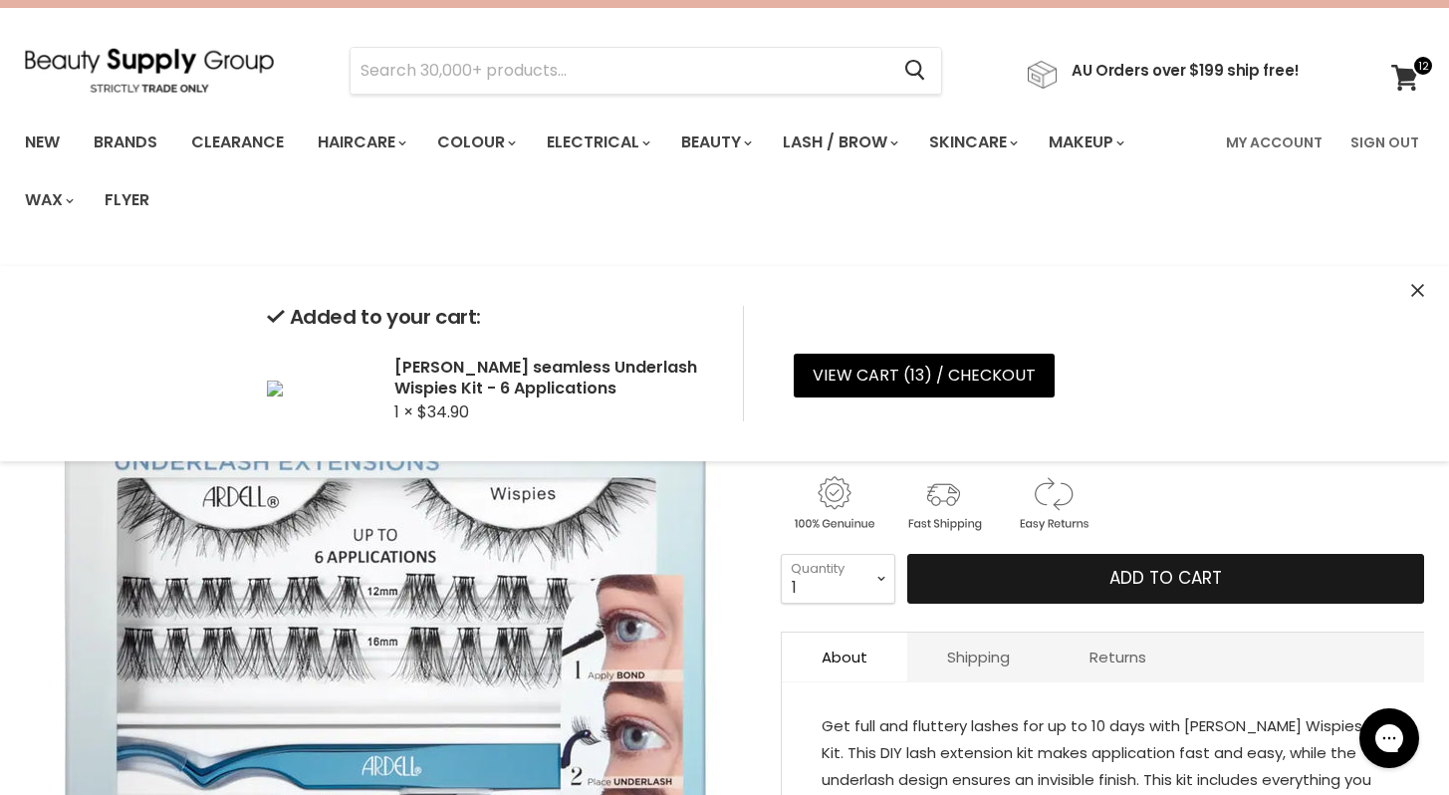
scroll to position [0, 0]
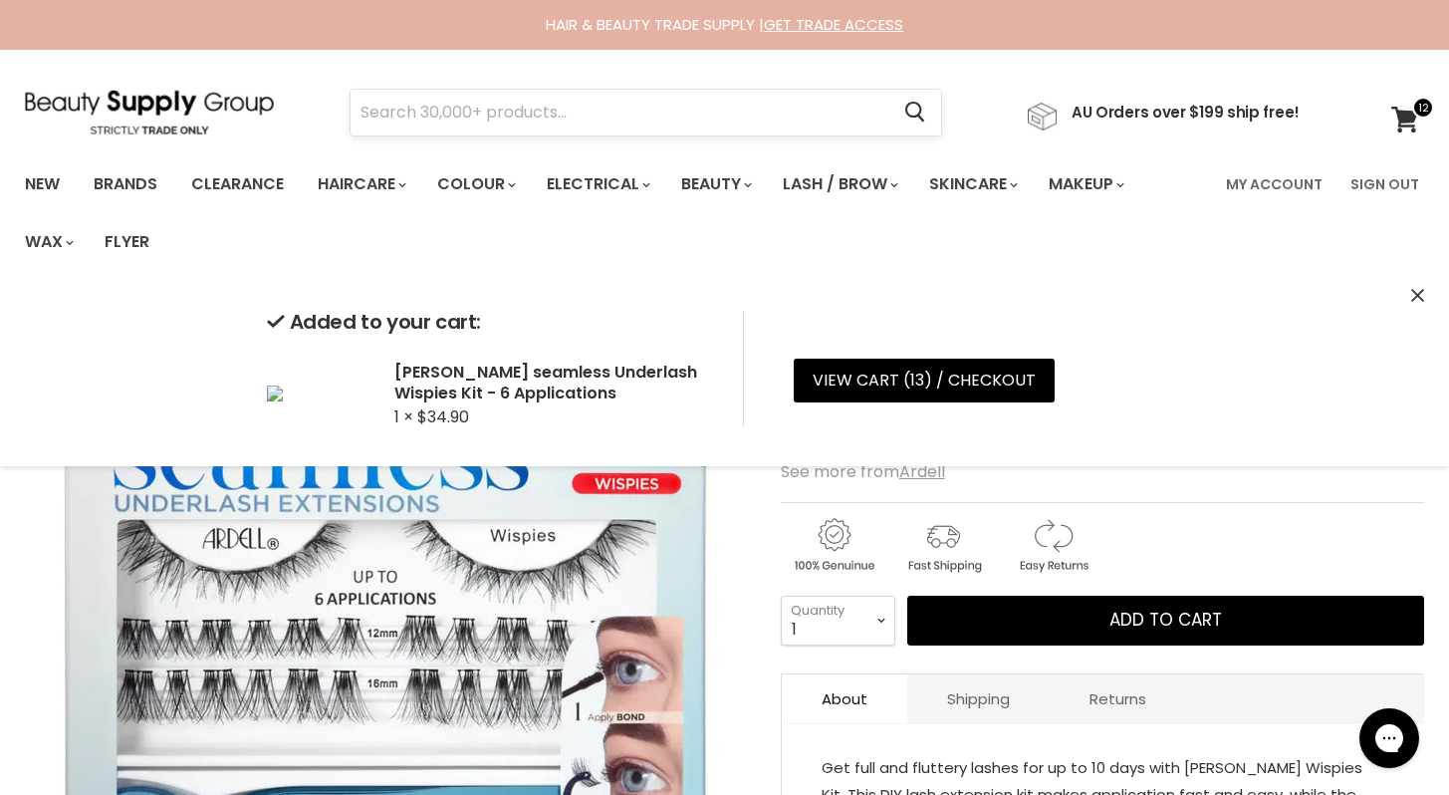
click at [415, 102] on input "Search" at bounding box center [620, 113] width 538 height 46
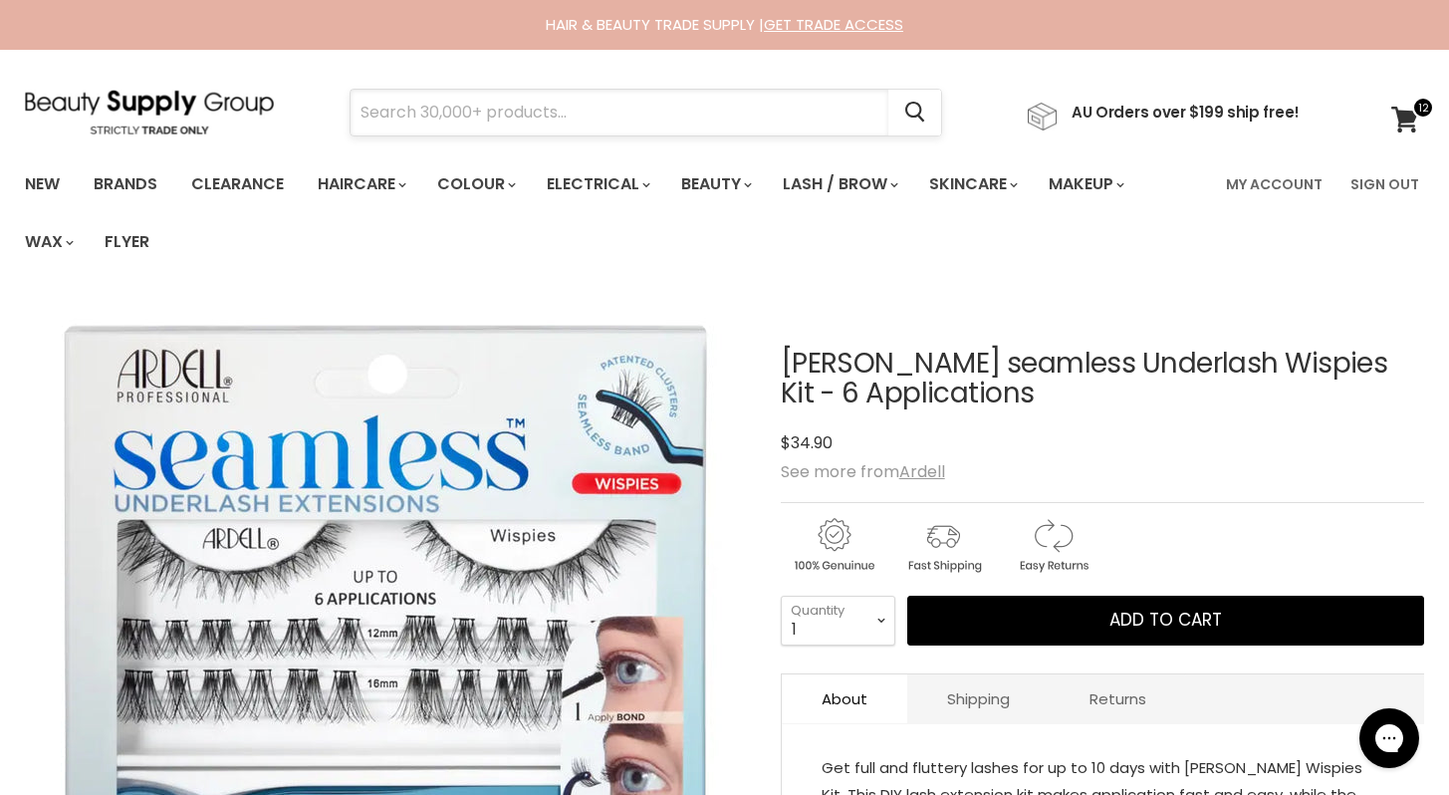
click at [386, 111] on input "Search" at bounding box center [620, 113] width 538 height 46
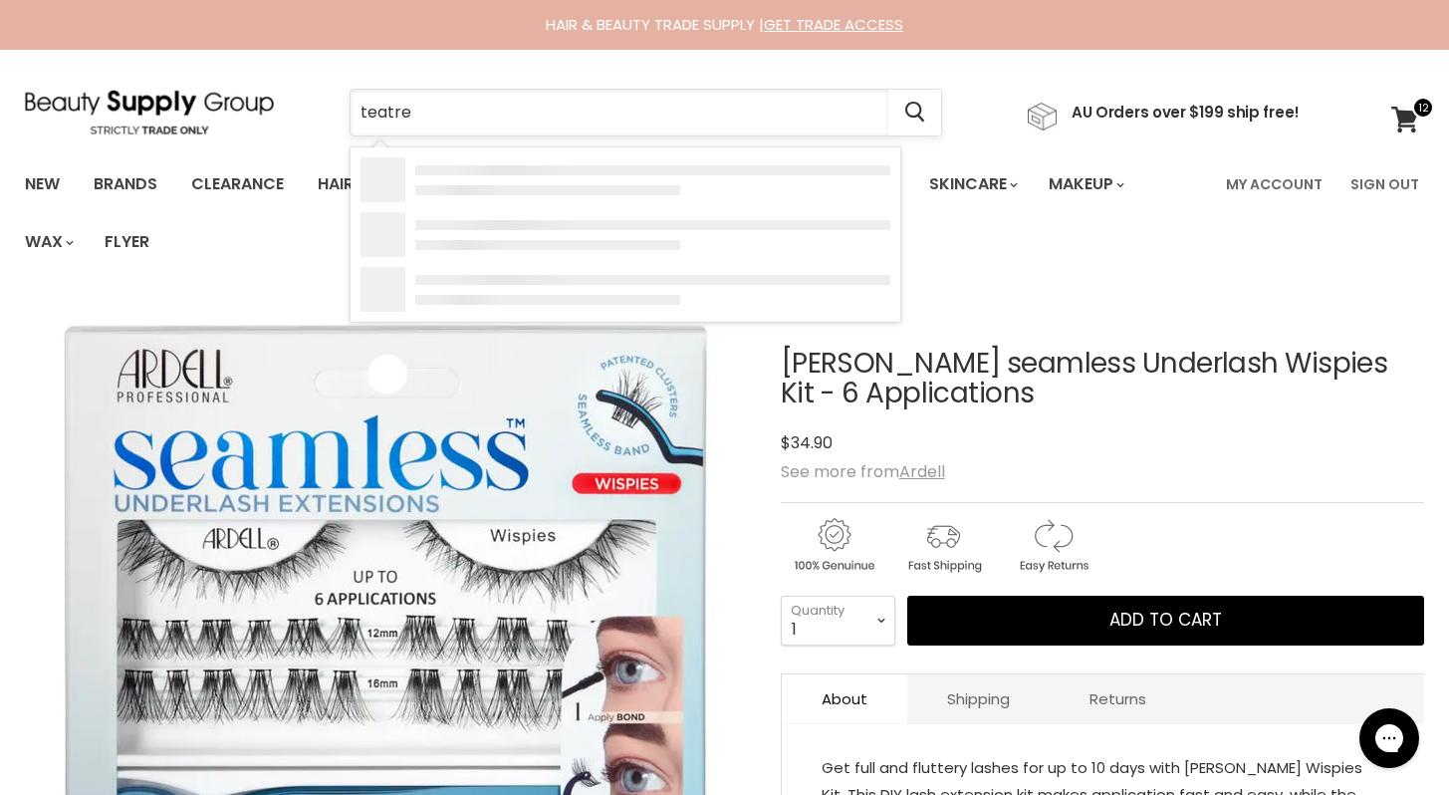
type input "teatree"
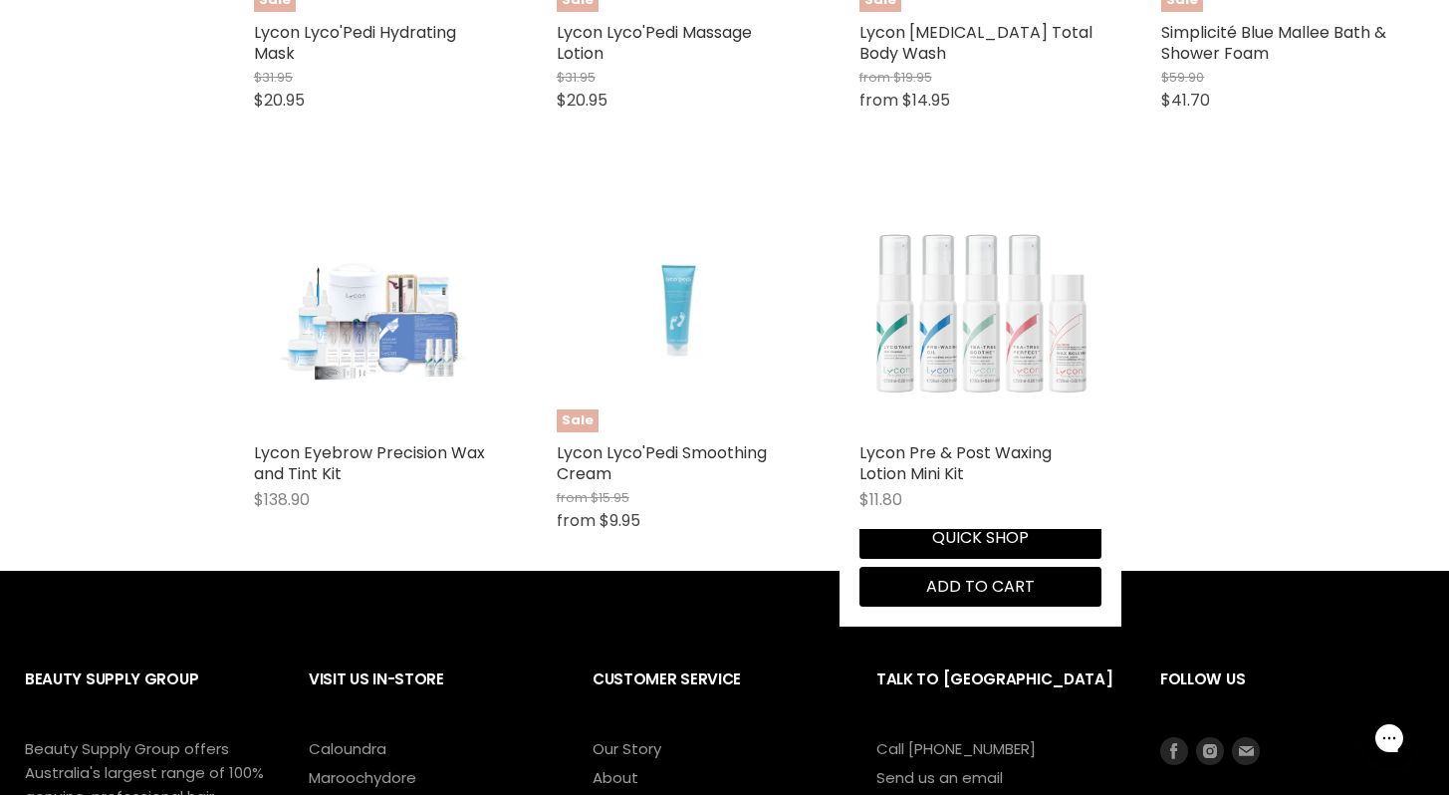
scroll to position [1588, 0]
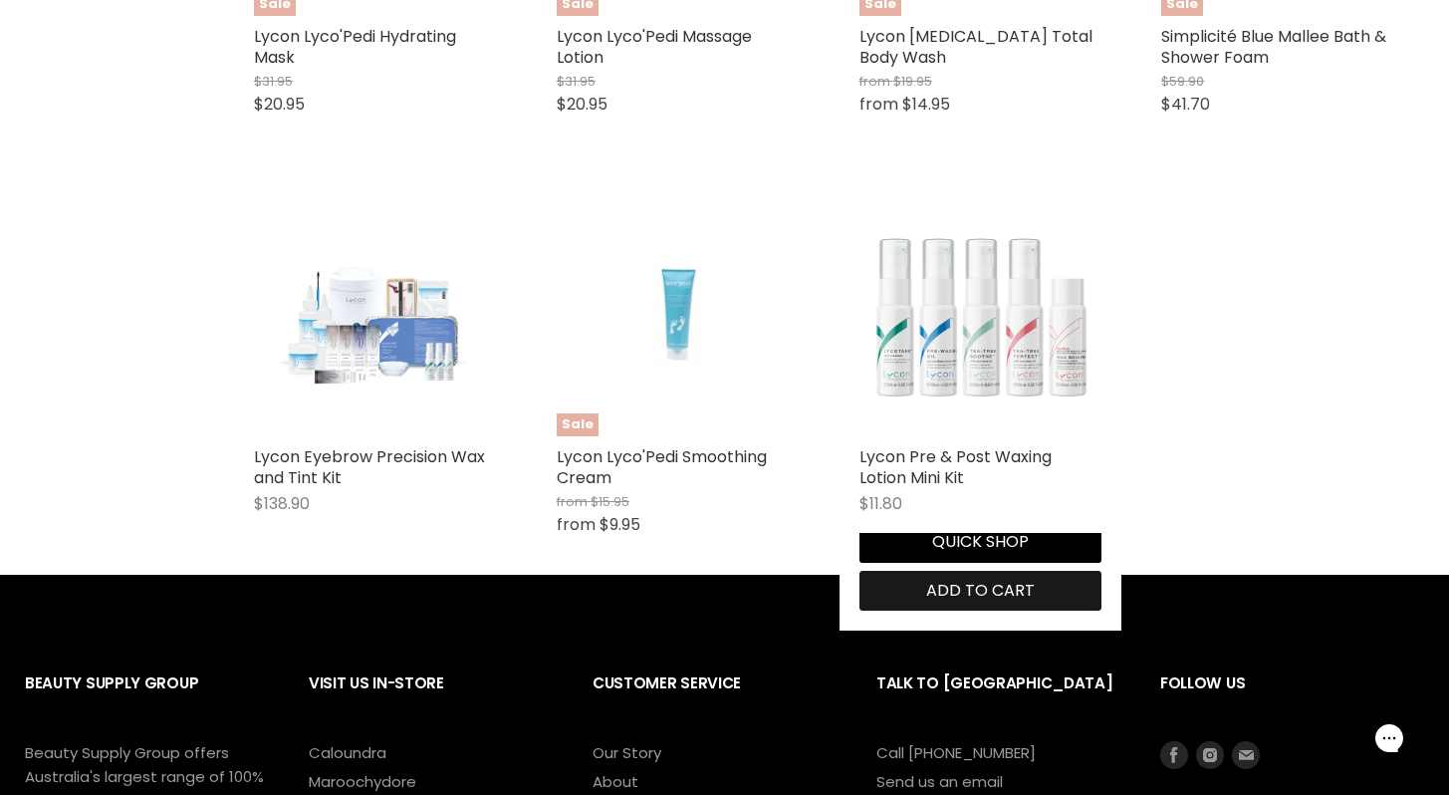
click at [1035, 579] on span "Add to cart" at bounding box center [980, 590] width 109 height 23
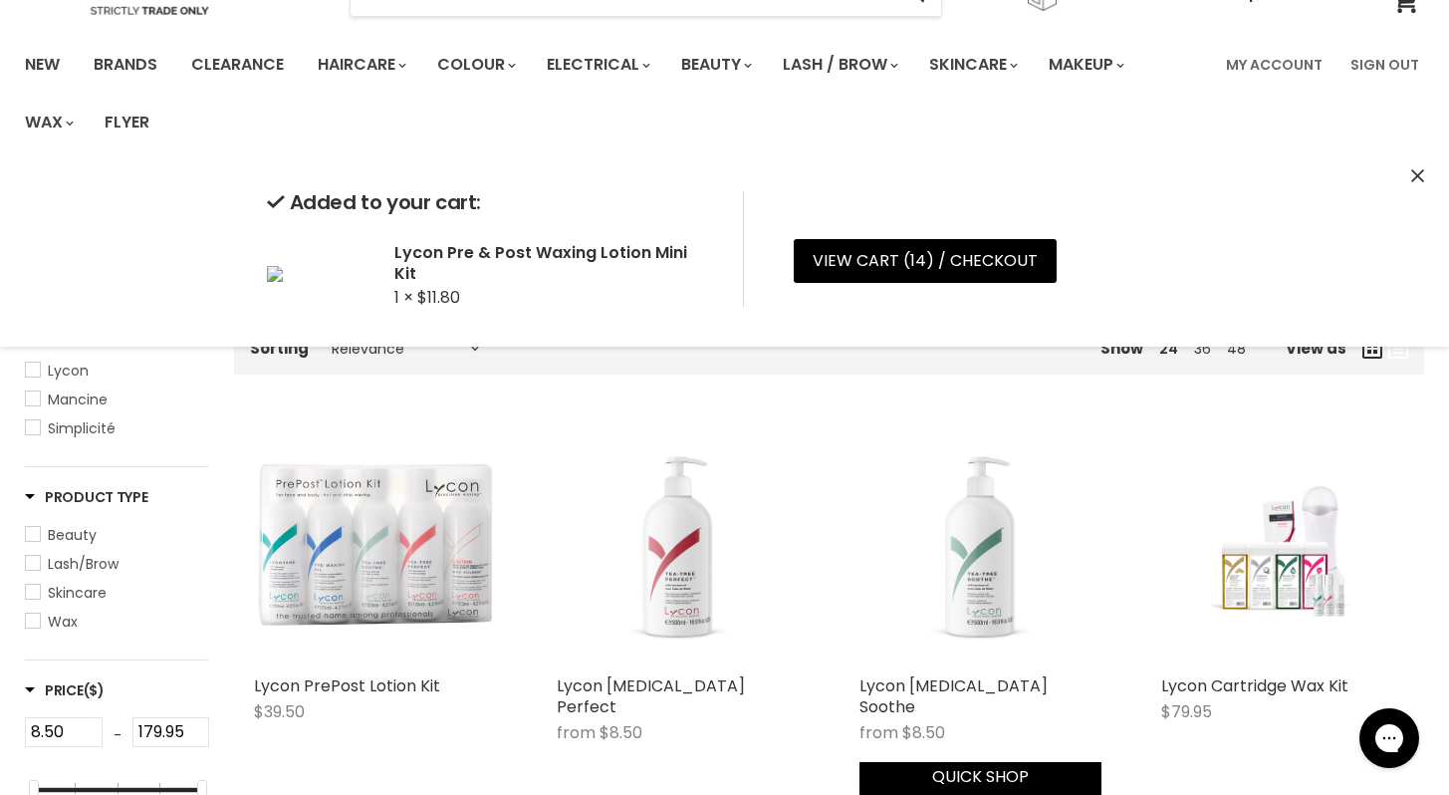
scroll to position [0, 0]
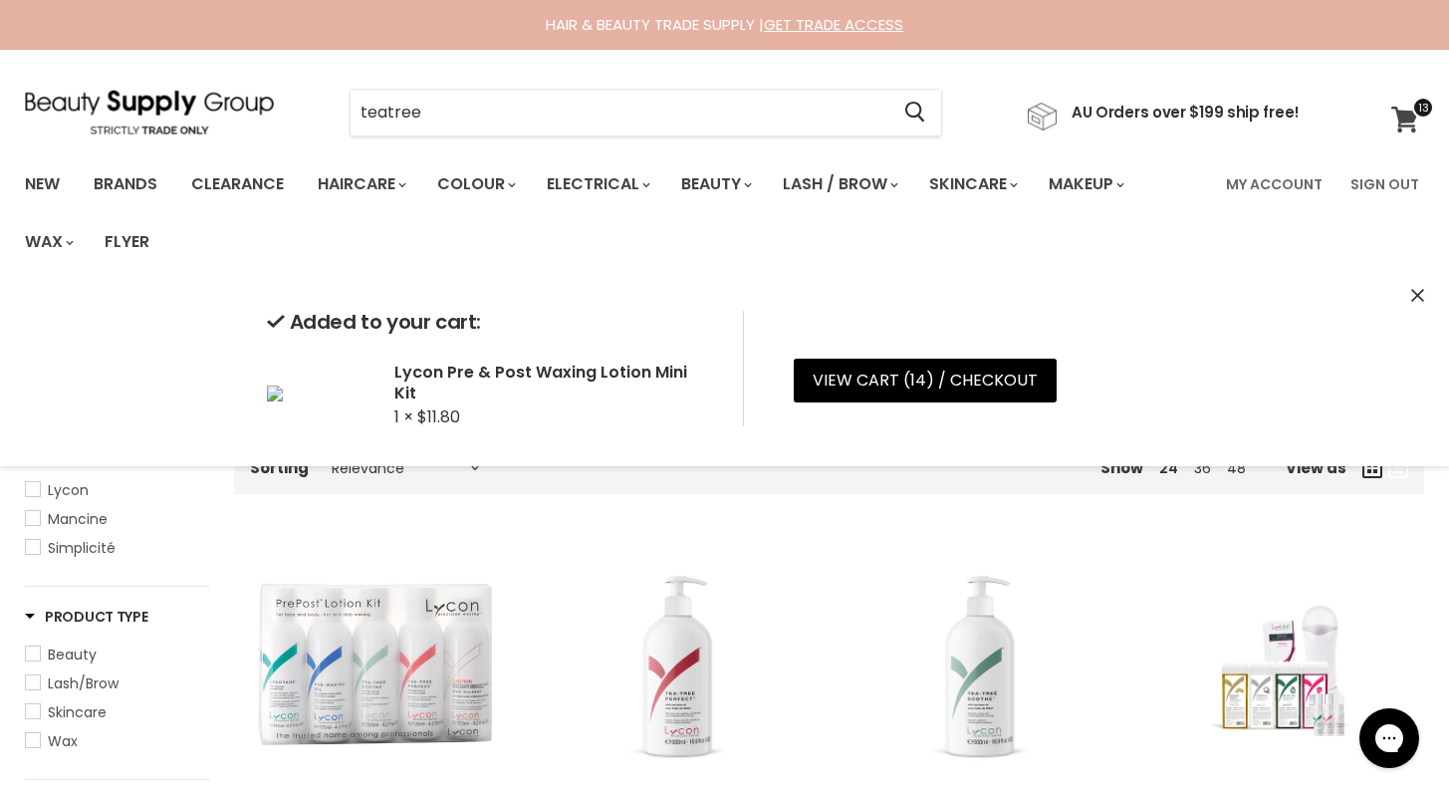
click at [1410, 118] on icon at bounding box center [1404, 120] width 27 height 26
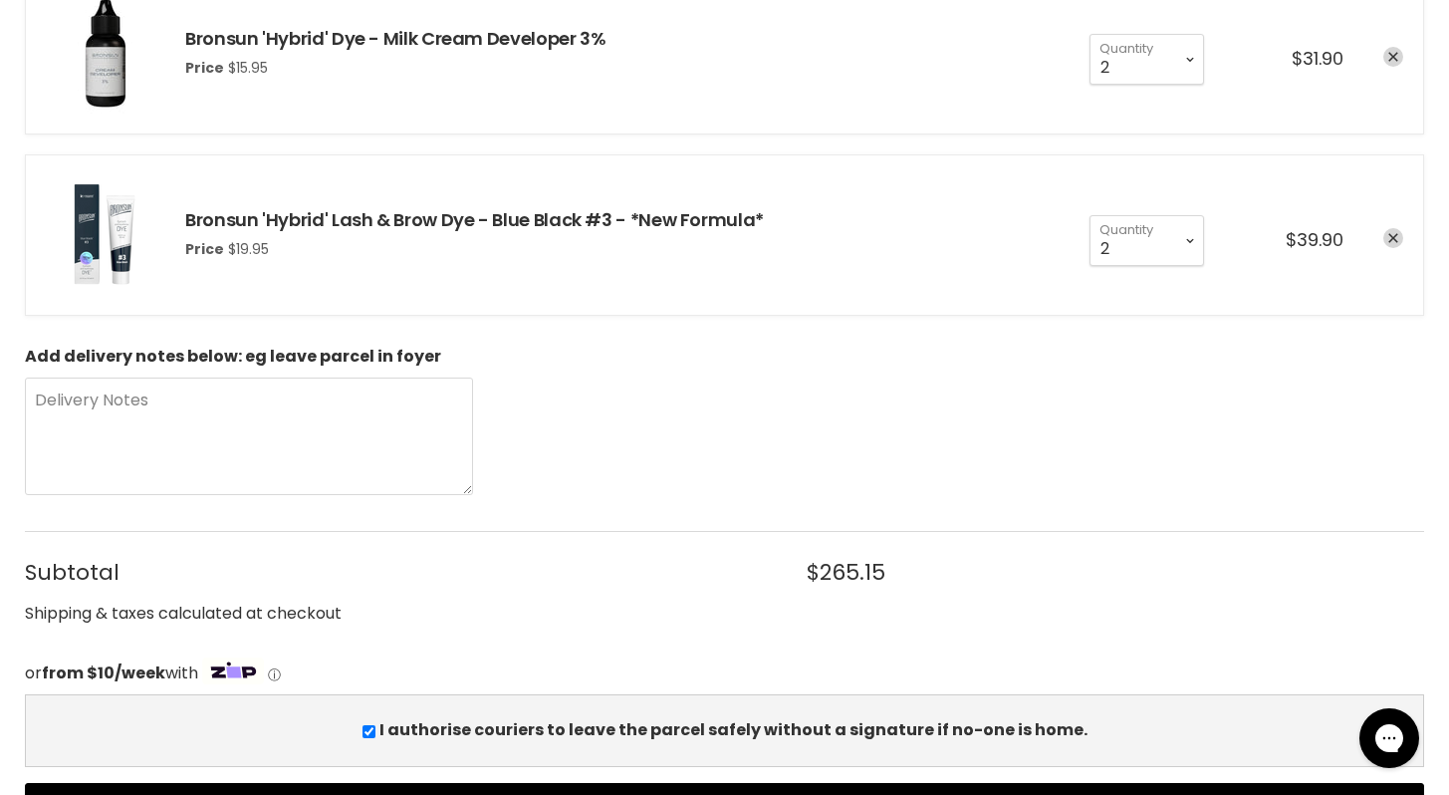
scroll to position [2176, 0]
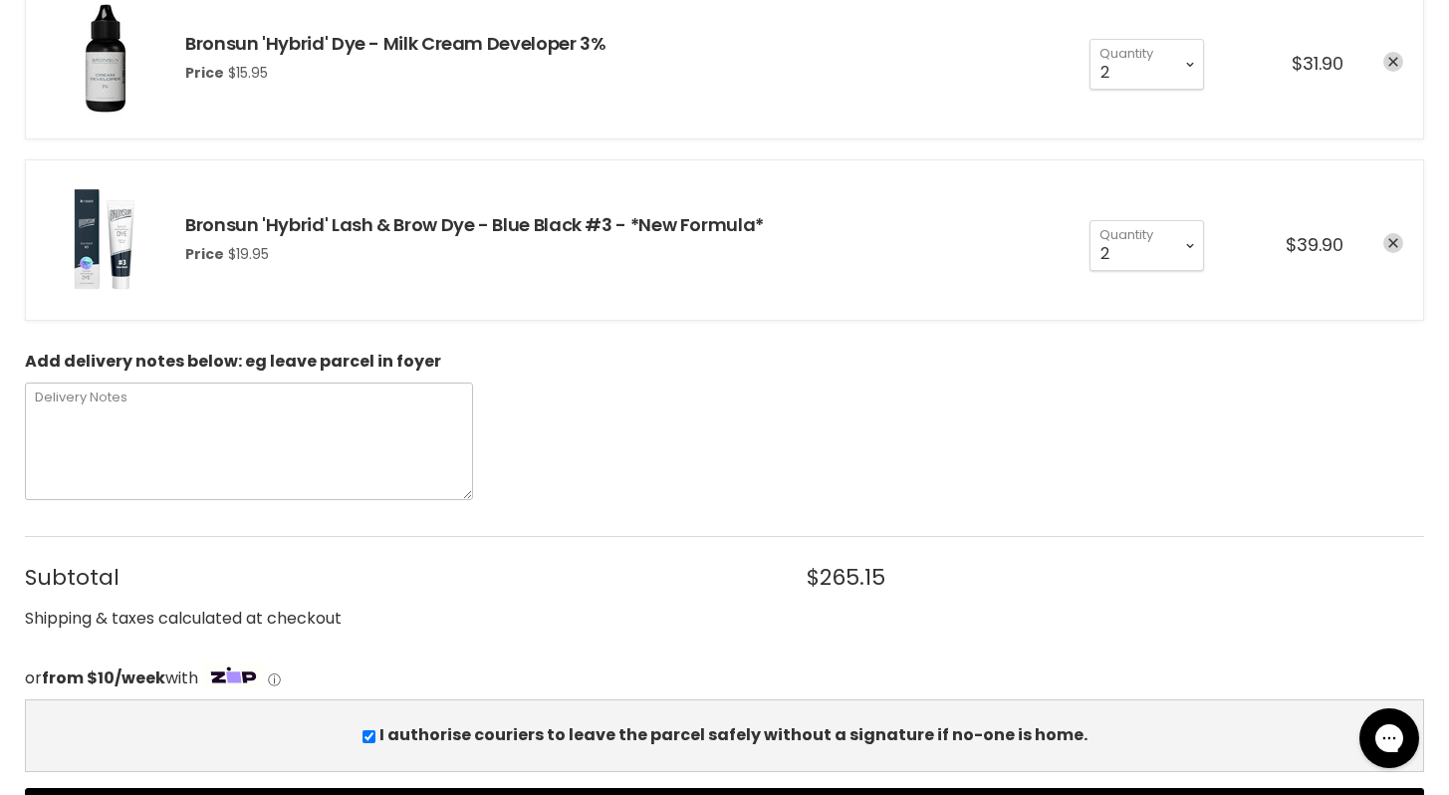
click at [106, 406] on textarea "Delivery Notes" at bounding box center [249, 441] width 448 height 118
click at [0, 0] on span "ON MONDAYS." at bounding box center [0, 0] width 0 height 0
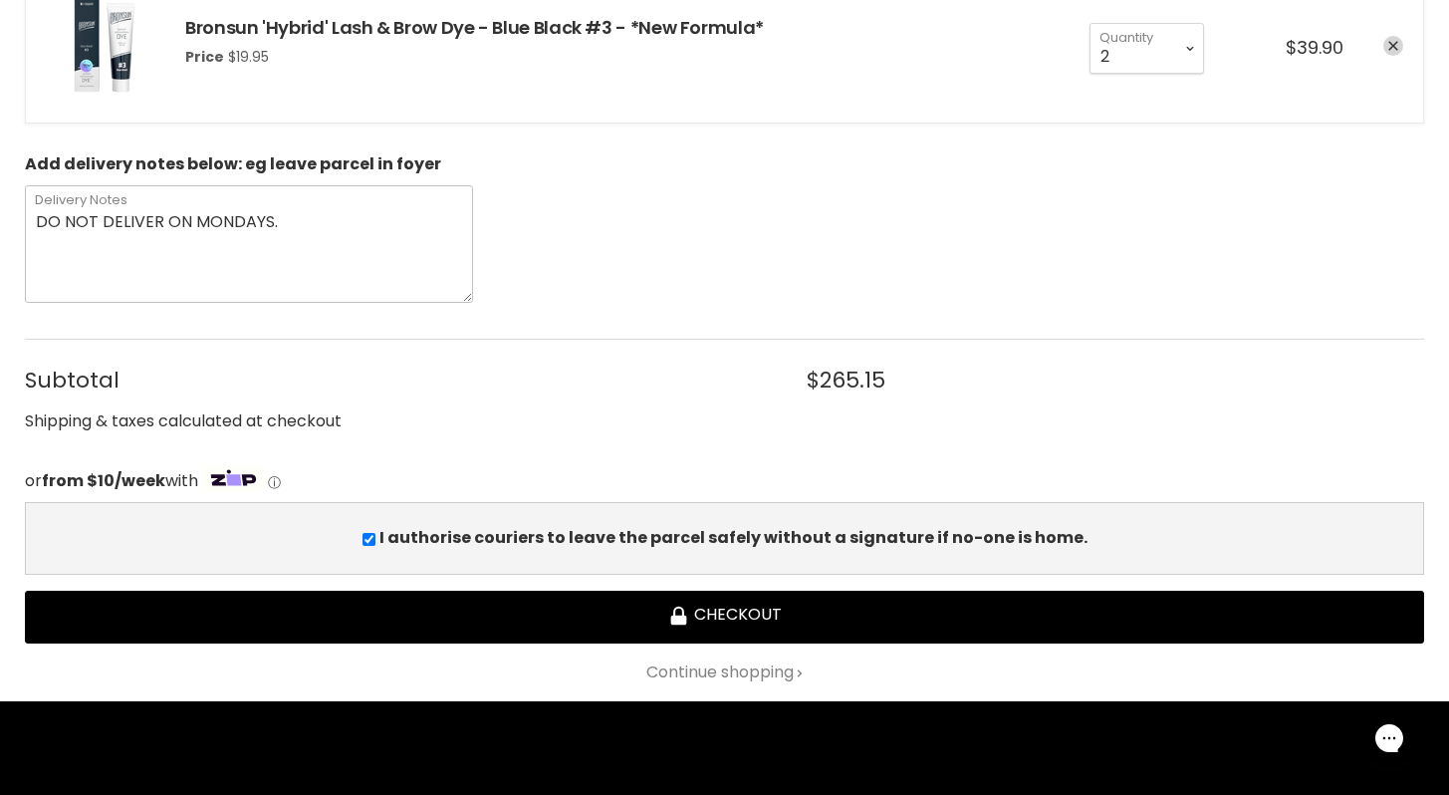
scroll to position [2383, 0]
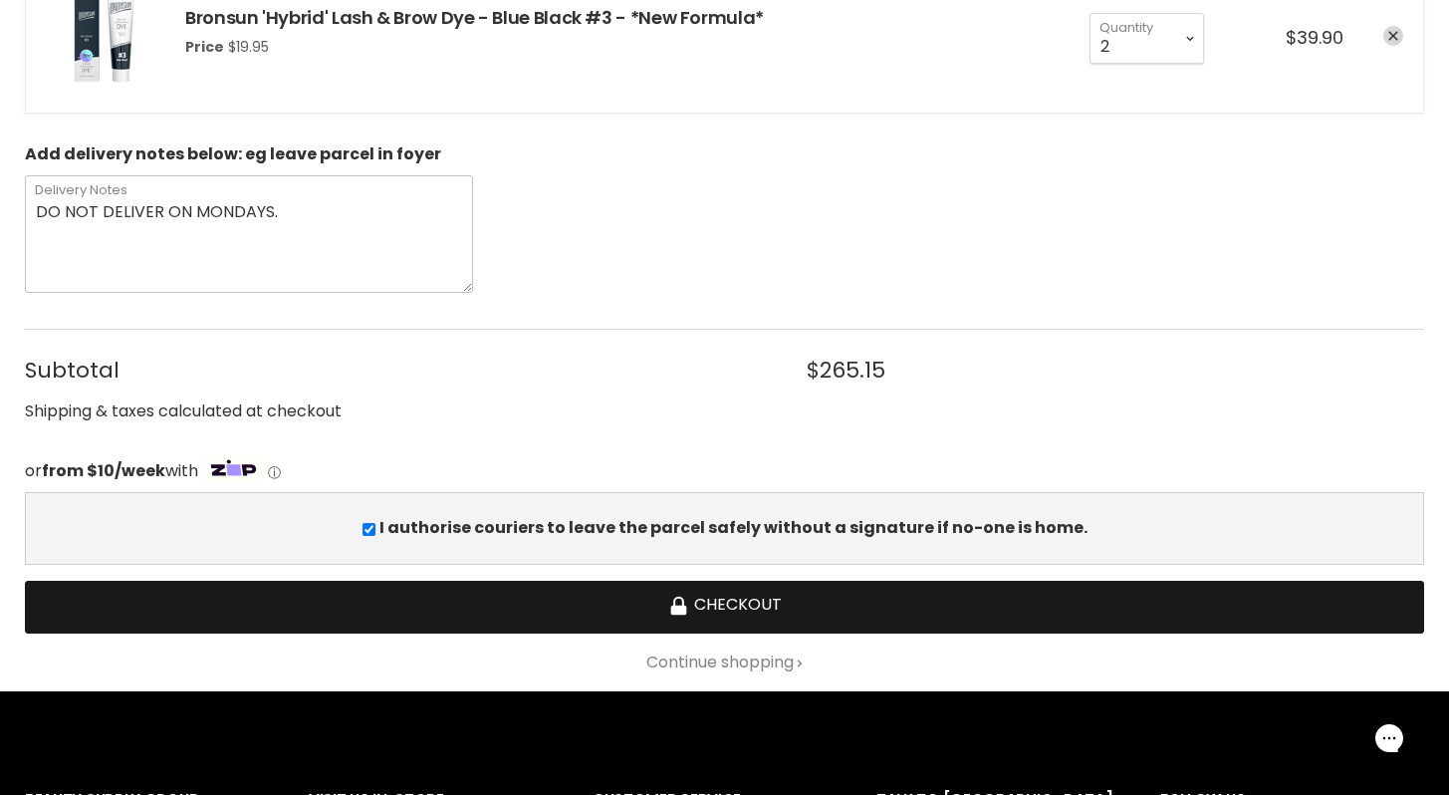
type textarea "DO NOT DELIVER ON MONDAYS."
click at [724, 608] on button "Checkout" at bounding box center [724, 607] width 1399 height 53
